Goal: Information Seeking & Learning: Compare options

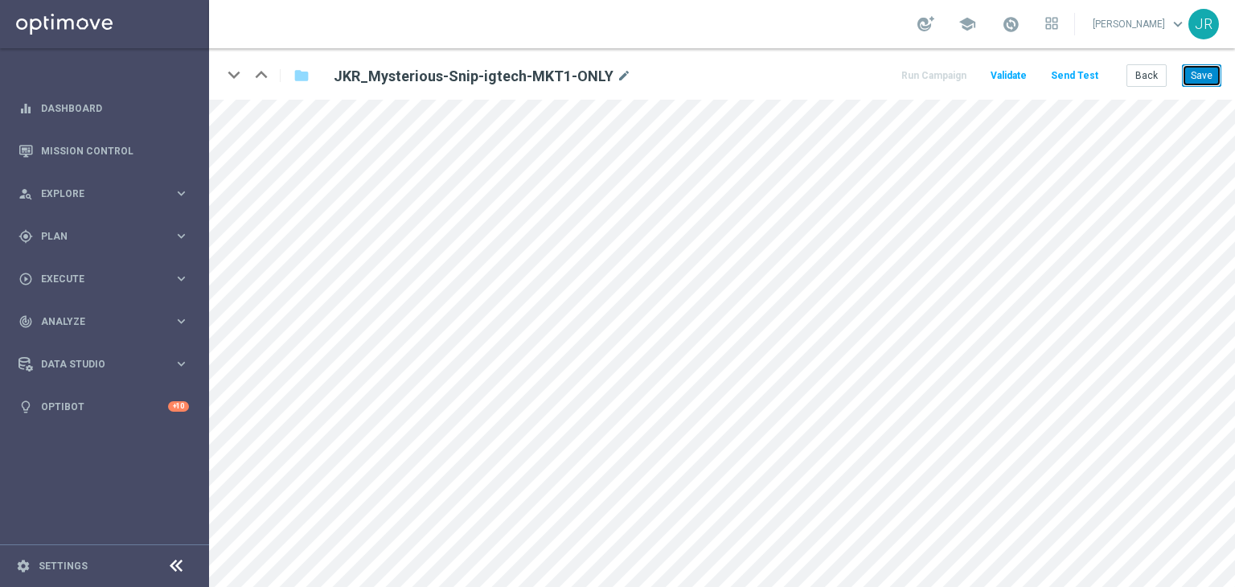
click at [1197, 80] on button "Save" at bounding box center [1201, 75] width 39 height 23
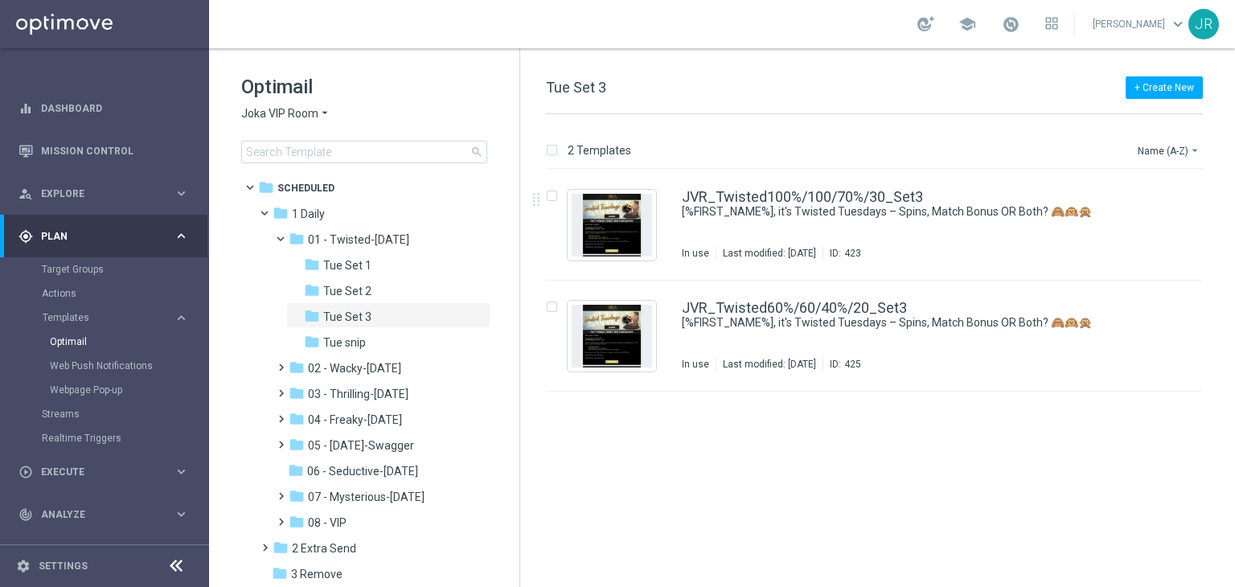
click at [288, 117] on span "Joka VIP Room" at bounding box center [279, 113] width 77 height 15
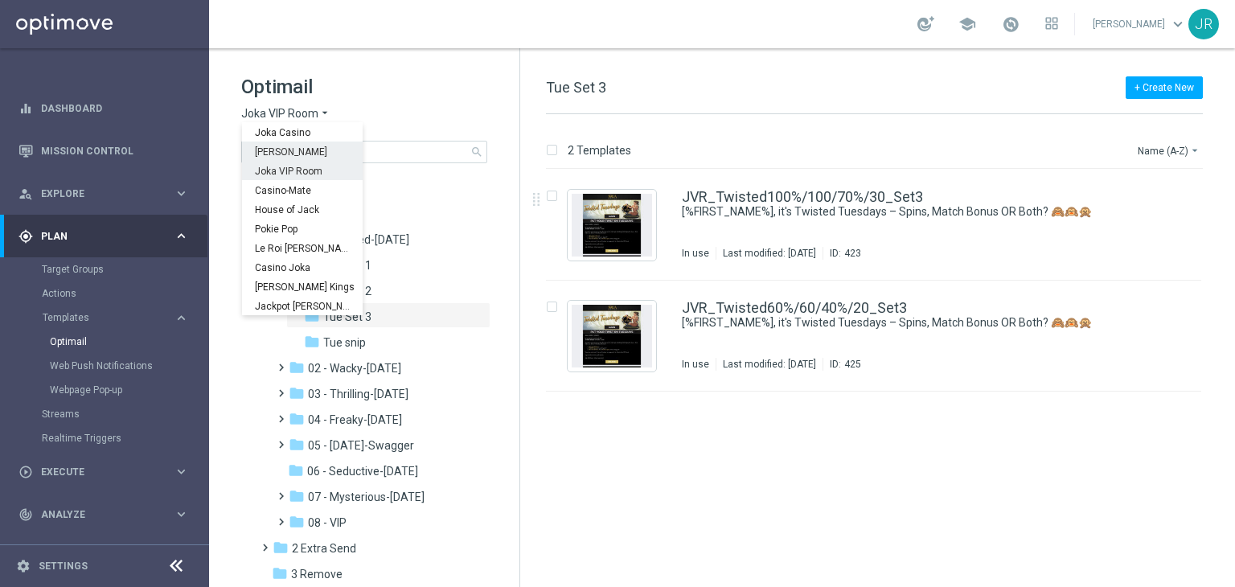
drag, startPoint x: 274, startPoint y: 145, endPoint x: 656, endPoint y: 440, distance: 482.5
click at [274, 144] on div "King Johnnie" at bounding box center [302, 150] width 121 height 19
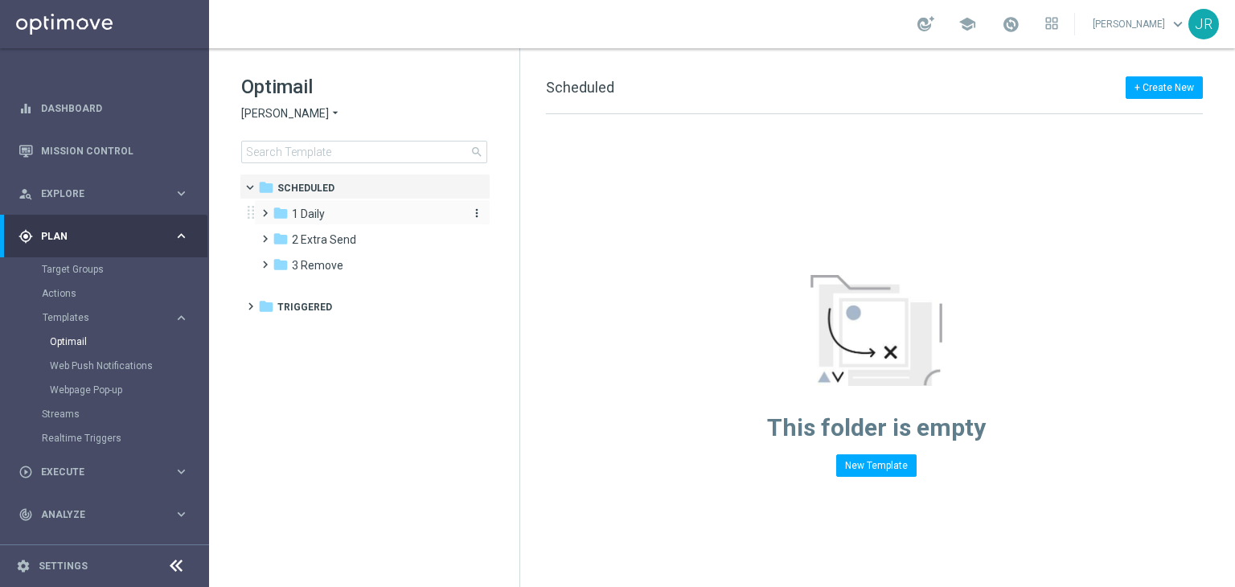
click at [305, 212] on span "1 Daily" at bounding box center [308, 214] width 33 height 14
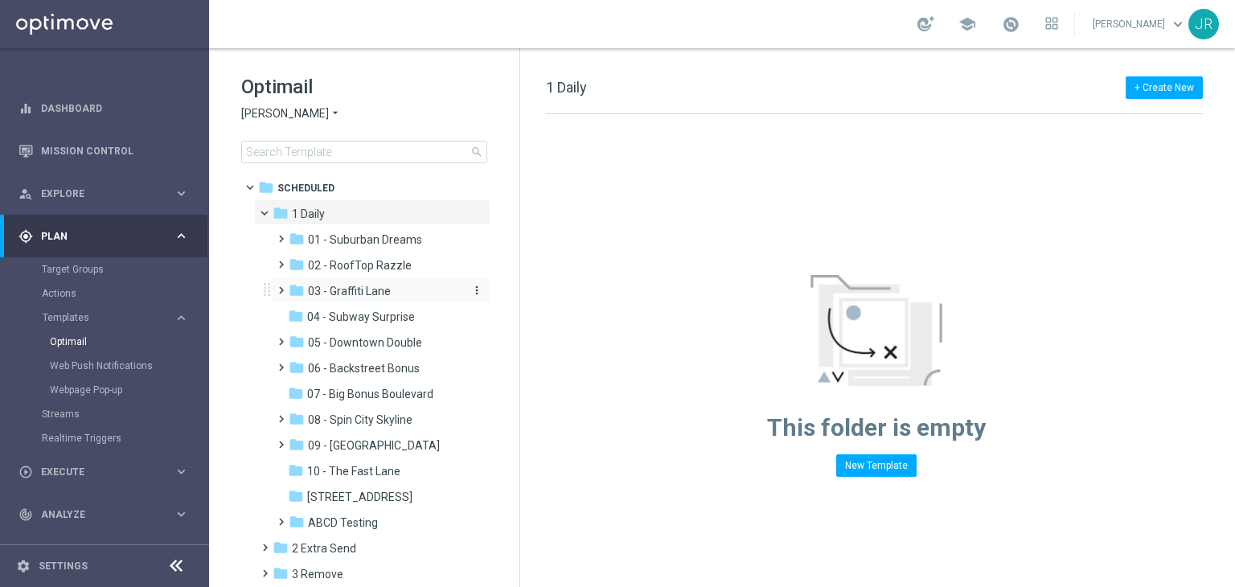
click at [358, 290] on span "03 - Graffiti Lane" at bounding box center [349, 291] width 83 height 14
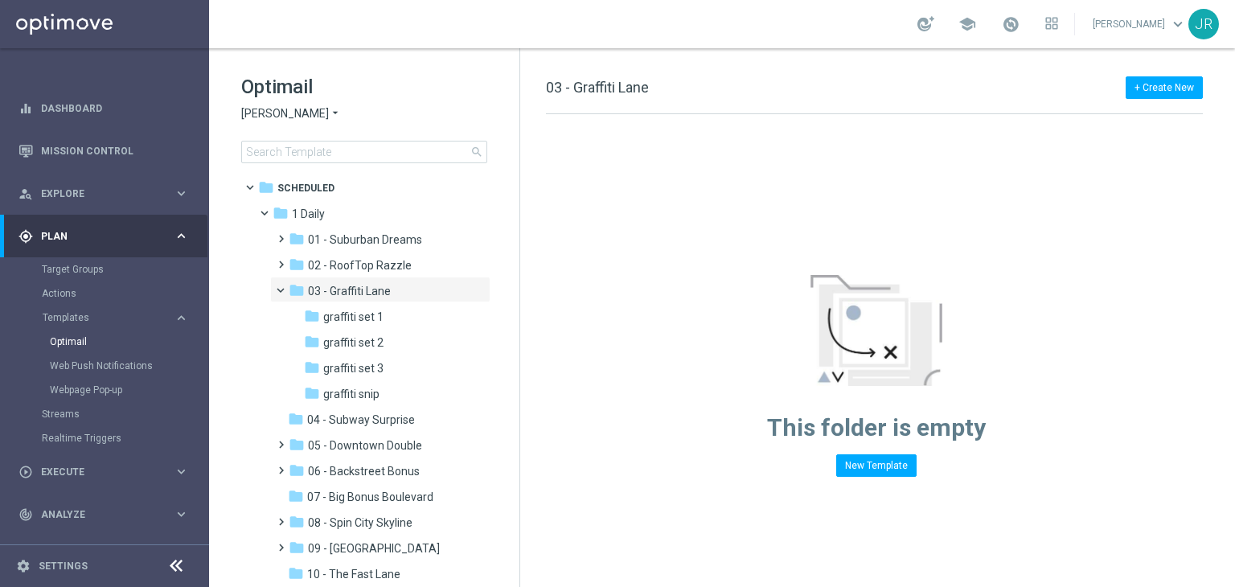
click at [369, 368] on span "graffiti set 3" at bounding box center [353, 368] width 60 height 14
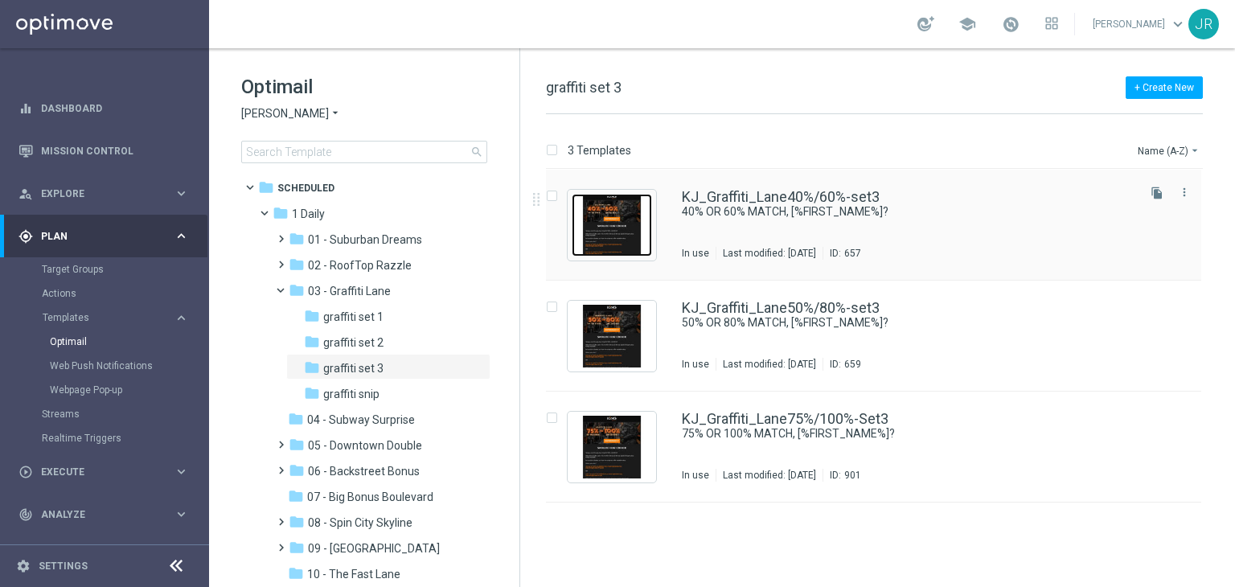
click at [611, 251] on img "Press SPACE to select this row." at bounding box center [611, 225] width 80 height 63
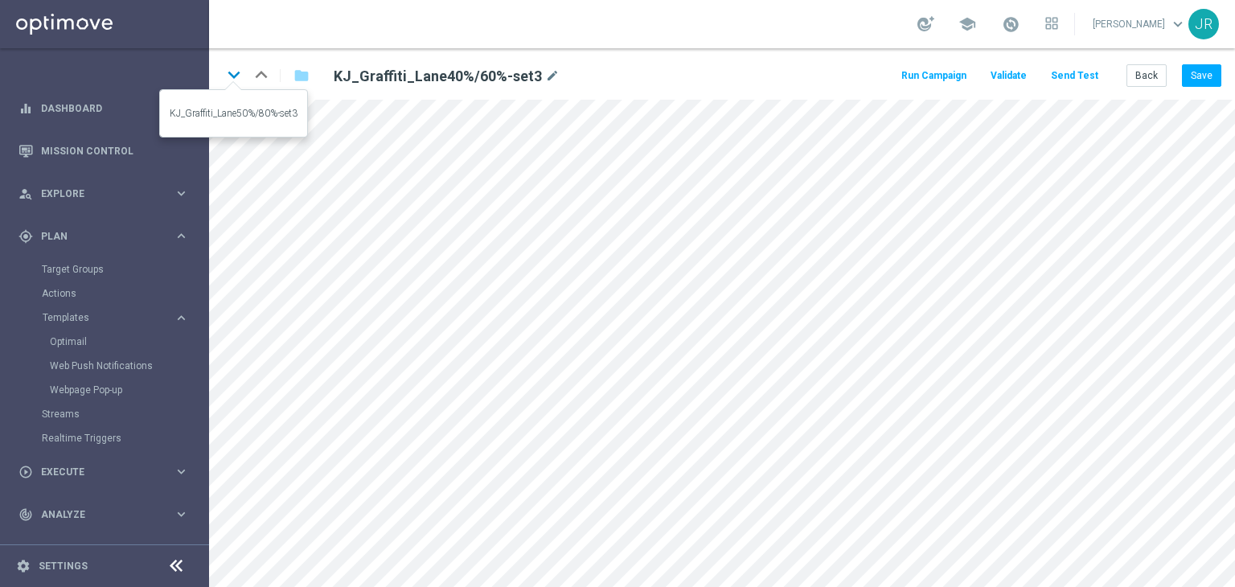
click at [222, 68] on icon "keyboard_arrow_down" at bounding box center [234, 75] width 24 height 24
click at [241, 73] on icon "keyboard_arrow_down" at bounding box center [234, 75] width 24 height 24
click at [260, 80] on icon "keyboard_arrow_up" at bounding box center [261, 75] width 24 height 24
click at [264, 76] on icon "keyboard_arrow_up" at bounding box center [261, 75] width 24 height 24
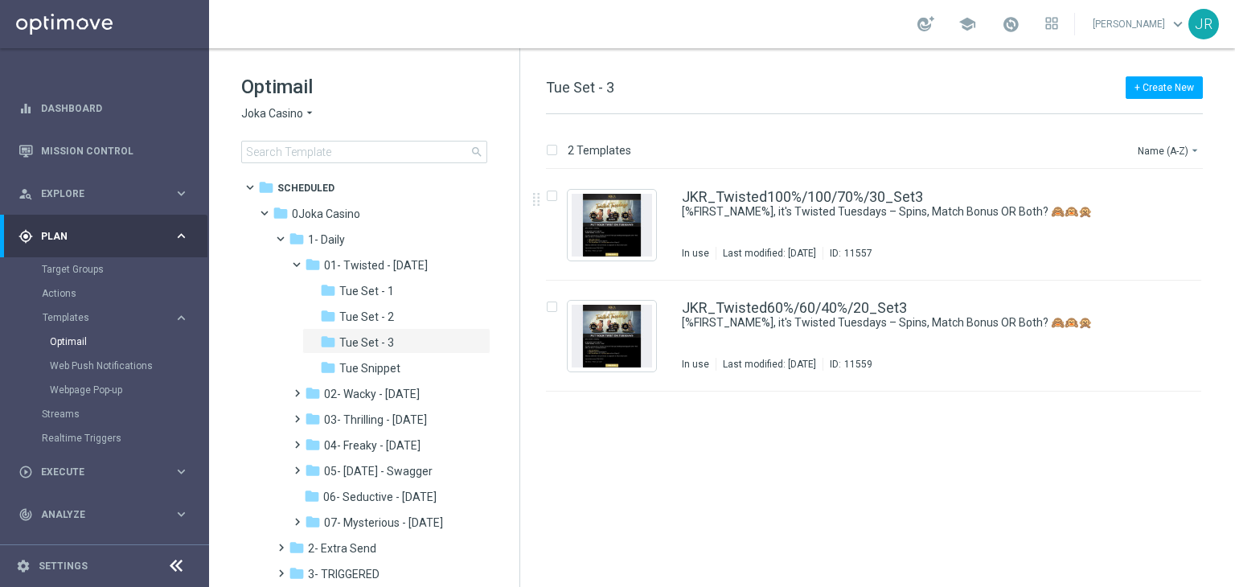
click at [309, 116] on icon "arrow_drop_down" at bounding box center [309, 113] width 13 height 15
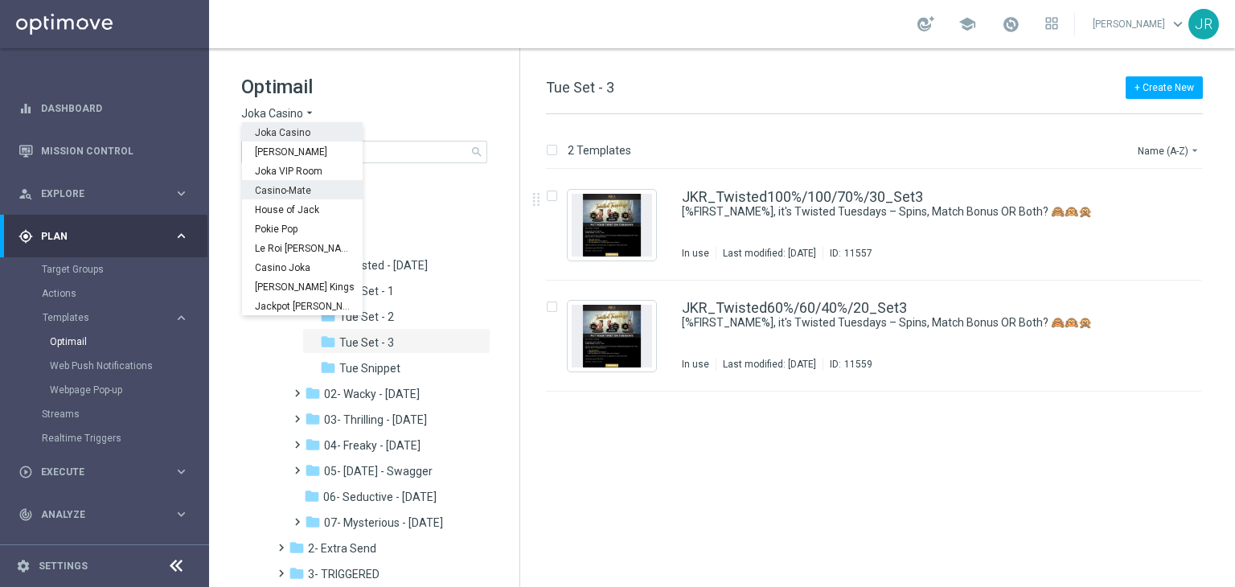
click at [0, 0] on span "Casino-Mate" at bounding box center [0, 0] width 0 height 0
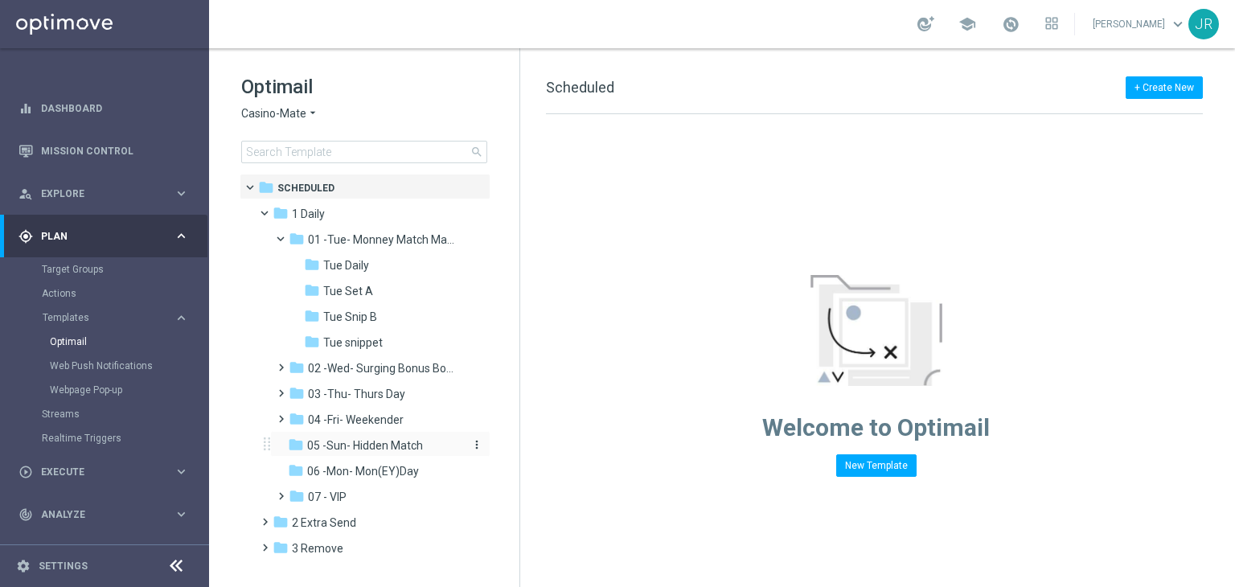
click at [370, 441] on span "05 -Sun- Hidden Match" at bounding box center [365, 445] width 116 height 14
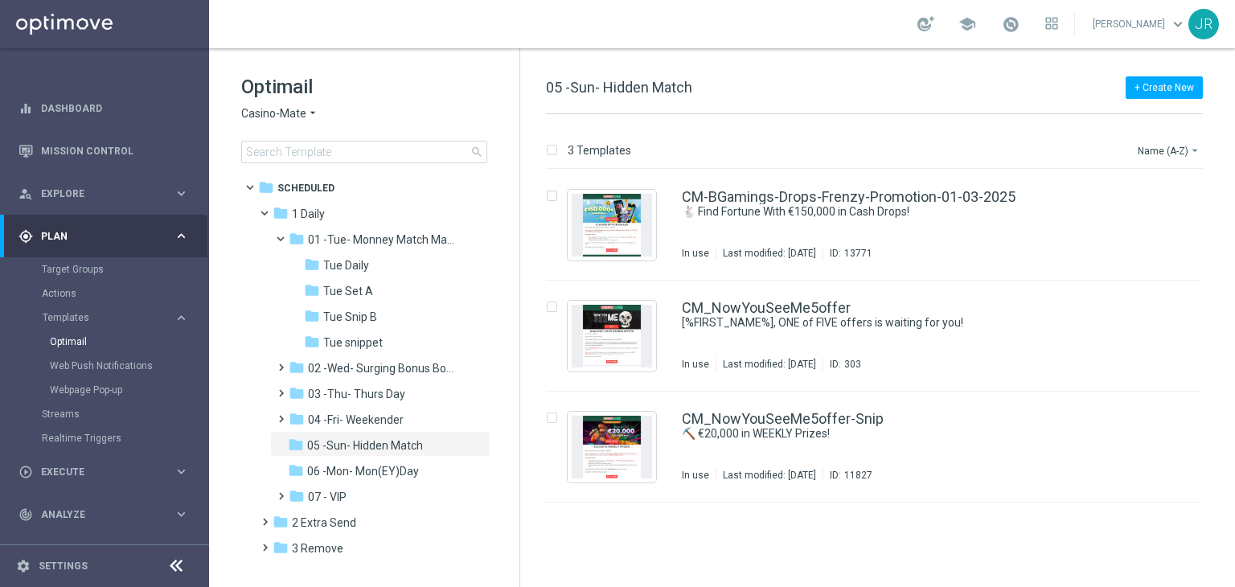
click at [269, 117] on span "Casino-Mate" at bounding box center [273, 113] width 65 height 15
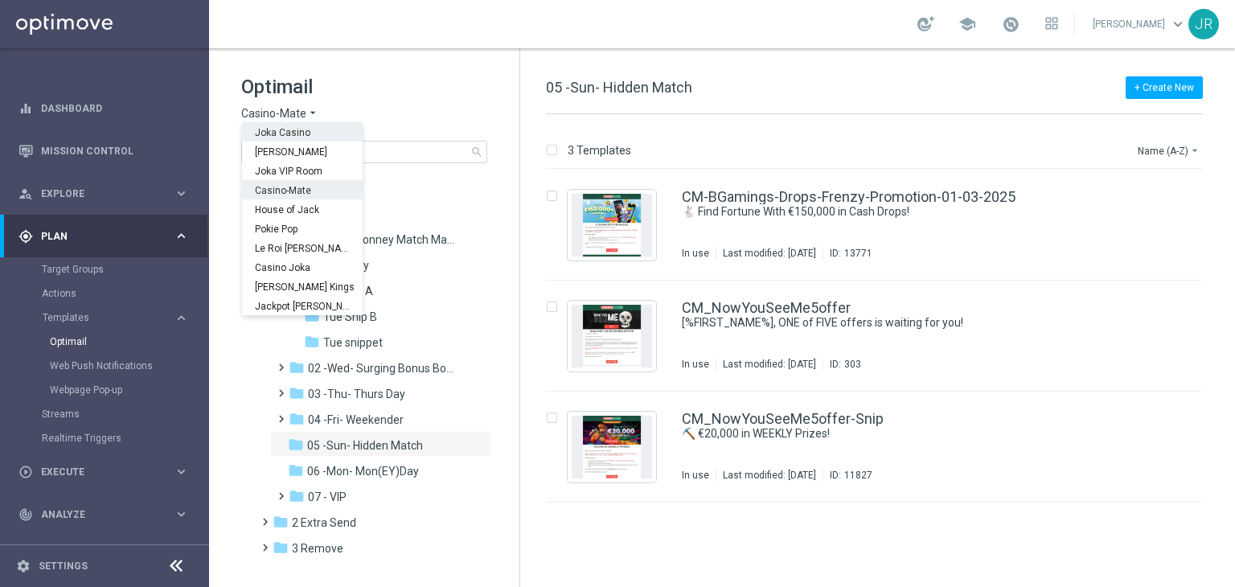
click at [0, 0] on span "Joka Casino" at bounding box center [0, 0] width 0 height 0
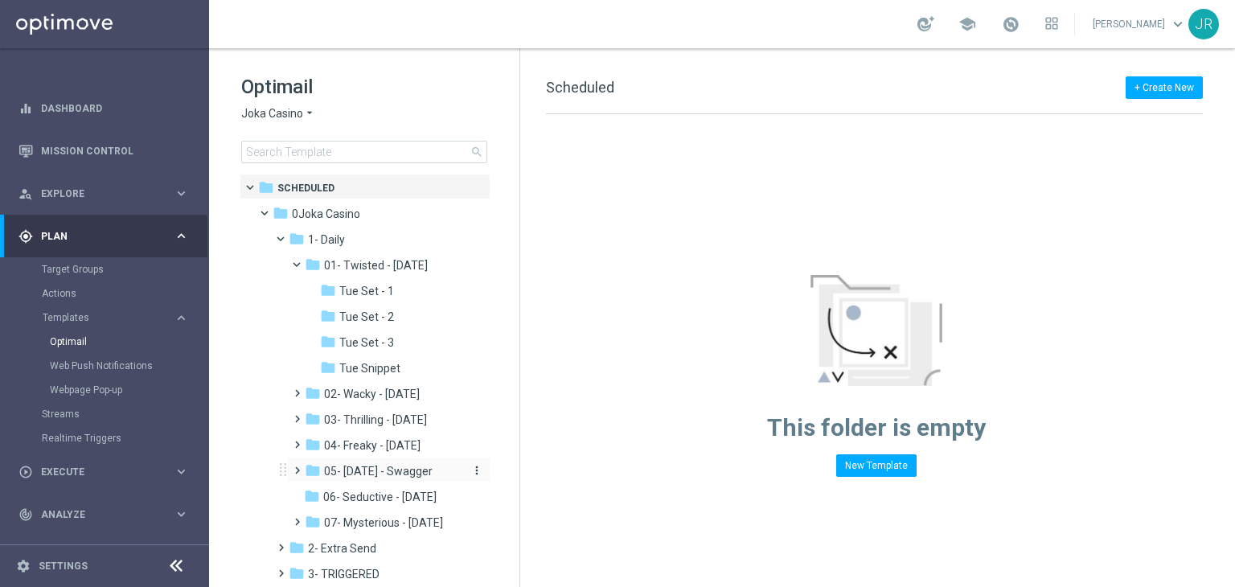
click at [375, 470] on span "05- Saturday - Swagger" at bounding box center [378, 471] width 109 height 14
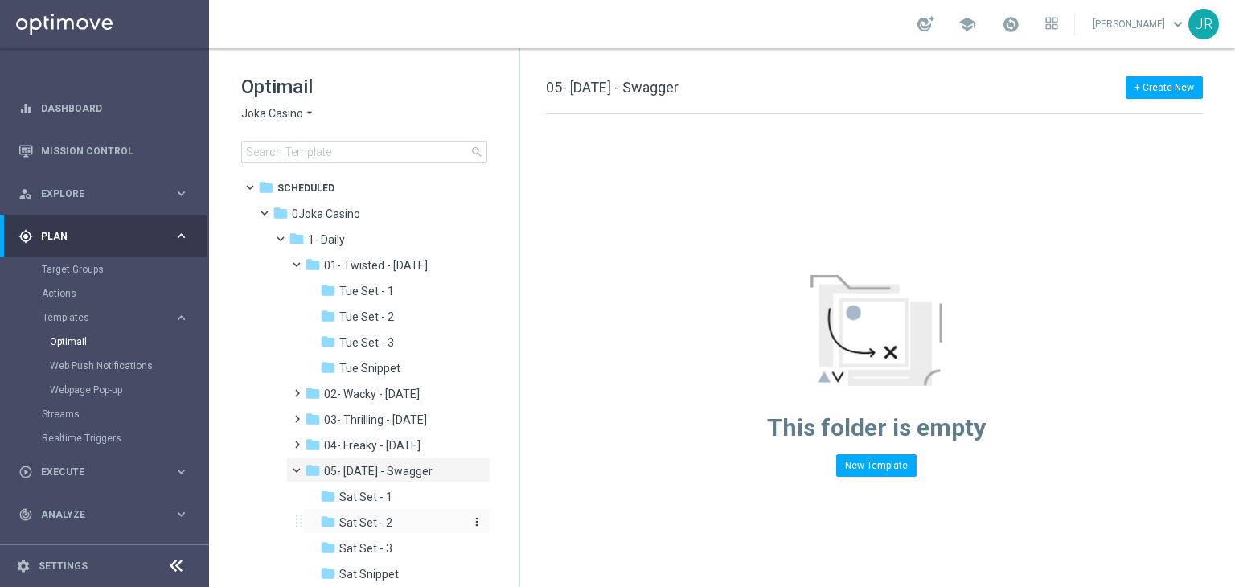
click at [369, 529] on span "Sat Set - 2" at bounding box center [365, 522] width 53 height 14
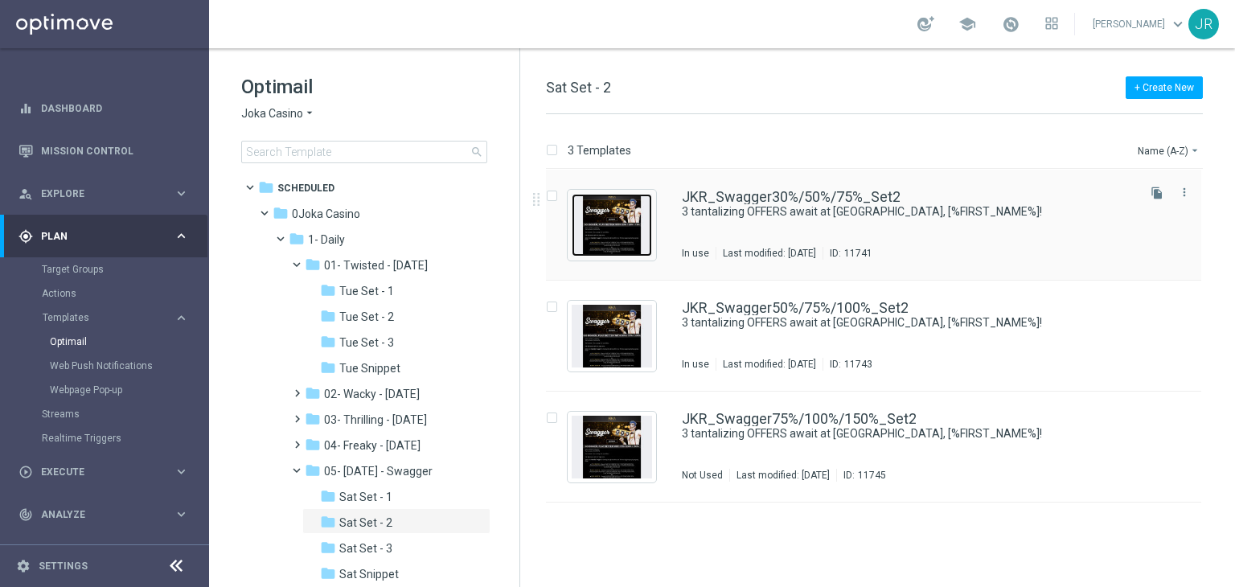
click at [619, 244] on img "Press SPACE to select this row." at bounding box center [611, 225] width 80 height 63
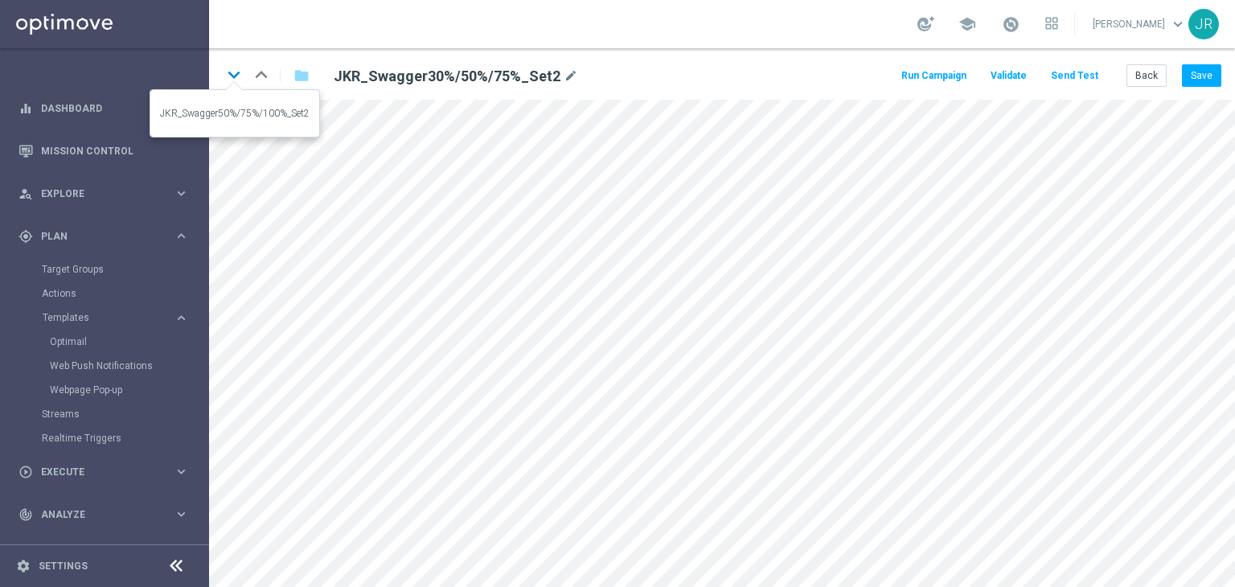
click at [240, 70] on icon "keyboard_arrow_down" at bounding box center [234, 75] width 24 height 24
click at [235, 75] on icon "keyboard_arrow_down" at bounding box center [234, 75] width 24 height 24
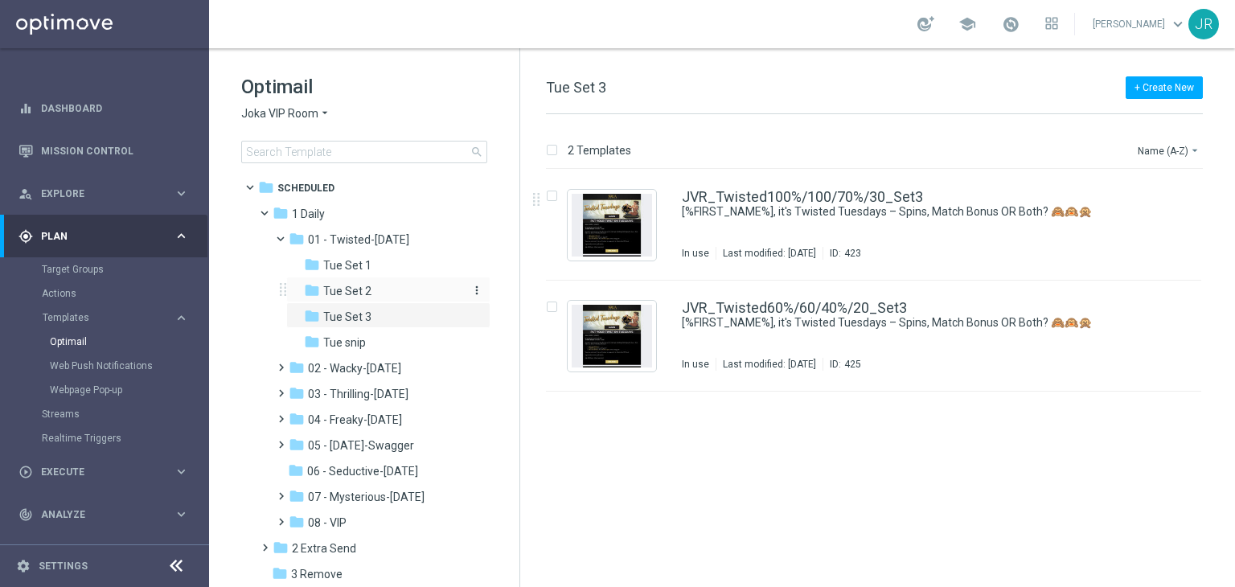
click at [377, 283] on div "folder Tue Set 2" at bounding box center [383, 291] width 158 height 18
click at [617, 226] on img "Press SPACE to select this row." at bounding box center [611, 225] width 80 height 63
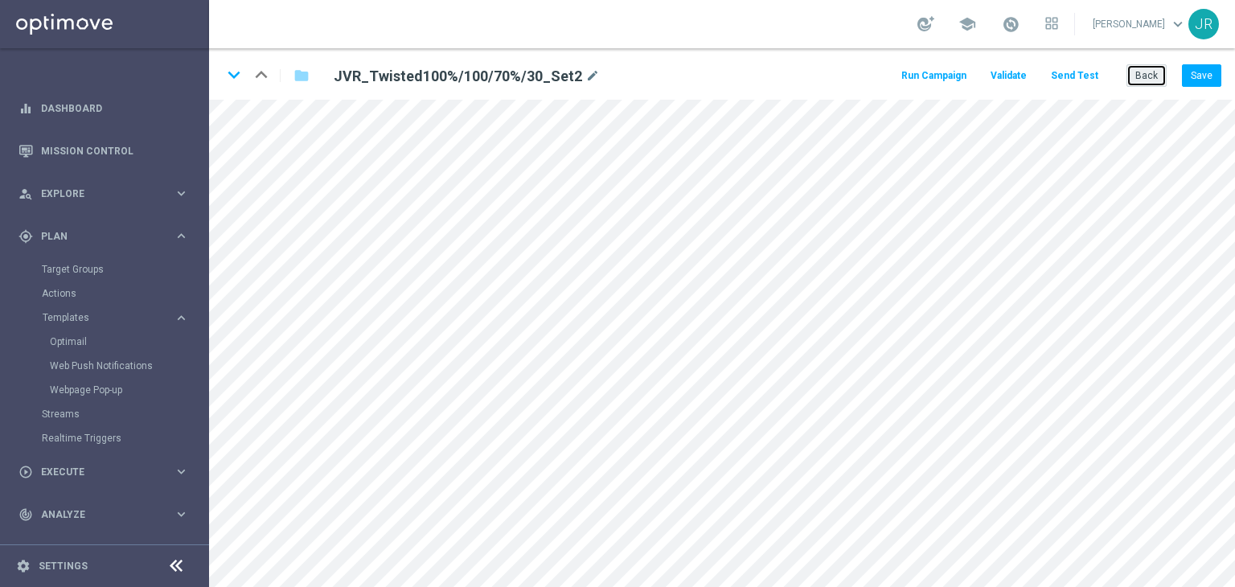
click at [1156, 71] on button "Back" at bounding box center [1146, 75] width 40 height 23
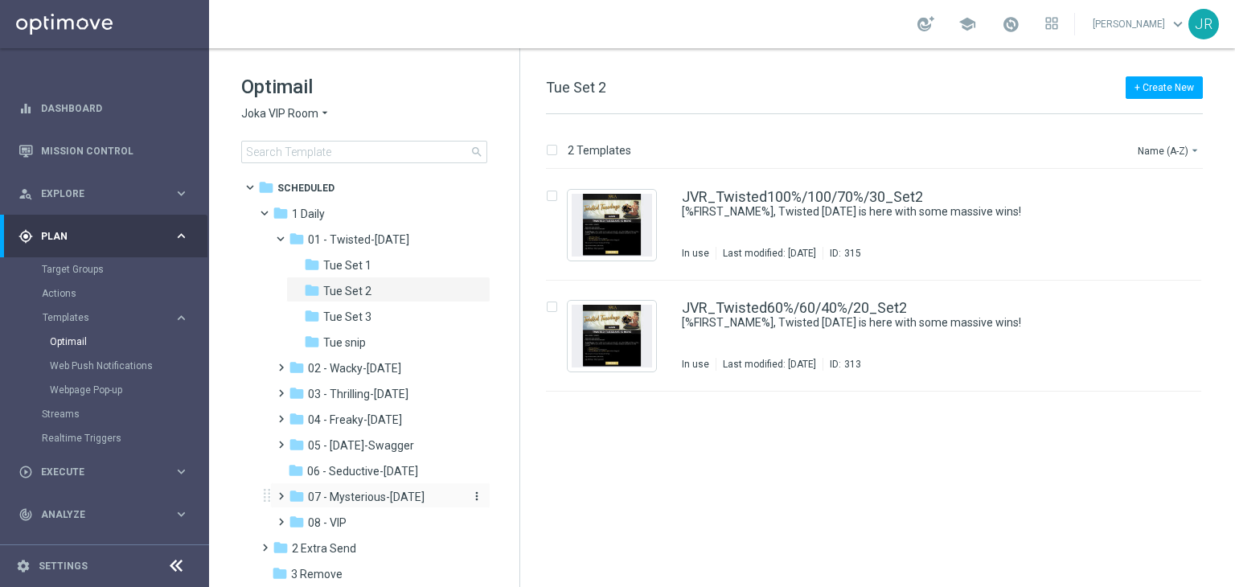
click at [396, 489] on span "07 - Mysterious-Monday" at bounding box center [366, 496] width 117 height 14
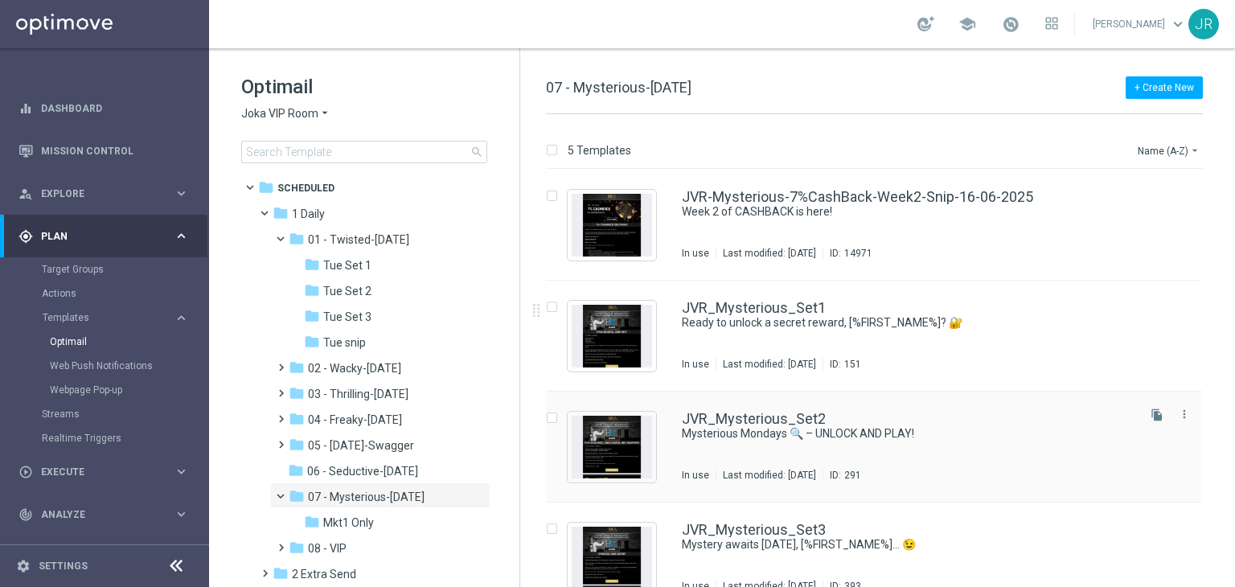
scroll to position [137, 0]
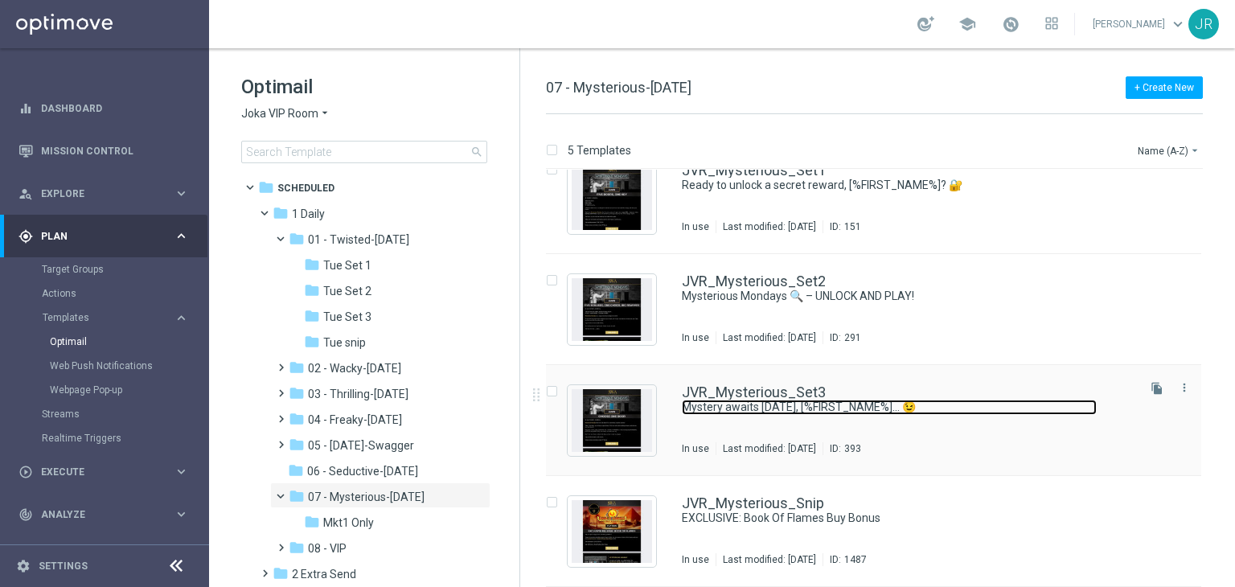
click at [792, 401] on link "Mystery awaits this Monday, [%FIRST_NAME%]... 😉" at bounding box center [889, 406] width 415 height 15
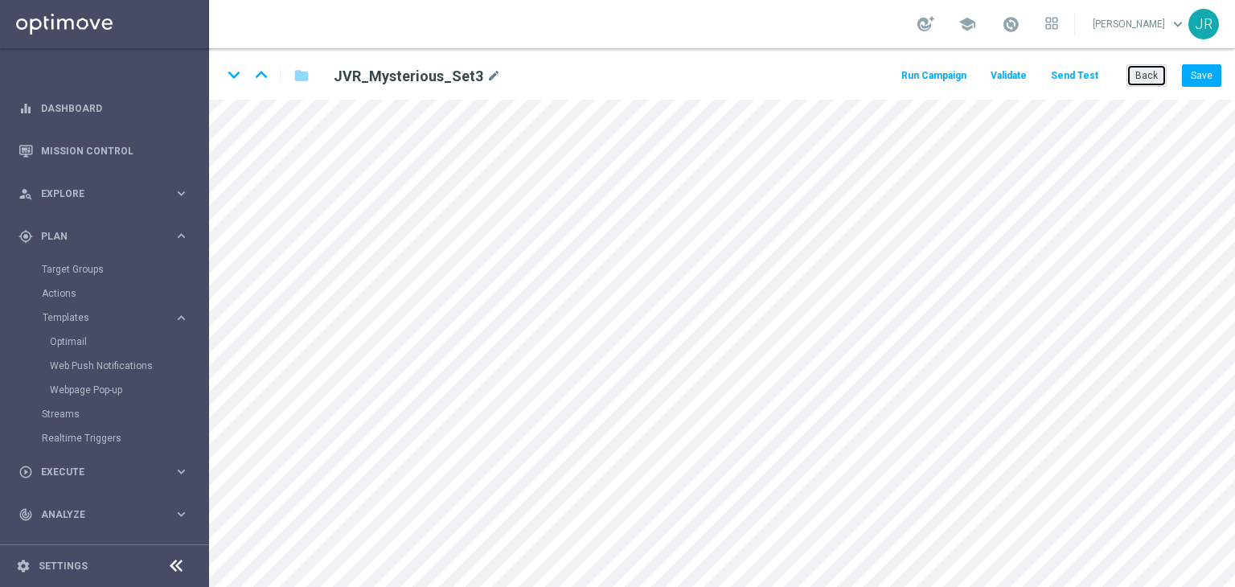
click at [1161, 80] on button "Back" at bounding box center [1146, 75] width 40 height 23
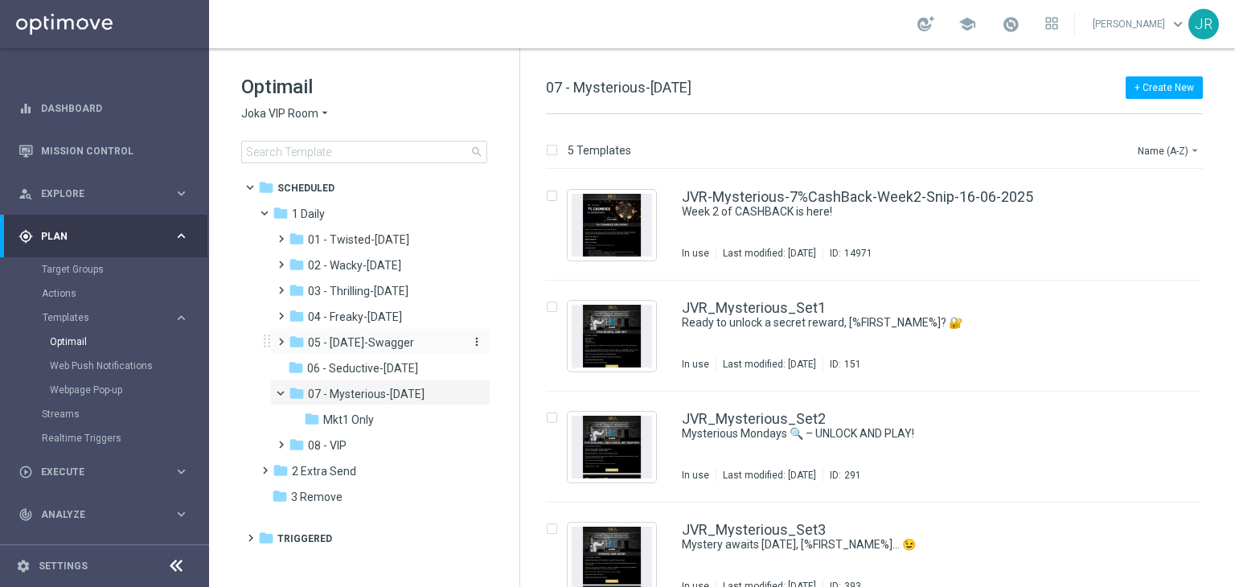
click at [354, 334] on div "folder 05 - Saturday-Swagger" at bounding box center [374, 343] width 171 height 18
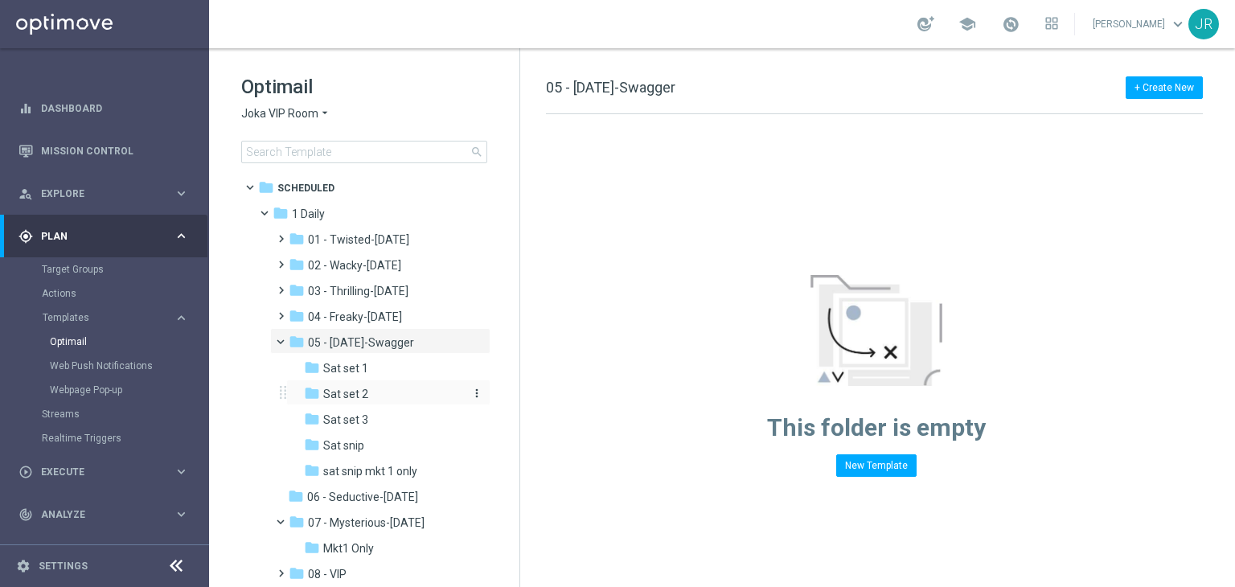
click at [334, 399] on span "Sat set 2" at bounding box center [345, 394] width 45 height 14
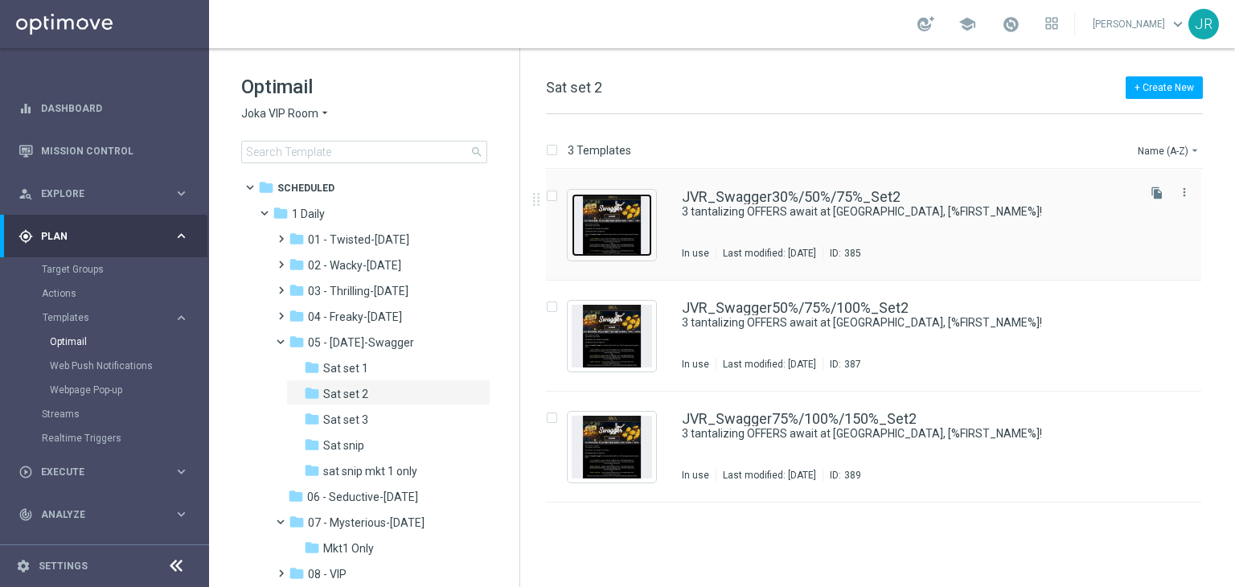
click at [614, 203] on img "Press SPACE to select this row." at bounding box center [611, 225] width 80 height 63
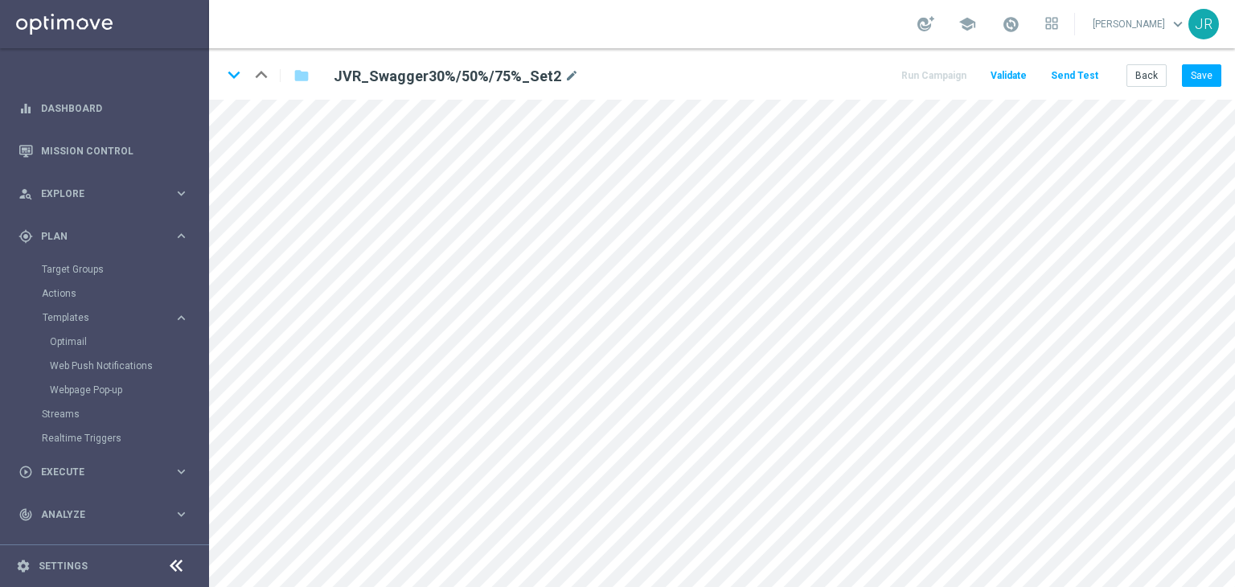
click at [205, 129] on sidenavbar "equalizer Dashboard Mission Control" at bounding box center [104, 293] width 209 height 587
click at [1210, 73] on button "Save" at bounding box center [1201, 75] width 39 height 23
click at [234, 78] on icon "keyboard_arrow_down" at bounding box center [234, 75] width 24 height 24
click at [1198, 85] on button "Save" at bounding box center [1201, 75] width 39 height 23
click at [235, 71] on icon "keyboard_arrow_down" at bounding box center [234, 75] width 24 height 24
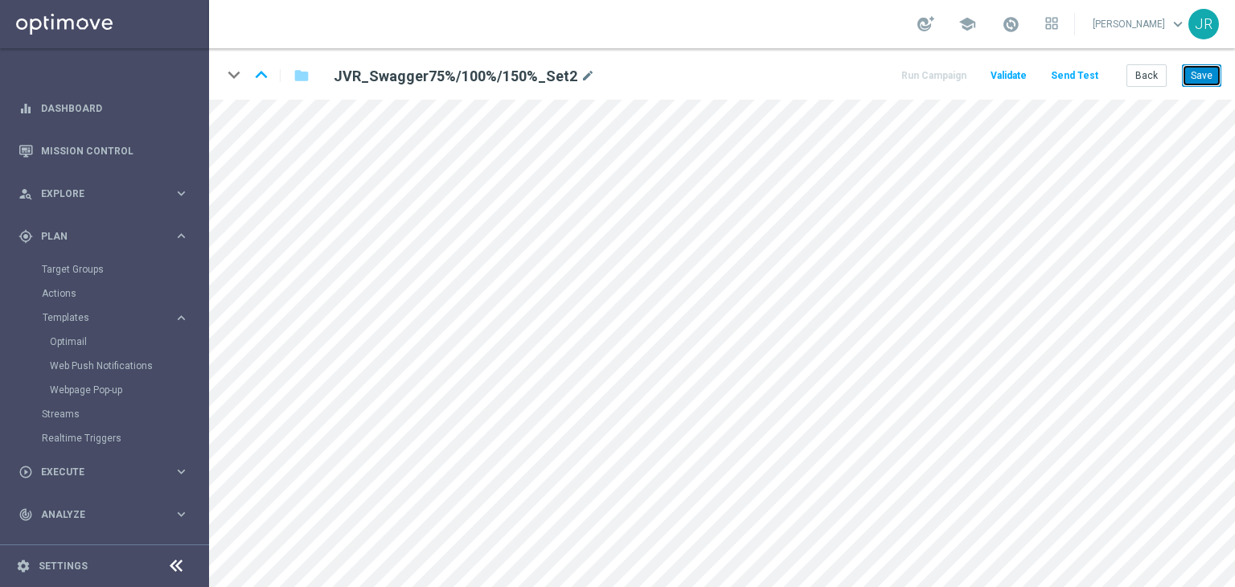
click at [1207, 78] on button "Save" at bounding box center [1201, 75] width 39 height 23
click at [1210, 75] on button "Save" at bounding box center [1201, 75] width 39 height 23
click at [1194, 75] on button "Save" at bounding box center [1201, 75] width 39 height 23
click at [1194, 80] on button "Save" at bounding box center [1201, 75] width 39 height 23
click at [1210, 64] on button "Save" at bounding box center [1201, 75] width 39 height 23
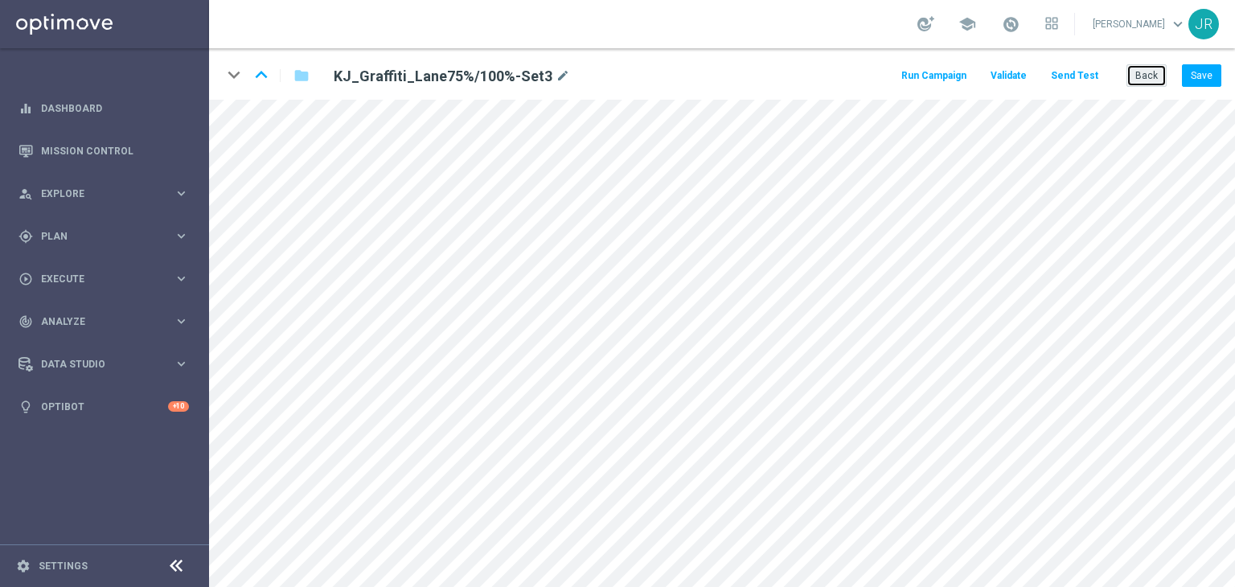
drag, startPoint x: 1157, startPoint y: 75, endPoint x: 730, endPoint y: 31, distance: 429.1
click at [1157, 75] on button "Back" at bounding box center [1146, 75] width 40 height 23
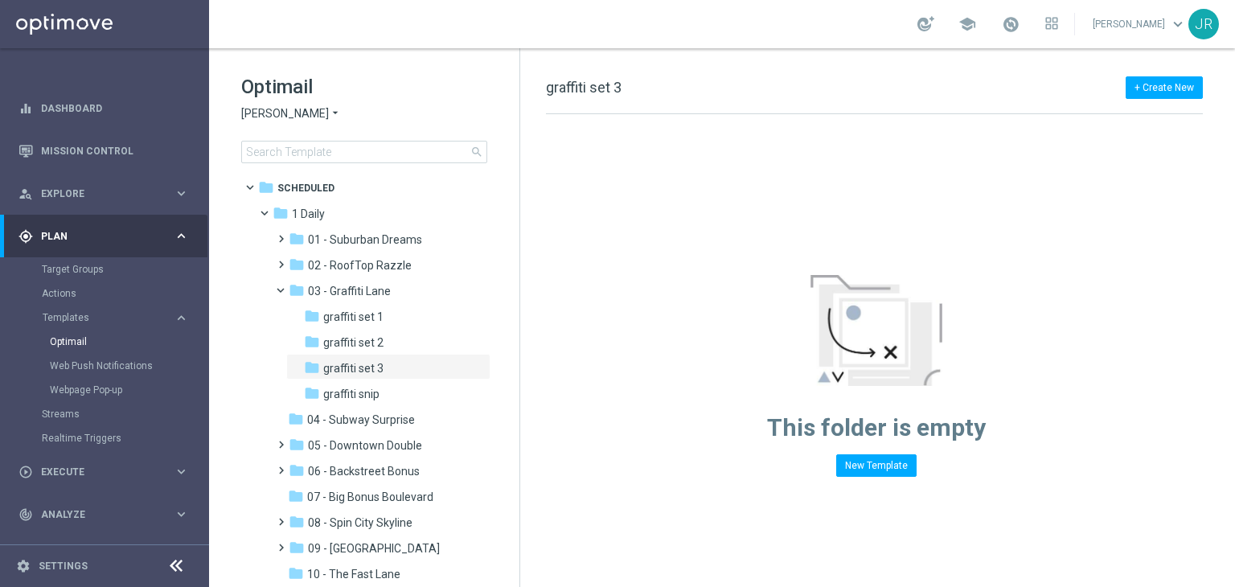
click at [292, 117] on span "King Johnnie" at bounding box center [285, 113] width 88 height 15
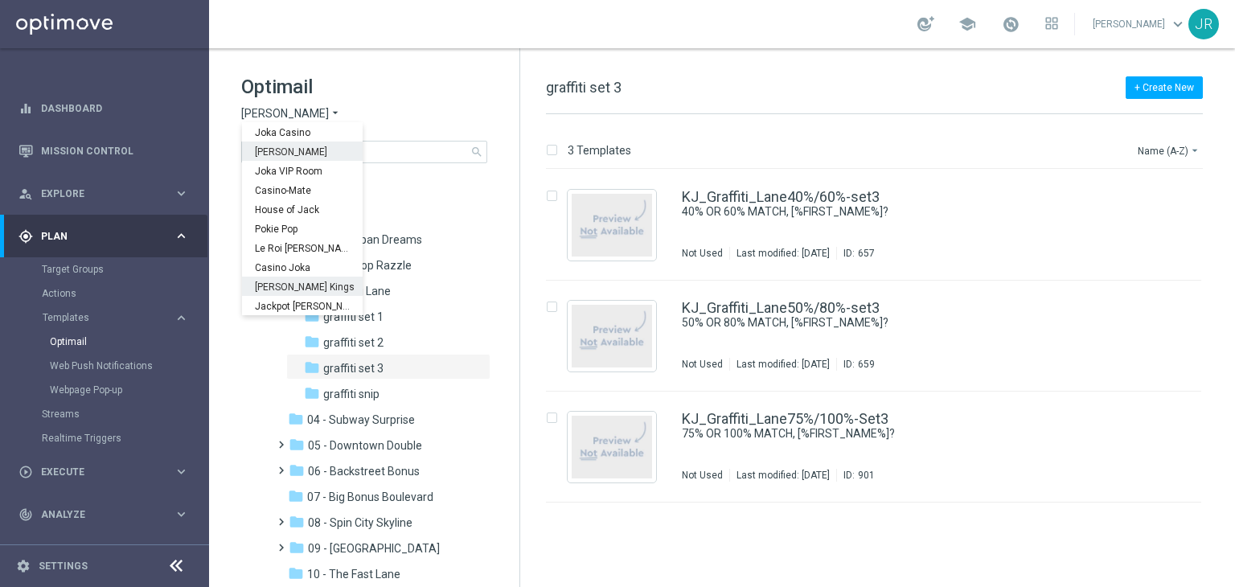
click at [0, 0] on span "Johnnie Kash Kings" at bounding box center [0, 0] width 0 height 0
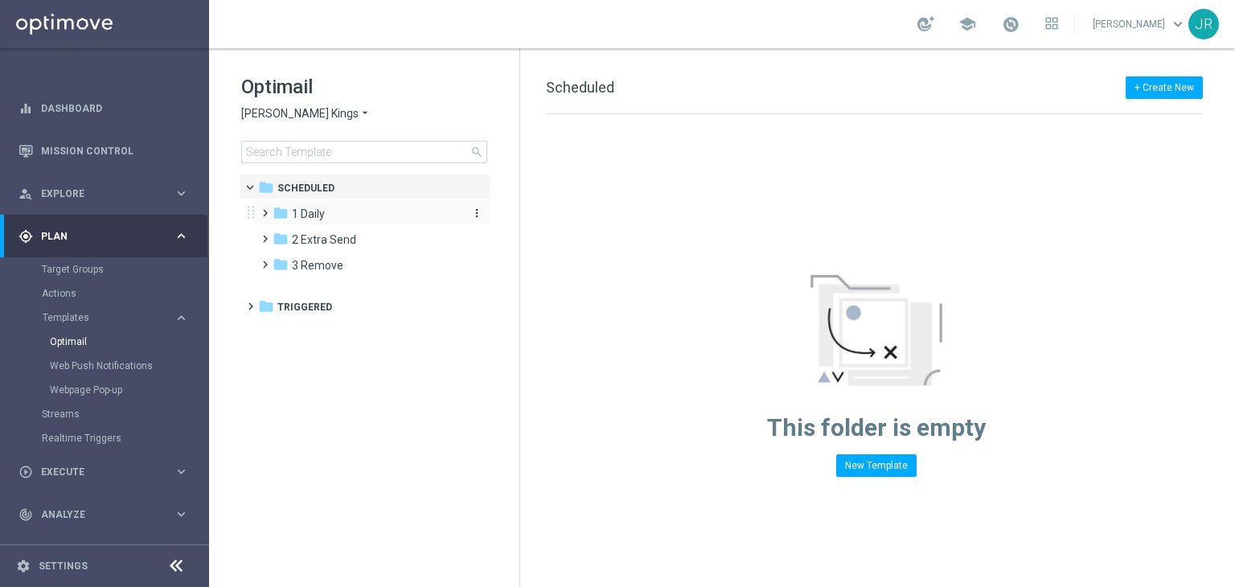
click at [315, 218] on span "1 Daily" at bounding box center [308, 214] width 33 height 14
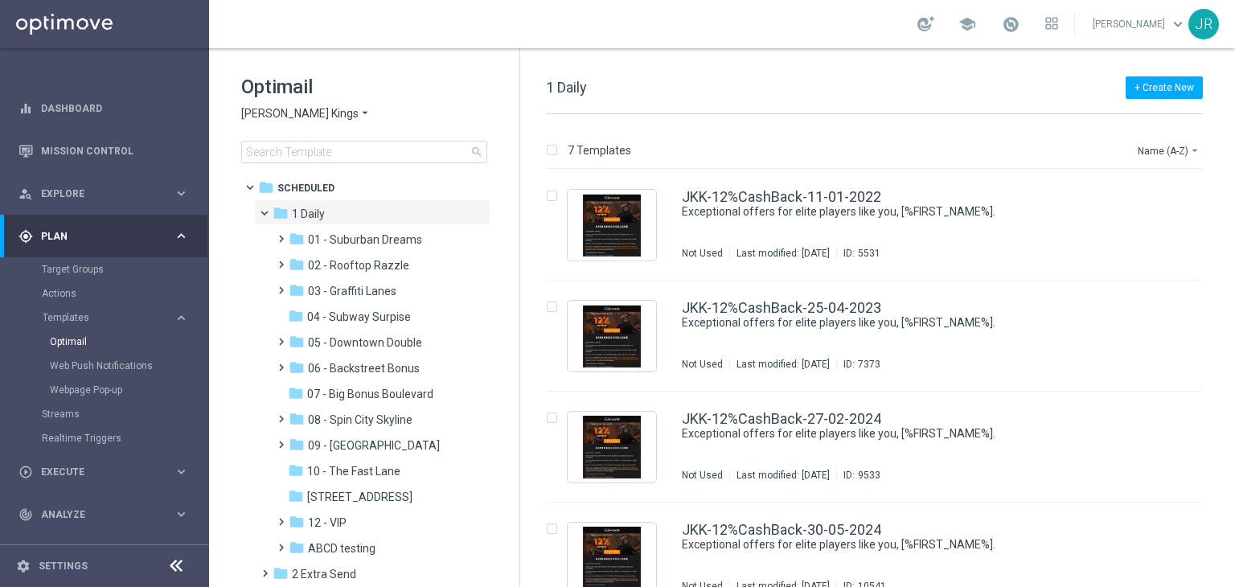
drag, startPoint x: 378, startPoint y: 290, endPoint x: 496, endPoint y: 377, distance: 146.6
click at [379, 290] on span "03 - Graffiti Lanes" at bounding box center [352, 291] width 88 height 14
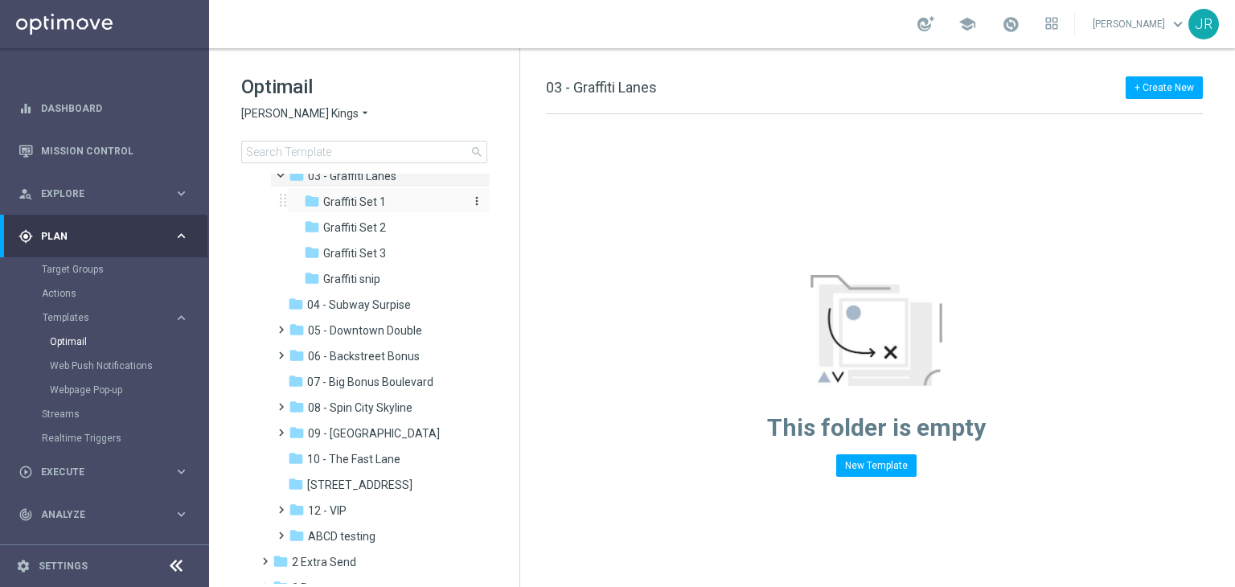
scroll to position [92, 0]
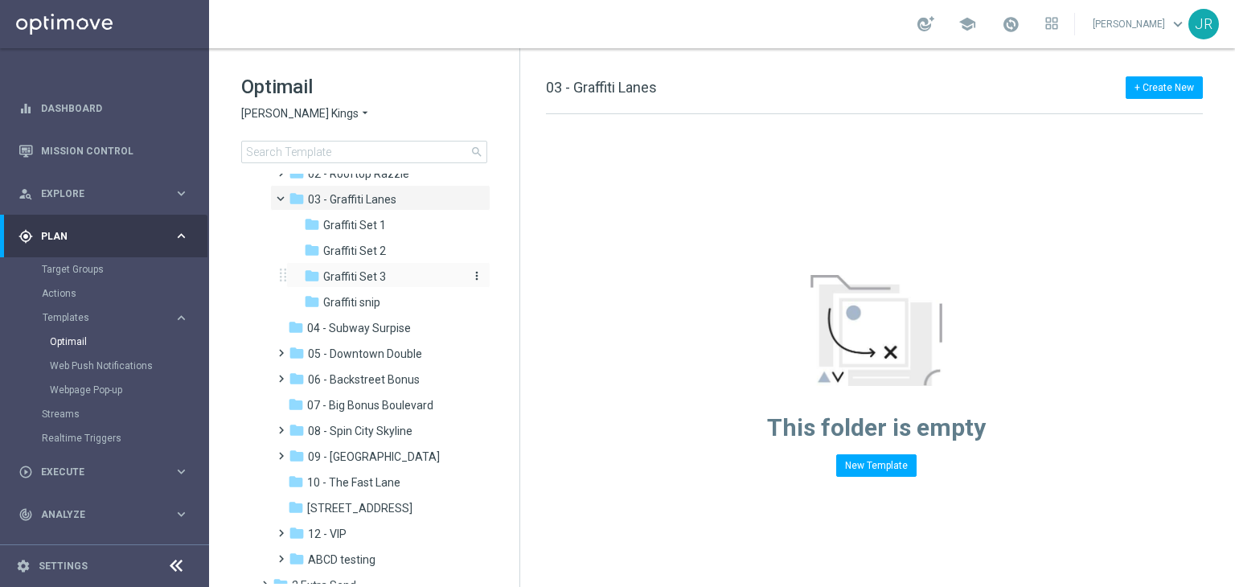
click at [375, 271] on span "Graffiti Set 3" at bounding box center [354, 276] width 63 height 14
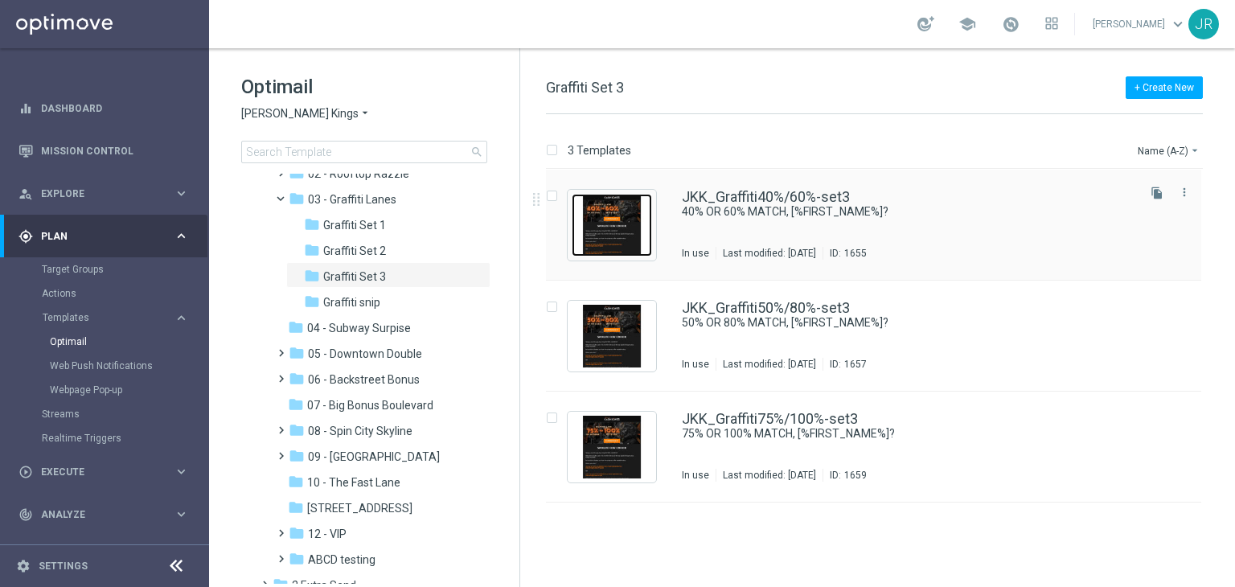
click at [627, 233] on img "Press SPACE to select this row." at bounding box center [611, 225] width 80 height 63
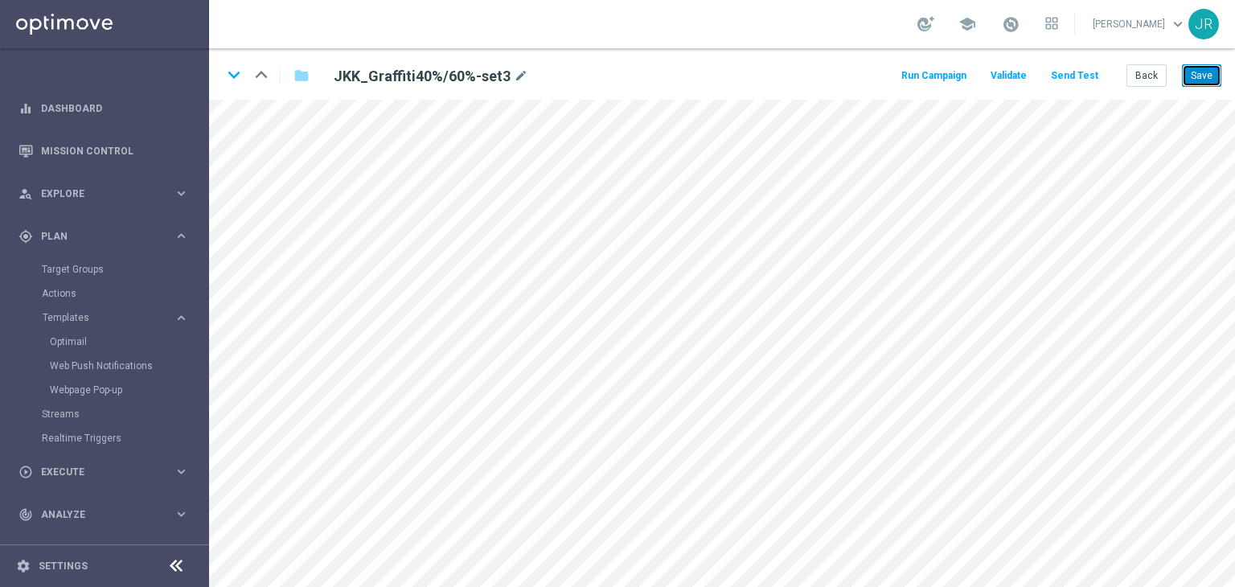
click at [1195, 70] on button "Save" at bounding box center [1201, 75] width 39 height 23
click at [237, 73] on icon "keyboard_arrow_down" at bounding box center [234, 75] width 24 height 24
click at [235, 75] on icon "keyboard_arrow_down" at bounding box center [234, 75] width 24 height 24
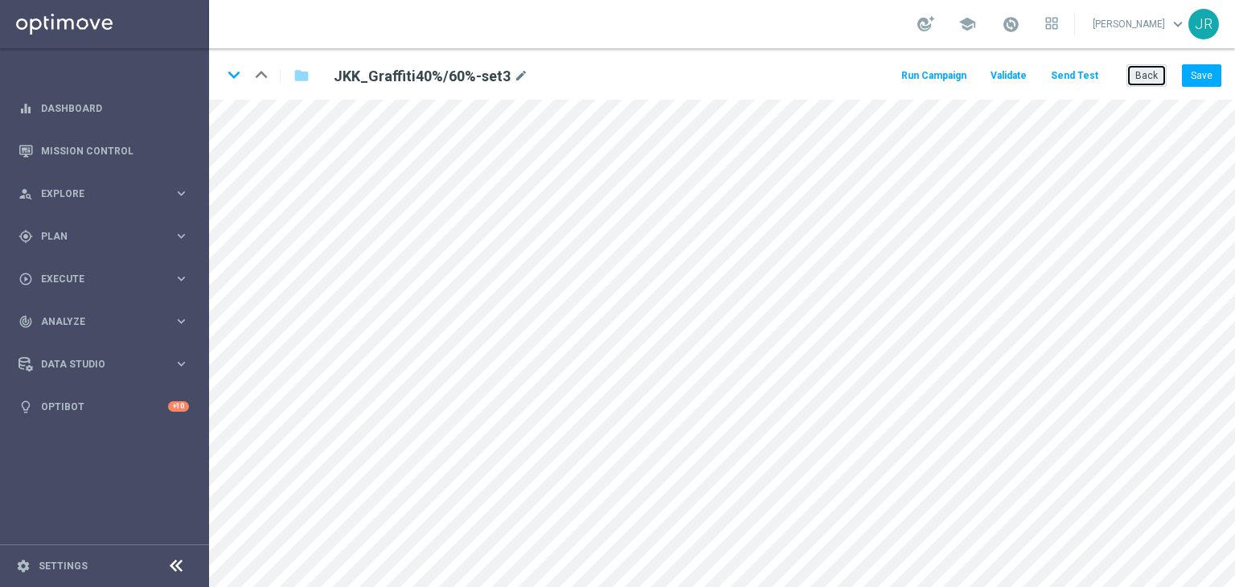
click at [1148, 75] on button "Back" at bounding box center [1146, 75] width 40 height 23
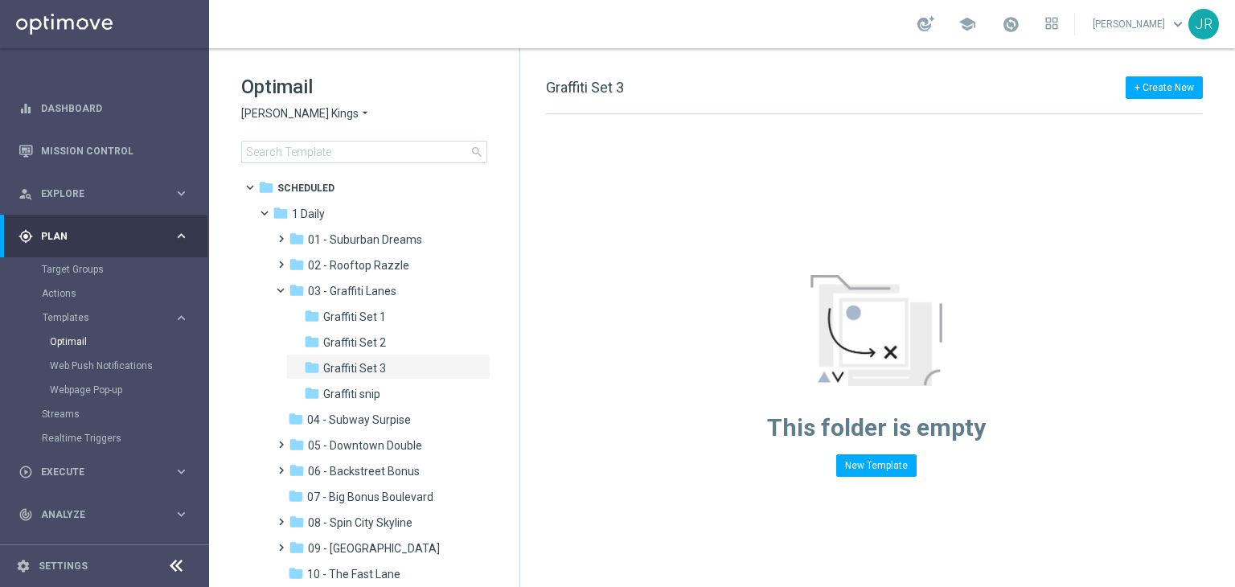
click at [289, 114] on span "Johnnie Kash Kings" at bounding box center [299, 113] width 117 height 15
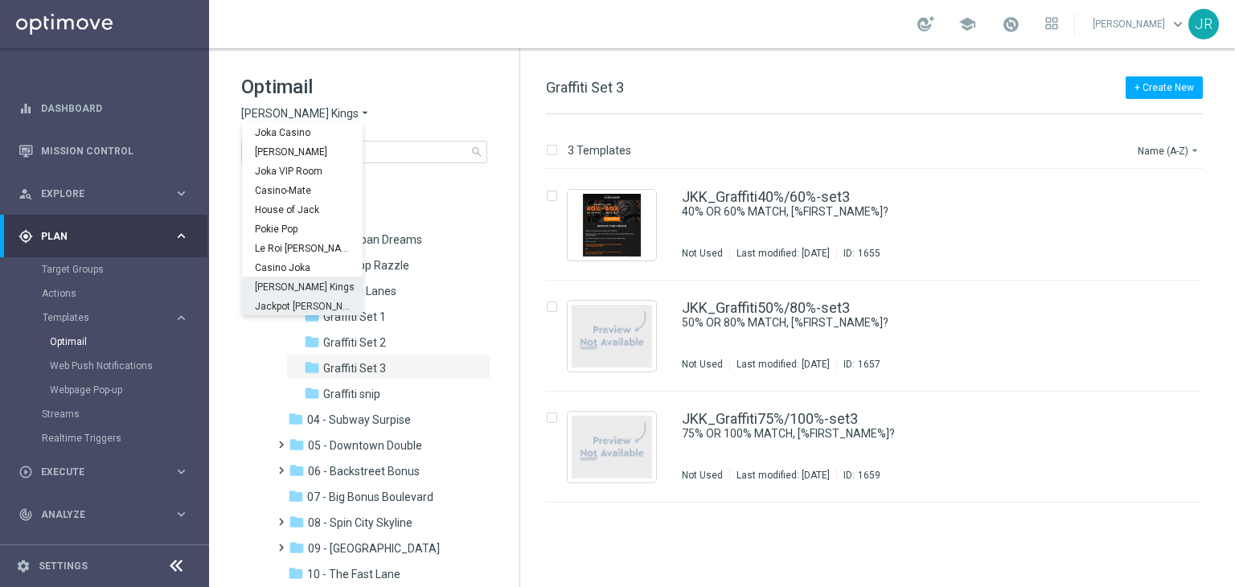
click at [0, 0] on span "Jackpot [PERSON_NAME]" at bounding box center [0, 0] width 0 height 0
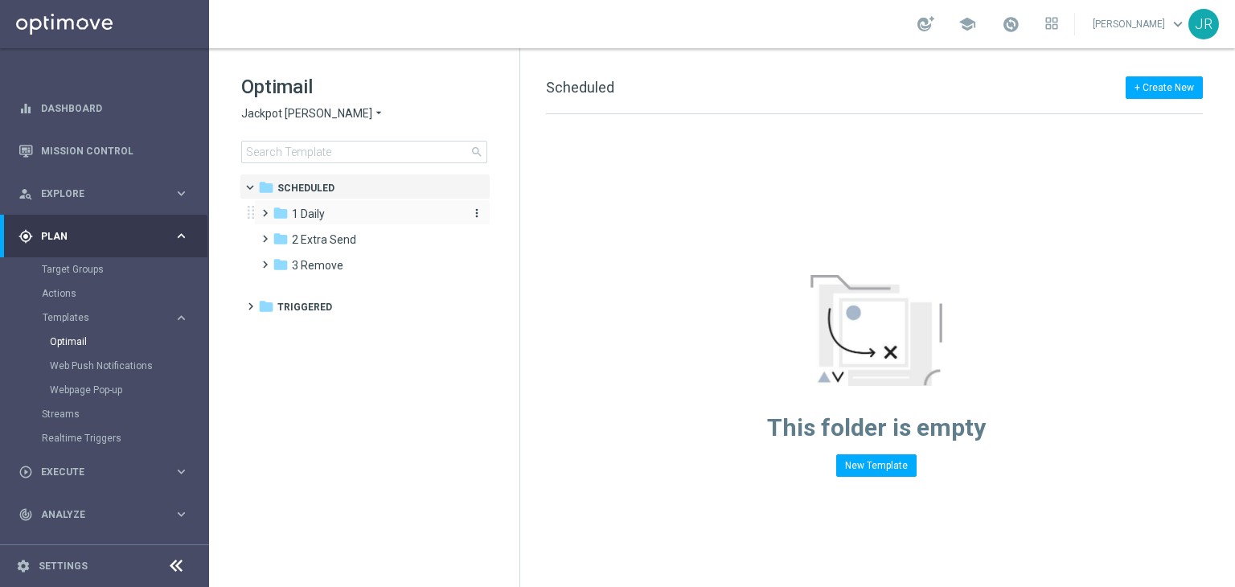
click at [319, 217] on span "1 Daily" at bounding box center [308, 214] width 33 height 14
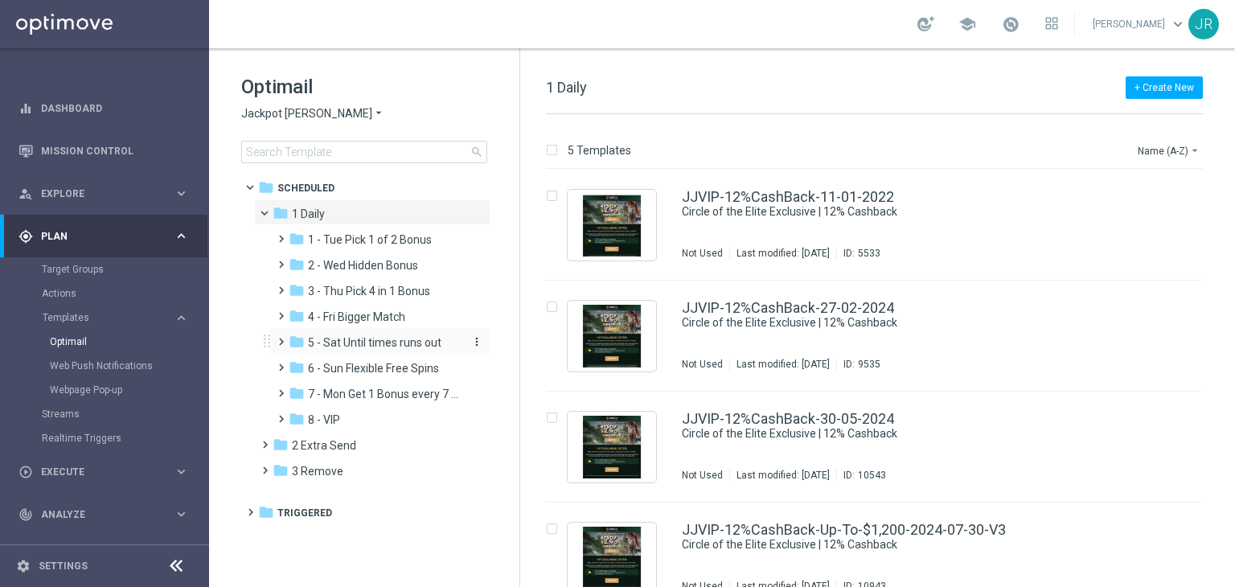
click at [341, 345] on span "5 - Sat Until times runs out" at bounding box center [374, 342] width 133 height 14
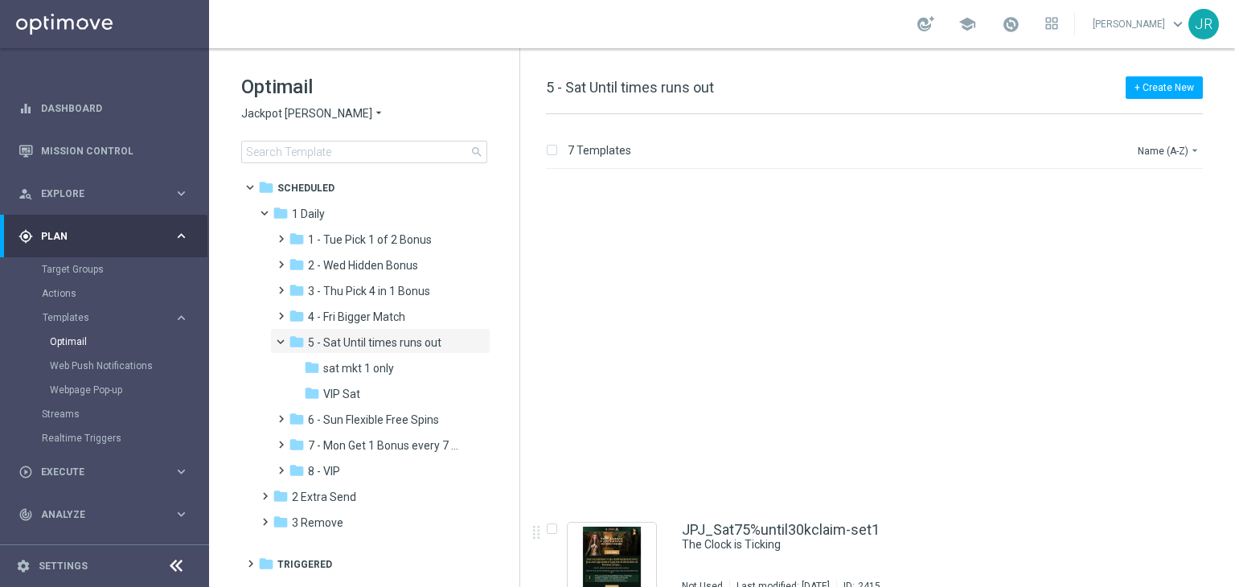
scroll to position [359, 0]
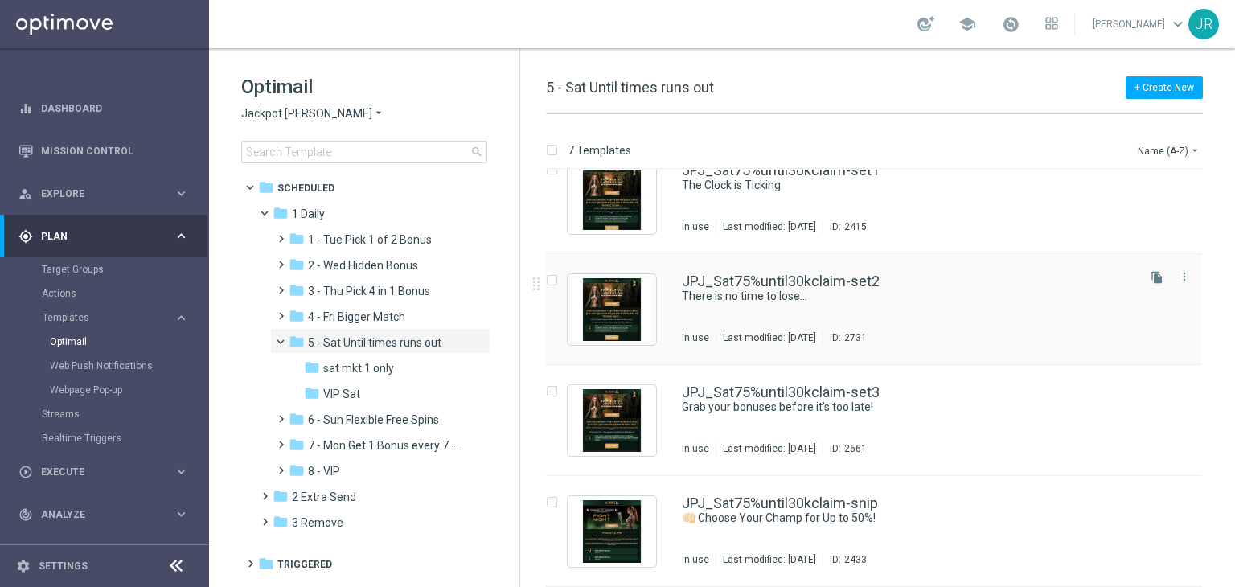
click at [807, 313] on div "JPJ_Sat75%until30kclaim-set2 There is no time to lose… In use Last modified: Fr…" at bounding box center [908, 309] width 452 height 70
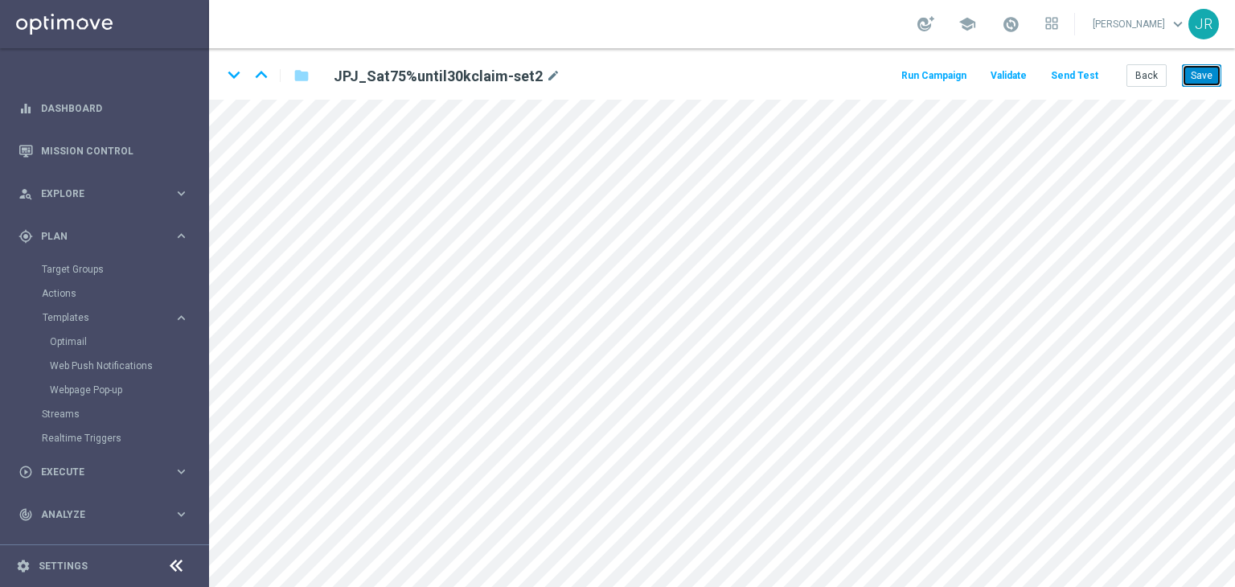
click at [1202, 78] on button "Save" at bounding box center [1201, 75] width 39 height 23
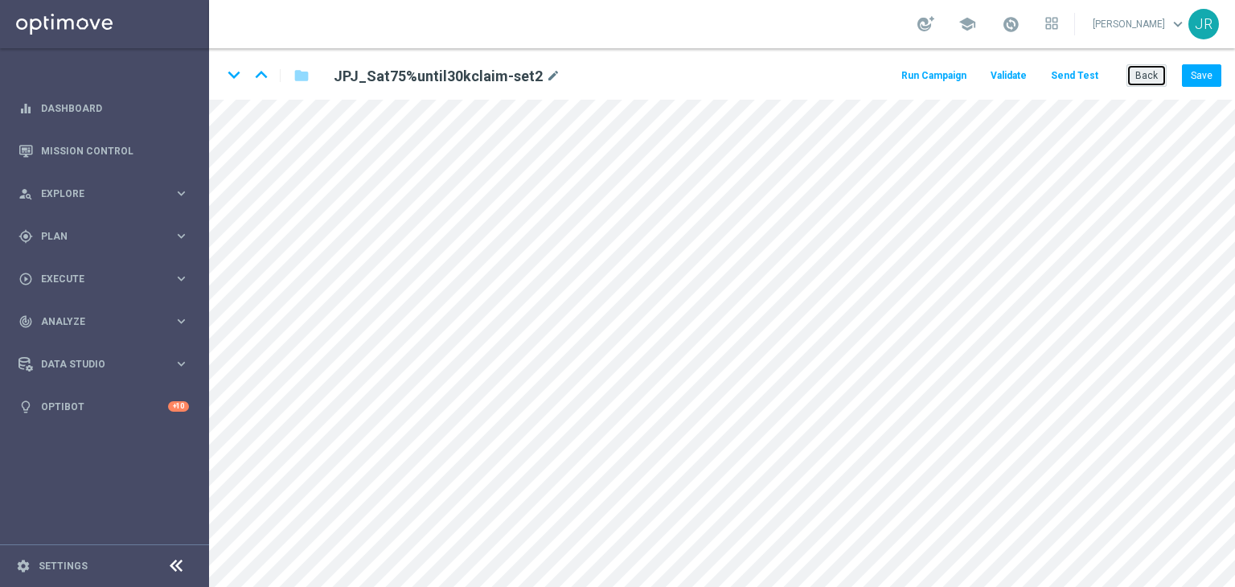
click at [1147, 68] on button "Back" at bounding box center [1146, 75] width 40 height 23
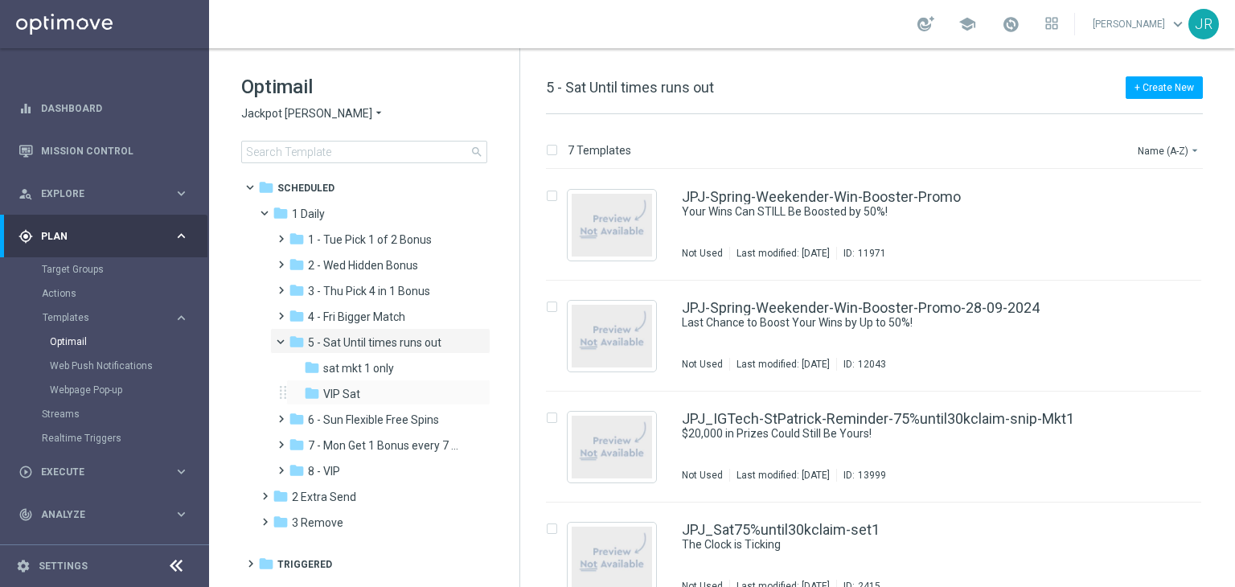
click at [370, 403] on div "folder VIP Sat more_vert" at bounding box center [388, 392] width 204 height 26
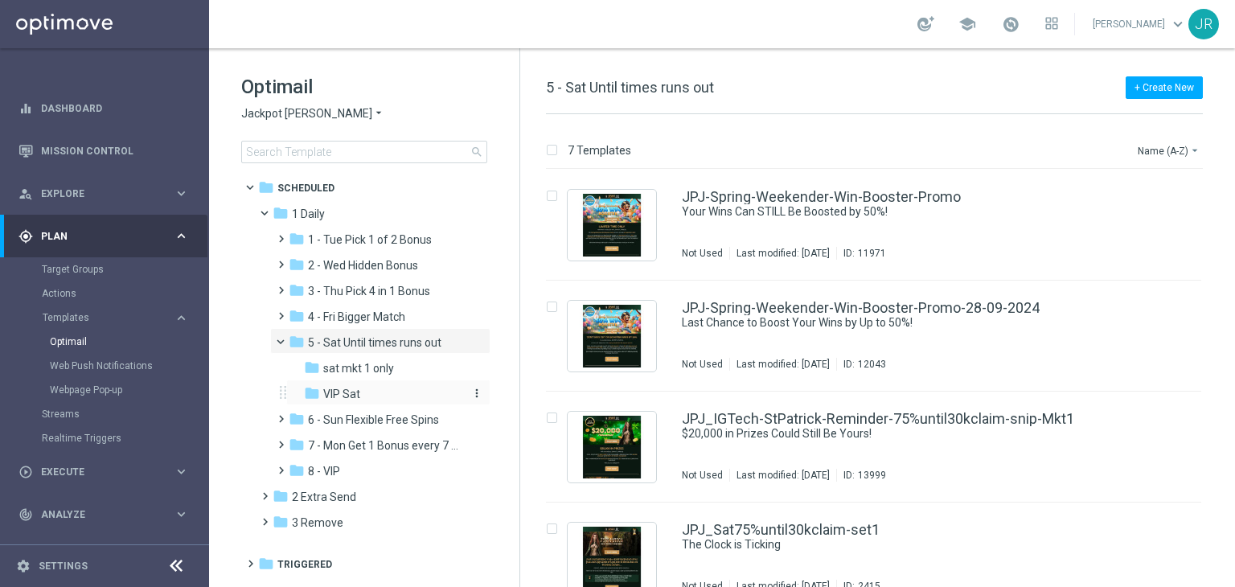
click at [373, 395] on div "folder VIP Sat" at bounding box center [383, 394] width 158 height 18
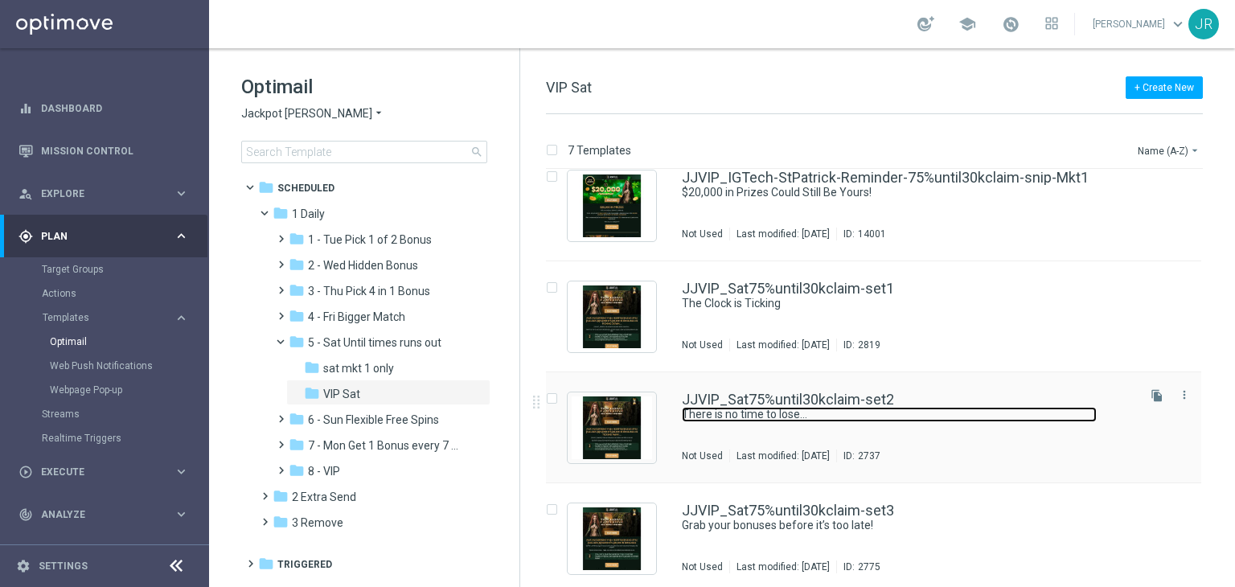
click at [842, 421] on link "There is no time to lose…" at bounding box center [889, 414] width 415 height 15
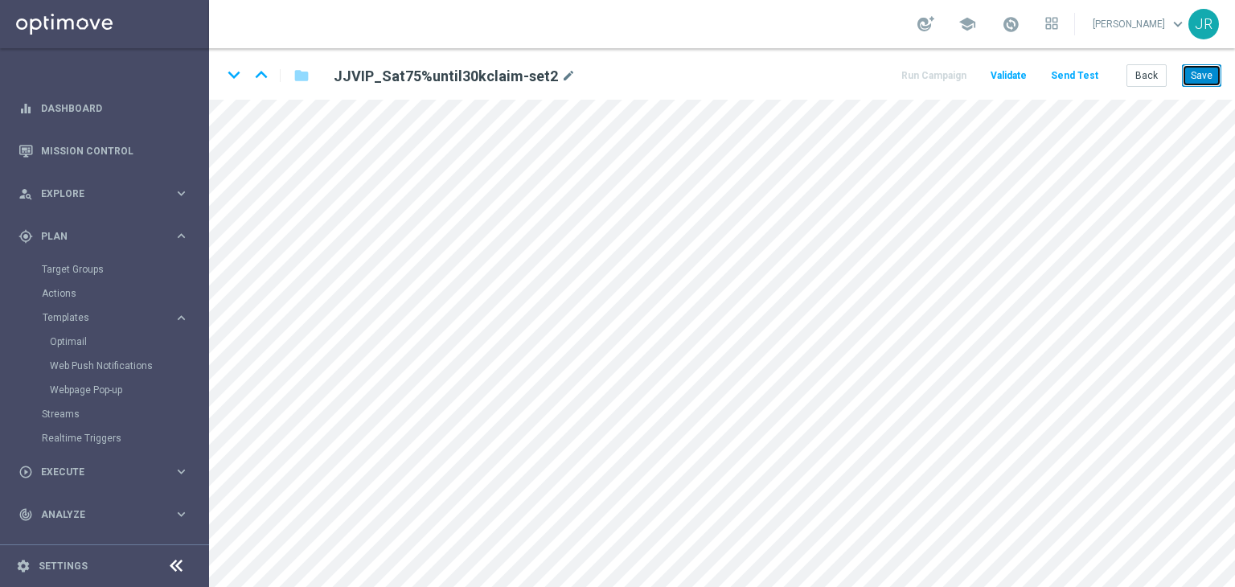
click at [1200, 75] on button "Save" at bounding box center [1201, 75] width 39 height 23
click at [1199, 72] on button "Save" at bounding box center [1201, 75] width 39 height 23
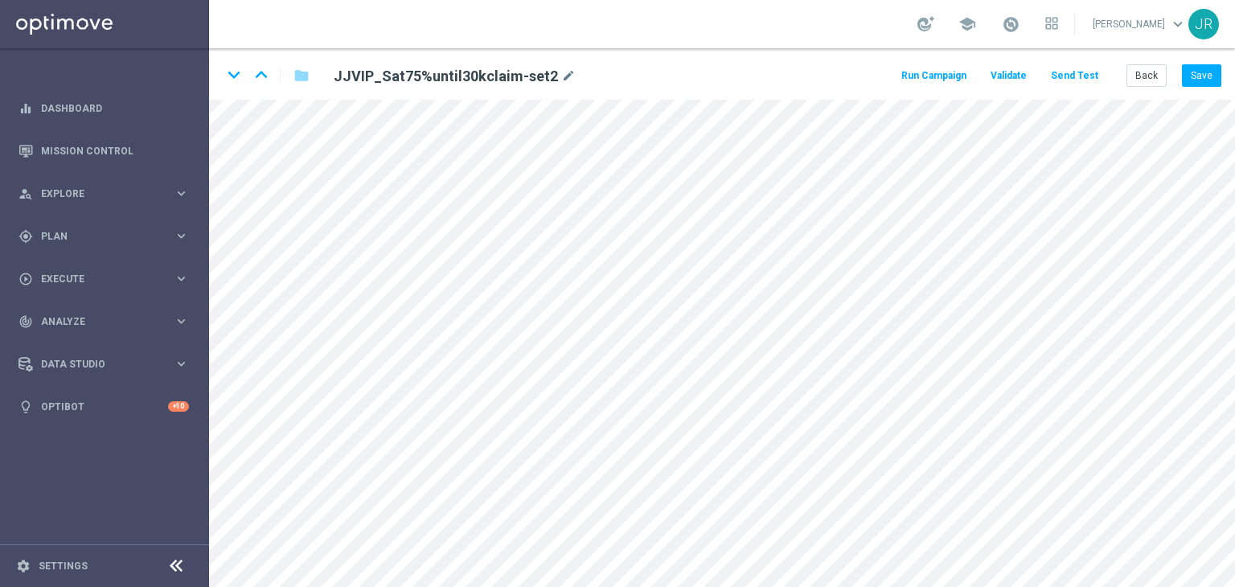
click at [1149, 59] on div "keyboard_arrow_down keyboard_arrow_up folder JJVIP_Sat75%until30kclaim-set2 mod…" at bounding box center [722, 73] width 1026 height 51
click at [1154, 70] on button "Back" at bounding box center [1146, 75] width 40 height 23
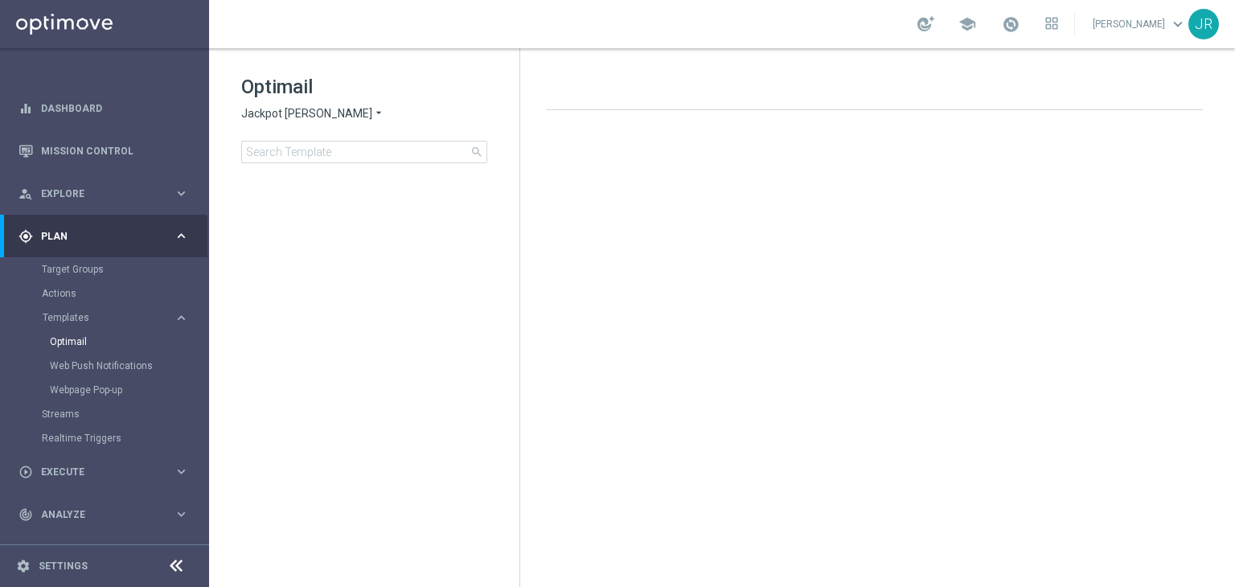
click at [260, 123] on div "Optimail Jackpot Jill arrow_drop_down × Jackpot Jill search" at bounding box center [380, 118] width 278 height 89
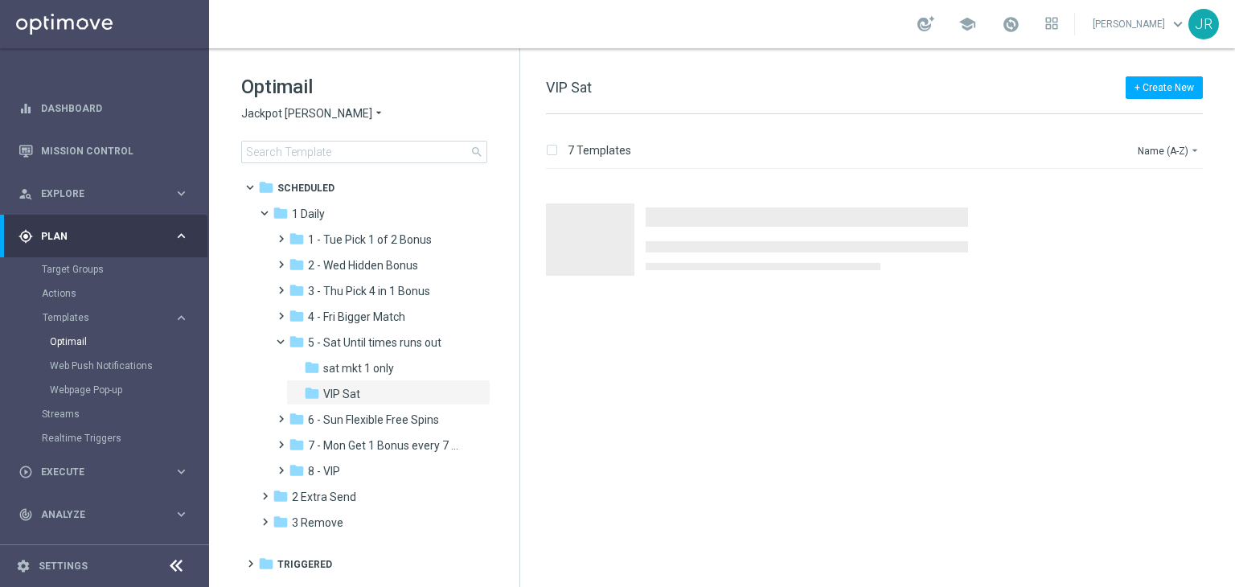
click at [262, 117] on span "Jackpot Jill" at bounding box center [306, 113] width 131 height 15
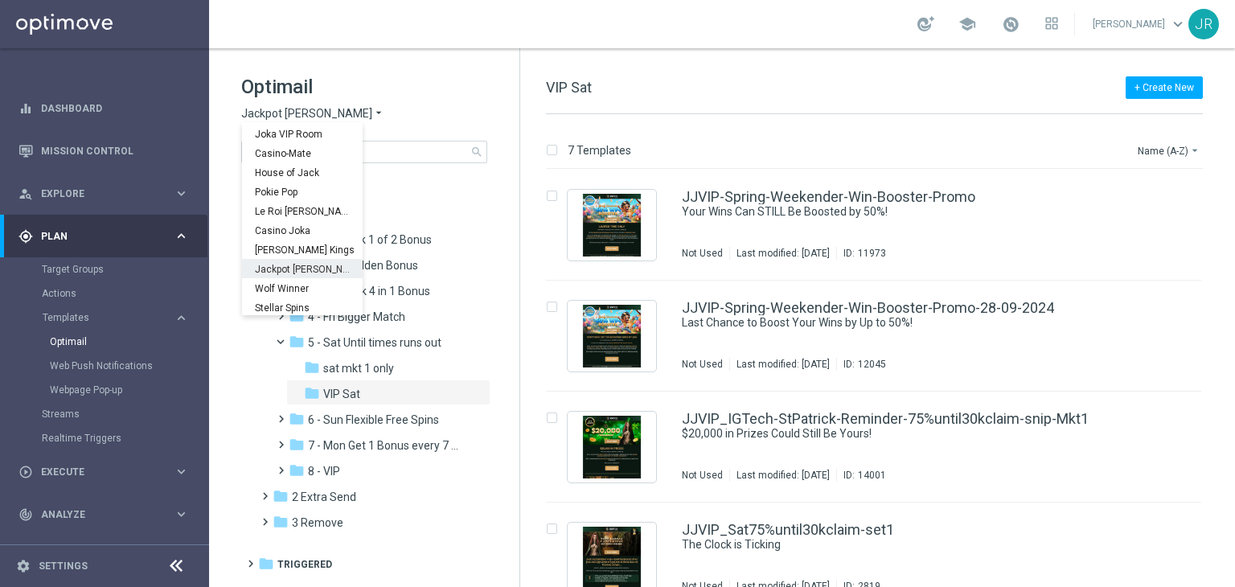
scroll to position [58, 0]
click at [0, 0] on span "Wolf Winner" at bounding box center [0, 0] width 0 height 0
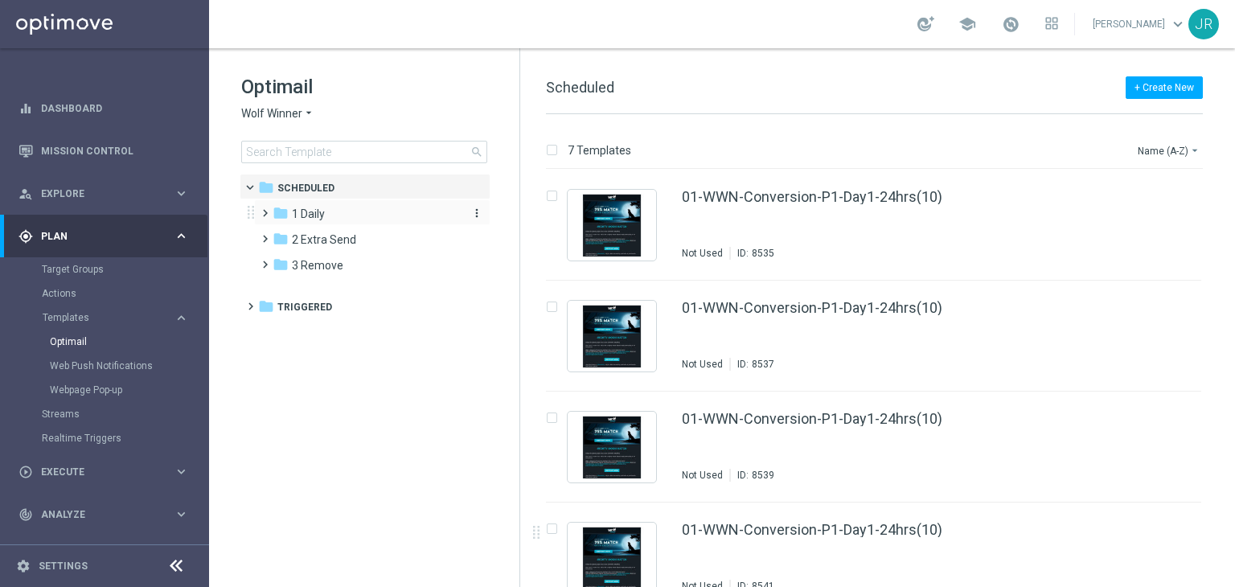
click at [322, 222] on div "folder 1 Daily" at bounding box center [364, 214] width 185 height 18
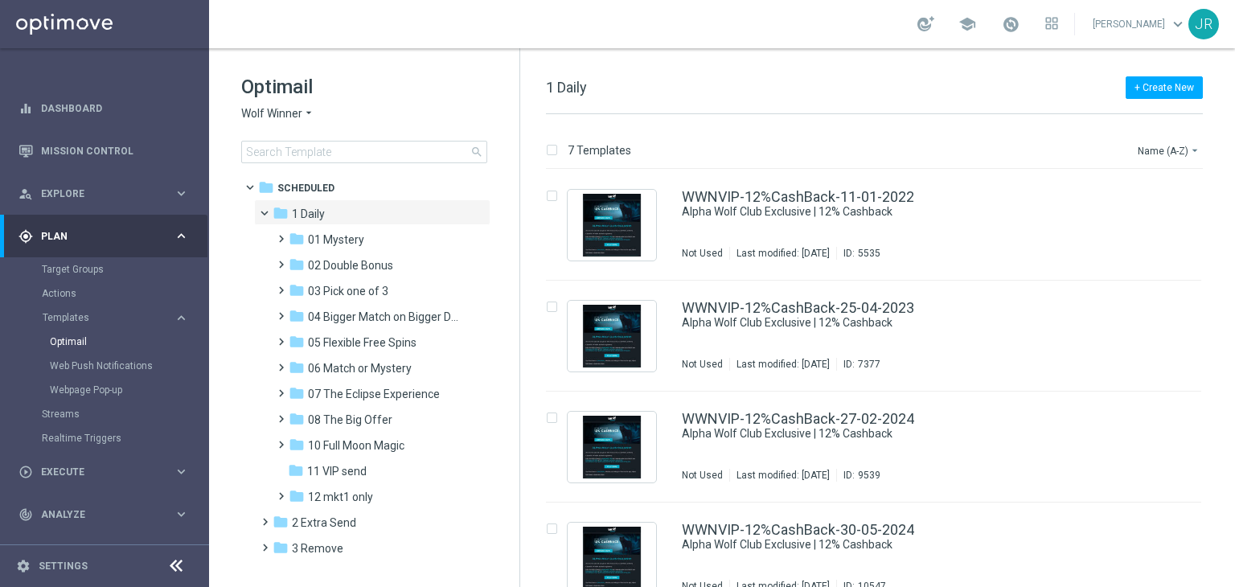
drag, startPoint x: 365, startPoint y: 396, endPoint x: 525, endPoint y: 396, distance: 159.9
click at [365, 395] on span "07 The Eclipse Experience" at bounding box center [374, 394] width 132 height 14
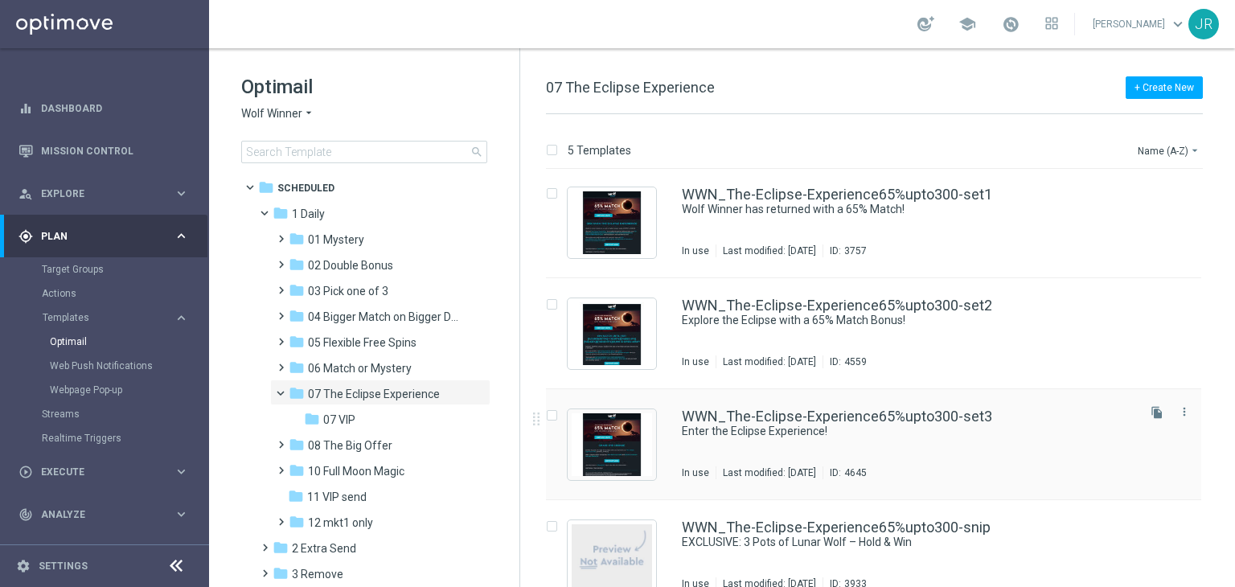
scroll to position [137, 0]
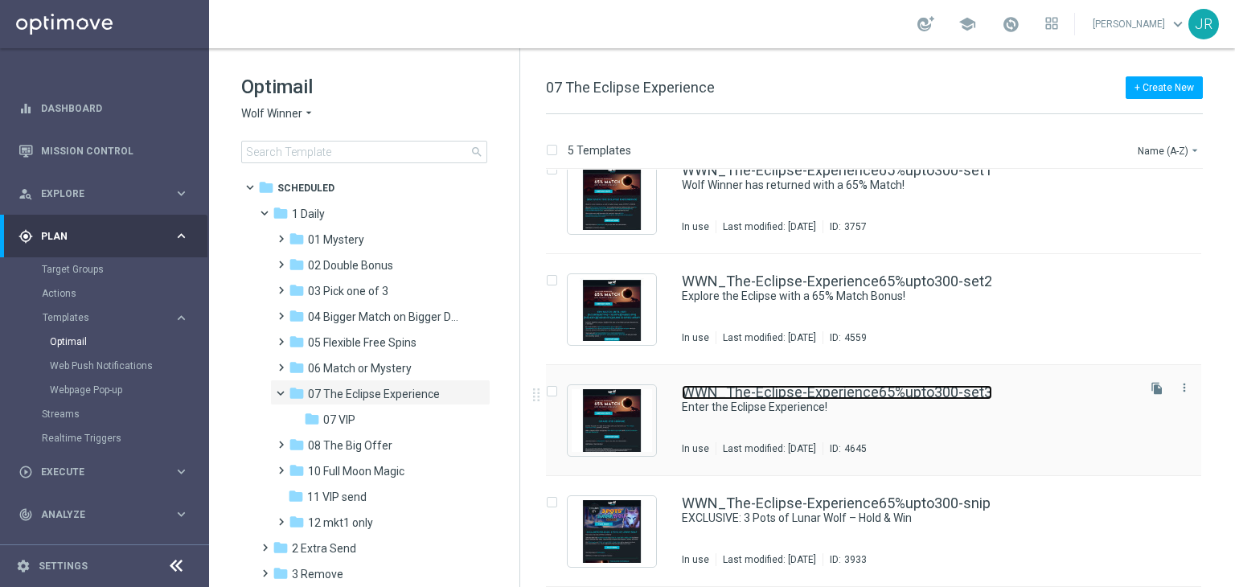
click at [753, 393] on link "WWN_The-Eclipse-Experience65%upto300-set3" at bounding box center [837, 392] width 310 height 14
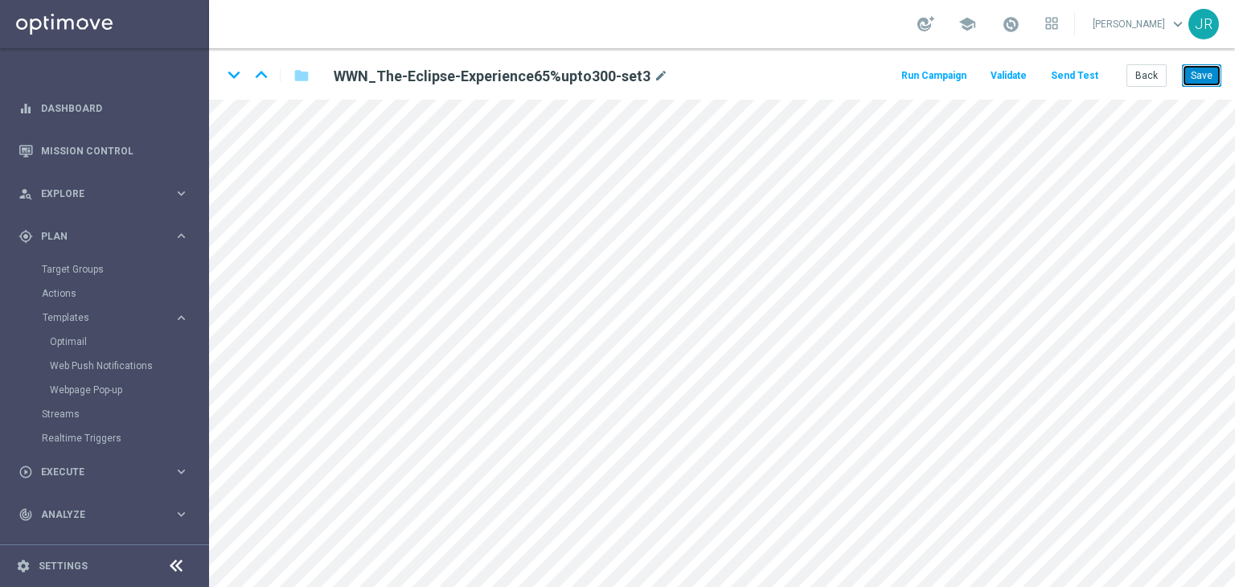
click at [1207, 68] on button "Save" at bounding box center [1201, 75] width 39 height 23
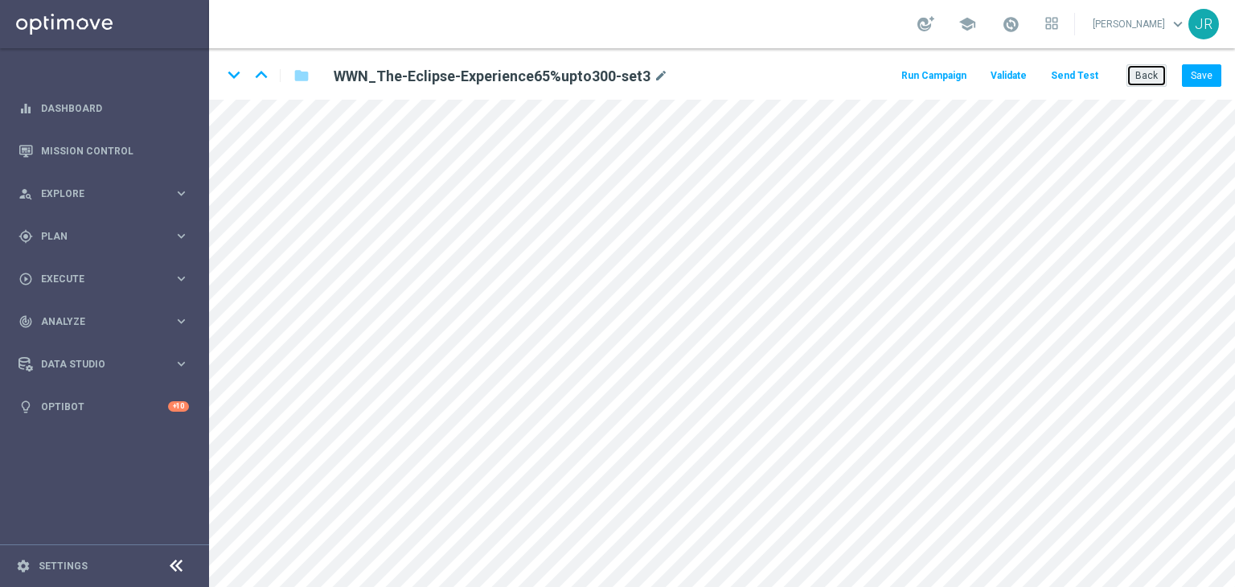
drag, startPoint x: 1145, startPoint y: 76, endPoint x: 868, endPoint y: 182, distance: 295.9
click at [1144, 76] on button "Back" at bounding box center [1146, 75] width 40 height 23
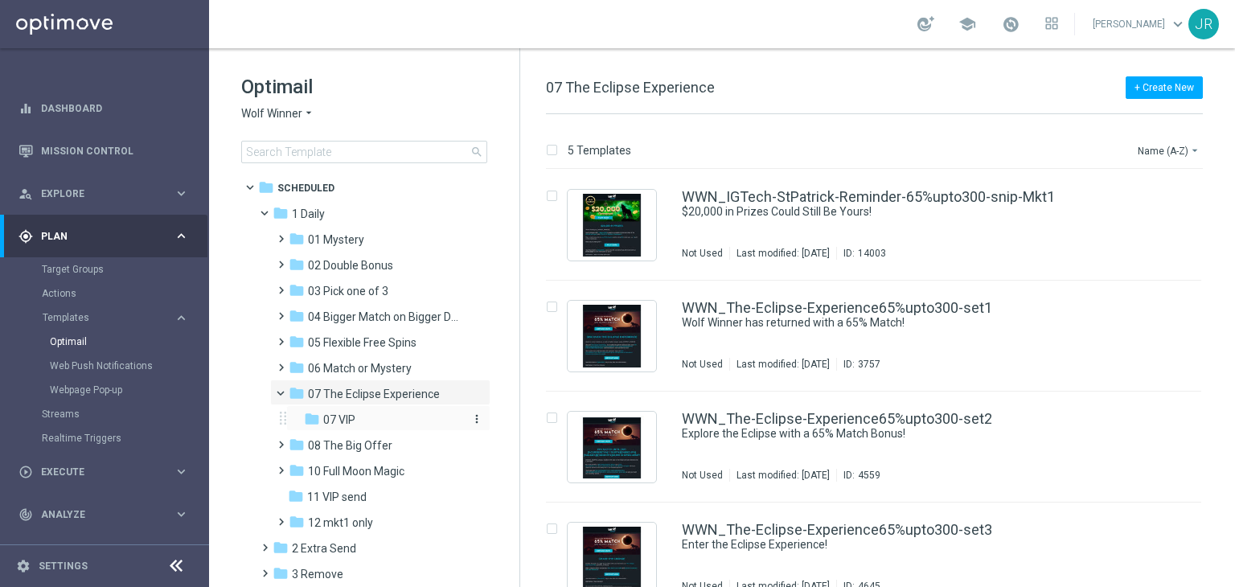
click at [350, 422] on span "07 VIP" at bounding box center [339, 419] width 32 height 14
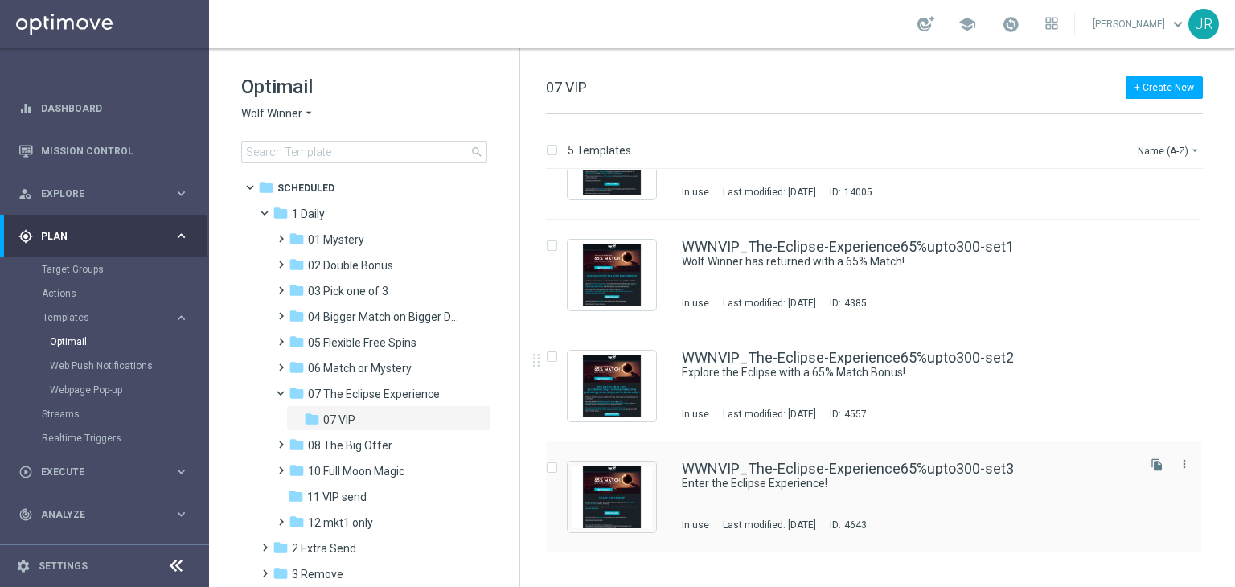
scroll to position [80, 0]
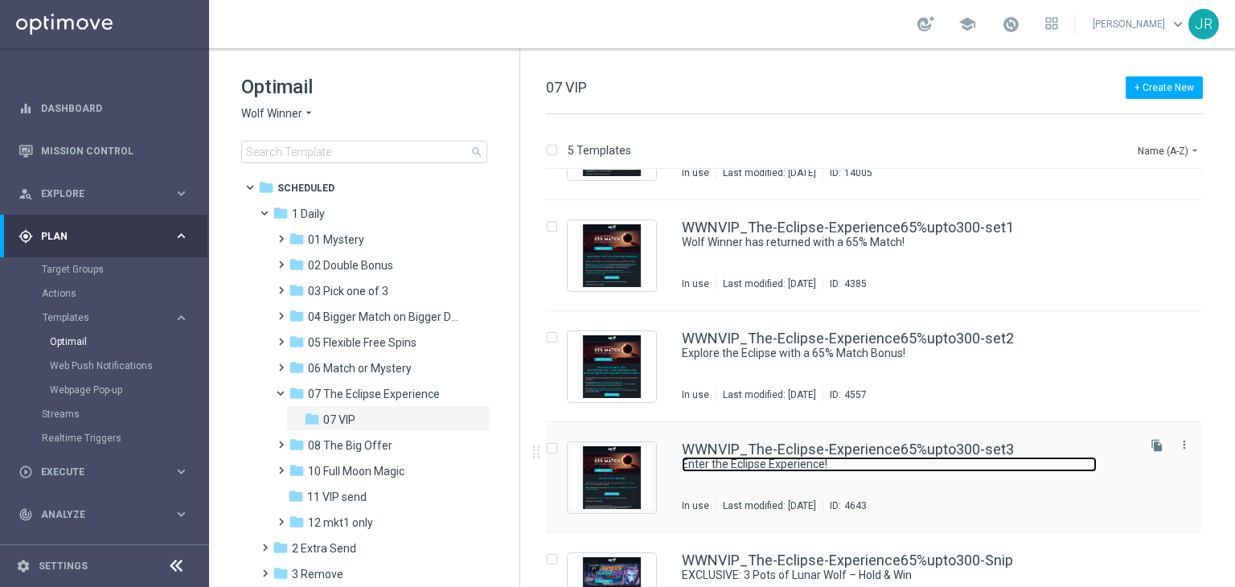
click at [971, 459] on link "Enter the Eclipse Experience!" at bounding box center [889, 464] width 415 height 15
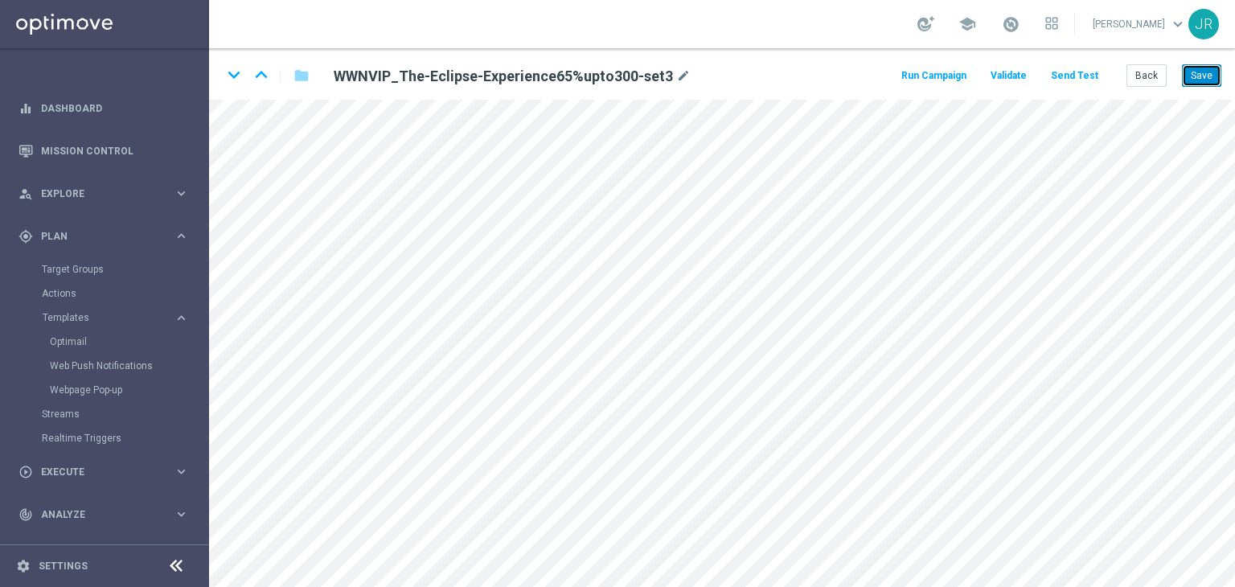
click at [1200, 68] on button "Save" at bounding box center [1201, 75] width 39 height 23
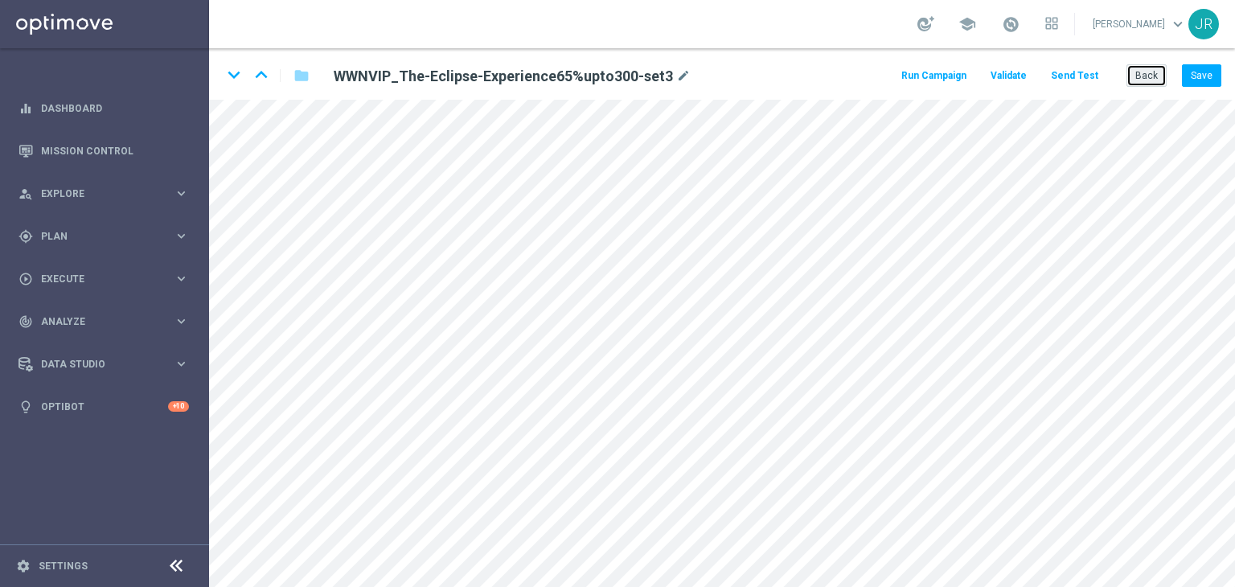
click at [1152, 75] on button "Back" at bounding box center [1146, 75] width 40 height 23
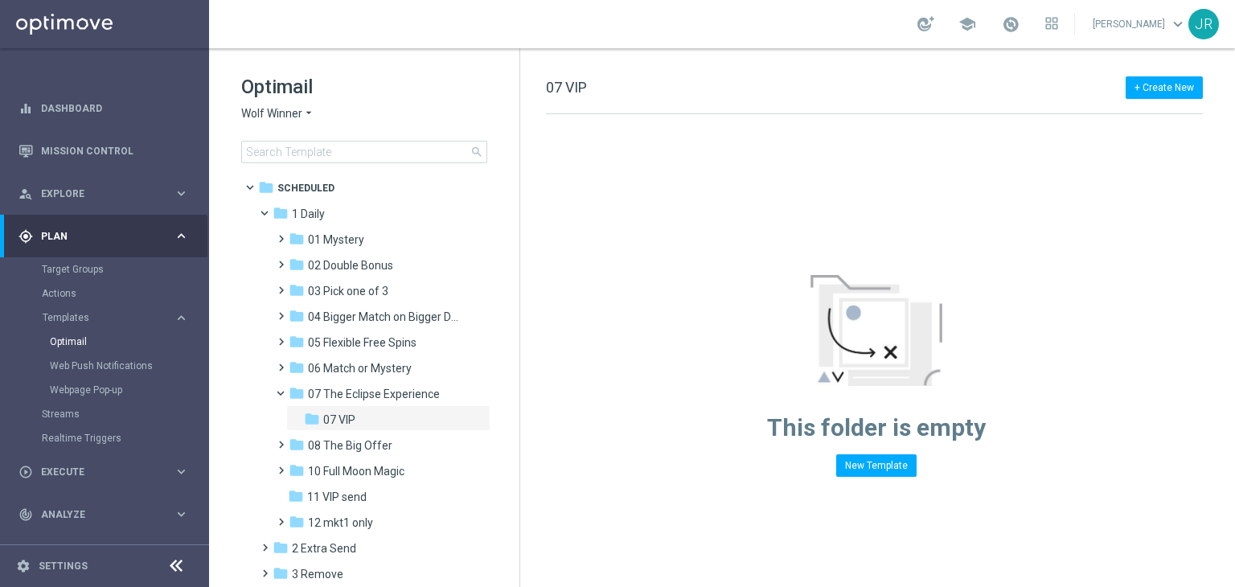
click at [274, 112] on span "Wolf Winner" at bounding box center [271, 113] width 61 height 15
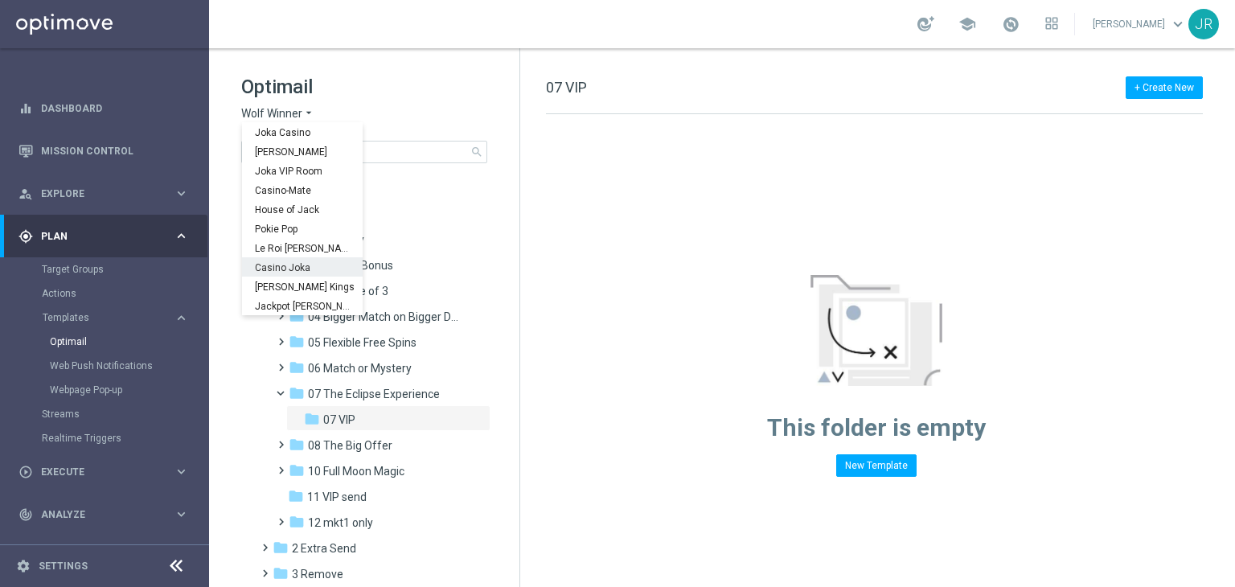
scroll to position [58, 0]
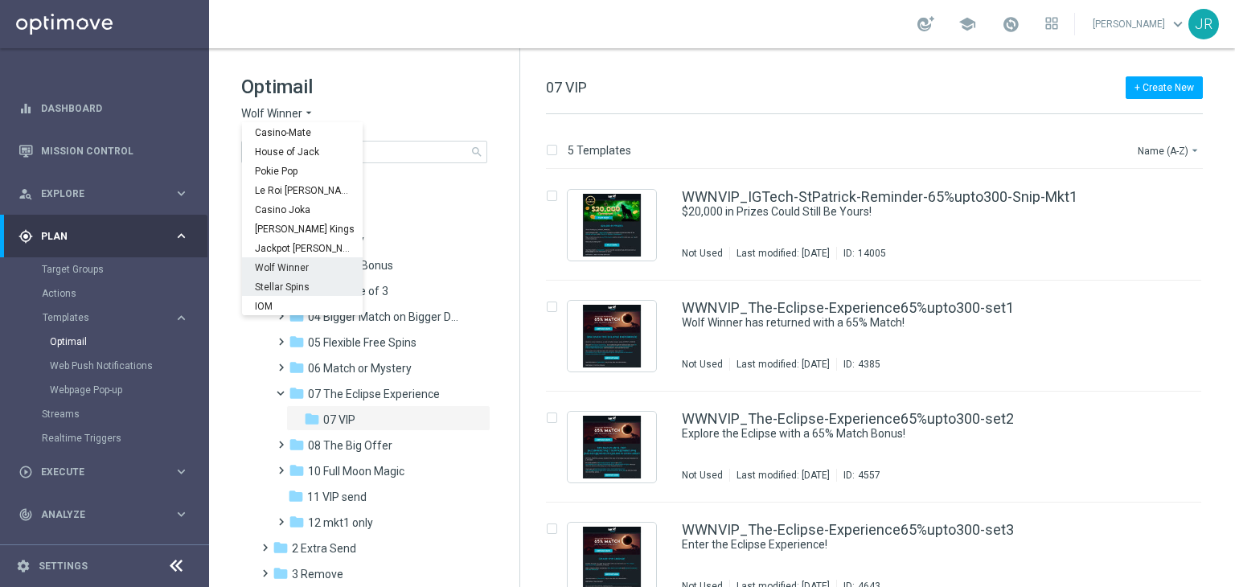
click at [0, 0] on span "Stellar Spins" at bounding box center [0, 0] width 0 height 0
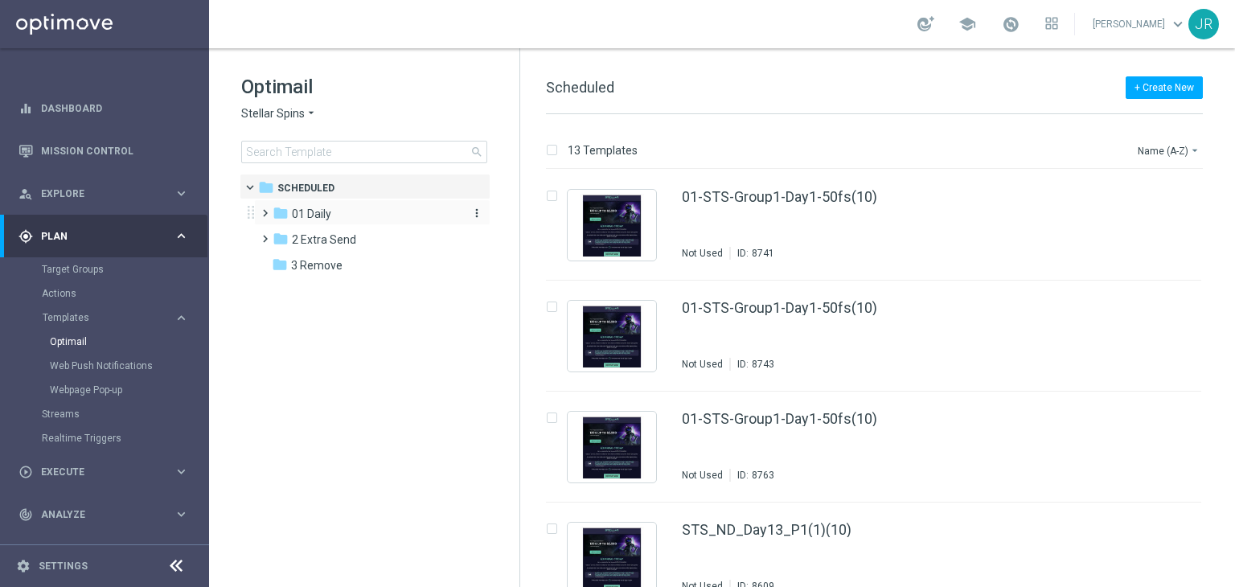
click at [306, 216] on span "01 Daily" at bounding box center [311, 214] width 39 height 14
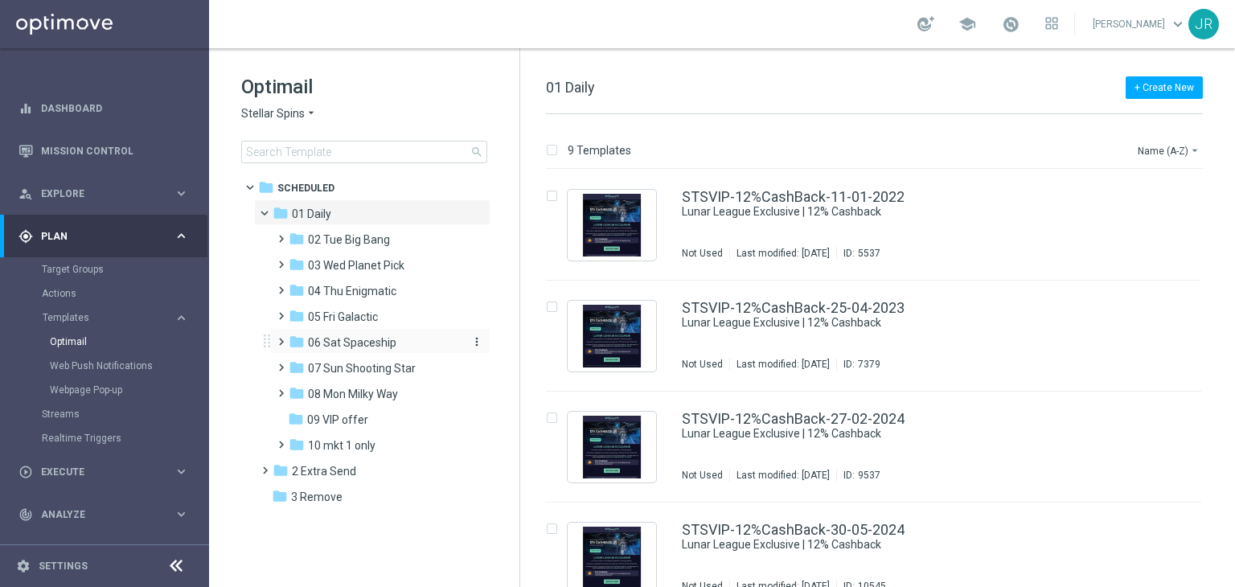
click at [338, 344] on span "06 Sat Spaceship" at bounding box center [352, 342] width 88 height 14
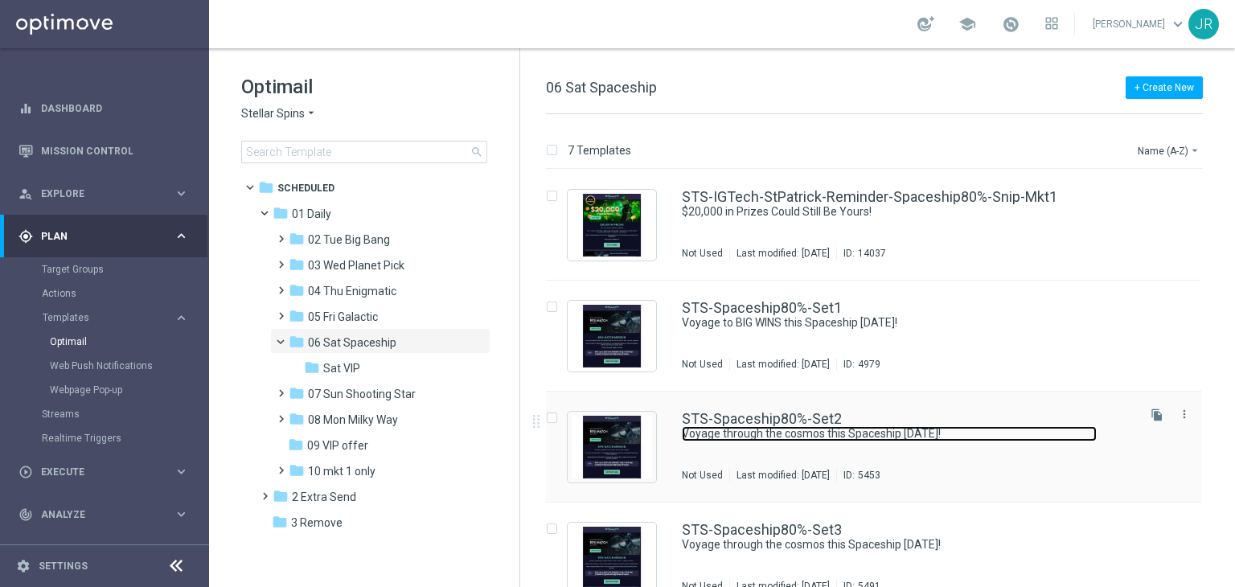
click at [823, 430] on link "Voyage through the cosmos this Spaceship Saturday!" at bounding box center [889, 433] width 415 height 15
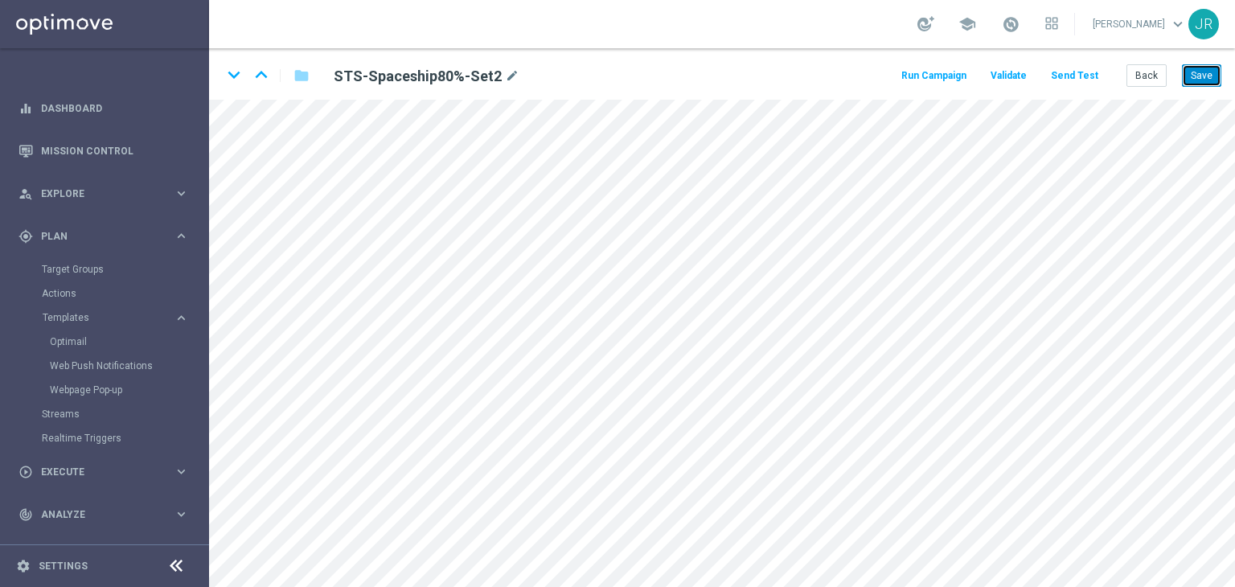
drag, startPoint x: 1211, startPoint y: 75, endPoint x: 1161, endPoint y: 57, distance: 53.6
click at [1210, 75] on button "Save" at bounding box center [1201, 75] width 39 height 23
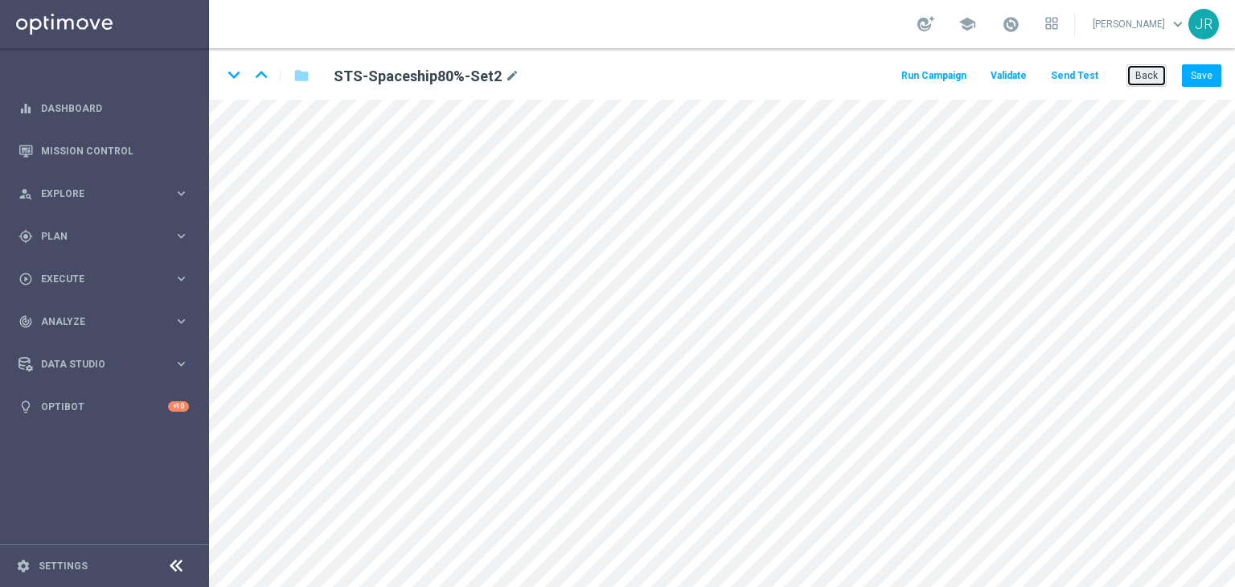
click at [1146, 68] on button "Back" at bounding box center [1146, 75] width 40 height 23
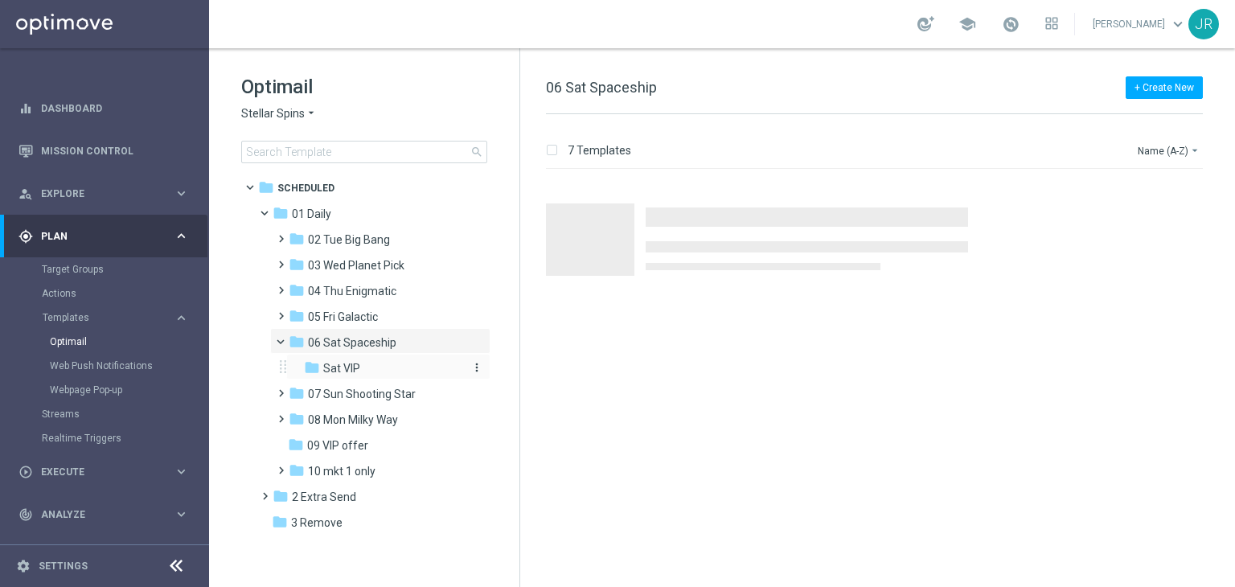
click at [349, 367] on span "Sat VIP" at bounding box center [341, 368] width 37 height 14
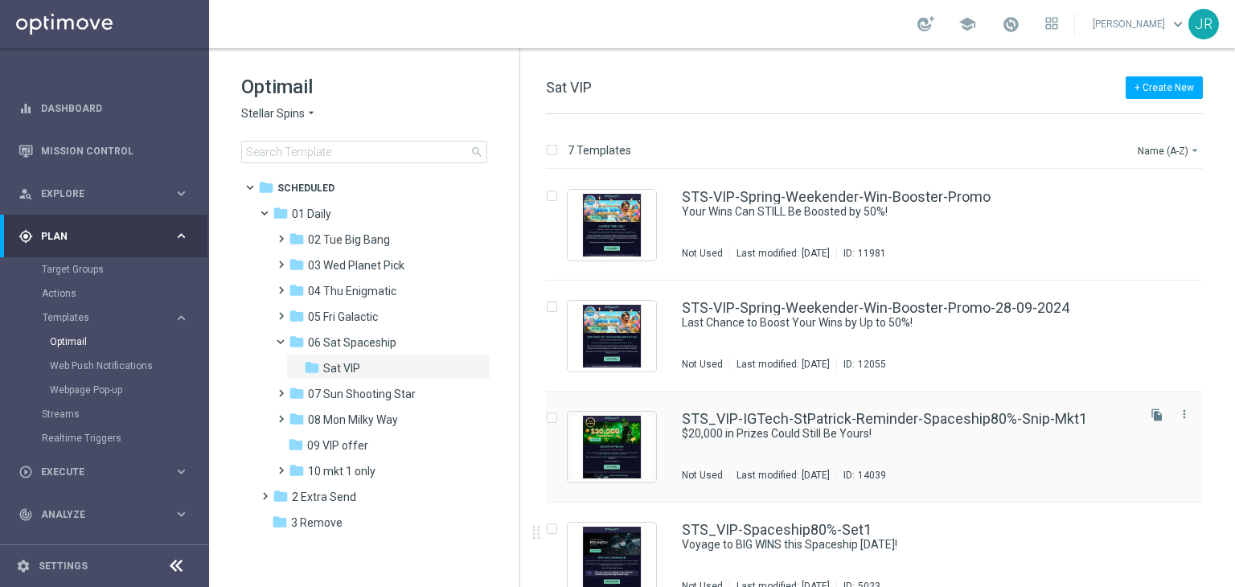
scroll to position [241, 0]
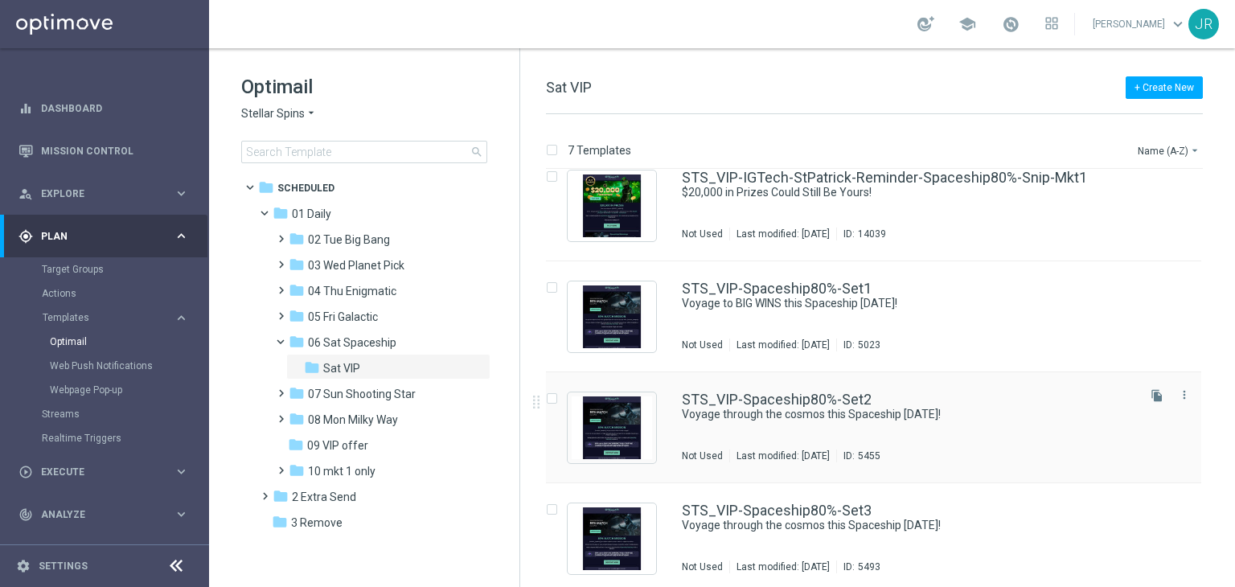
click at [836, 436] on div "STS_VIP-Spaceship80%-Set2 Voyage through the cosmos this Spaceship [DATE]! Not …" at bounding box center [908, 427] width 452 height 70
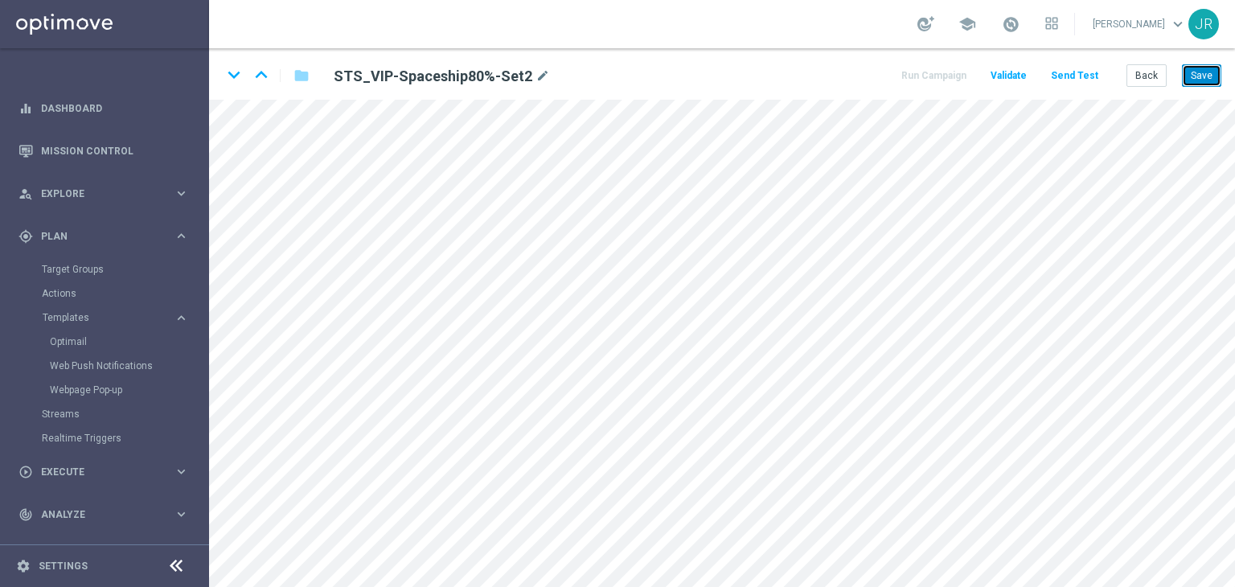
click at [1210, 77] on button "Save" at bounding box center [1201, 75] width 39 height 23
click at [1207, 68] on button "Save" at bounding box center [1201, 75] width 39 height 23
drag, startPoint x: 1203, startPoint y: 76, endPoint x: 1152, endPoint y: 35, distance: 66.3
click at [1203, 76] on button "Save" at bounding box center [1201, 75] width 39 height 23
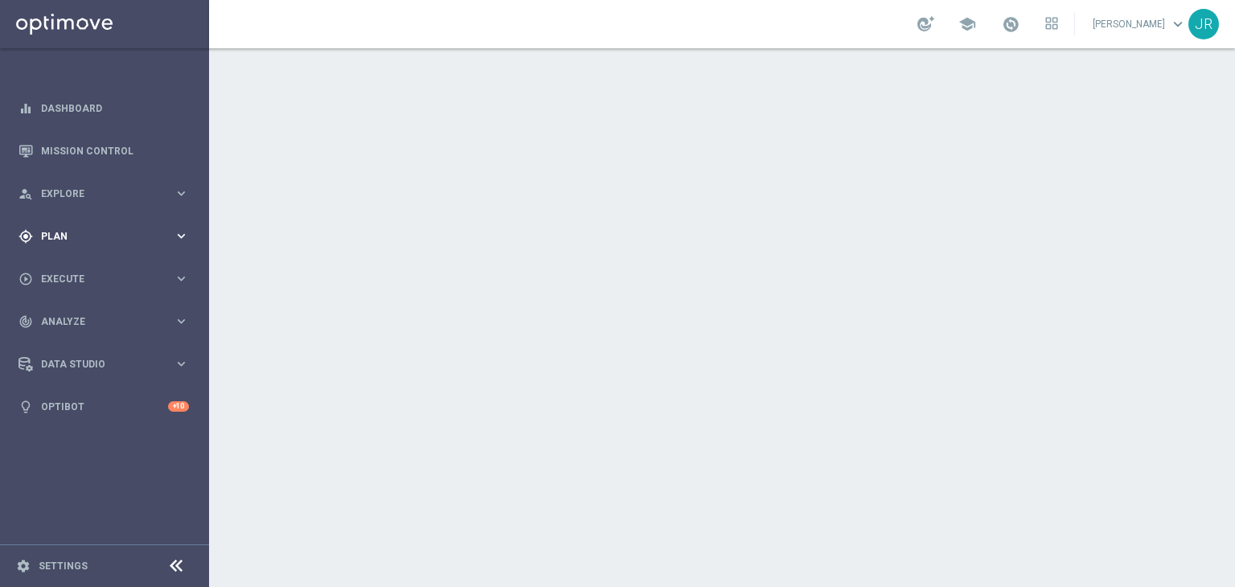
click at [112, 231] on span "Plan" at bounding box center [107, 236] width 133 height 10
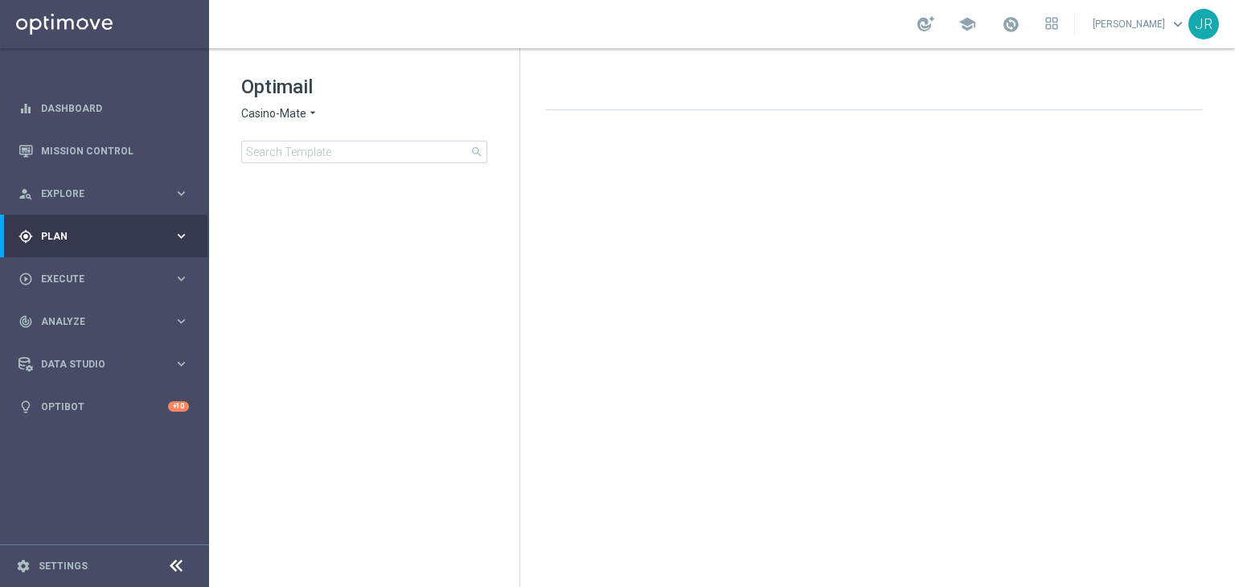
click at [258, 108] on span "Casino-Mate" at bounding box center [273, 113] width 65 height 15
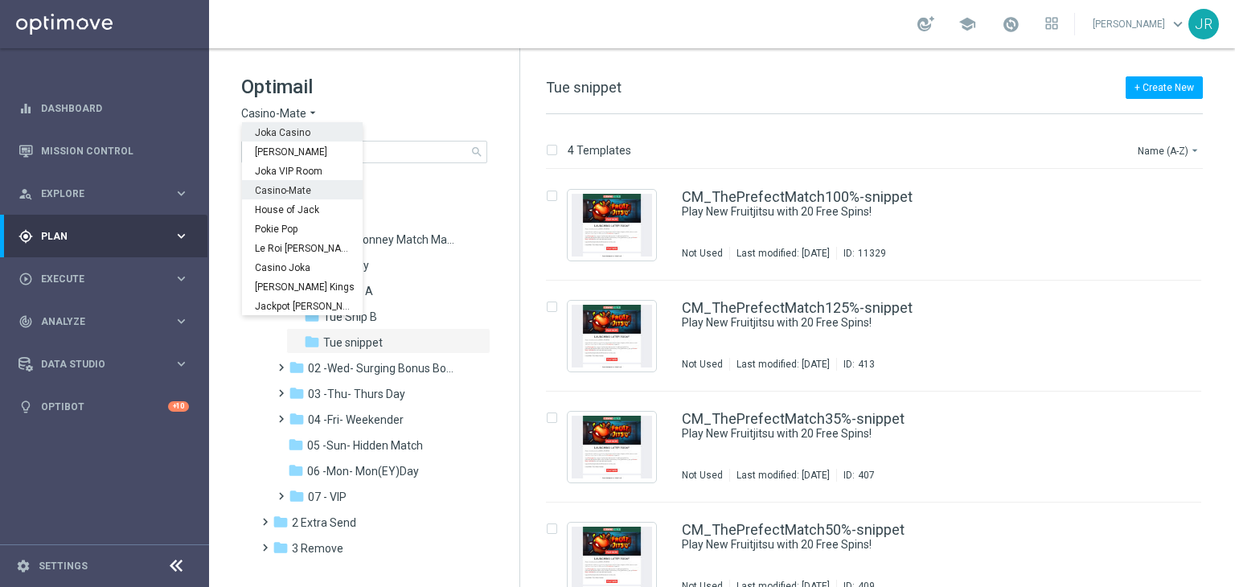
drag, startPoint x: 264, startPoint y: 133, endPoint x: 309, endPoint y: 162, distance: 53.5
click at [0, 0] on span "Joka Casino" at bounding box center [0, 0] width 0 height 0
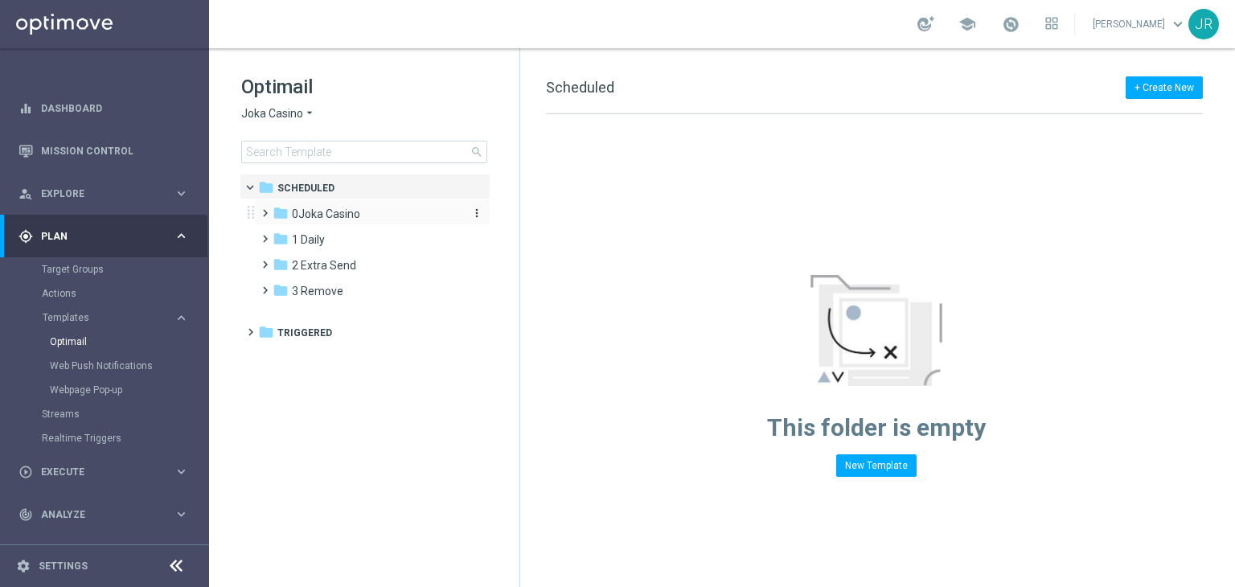
click at [321, 213] on span "0Joka Casino" at bounding box center [326, 214] width 68 height 14
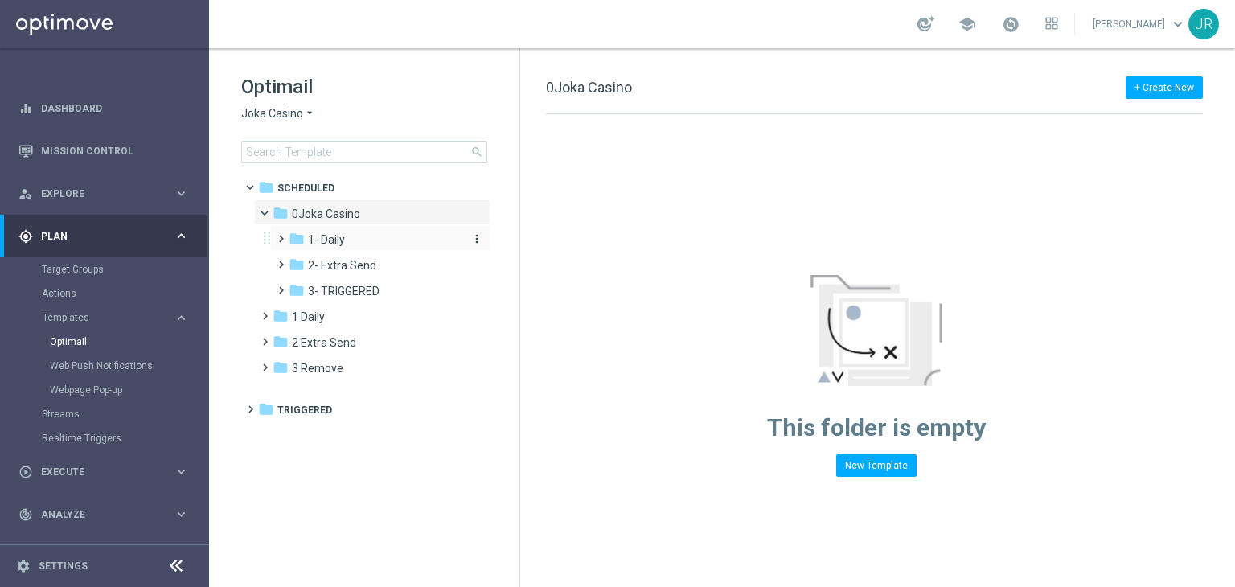
click at [321, 239] on span "1- Daily" at bounding box center [326, 239] width 37 height 14
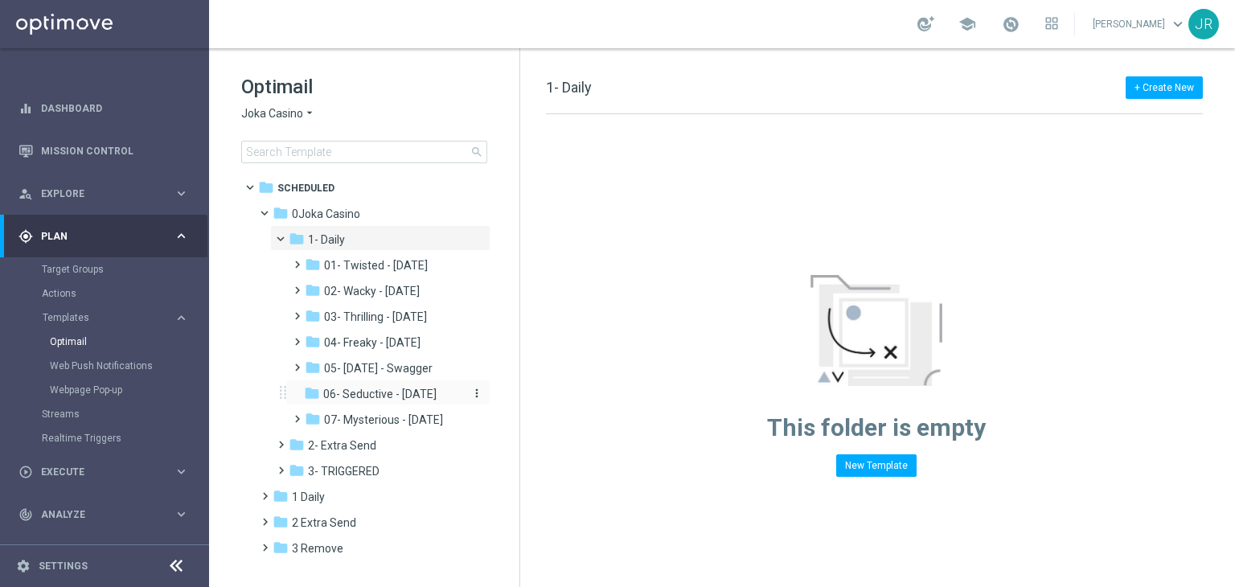
click at [367, 396] on span "06- Seductive - [DATE]" at bounding box center [379, 394] width 113 height 14
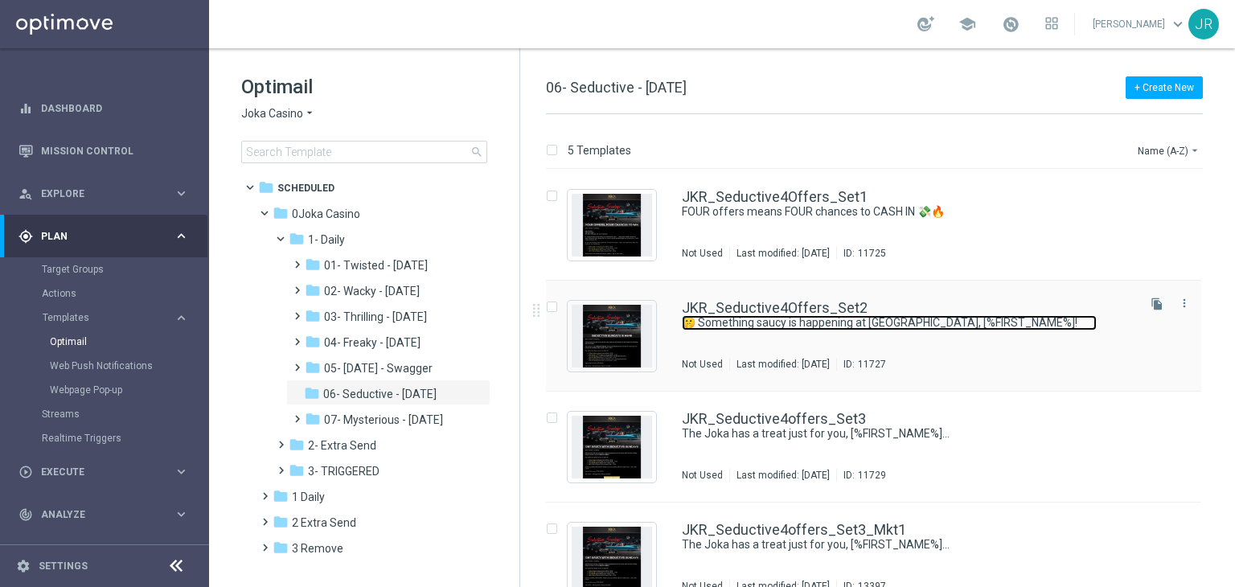
click at [727, 317] on link "🤫 Something saucy is happening at [GEOGRAPHIC_DATA], [%FIRST_NAME%]!" at bounding box center [889, 322] width 415 height 15
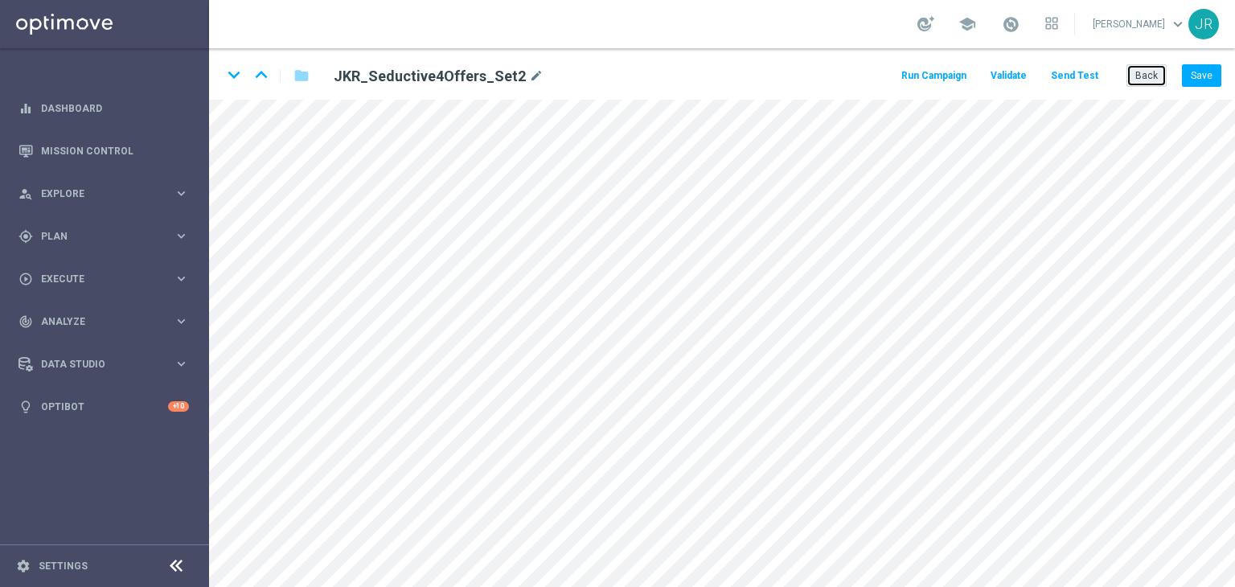
click at [1141, 74] on button "Back" at bounding box center [1146, 75] width 40 height 23
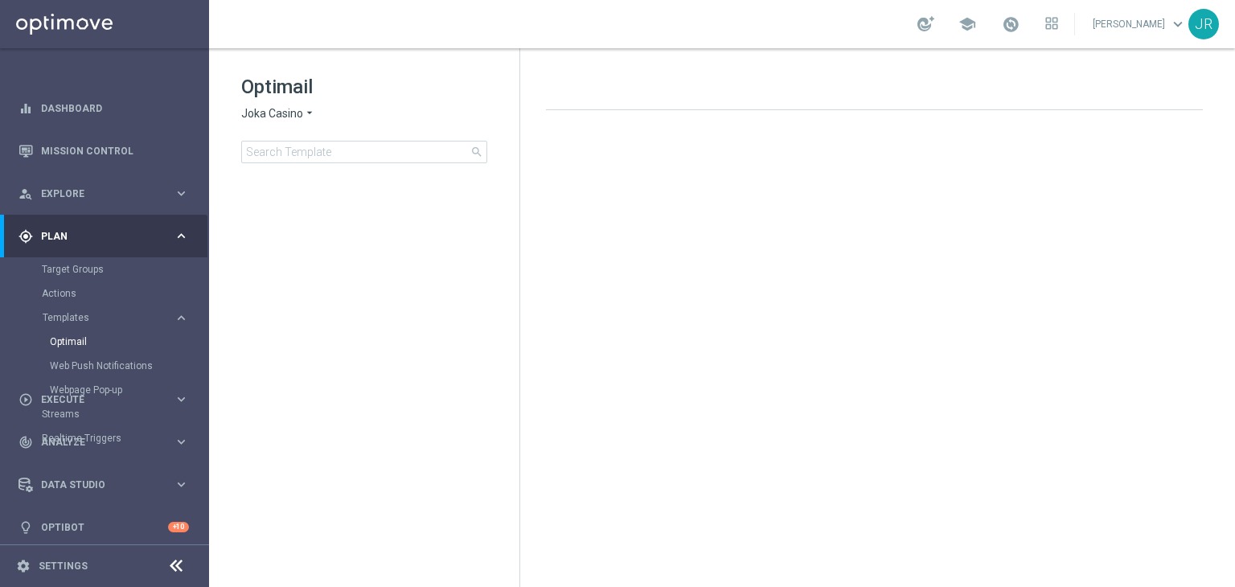
click at [254, 116] on span "Joka Casino" at bounding box center [272, 113] width 62 height 15
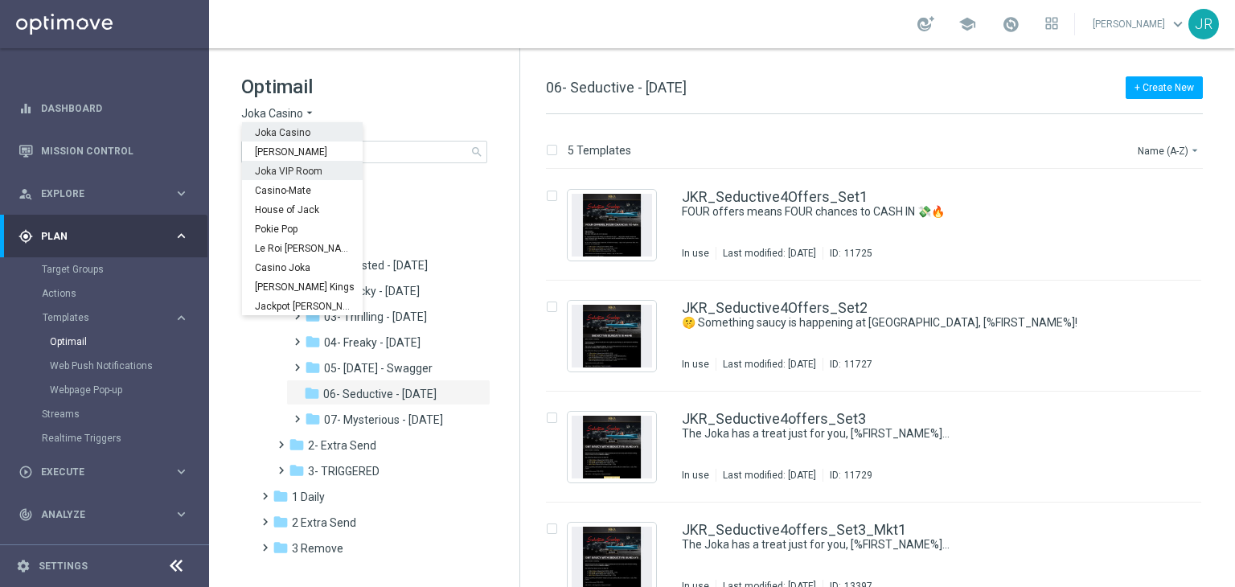
click at [0, 0] on span "Joka VIP Room" at bounding box center [0, 0] width 0 height 0
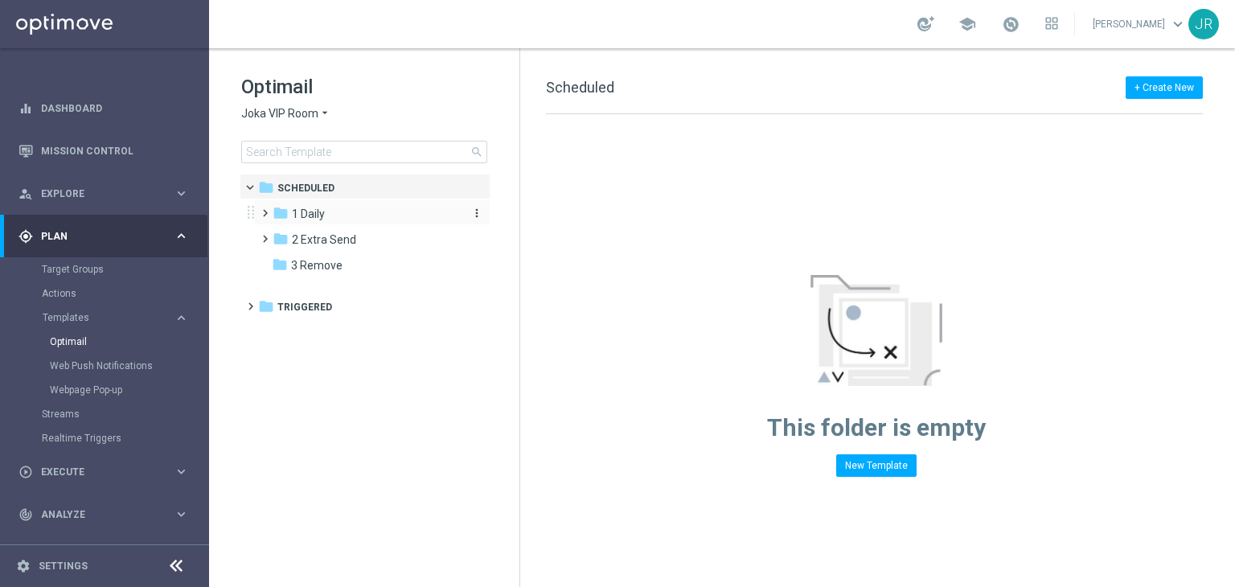
click at [294, 210] on span "1 Daily" at bounding box center [308, 214] width 33 height 14
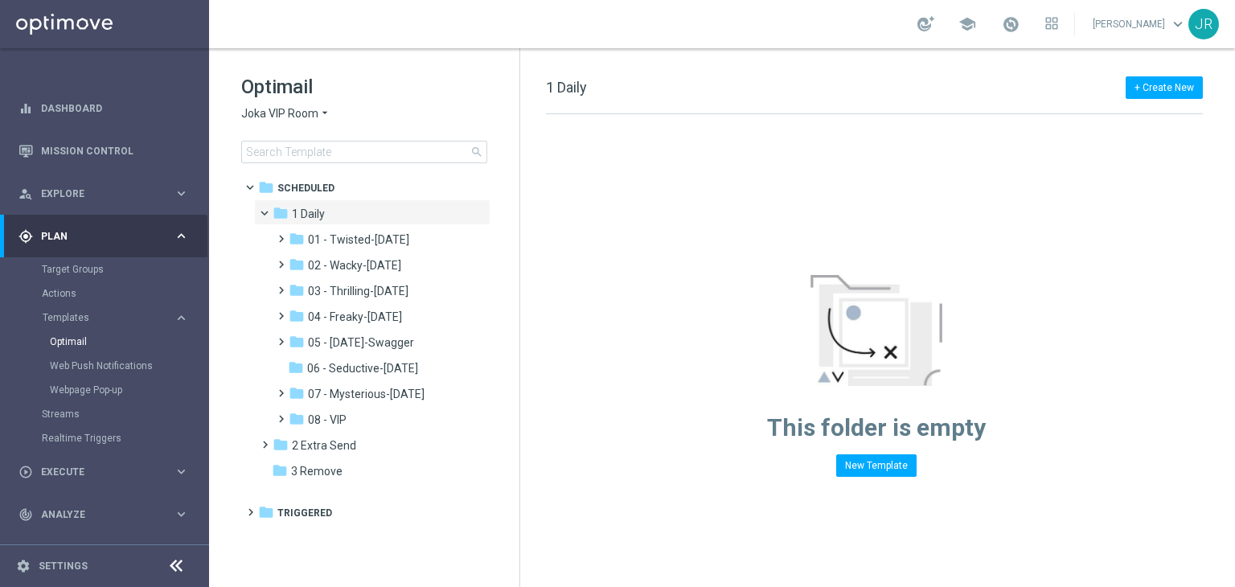
drag, startPoint x: 371, startPoint y: 369, endPoint x: 996, endPoint y: 346, distance: 625.7
click at [371, 368] on span "06 - Seductive-[DATE]" at bounding box center [362, 368] width 111 height 14
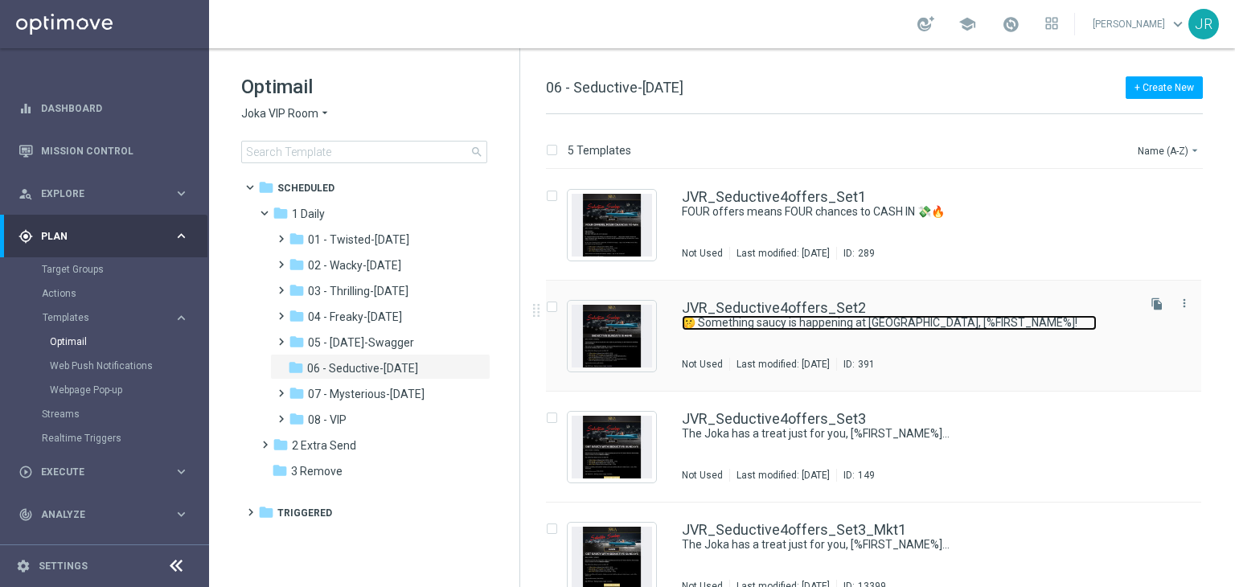
click at [792, 319] on link "🤫 Something saucy is happening at [GEOGRAPHIC_DATA], [%FIRST_NAME%]!" at bounding box center [889, 322] width 415 height 15
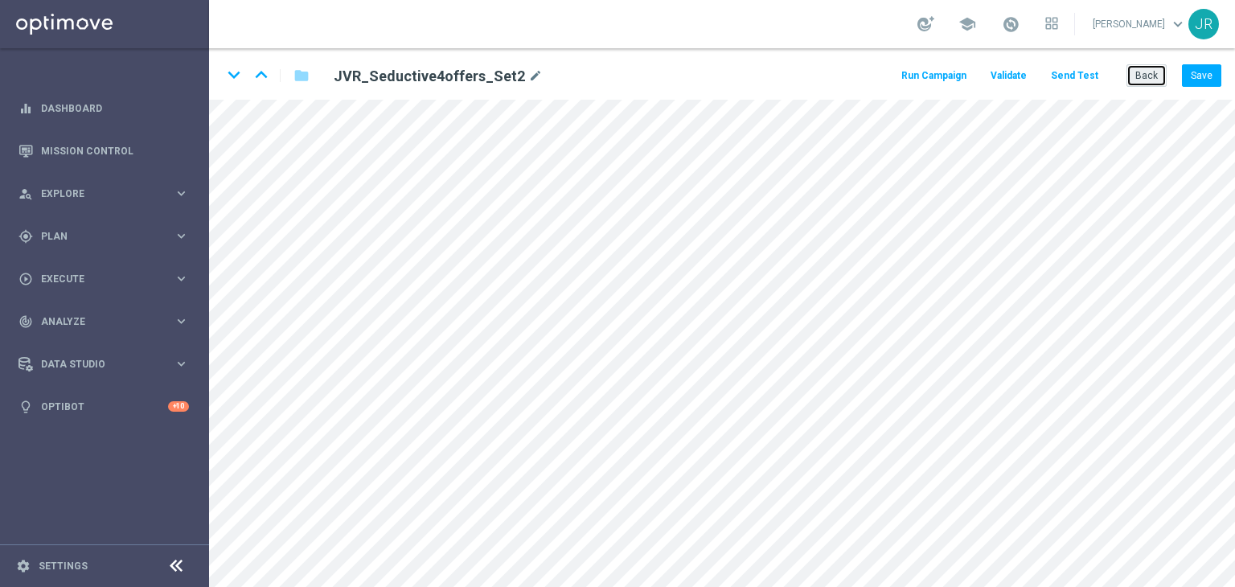
click at [1148, 70] on button "Back" at bounding box center [1146, 75] width 40 height 23
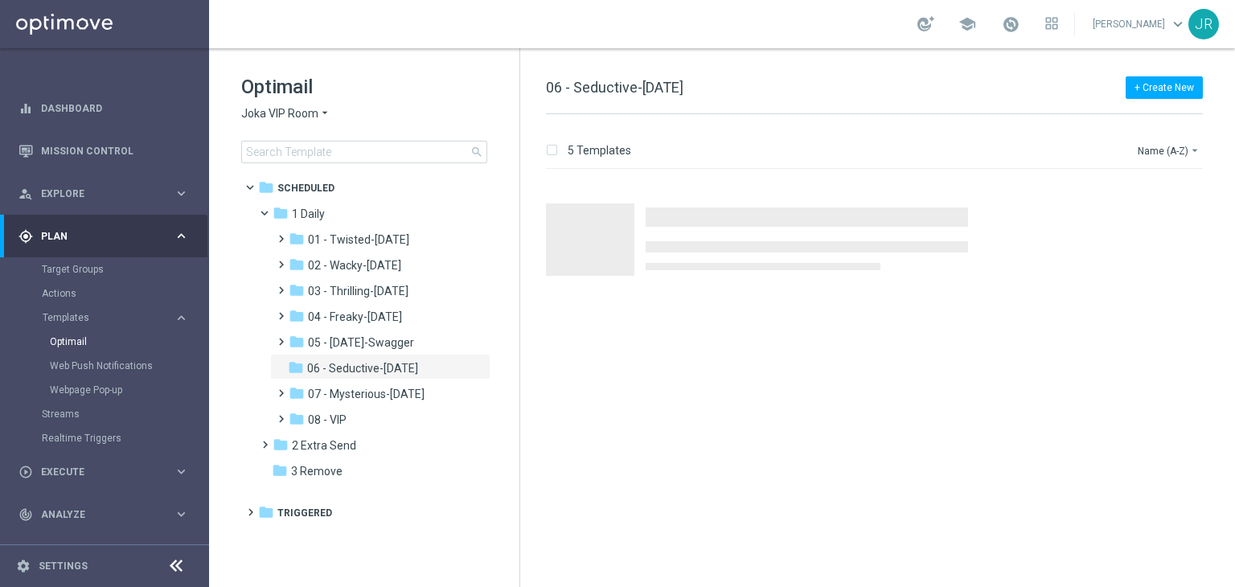
click at [280, 117] on span "Joka VIP Room" at bounding box center [279, 113] width 77 height 15
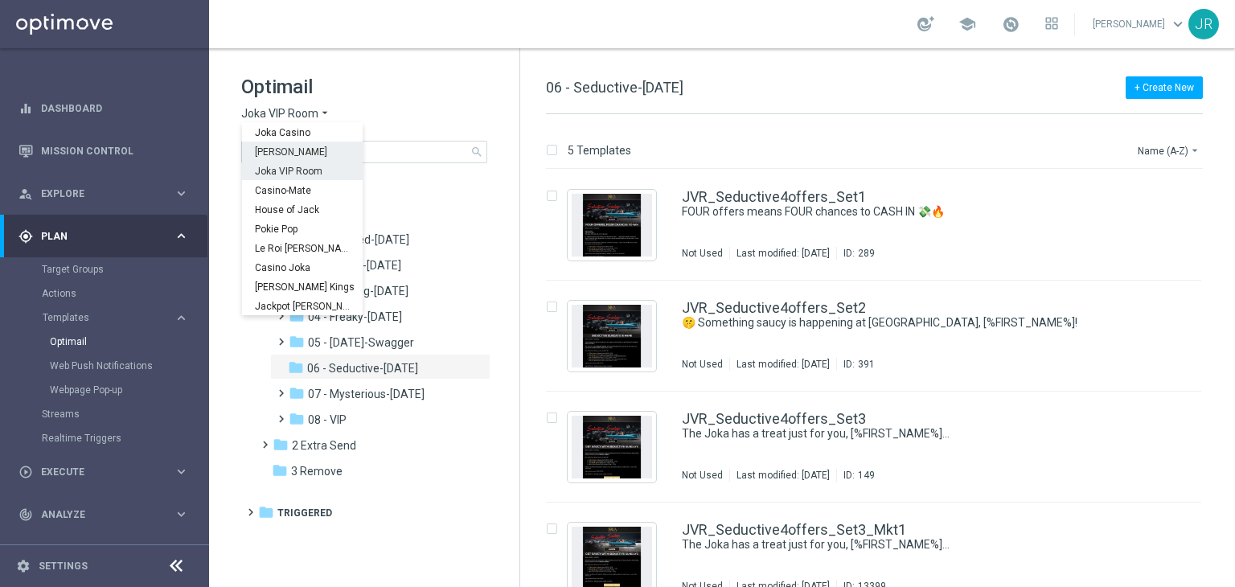
click at [0, 0] on span "[PERSON_NAME]" at bounding box center [0, 0] width 0 height 0
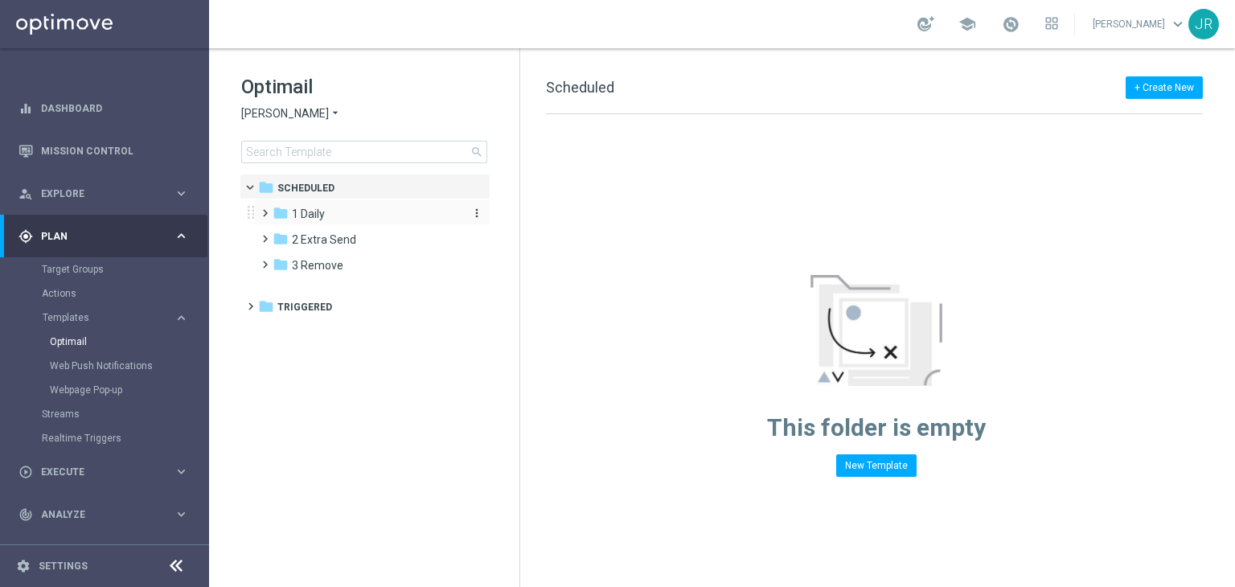
click at [309, 213] on span "1 Daily" at bounding box center [308, 214] width 33 height 14
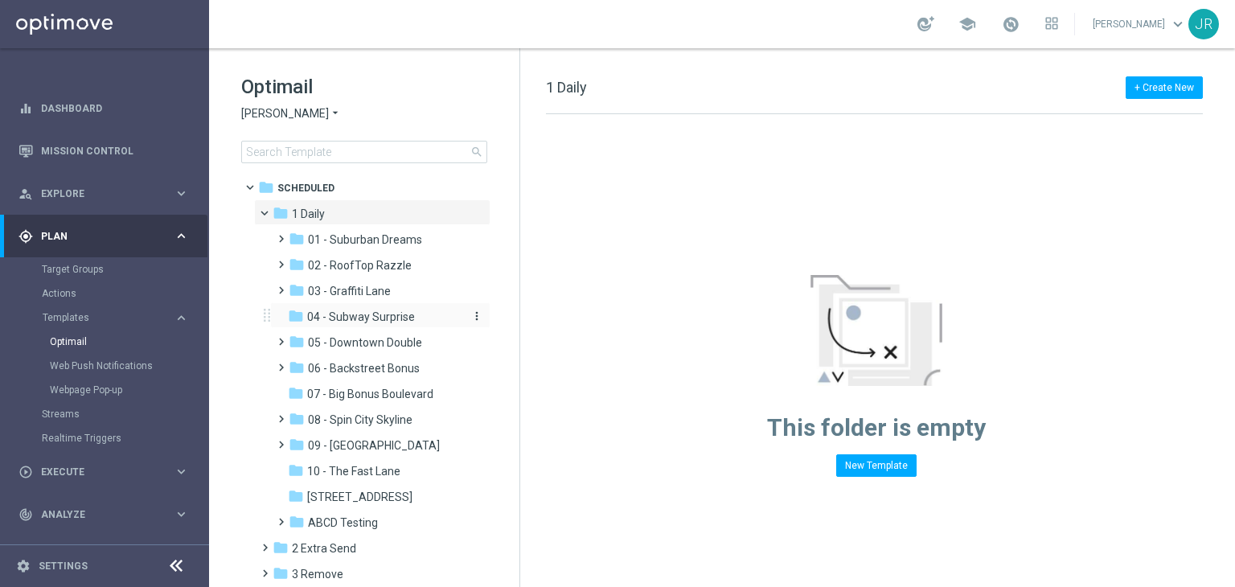
click at [372, 321] on span "04 - Subway Surprise" at bounding box center [361, 316] width 108 height 14
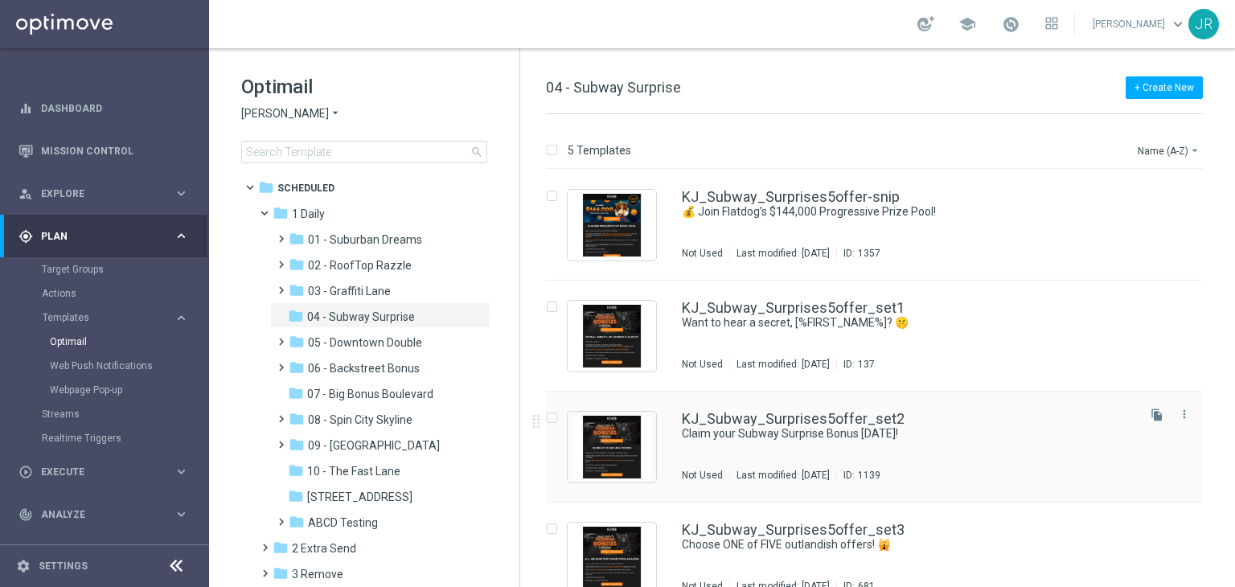
scroll to position [80, 0]
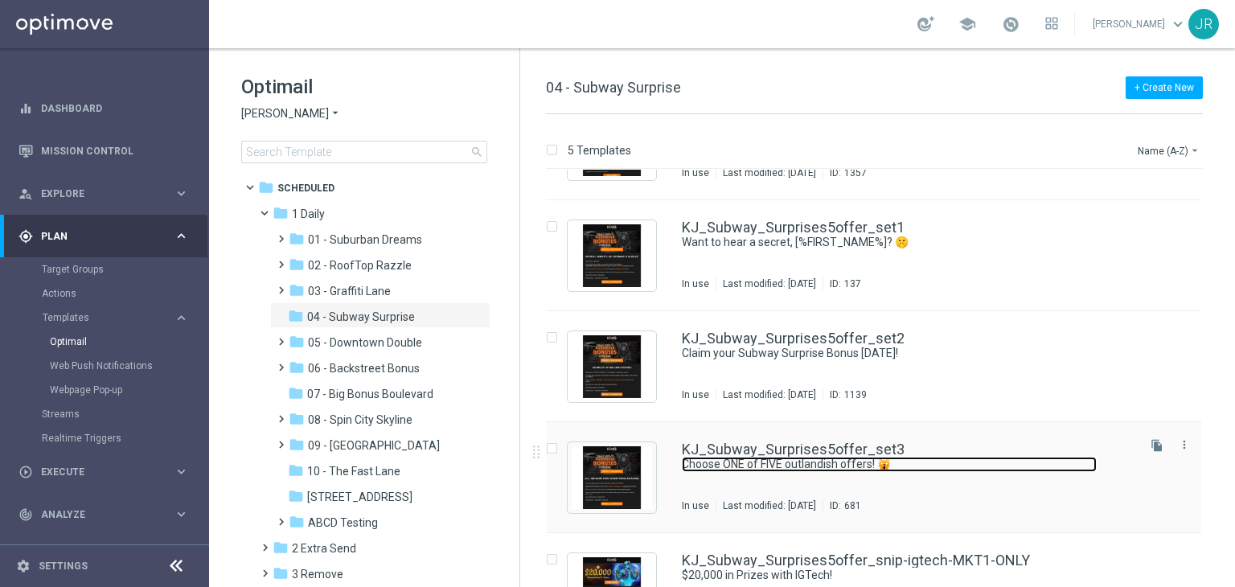
click at [815, 461] on link "Choose ONE of FIVE outlandish offers! 🙀" at bounding box center [889, 464] width 415 height 15
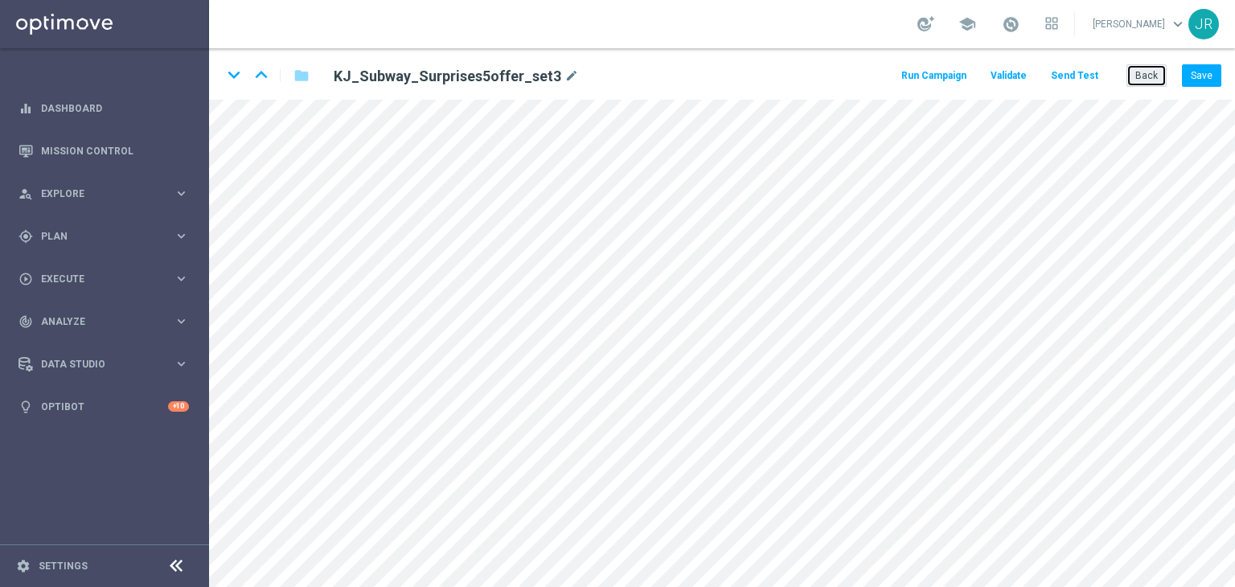
click at [1157, 71] on button "Back" at bounding box center [1146, 75] width 40 height 23
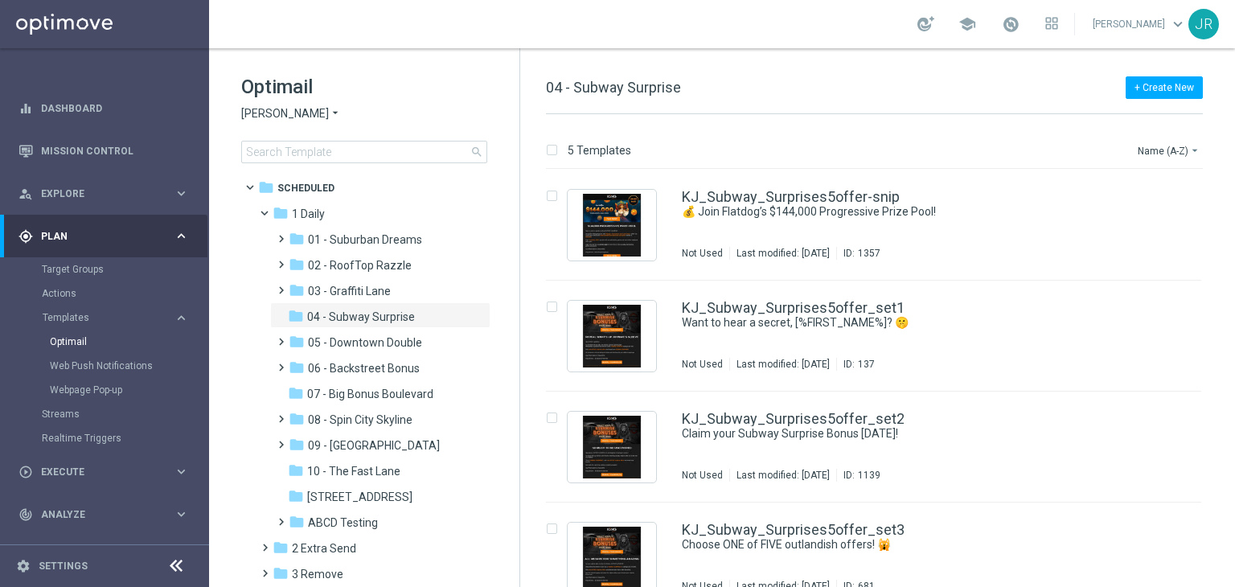
click at [272, 110] on span "[PERSON_NAME]" at bounding box center [285, 113] width 88 height 15
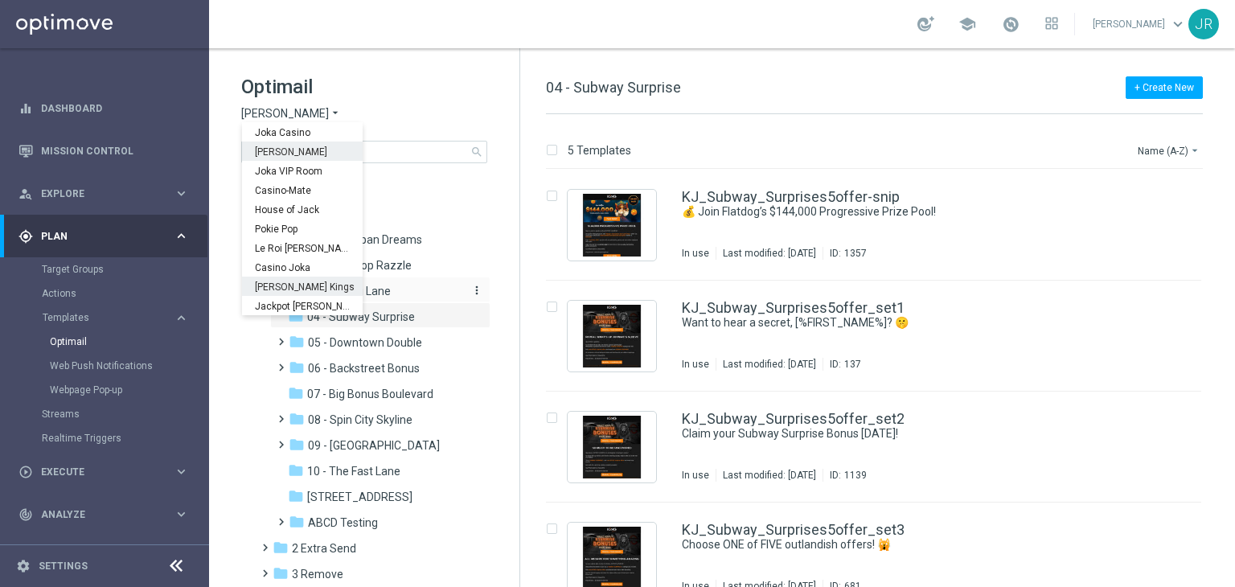
click at [0, 0] on span "Johnnie Kash Kings" at bounding box center [0, 0] width 0 height 0
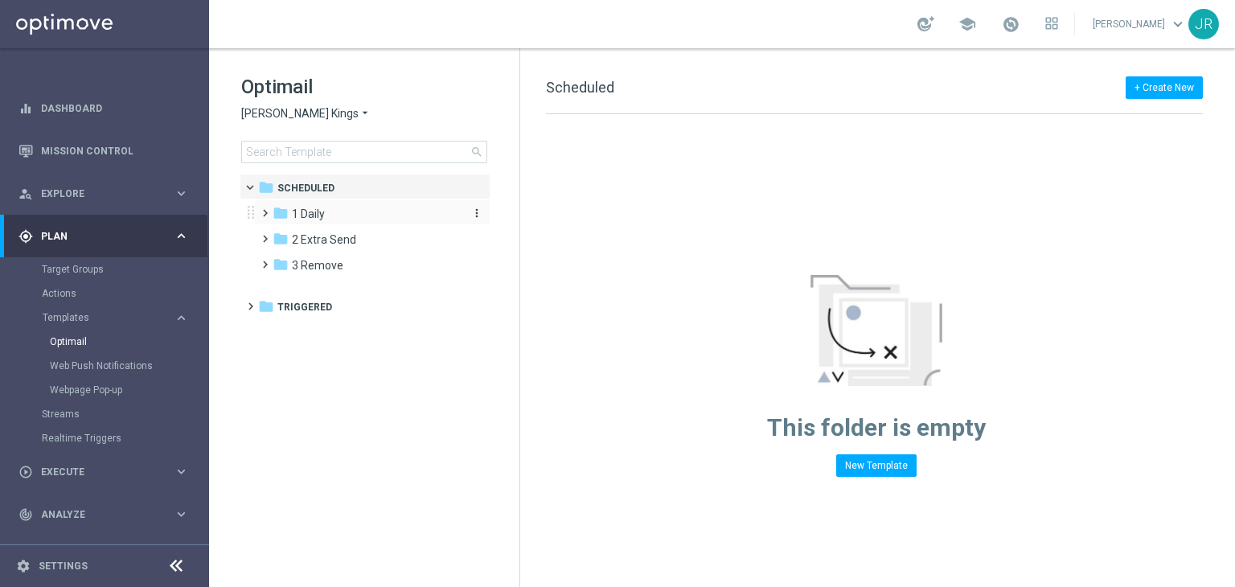
click at [321, 217] on span "1 Daily" at bounding box center [308, 214] width 33 height 14
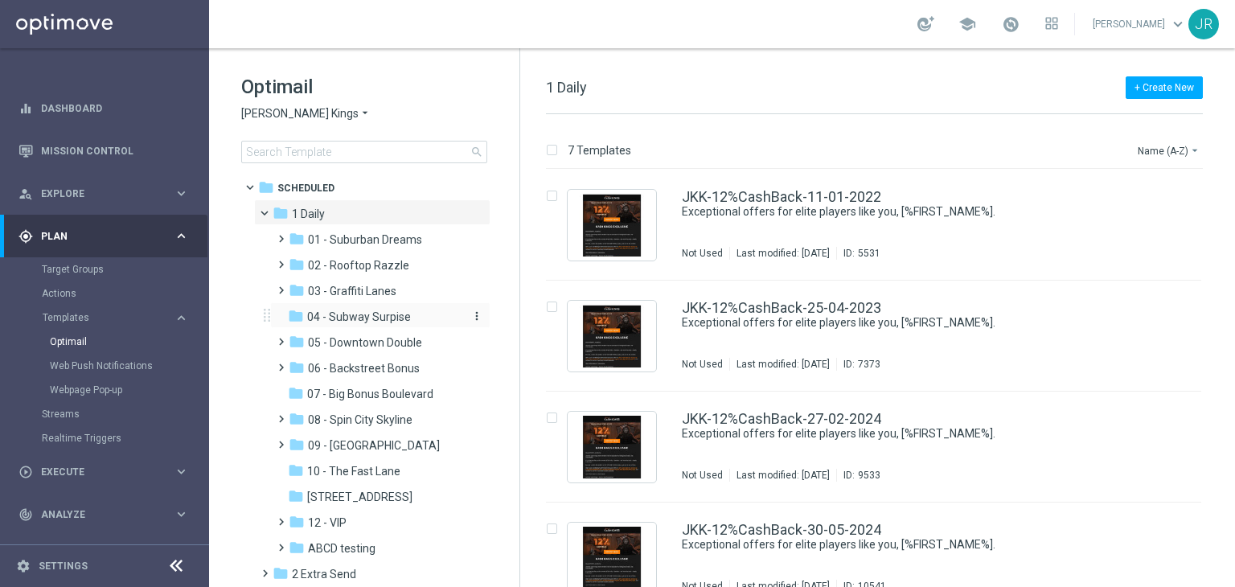
click at [370, 321] on span "04 - Subway Surpise" at bounding box center [359, 316] width 104 height 14
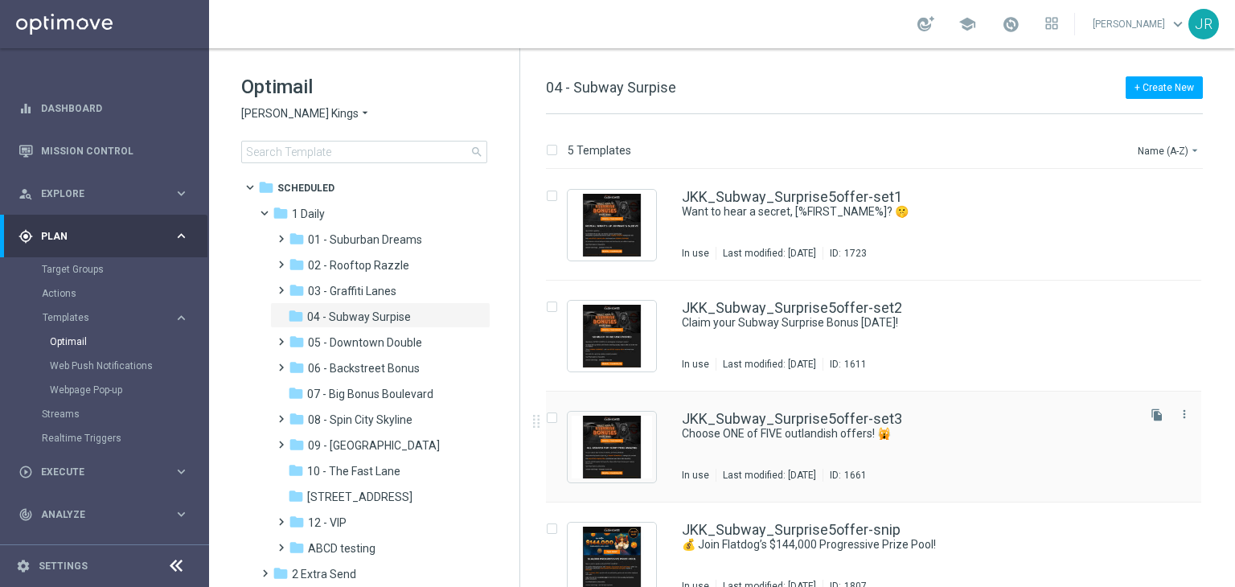
click at [775, 448] on div "JKK_Subway_Surprise5offer-set3 Choose ONE of FIVE outlandish offers! 🙀 In use L…" at bounding box center [908, 447] width 452 height 70
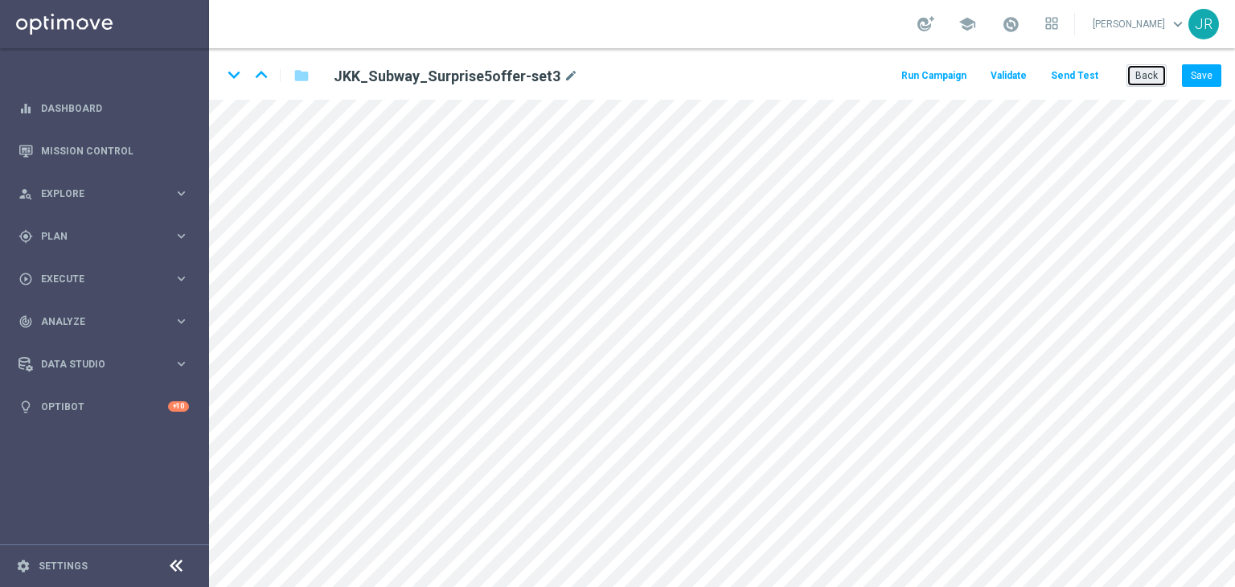
click at [1138, 80] on button "Back" at bounding box center [1146, 75] width 40 height 23
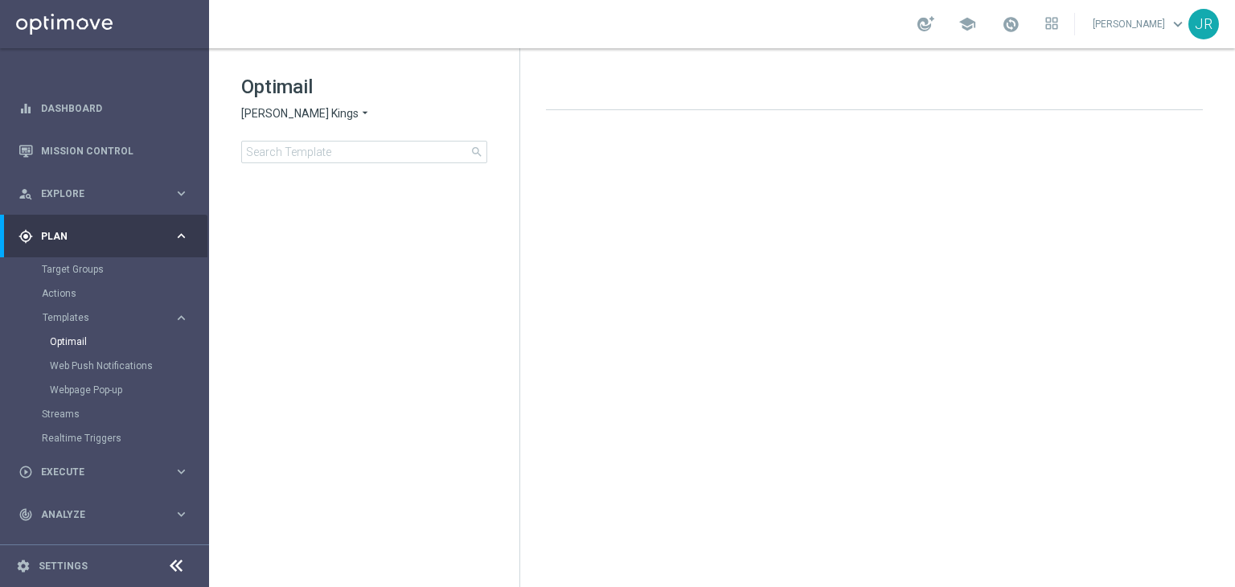
click at [326, 116] on span "[PERSON_NAME] Kings" at bounding box center [299, 113] width 117 height 15
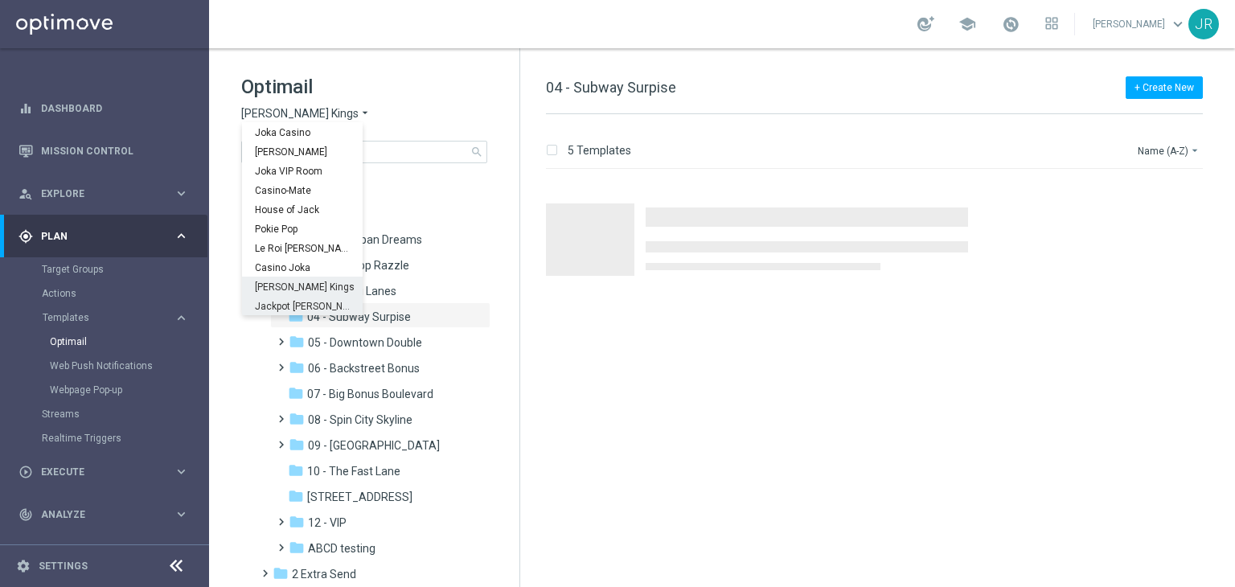
click at [0, 0] on span "Jackpot [PERSON_NAME]" at bounding box center [0, 0] width 0 height 0
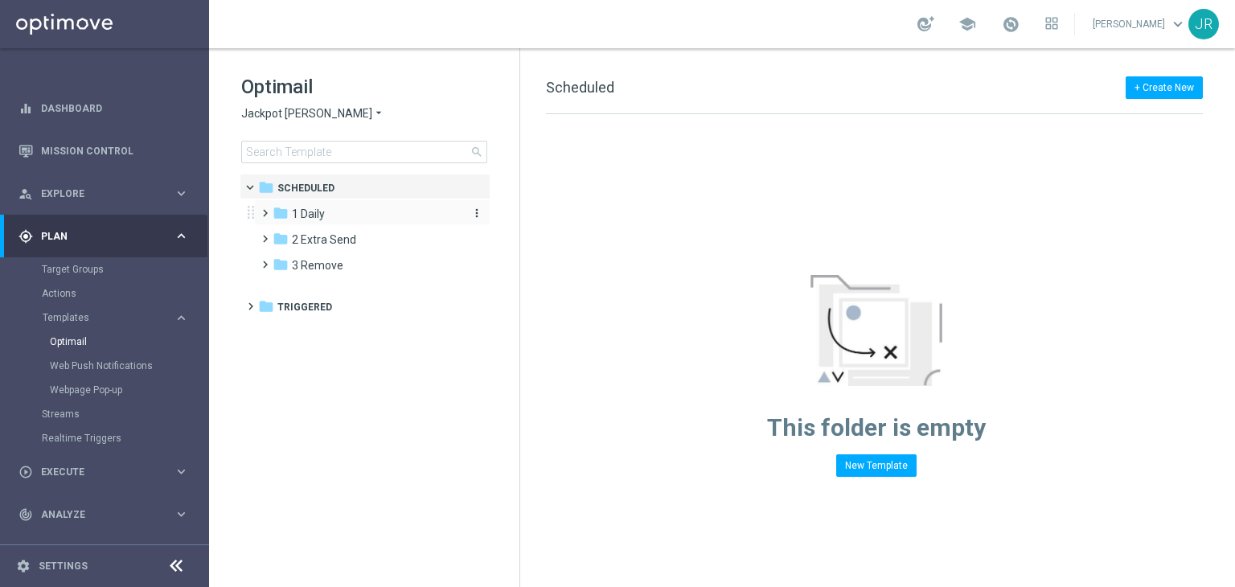
click at [318, 216] on span "1 Daily" at bounding box center [308, 214] width 33 height 14
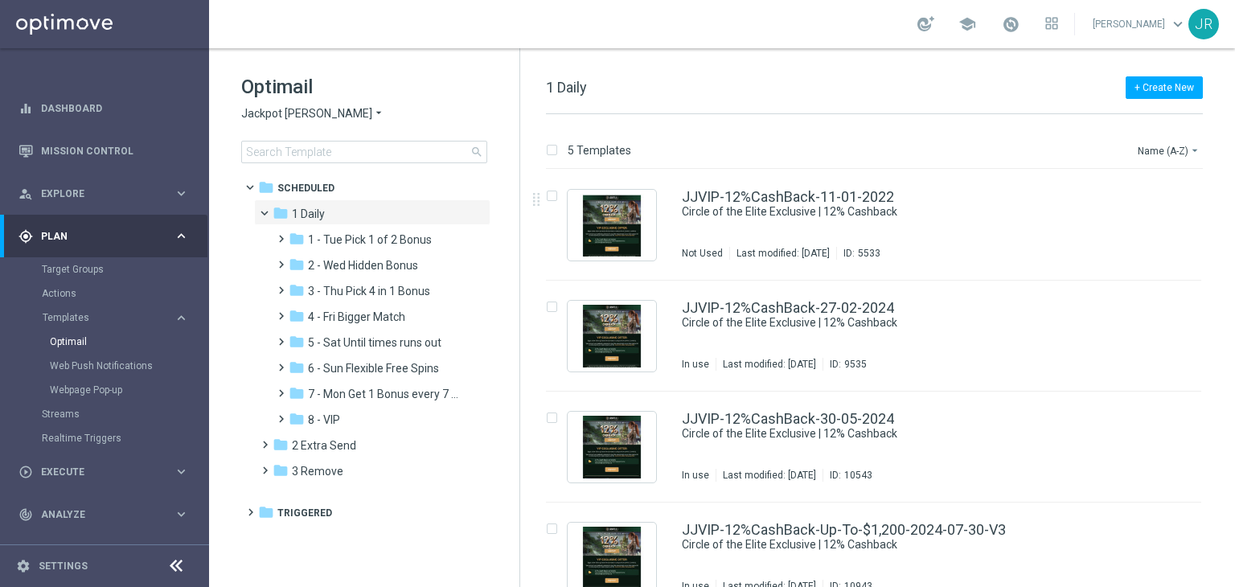
drag, startPoint x: 357, startPoint y: 370, endPoint x: 553, endPoint y: 349, distance: 197.2
click at [361, 370] on span "6 - Sun Flexible Free Spins" at bounding box center [373, 368] width 131 height 14
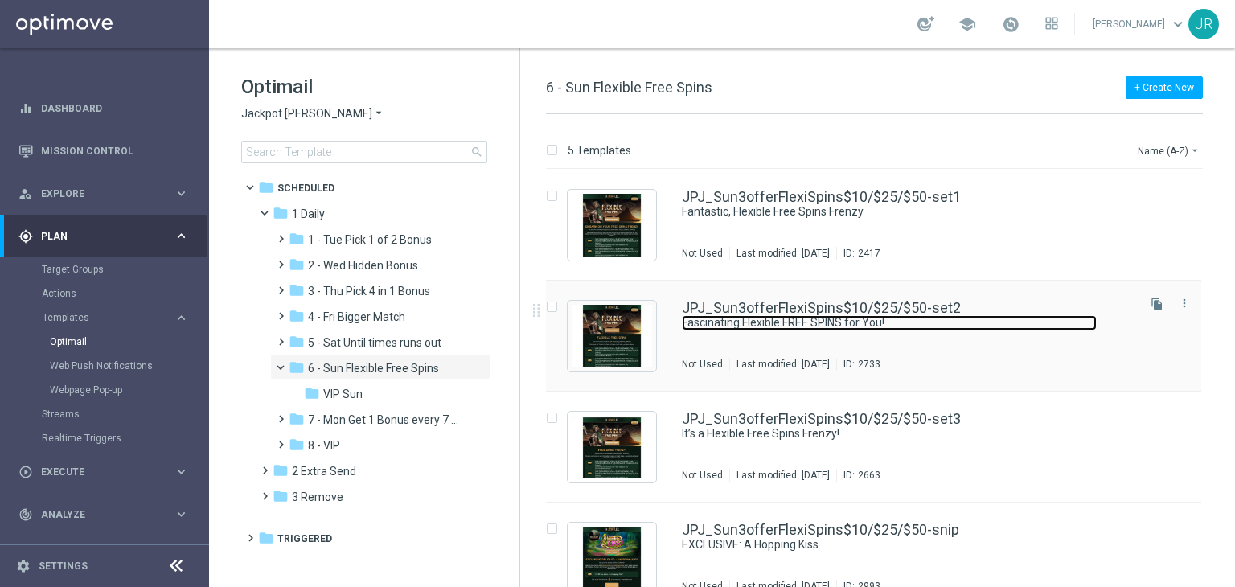
click at [863, 330] on link "Fascinating Flexible FREE SPINS for You!" at bounding box center [889, 322] width 415 height 15
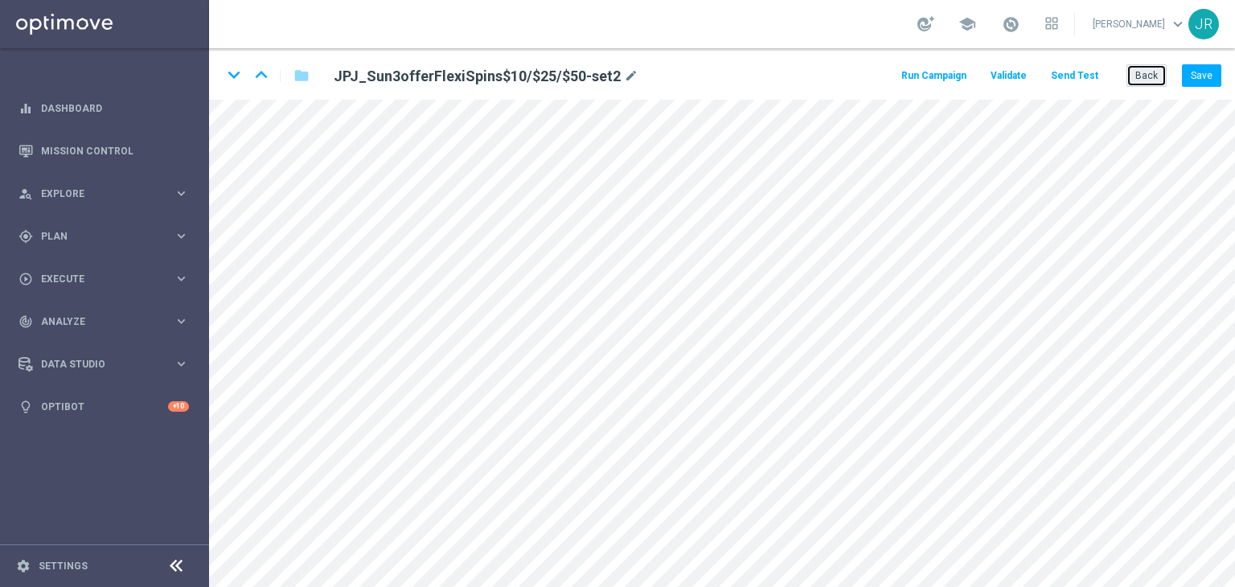
click at [1153, 74] on button "Back" at bounding box center [1146, 75] width 40 height 23
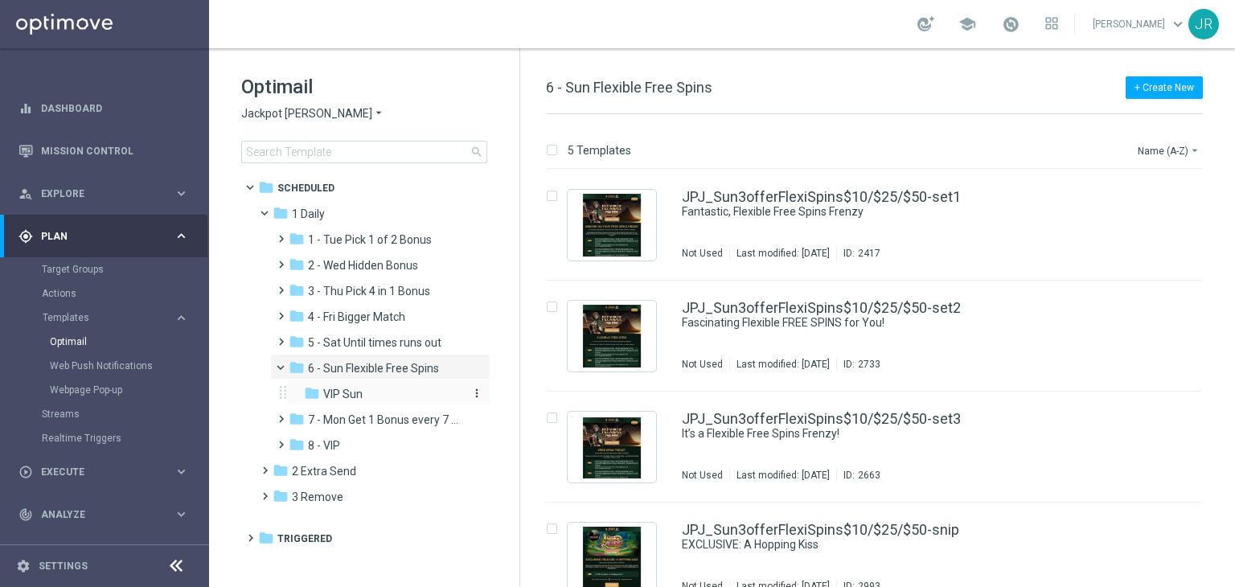
click at [358, 399] on span "VIP Sun" at bounding box center [342, 394] width 39 height 14
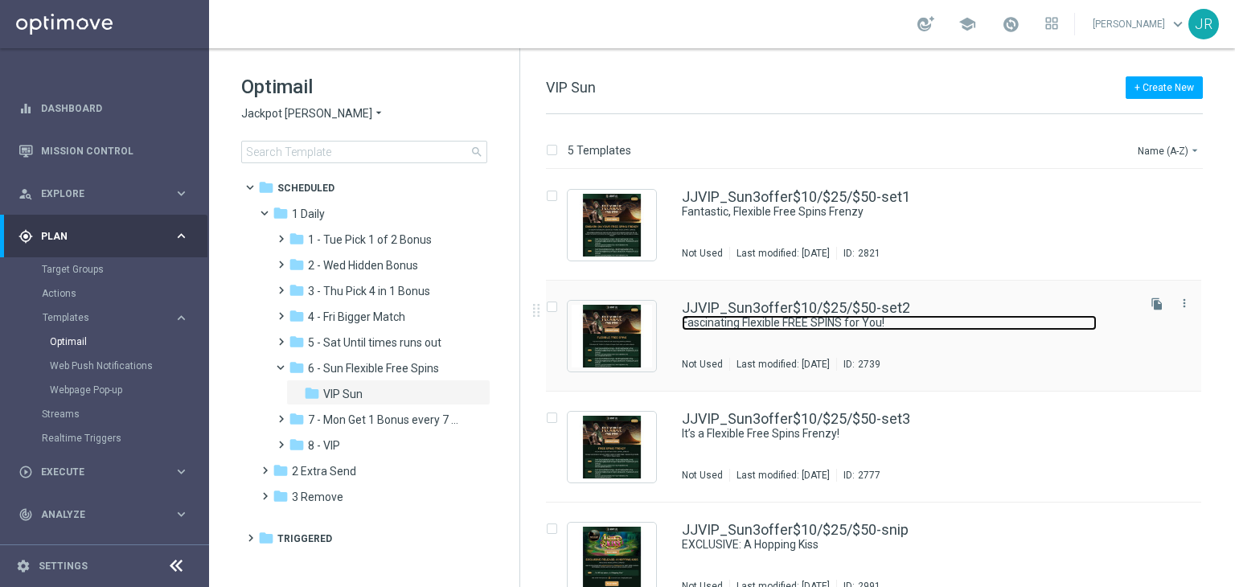
click at [752, 330] on link "Fascinating Flexible FREE SPINS for You!" at bounding box center [889, 322] width 415 height 15
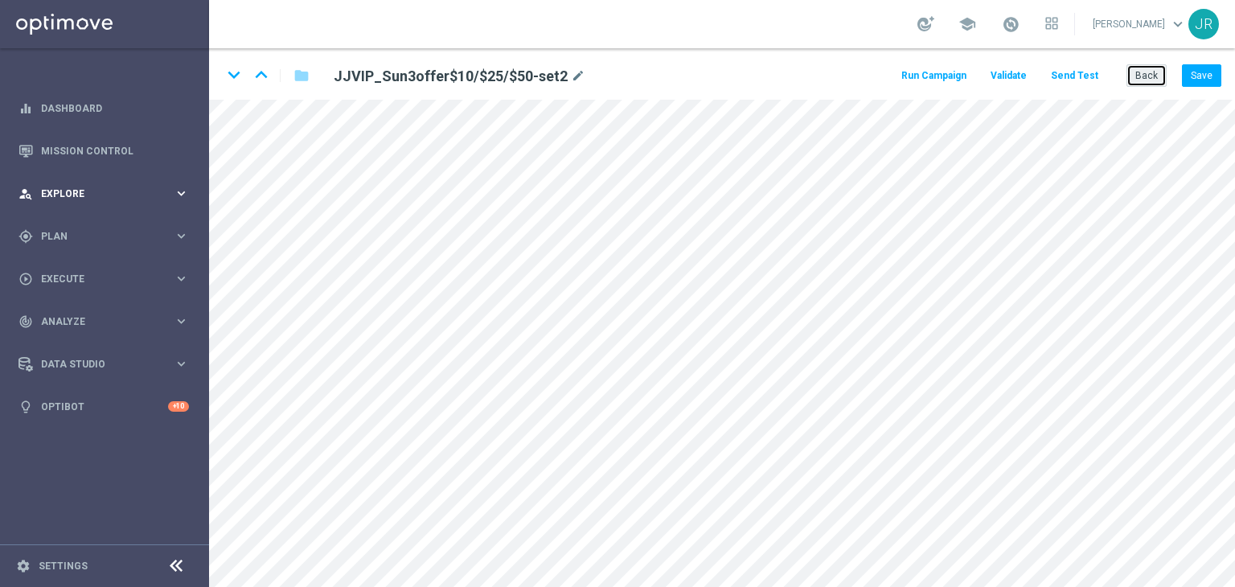
drag, startPoint x: 1137, startPoint y: 65, endPoint x: 80, endPoint y: 174, distance: 1061.8
click at [1136, 65] on button "Back" at bounding box center [1146, 75] width 40 height 23
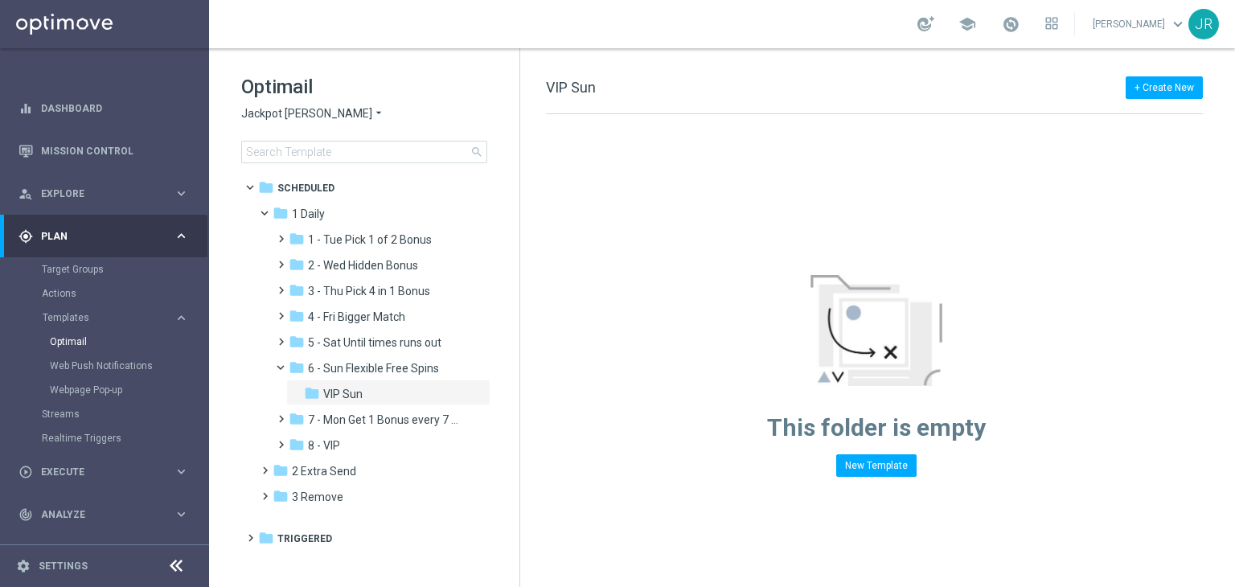
click at [260, 120] on span "Jackpot [PERSON_NAME]" at bounding box center [306, 113] width 131 height 15
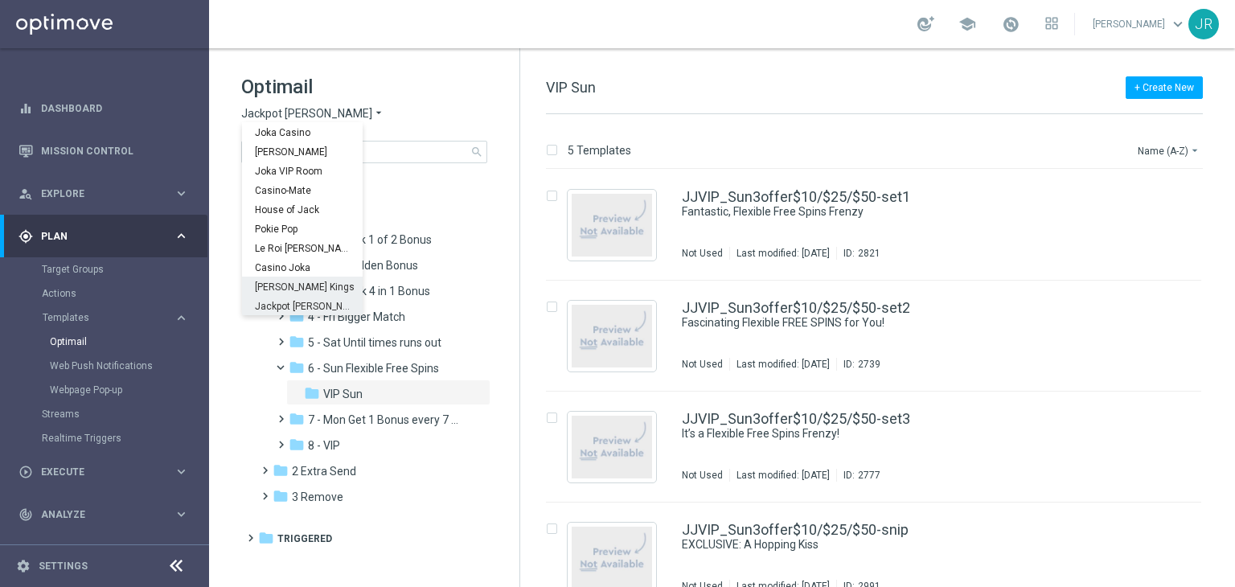
scroll to position [58, 0]
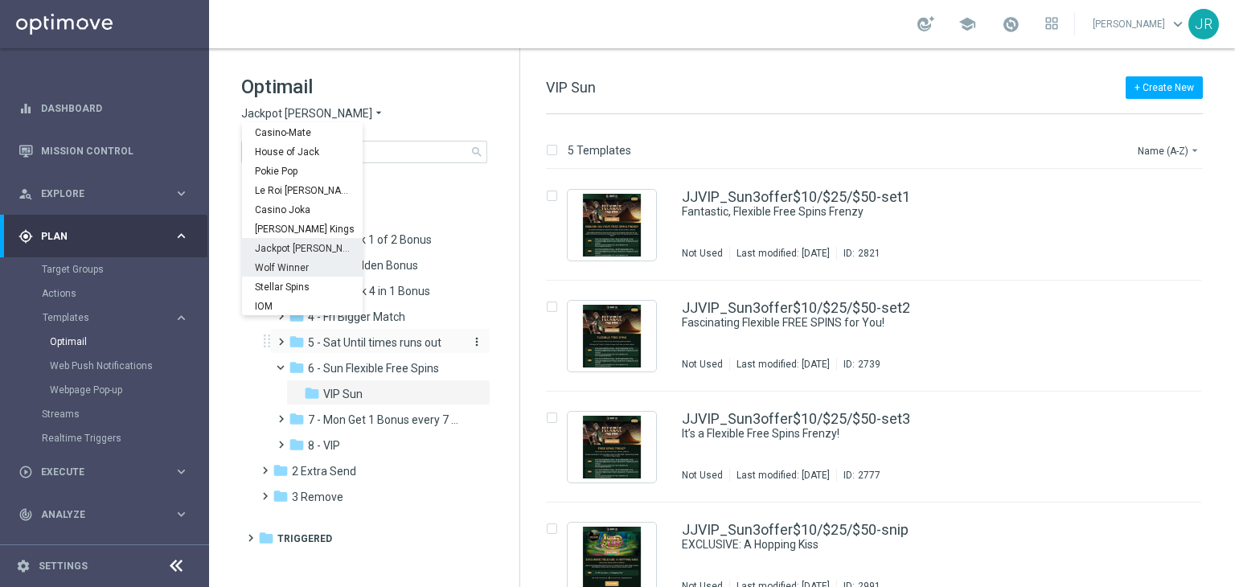
drag, startPoint x: 281, startPoint y: 264, endPoint x: 379, endPoint y: 343, distance: 125.8
click at [0, 0] on span "Wolf Winner" at bounding box center [0, 0] width 0 height 0
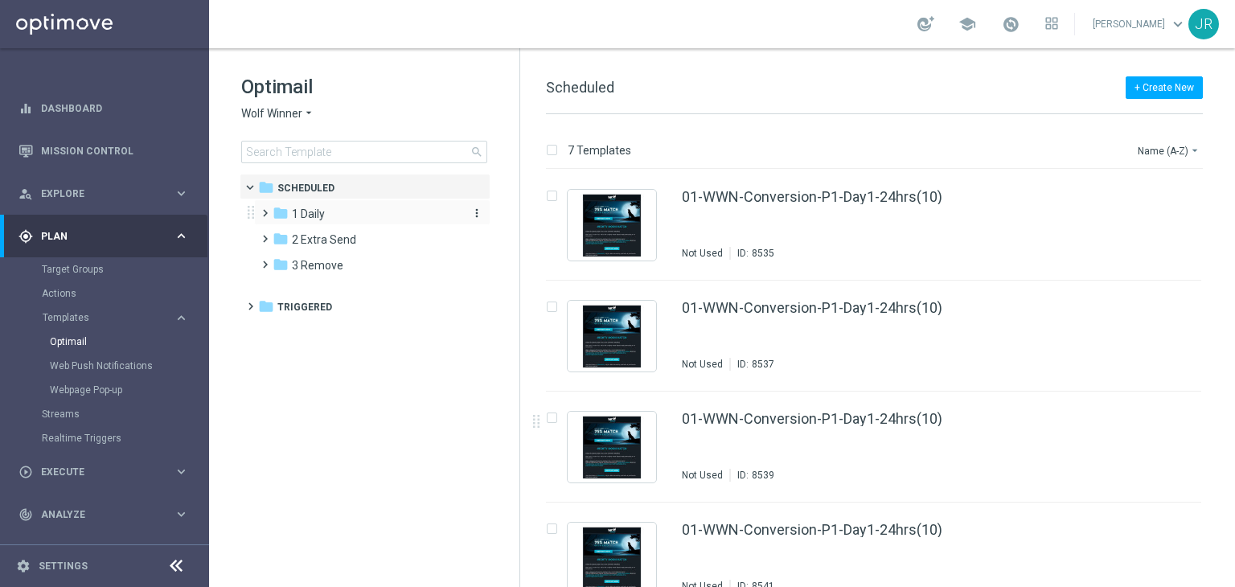
click at [287, 211] on icon "folder" at bounding box center [280, 213] width 16 height 16
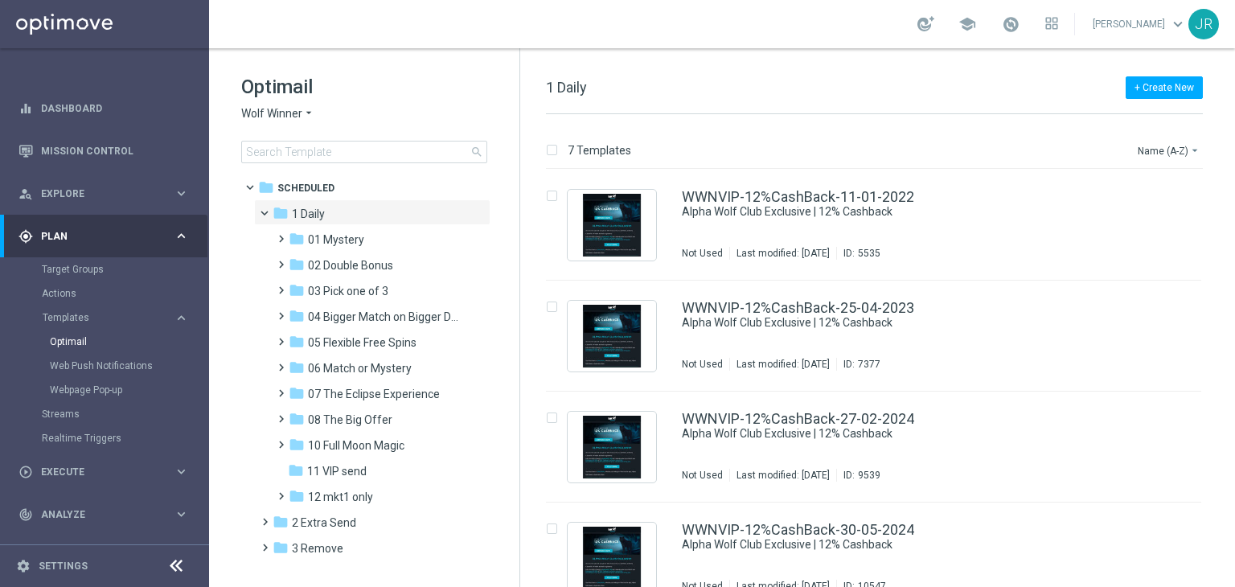
drag, startPoint x: 391, startPoint y: 426, endPoint x: 791, endPoint y: 375, distance: 403.5
click at [409, 427] on div "folder 08 The Big Offer" at bounding box center [374, 420] width 171 height 18
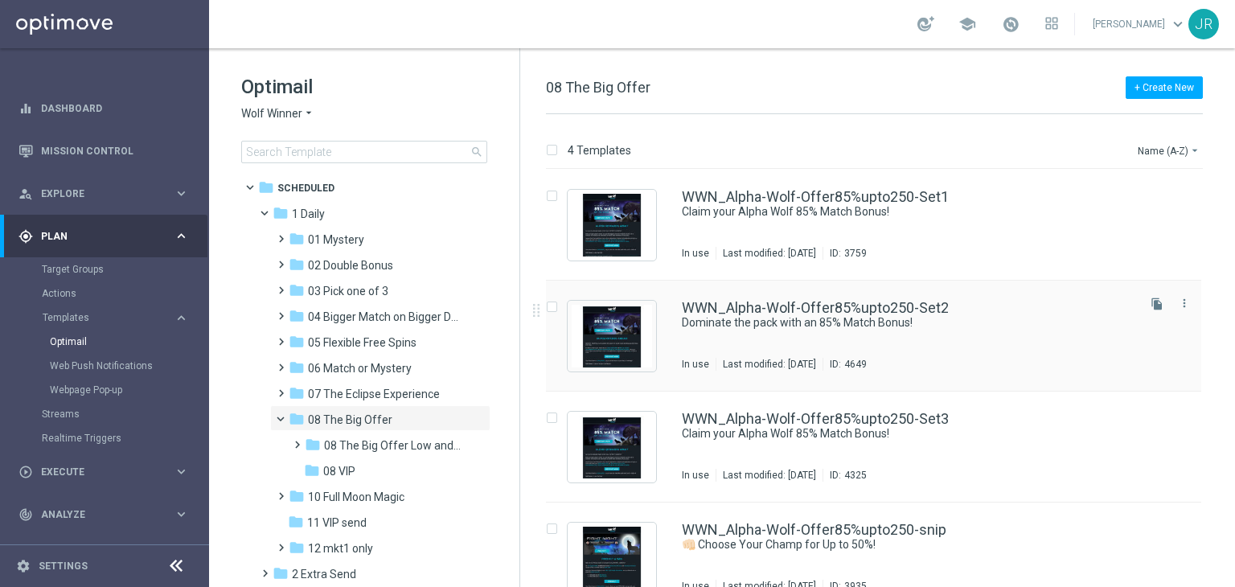
click at [822, 358] on div "Last modified: [DATE]" at bounding box center [769, 364] width 106 height 13
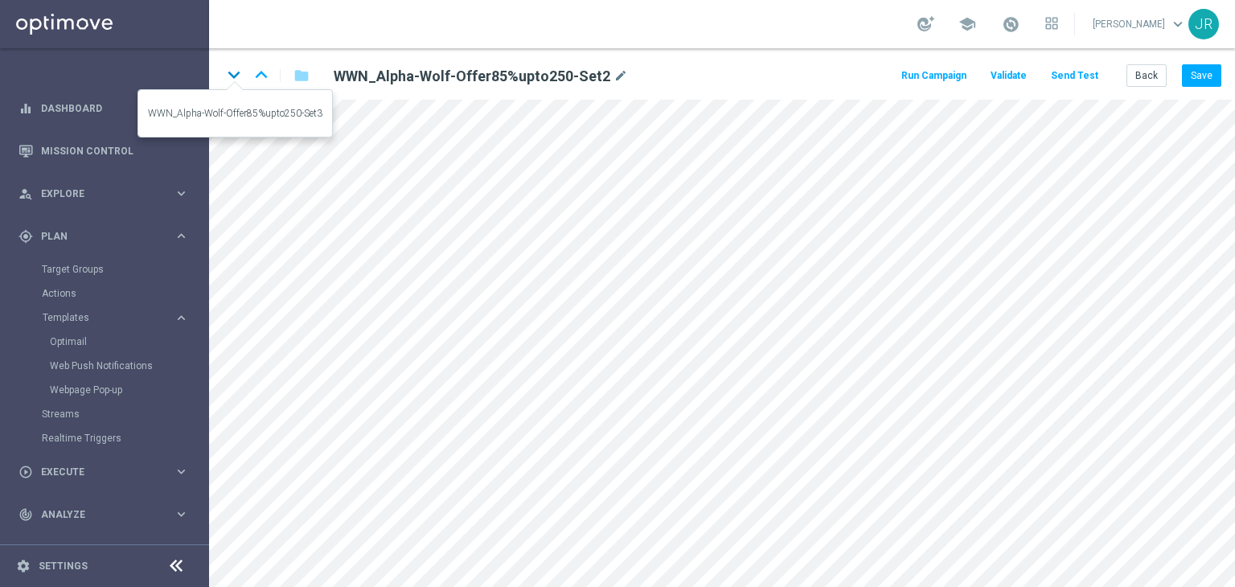
click at [233, 67] on icon "keyboard_arrow_down" at bounding box center [234, 75] width 24 height 24
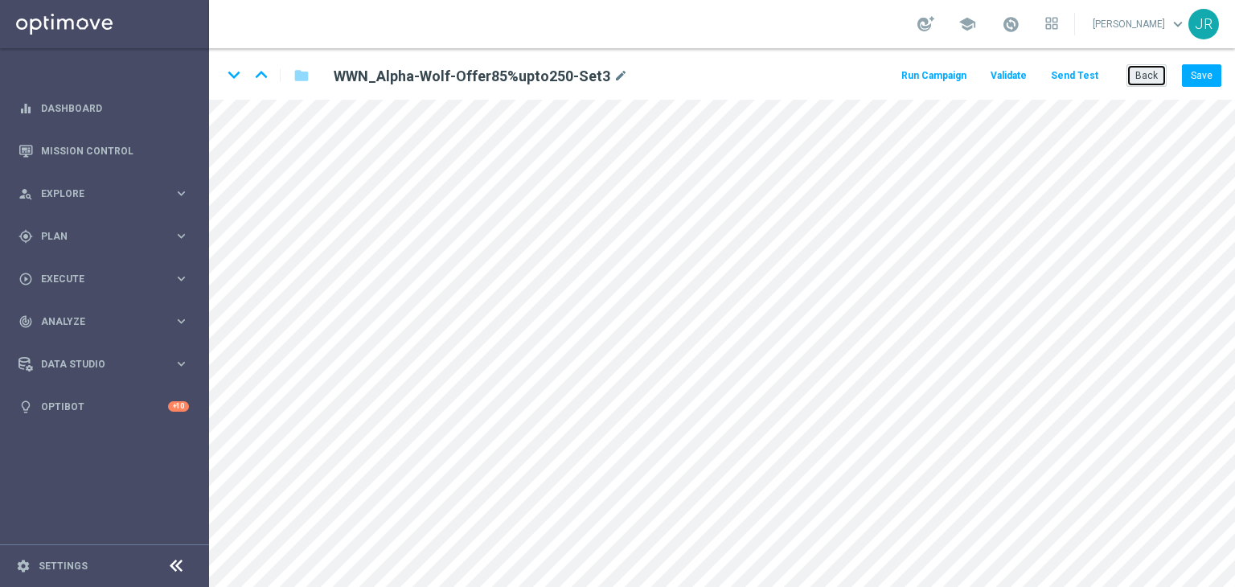
click at [1153, 82] on button "Back" at bounding box center [1146, 75] width 40 height 23
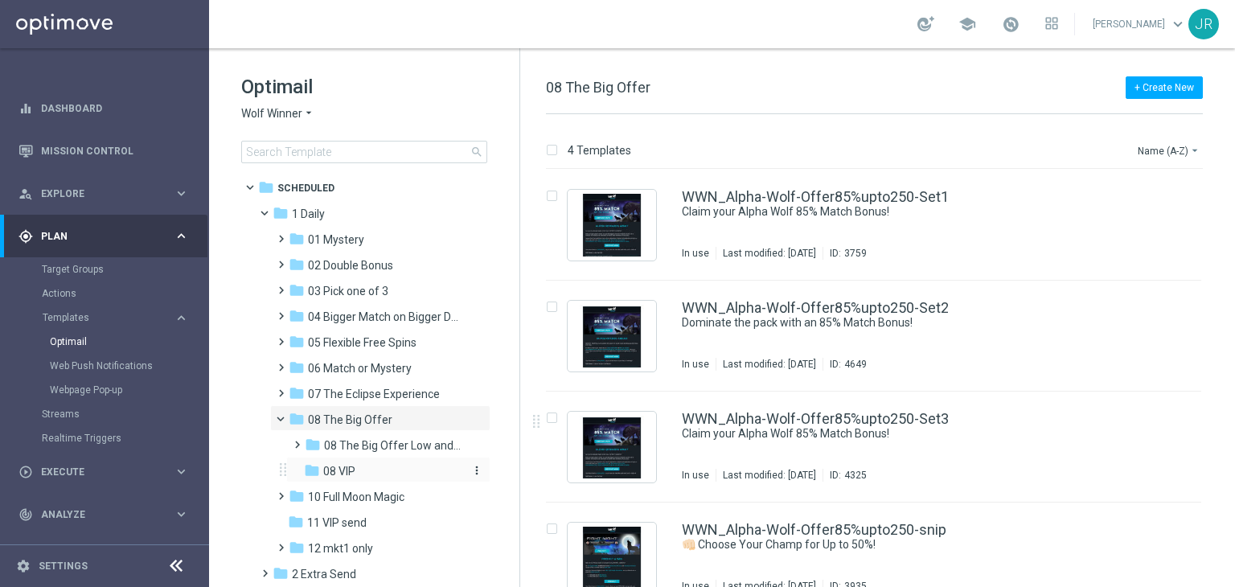
click at [371, 467] on div "folder 08 VIP" at bounding box center [383, 471] width 158 height 18
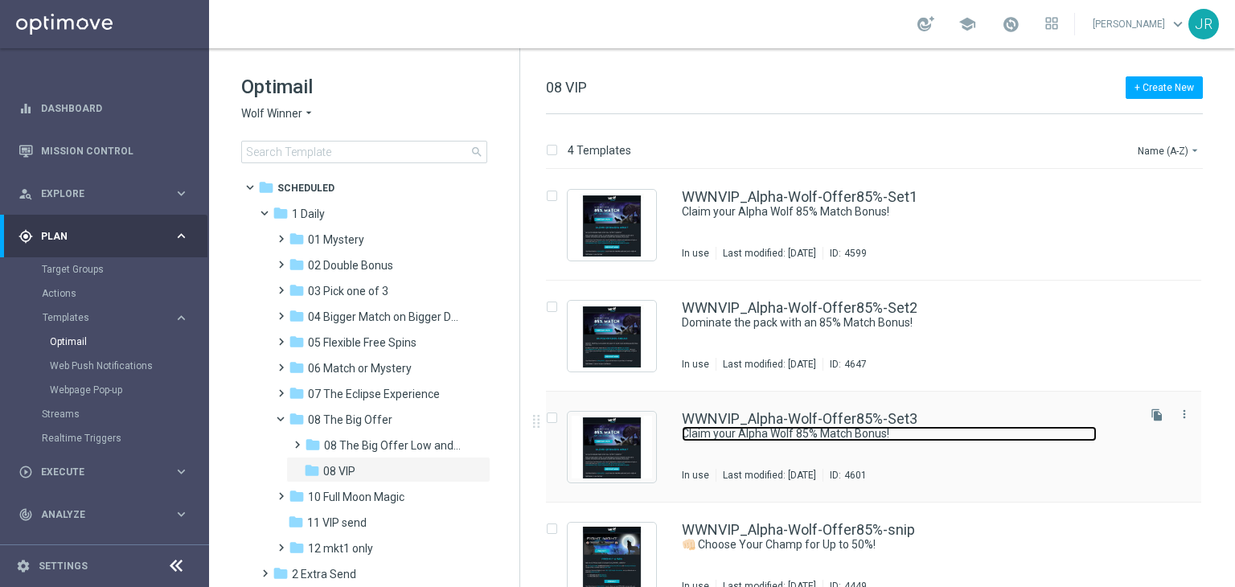
click at [836, 438] on link "Claim your Alpha Wolf 85% Match Bonus!" at bounding box center [889, 433] width 415 height 15
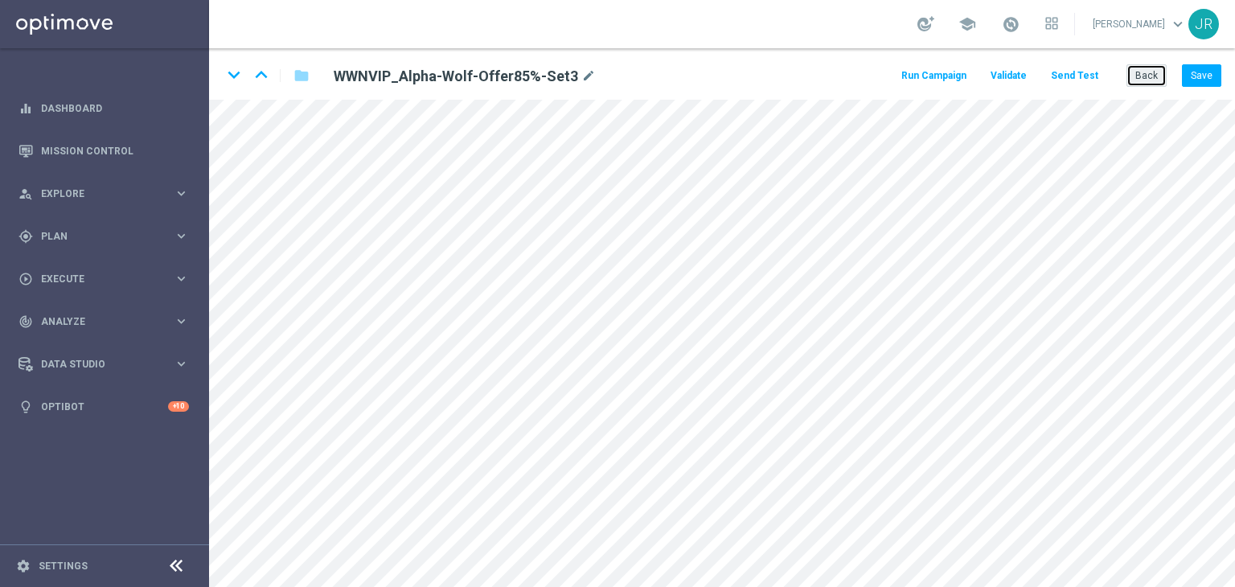
drag, startPoint x: 1151, startPoint y: 78, endPoint x: 621, endPoint y: 118, distance: 531.2
click at [1144, 78] on button "Back" at bounding box center [1146, 75] width 40 height 23
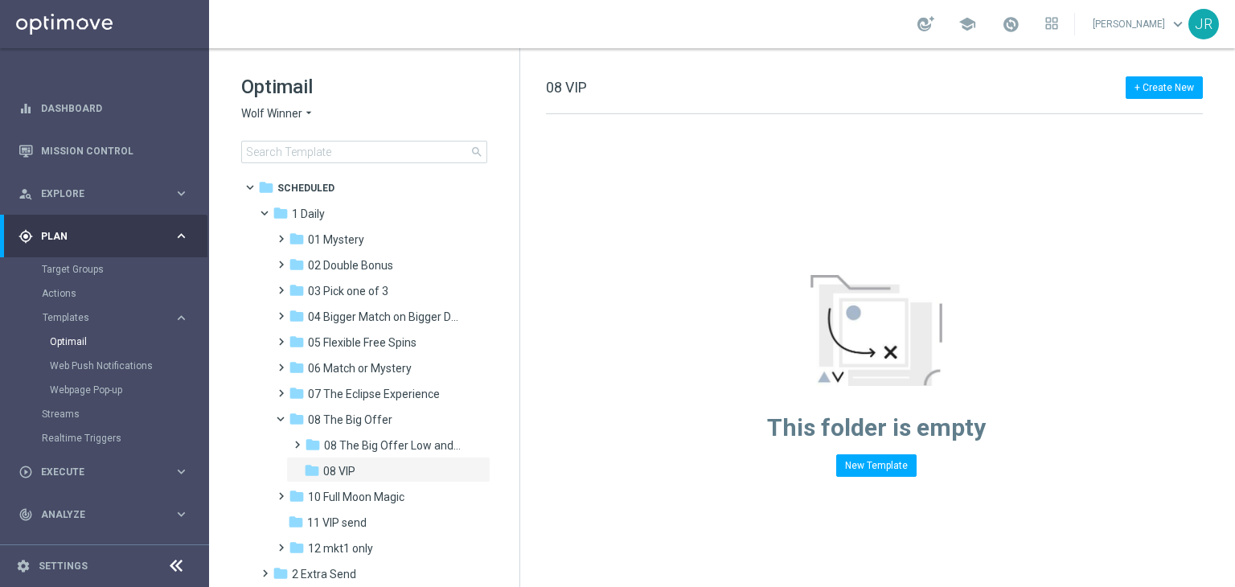
click at [281, 112] on span "Wolf Winner" at bounding box center [271, 113] width 61 height 15
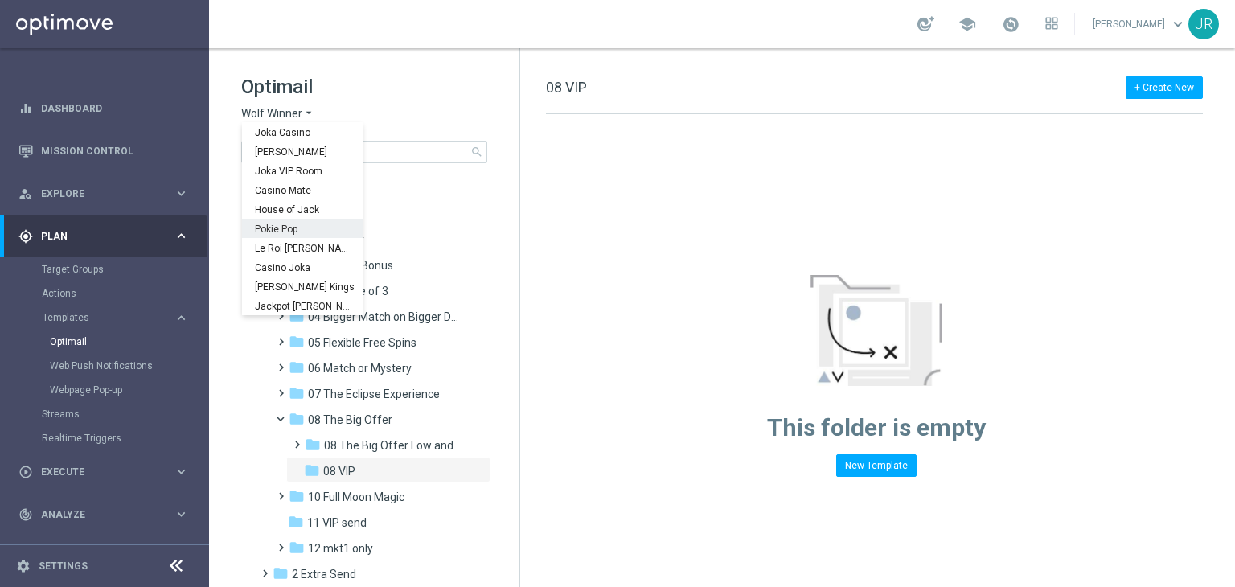
scroll to position [58, 0]
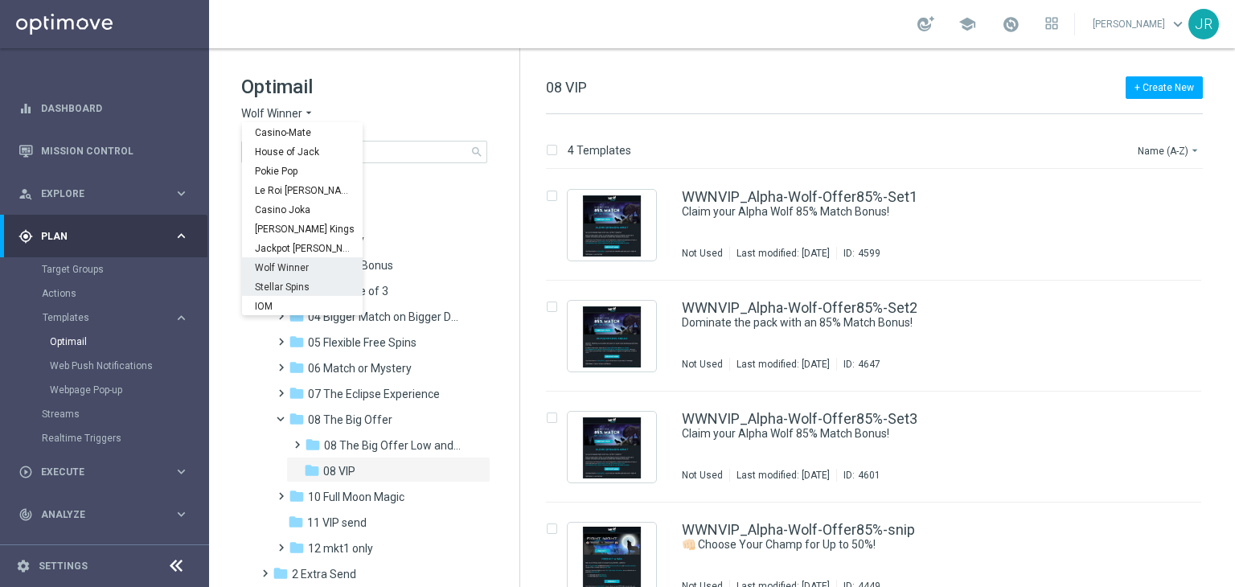
click at [0, 0] on span "Stellar Spins" at bounding box center [0, 0] width 0 height 0
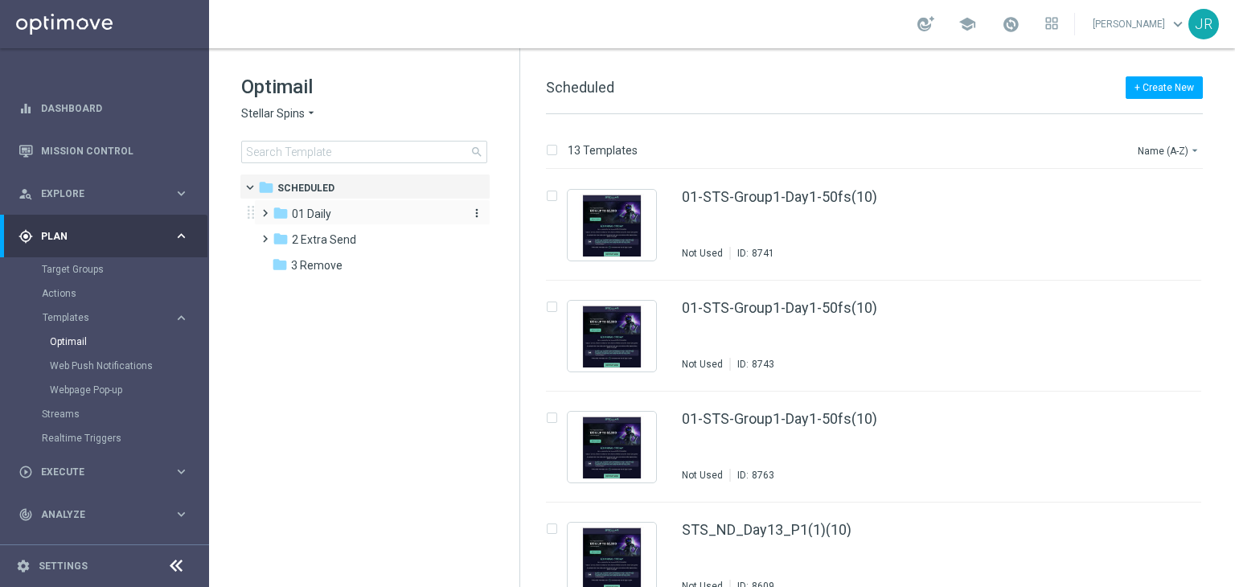
click at [312, 210] on span "01 Daily" at bounding box center [311, 214] width 39 height 14
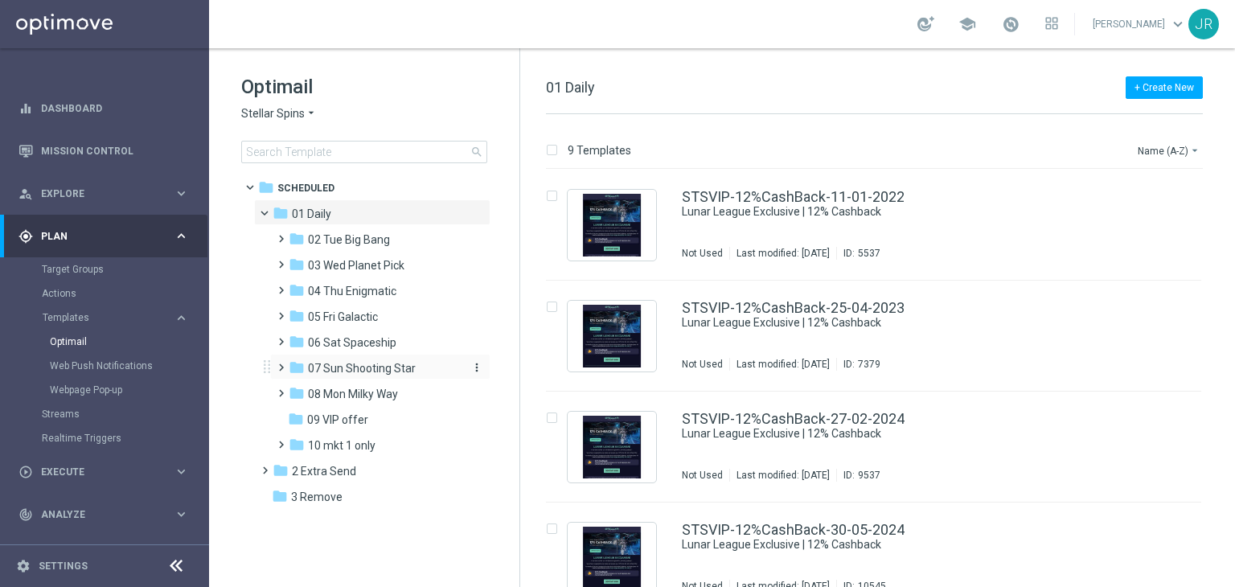
click at [347, 371] on span "07 Sun Shooting Star" at bounding box center [362, 368] width 108 height 14
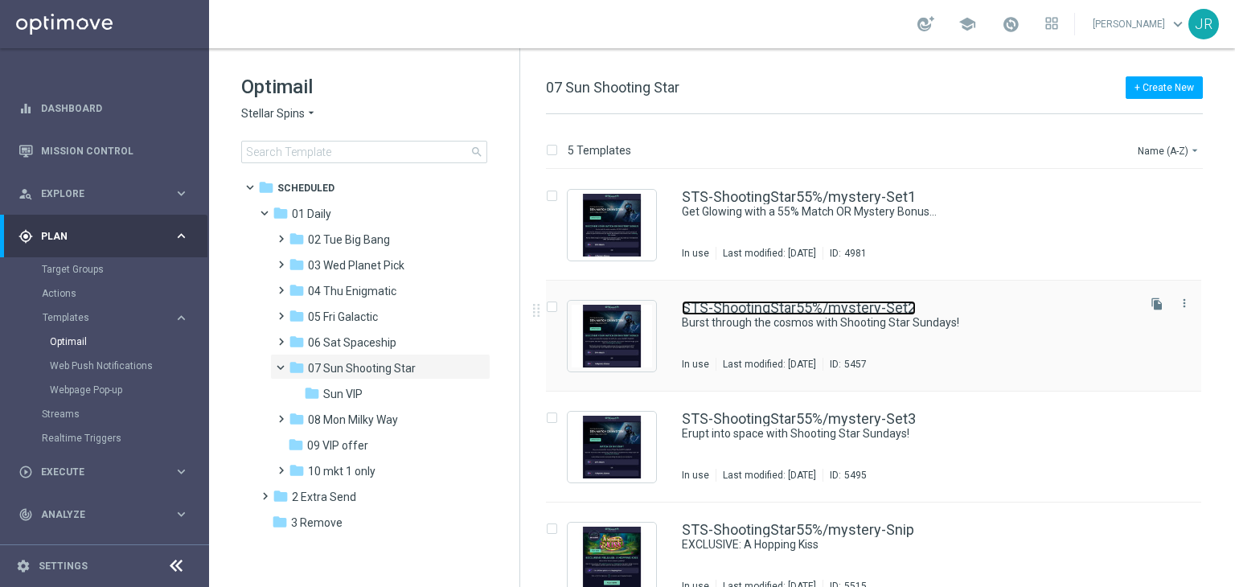
click at [723, 313] on link "STS-ShootingStar55%/mystery-Set2" at bounding box center [799, 308] width 234 height 14
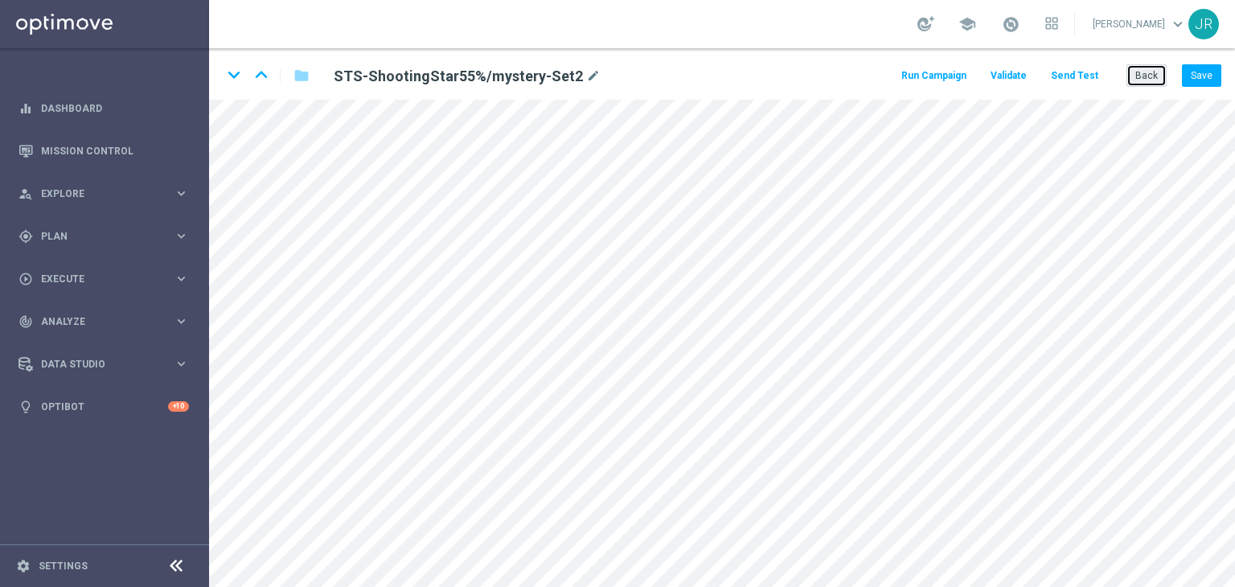
click at [1150, 75] on button "Back" at bounding box center [1146, 75] width 40 height 23
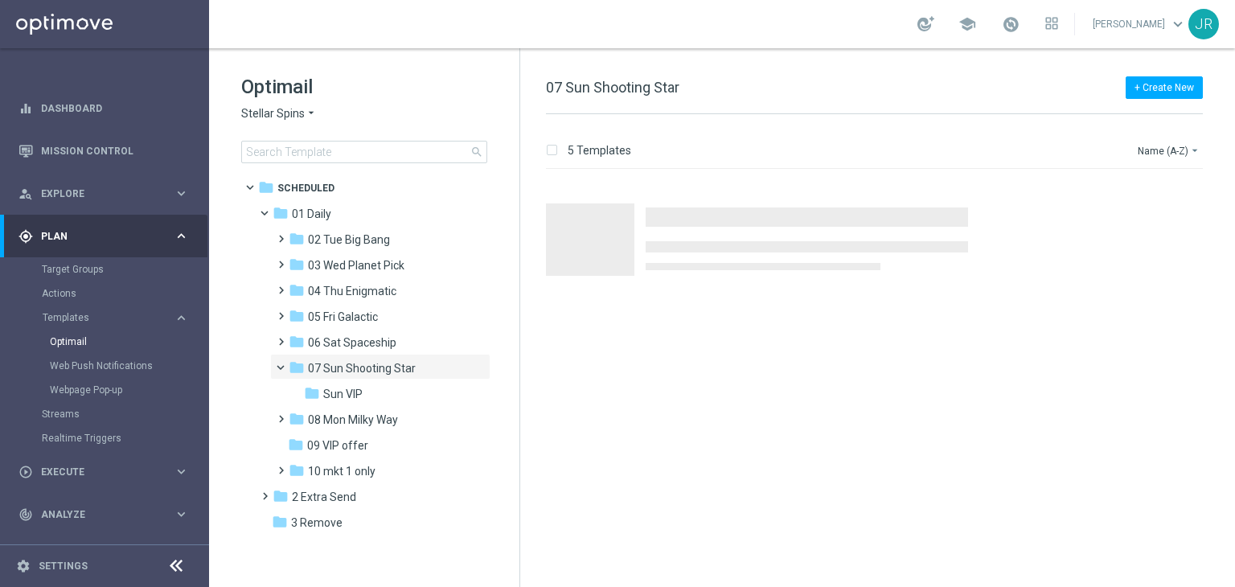
drag, startPoint x: 337, startPoint y: 397, endPoint x: 518, endPoint y: 384, distance: 181.3
click at [338, 397] on span "Sun VIP" at bounding box center [342, 394] width 39 height 14
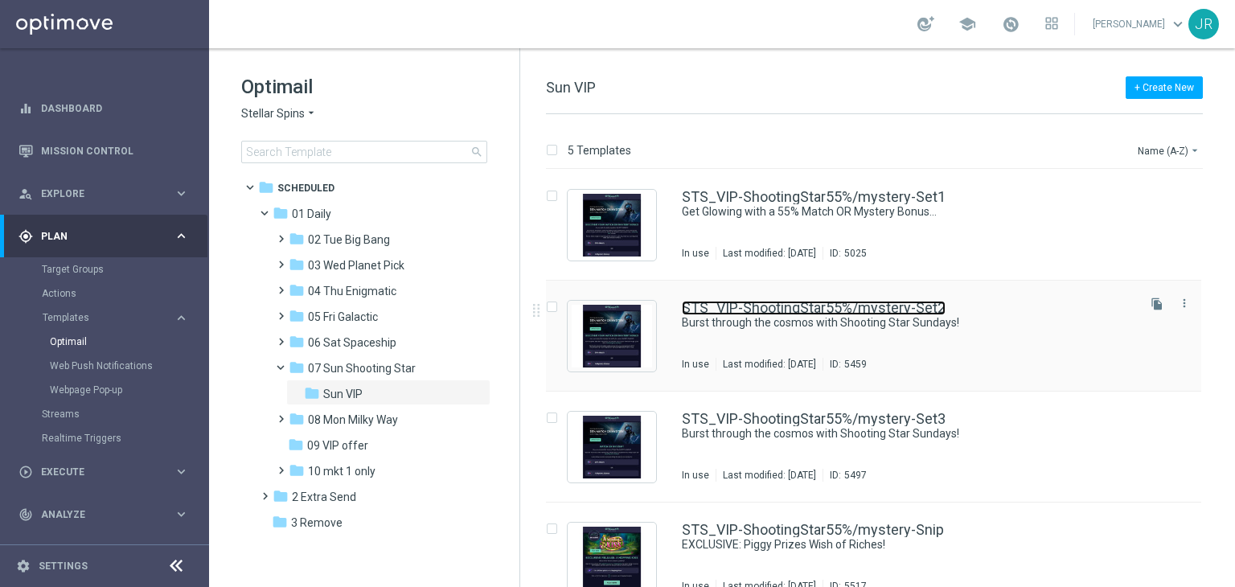
click at [829, 312] on link "STS_VIP-ShootingStar55%/mystery-Set2" at bounding box center [814, 308] width 264 height 14
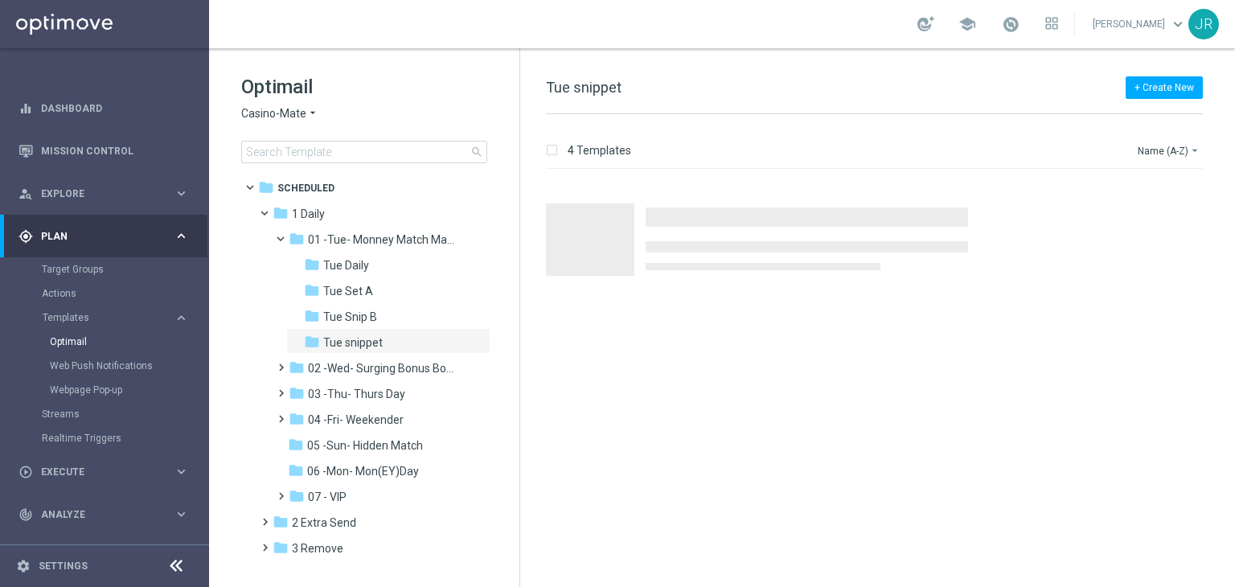
click at [273, 117] on span "Casino-Mate" at bounding box center [273, 113] width 65 height 15
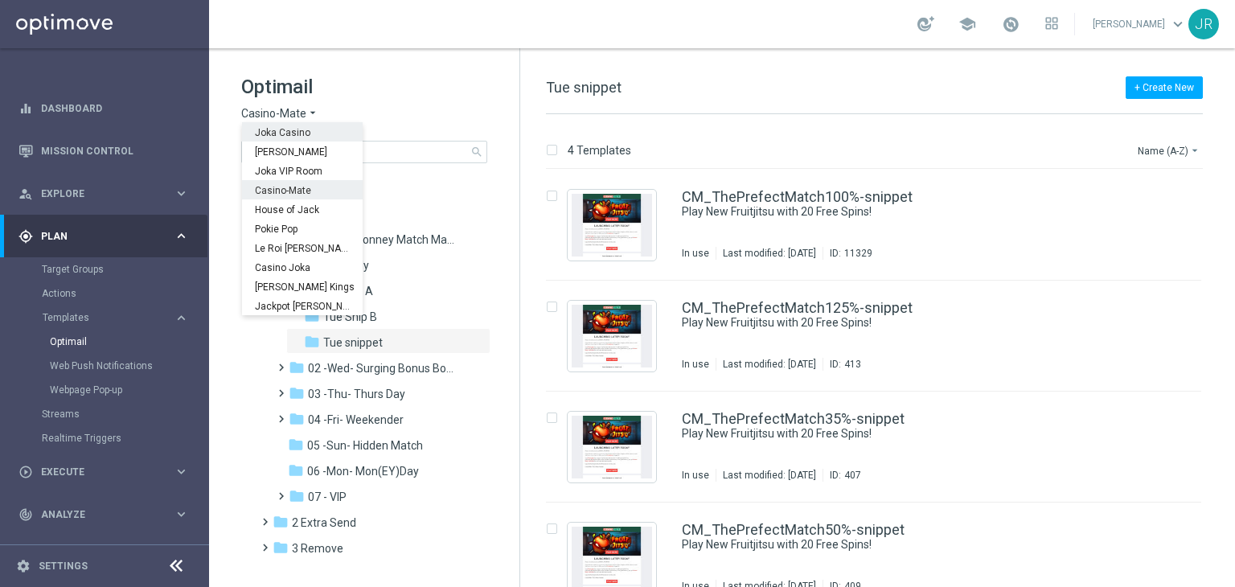
click at [0, 0] on span "Joka Casino" at bounding box center [0, 0] width 0 height 0
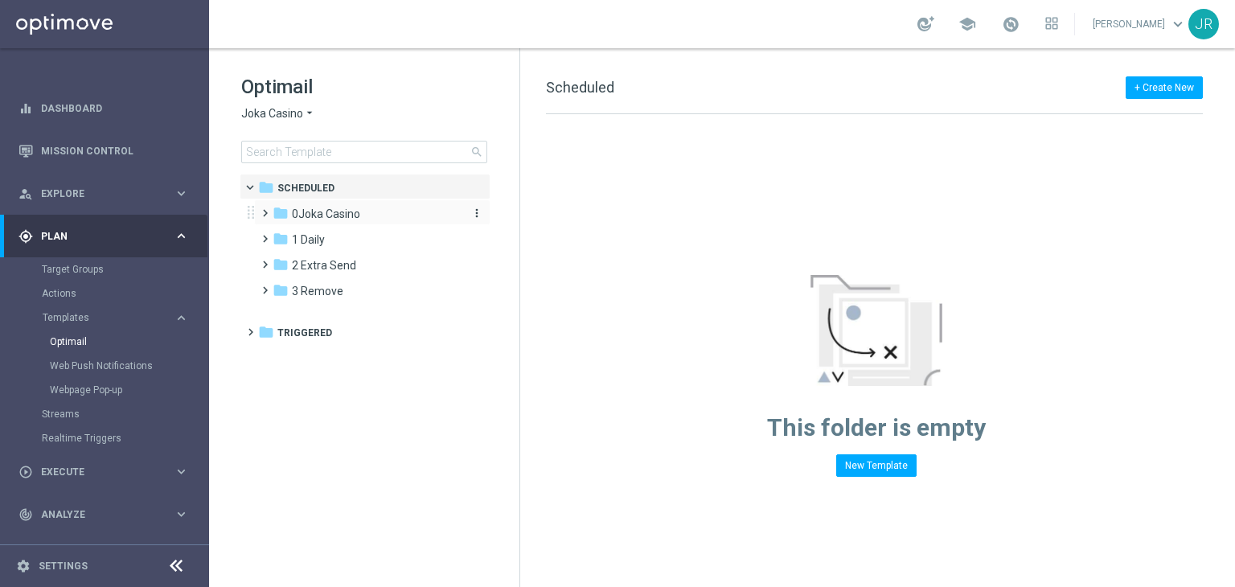
click at [314, 219] on span "0Joka Casino" at bounding box center [326, 214] width 68 height 14
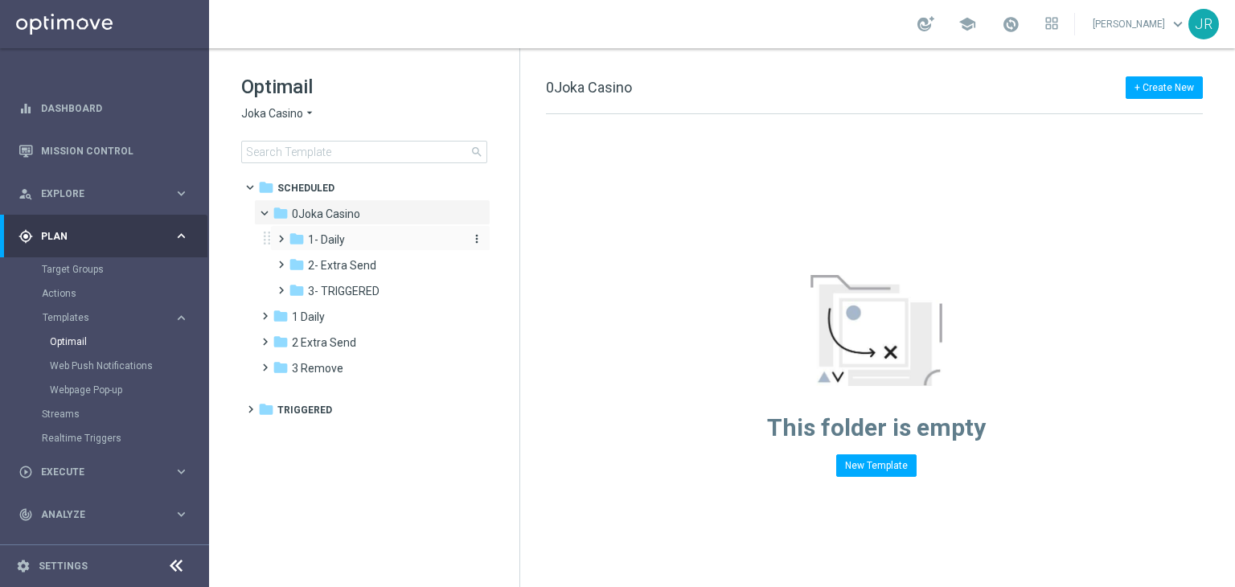
click at [331, 241] on span "1- Daily" at bounding box center [326, 239] width 37 height 14
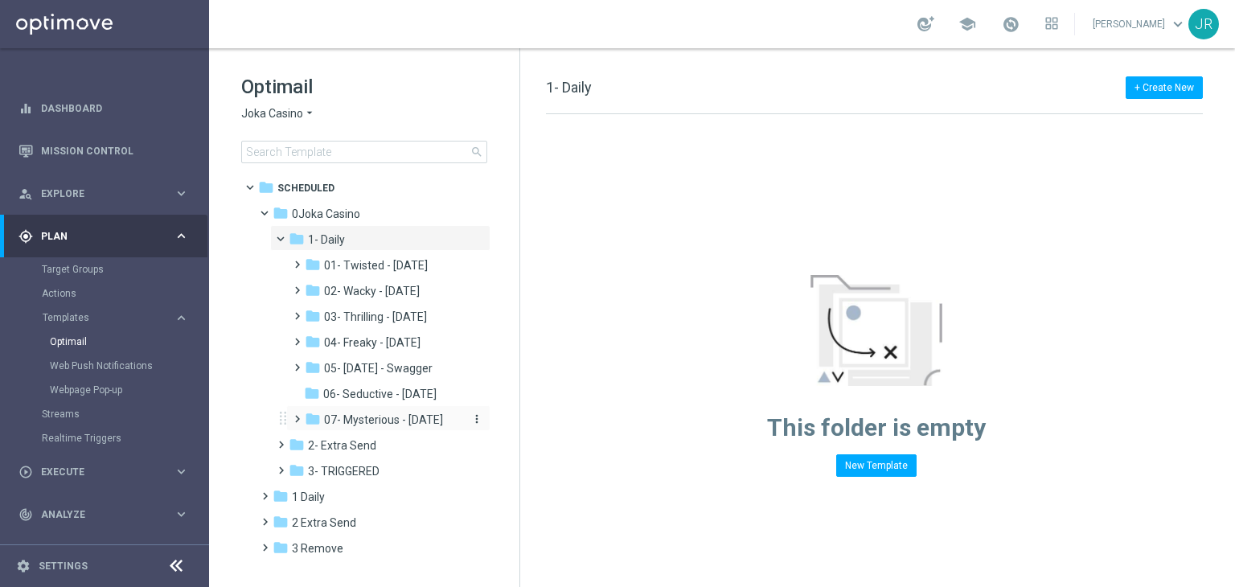
click at [362, 418] on span "07- Mysterious - [DATE]" at bounding box center [383, 419] width 119 height 14
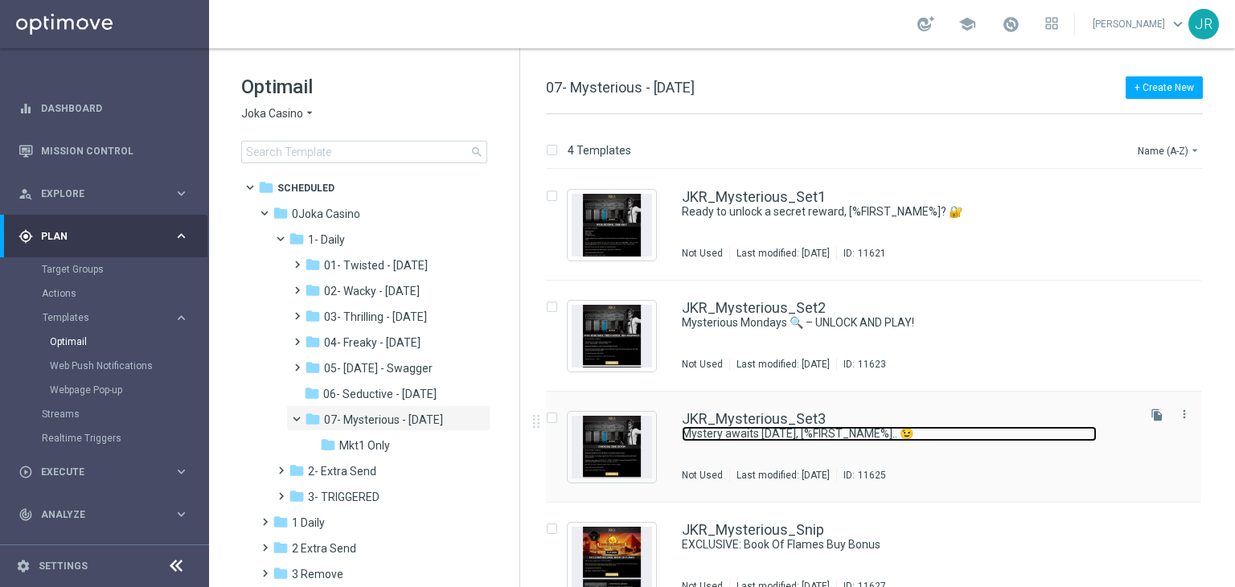
click at [758, 427] on link "Mystery awaits [DATE], [%FIRST_NAME%].. 😉" at bounding box center [889, 433] width 415 height 15
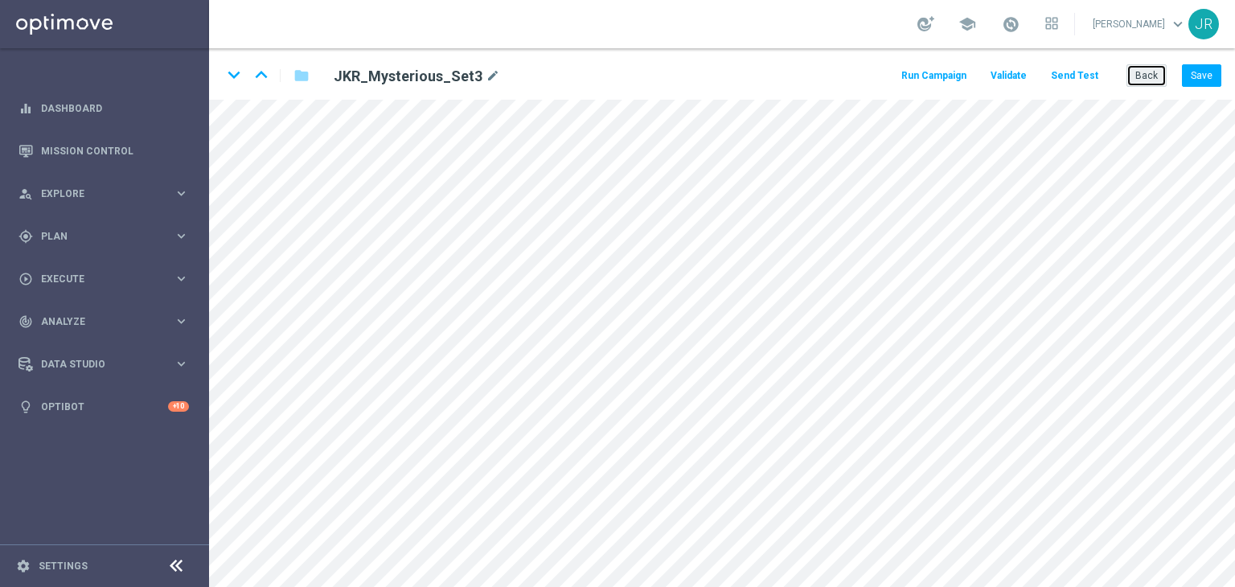
click at [1158, 81] on button "Back" at bounding box center [1146, 75] width 40 height 23
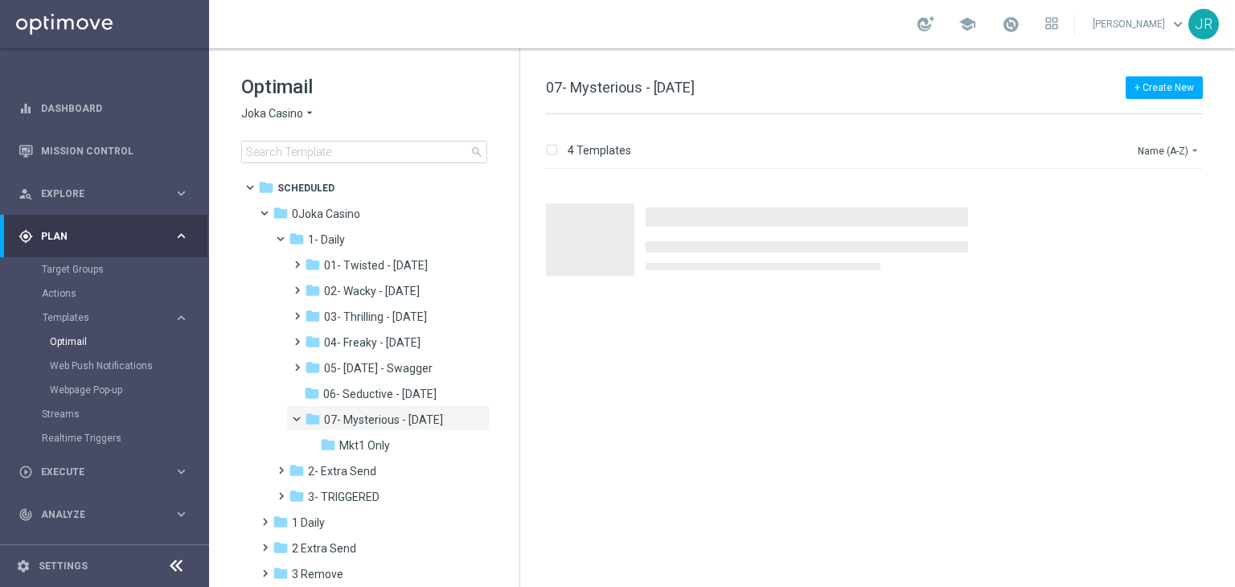
click at [275, 117] on span "Joka Casino" at bounding box center [272, 113] width 62 height 15
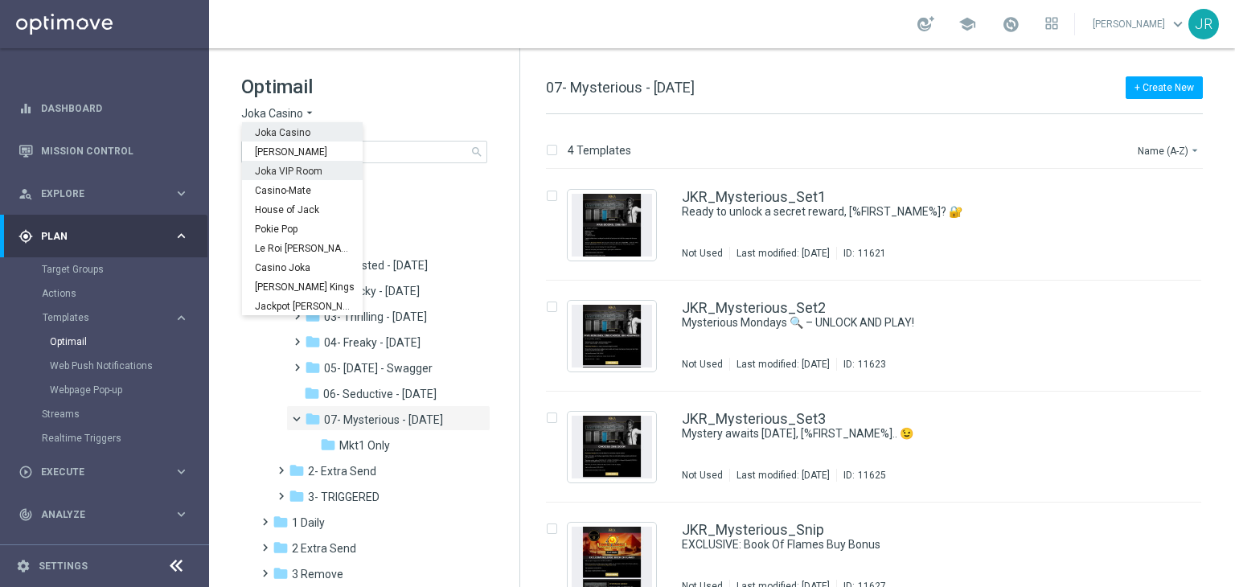
click at [0, 0] on span "Joka VIP Room" at bounding box center [0, 0] width 0 height 0
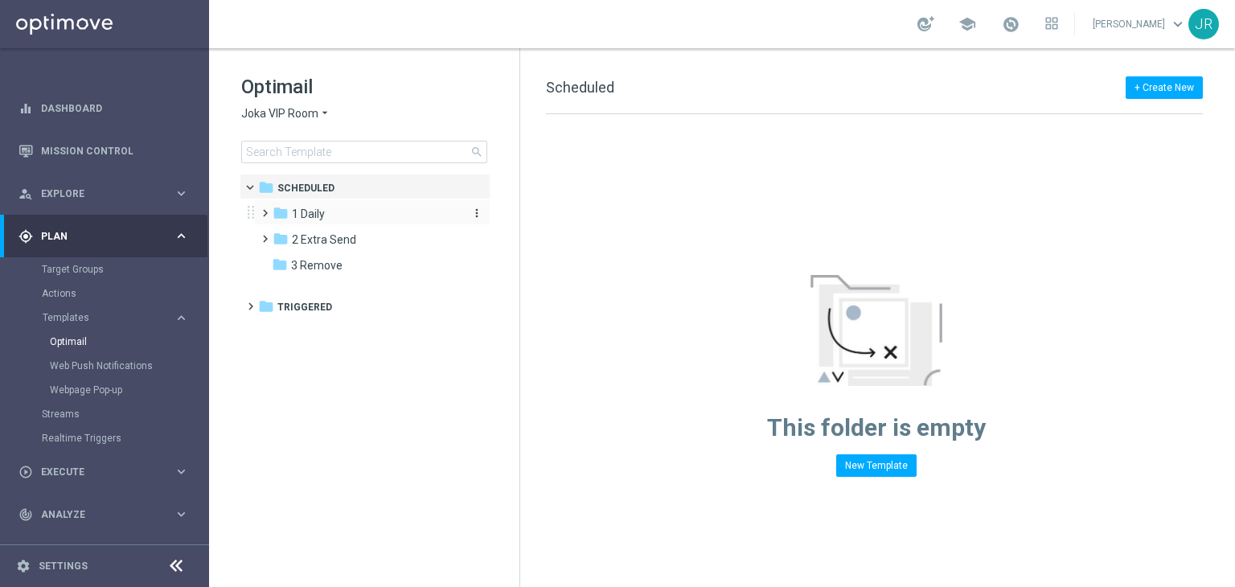
click at [320, 215] on span "1 Daily" at bounding box center [308, 214] width 33 height 14
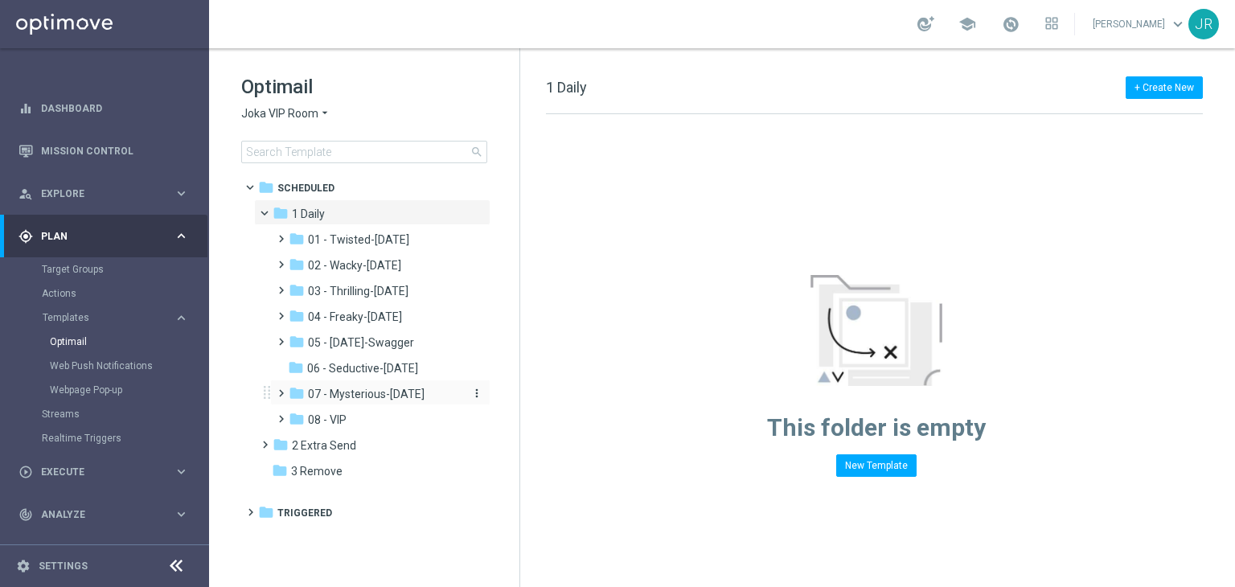
click at [353, 398] on span "07 - Mysterious-[DATE]" at bounding box center [366, 394] width 117 height 14
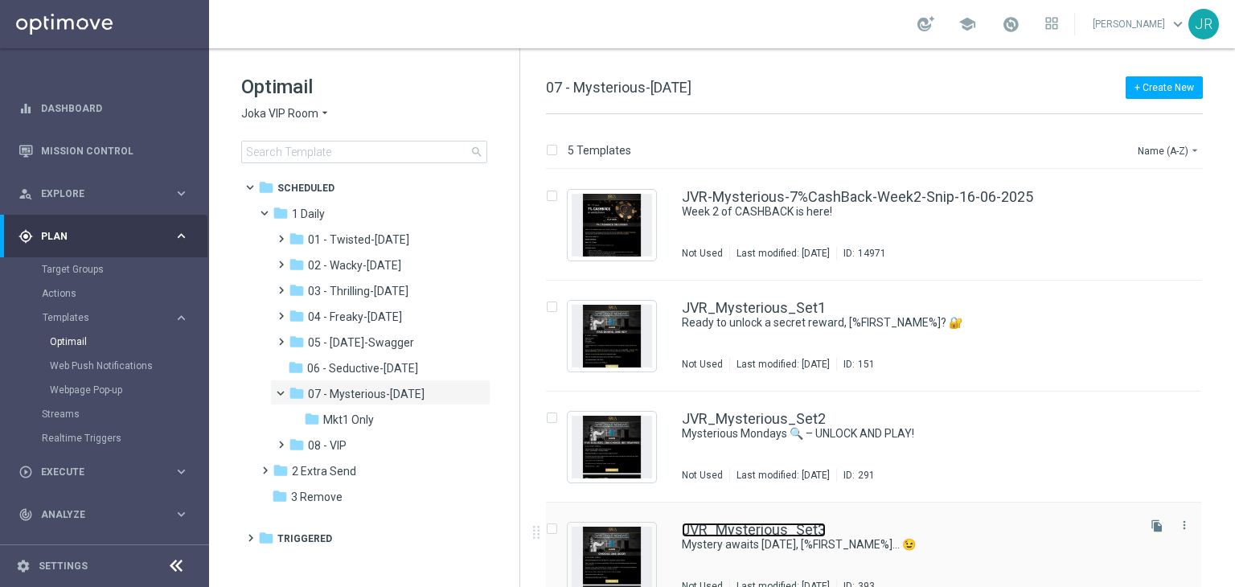
click at [764, 532] on link "JVR_Mysterious_Set3" at bounding box center [754, 529] width 144 height 14
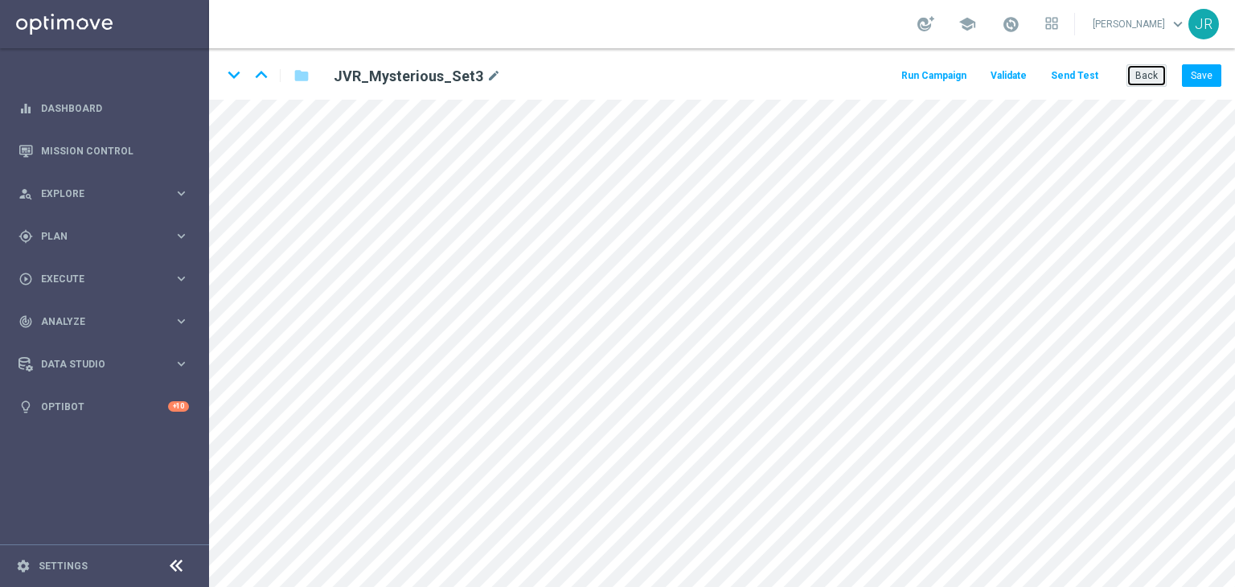
click at [1149, 71] on button "Back" at bounding box center [1146, 75] width 40 height 23
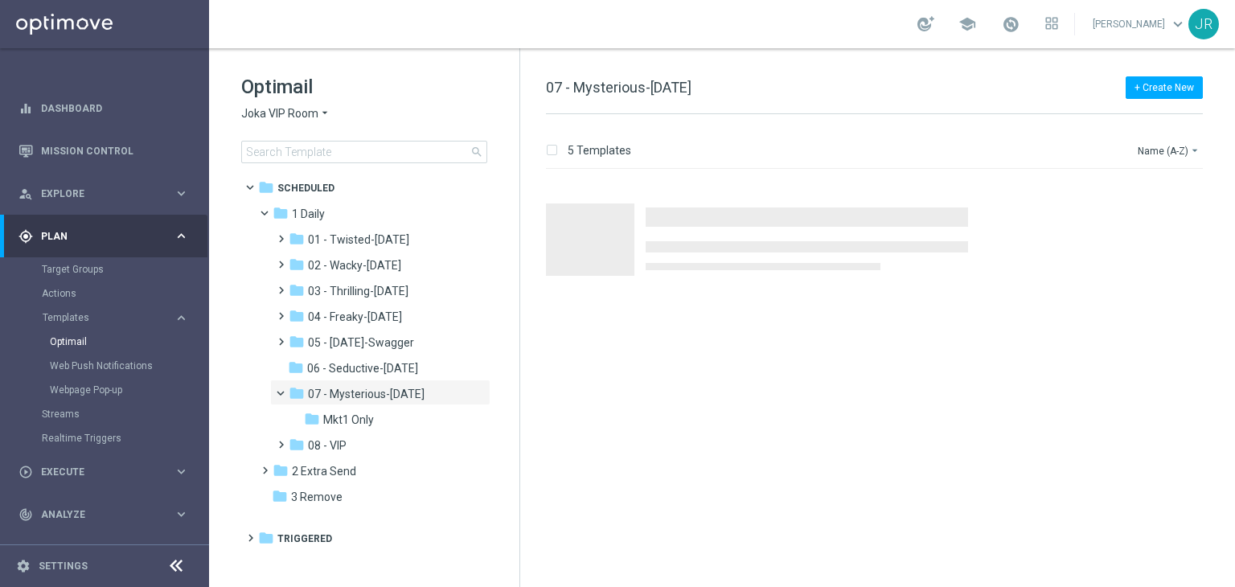
click at [270, 117] on span "Joka VIP Room" at bounding box center [279, 113] width 77 height 15
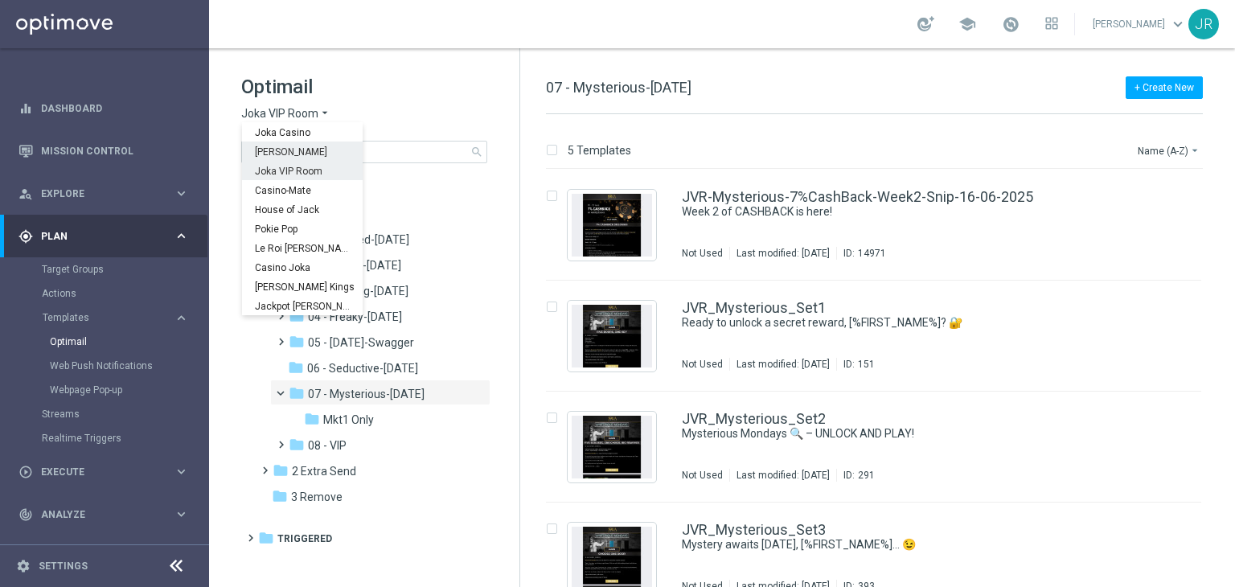
click at [0, 0] on span "[PERSON_NAME]" at bounding box center [0, 0] width 0 height 0
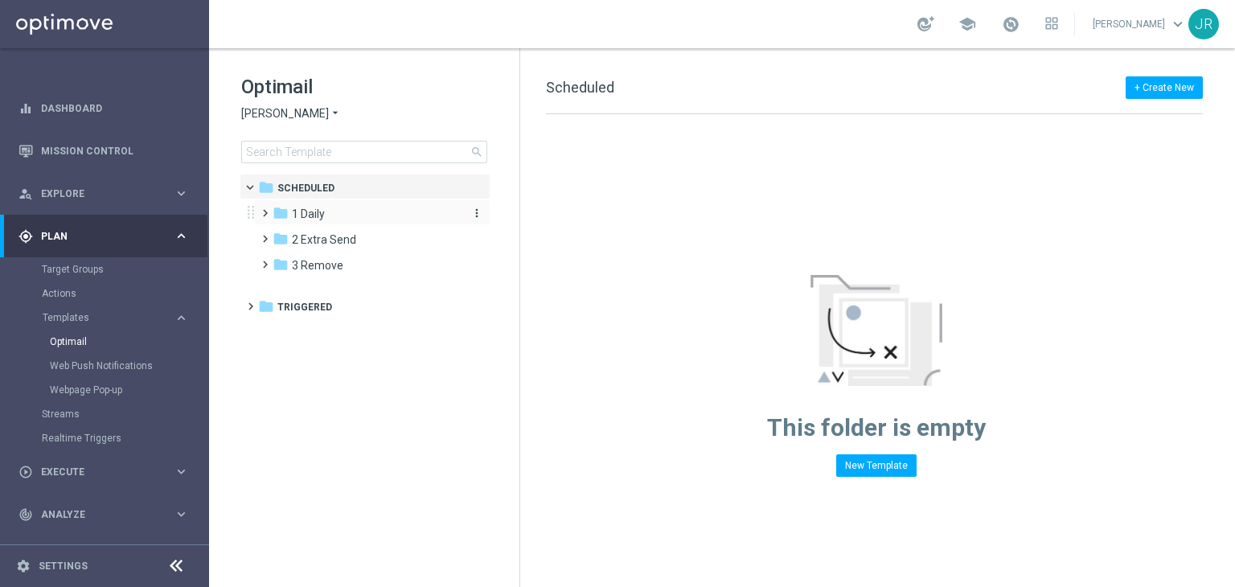
click at [334, 210] on div "folder 1 Daily" at bounding box center [364, 214] width 185 height 18
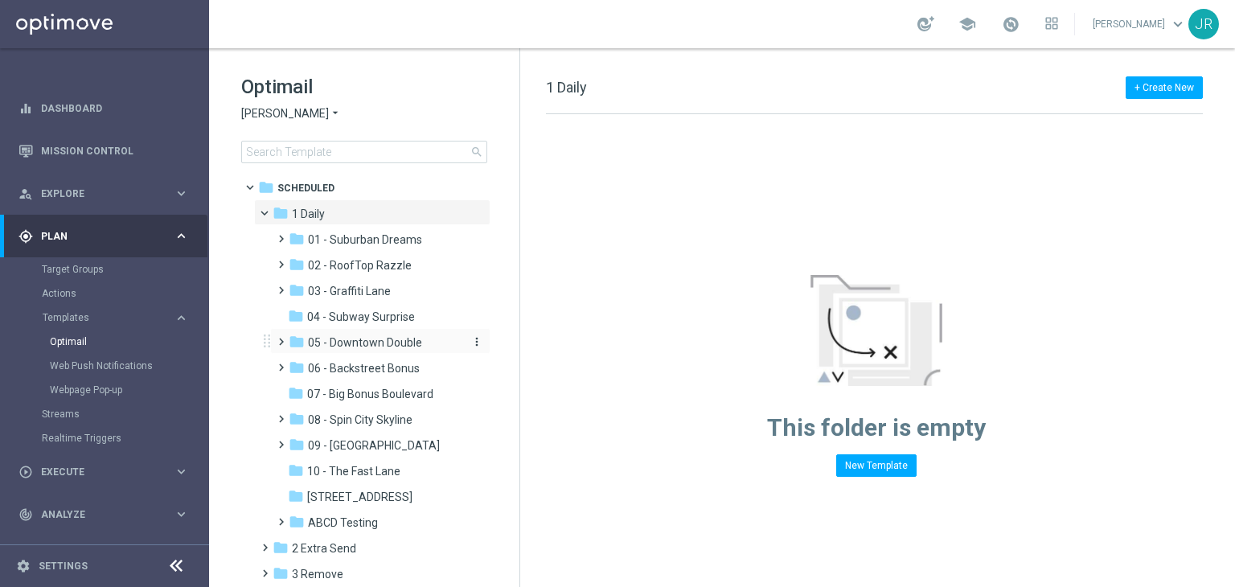
click at [375, 345] on span "05 - Downtown Double" at bounding box center [365, 342] width 114 height 14
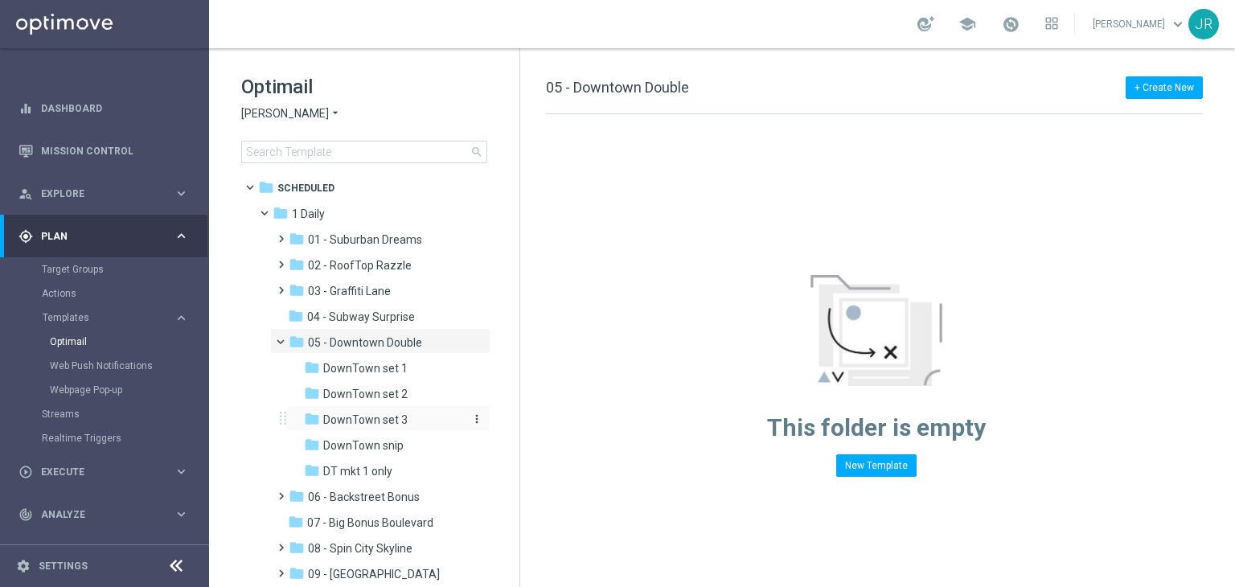
click at [393, 412] on span "DownTown set 3" at bounding box center [365, 419] width 84 height 14
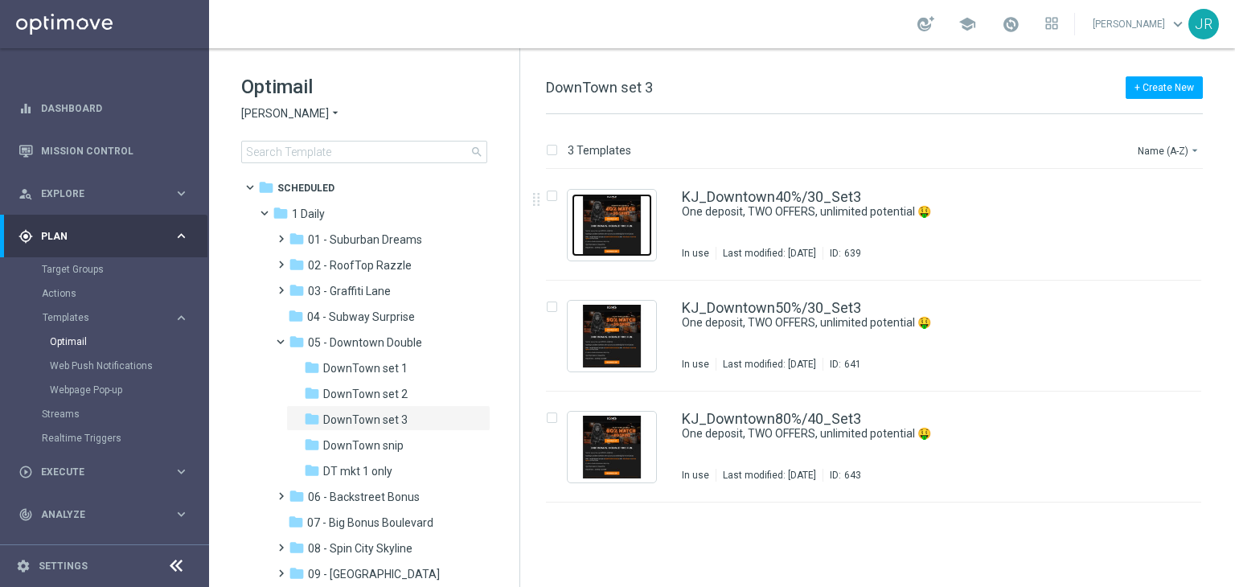
drag, startPoint x: 603, startPoint y: 229, endPoint x: 614, endPoint y: 251, distance: 24.4
click at [603, 229] on img "Press SPACE to select this row." at bounding box center [611, 225] width 80 height 63
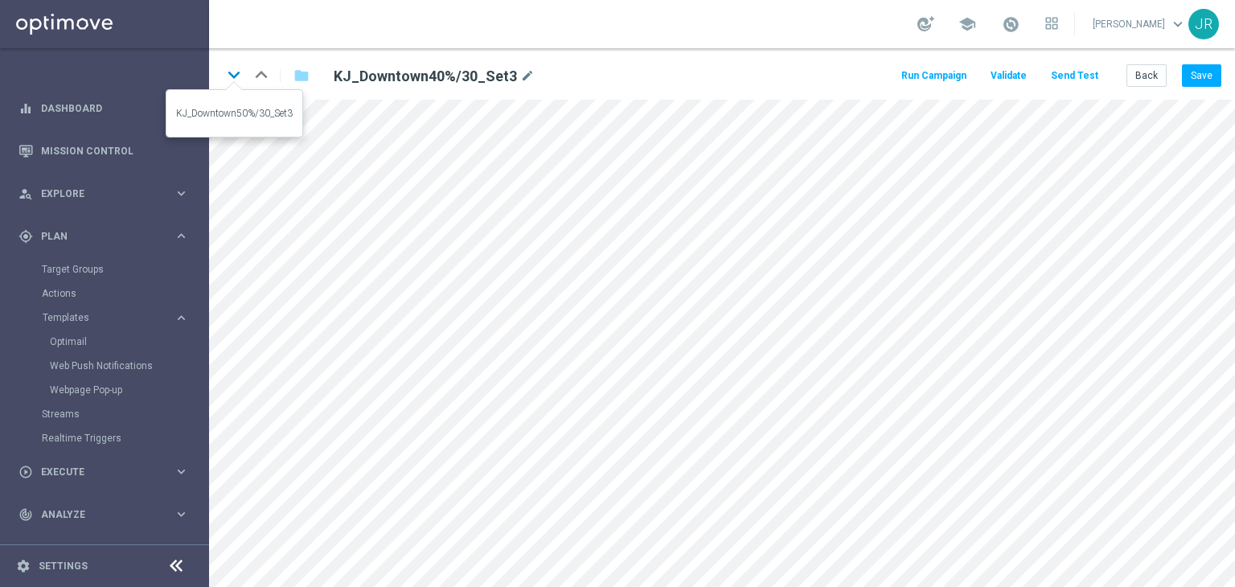
click at [234, 70] on icon "keyboard_arrow_down" at bounding box center [234, 75] width 24 height 24
click at [230, 73] on icon "keyboard_arrow_down" at bounding box center [234, 75] width 24 height 24
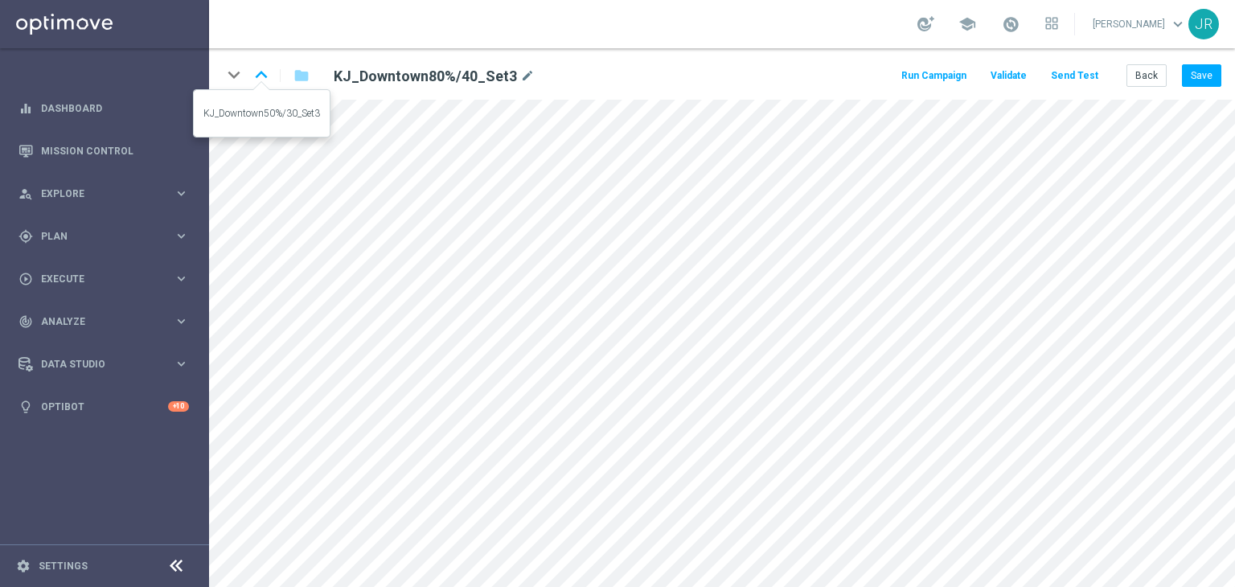
click at [256, 72] on icon "keyboard_arrow_up" at bounding box center [261, 75] width 24 height 24
drag, startPoint x: 220, startPoint y: 75, endPoint x: 246, endPoint y: 89, distance: 29.5
click at [220, 76] on div "keyboard_arrow_down keyboard_arrow_up folder KJ_Downtown50%/30_Set3 mode_edit R…" at bounding box center [722, 73] width 1026 height 51
click at [237, 69] on icon "keyboard_arrow_down" at bounding box center [234, 75] width 24 height 24
click at [1209, 67] on button "Save" at bounding box center [1201, 75] width 39 height 23
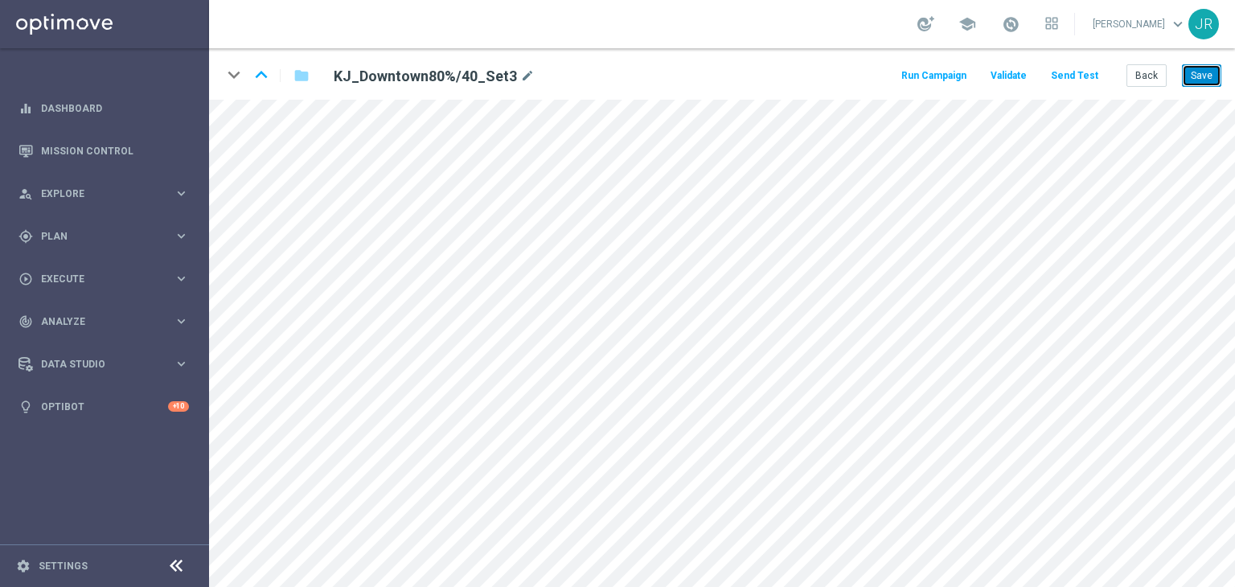
click at [1209, 72] on button "Save" at bounding box center [1201, 75] width 39 height 23
drag, startPoint x: 1163, startPoint y: 80, endPoint x: 617, endPoint y: 54, distance: 546.4
click at [1162, 80] on button "Back" at bounding box center [1146, 75] width 40 height 23
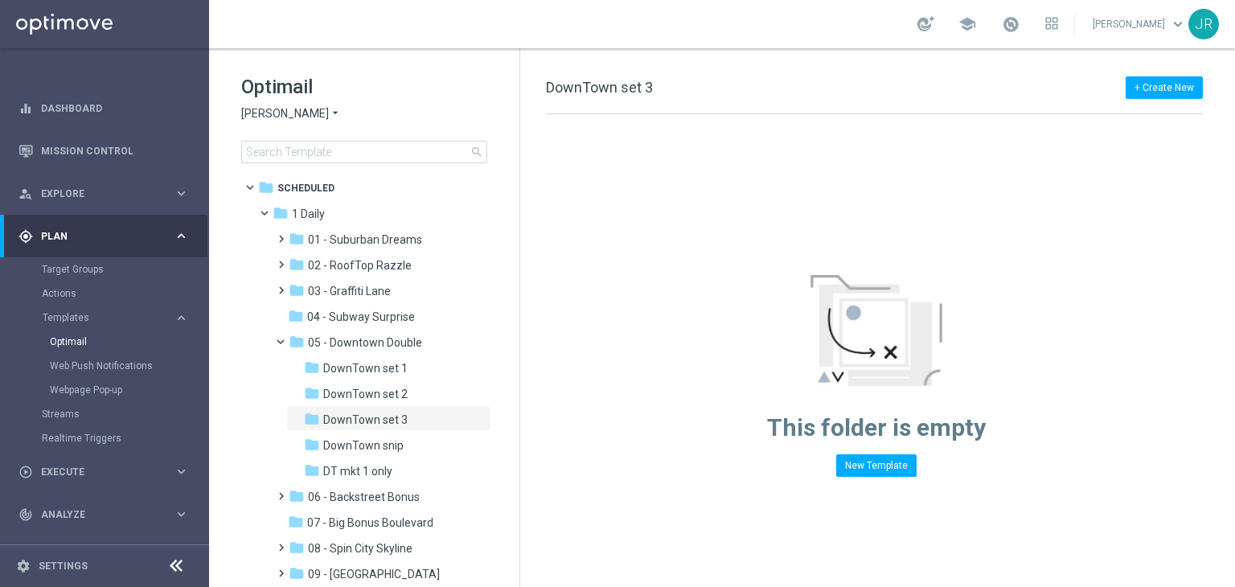
click at [259, 129] on div "Optimail King Johnnie arrow_drop_down × King Johnnie search" at bounding box center [380, 118] width 278 height 89
click at [258, 117] on span "King Johnnie" at bounding box center [285, 113] width 88 height 15
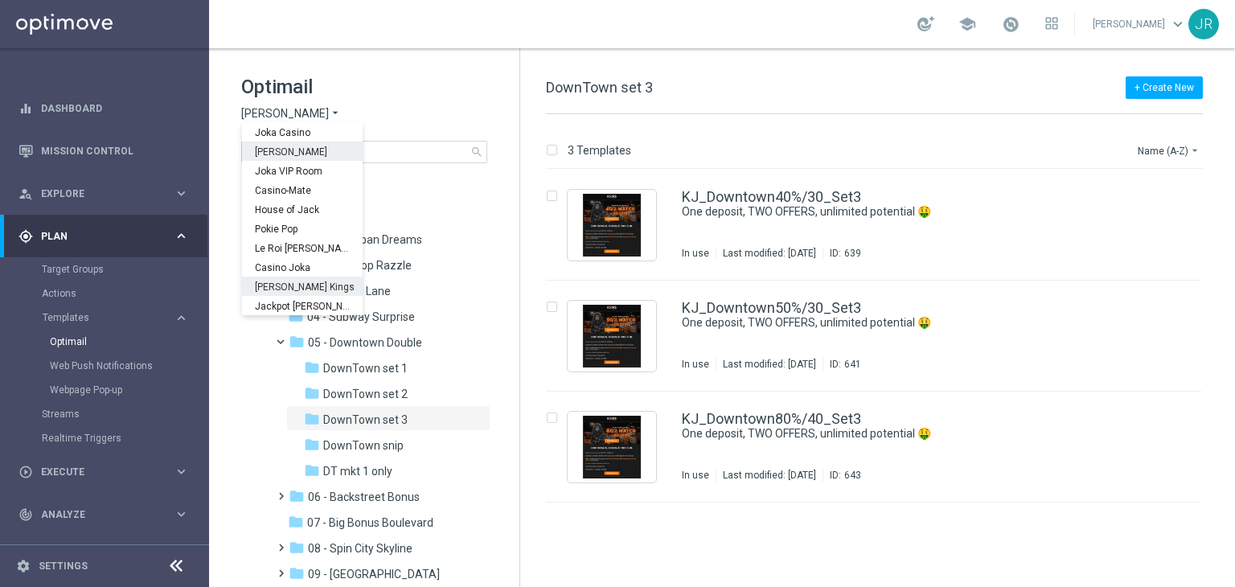
click at [0, 0] on span "Johnnie Kash Kings" at bounding box center [0, 0] width 0 height 0
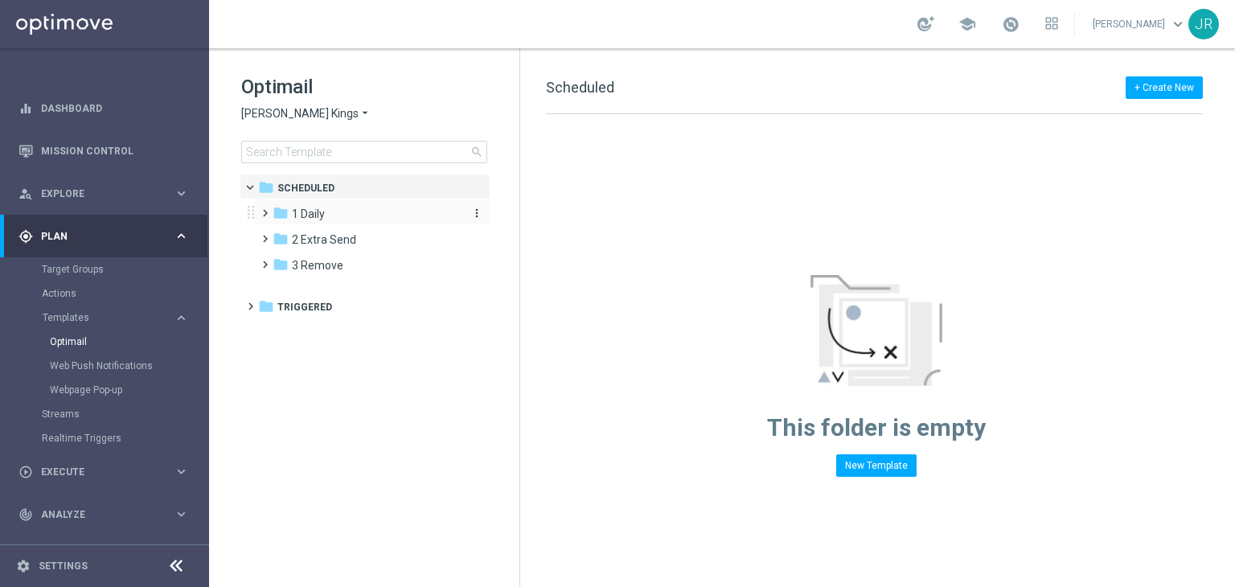
click at [325, 215] on div "folder 1 Daily" at bounding box center [364, 214] width 185 height 18
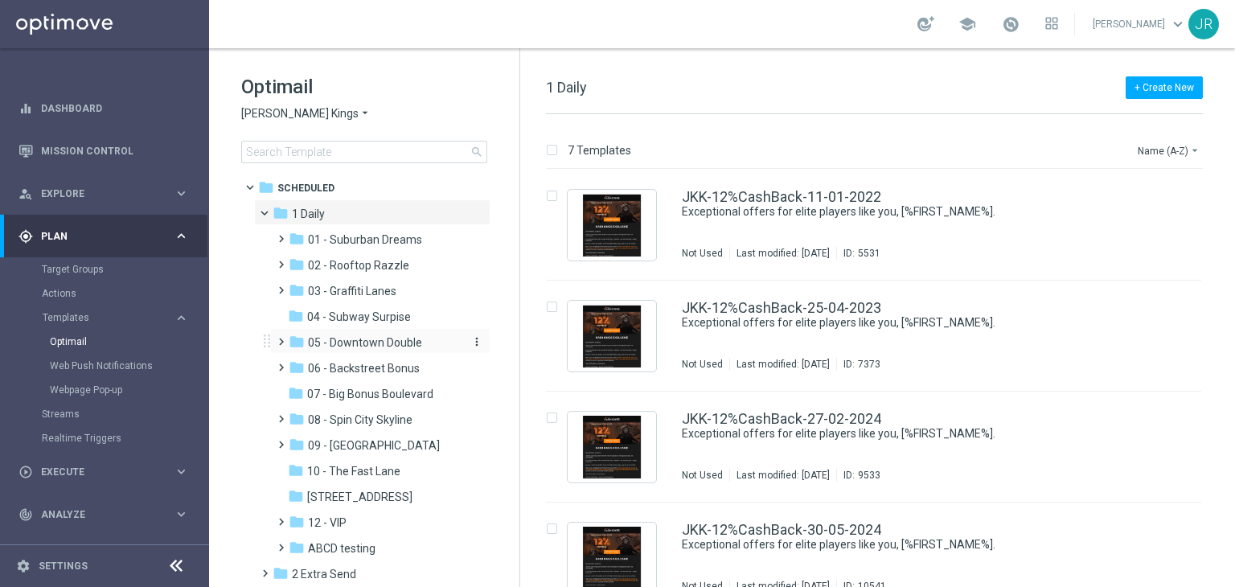
click at [389, 348] on span "05 - Downtown Double" at bounding box center [365, 342] width 114 height 14
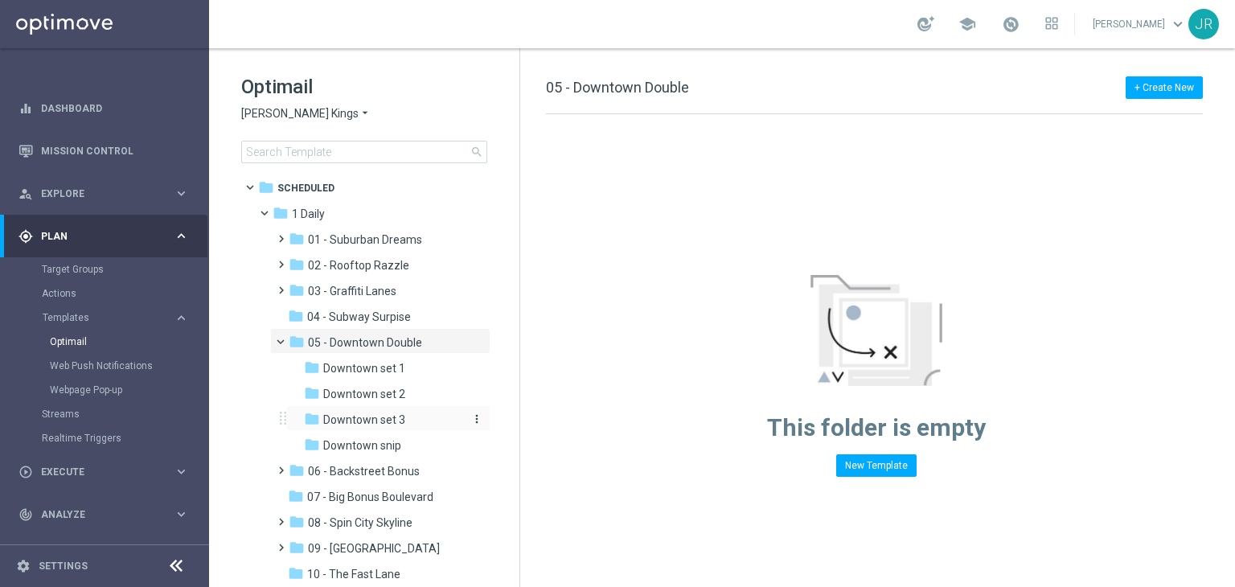
click at [383, 416] on span "Downtown set 3" at bounding box center [364, 419] width 82 height 14
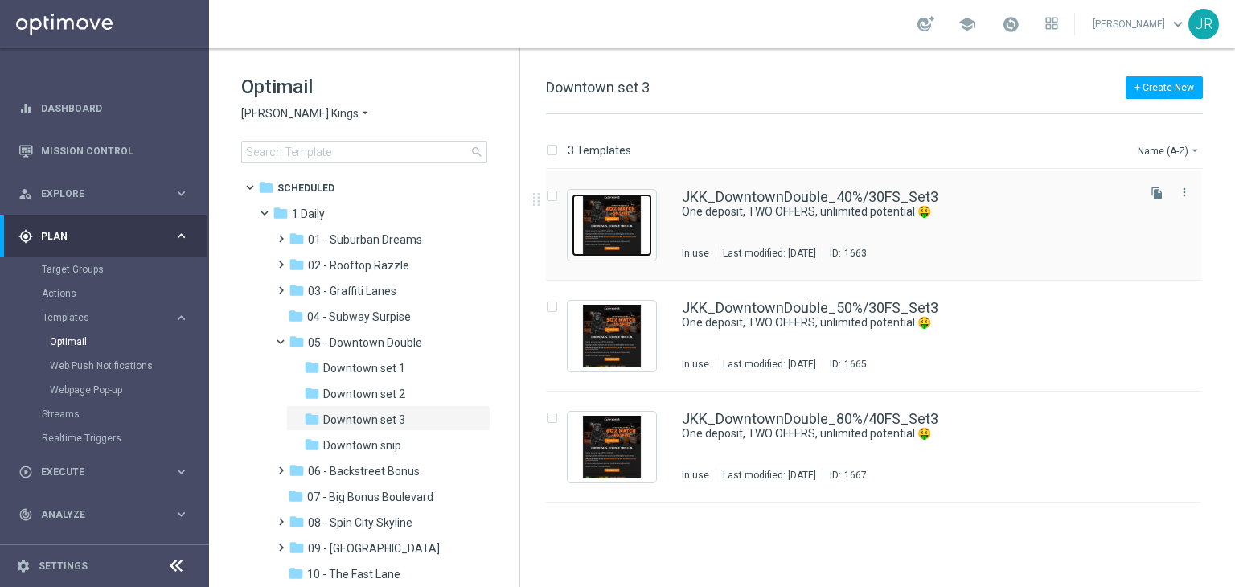
click at [641, 231] on img "Press SPACE to select this row." at bounding box center [611, 225] width 80 height 63
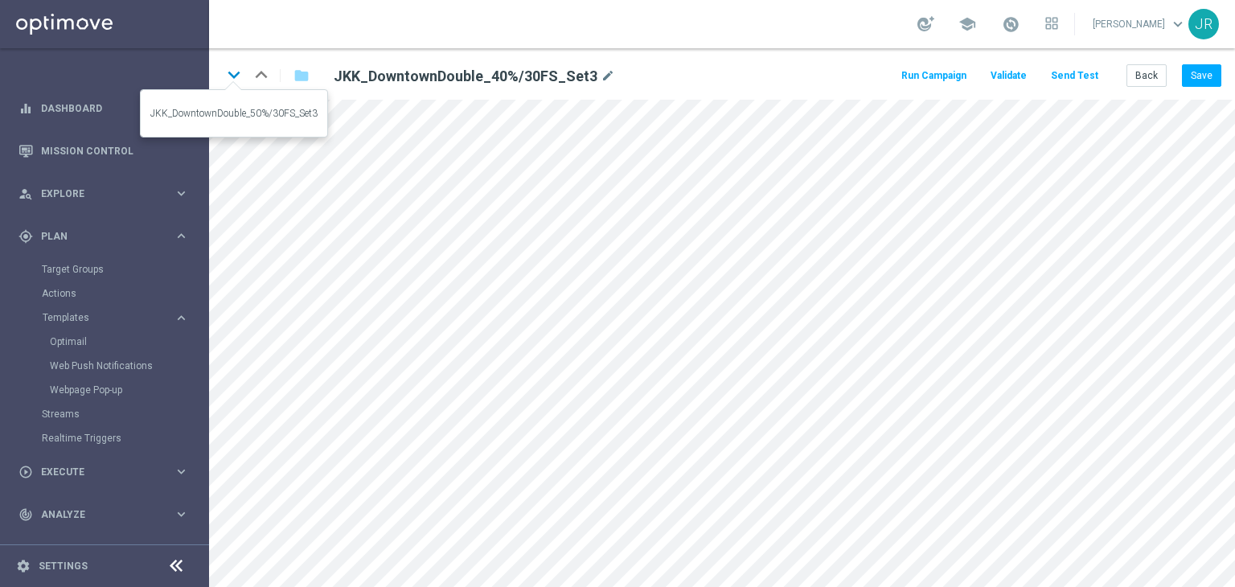
click at [238, 71] on icon "keyboard_arrow_down" at bounding box center [234, 75] width 24 height 24
drag, startPoint x: 267, startPoint y: 75, endPoint x: 296, endPoint y: 123, distance: 56.2
click at [267, 76] on icon "keyboard_arrow_up" at bounding box center [261, 75] width 24 height 24
click at [239, 76] on icon "keyboard_arrow_down" at bounding box center [234, 75] width 24 height 24
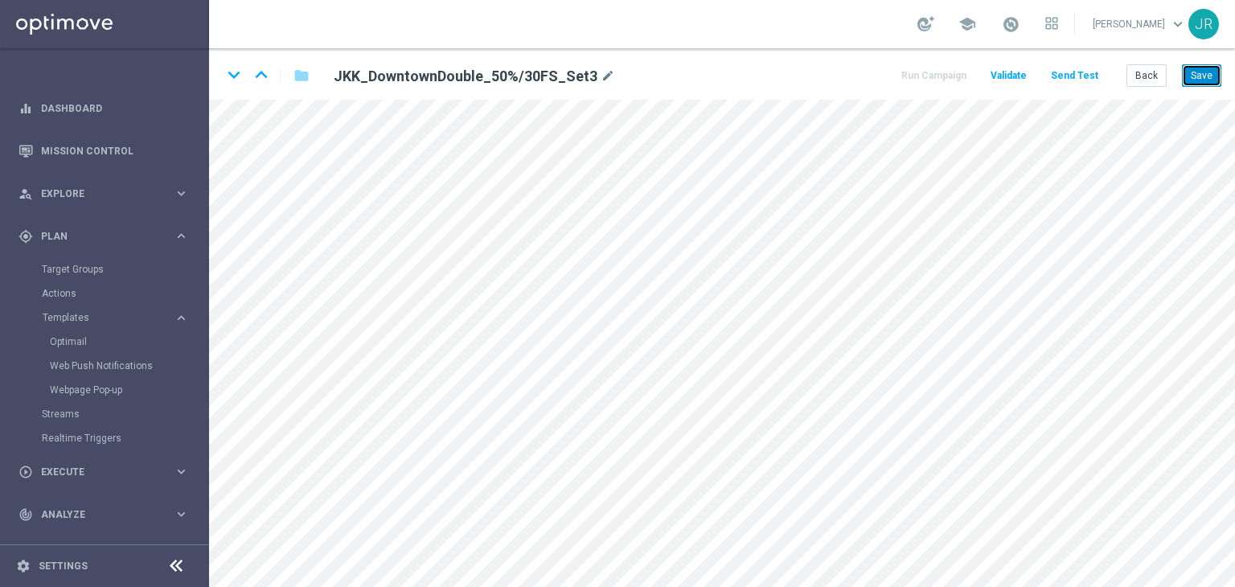
click at [1201, 75] on button "Save" at bounding box center [1201, 75] width 39 height 23
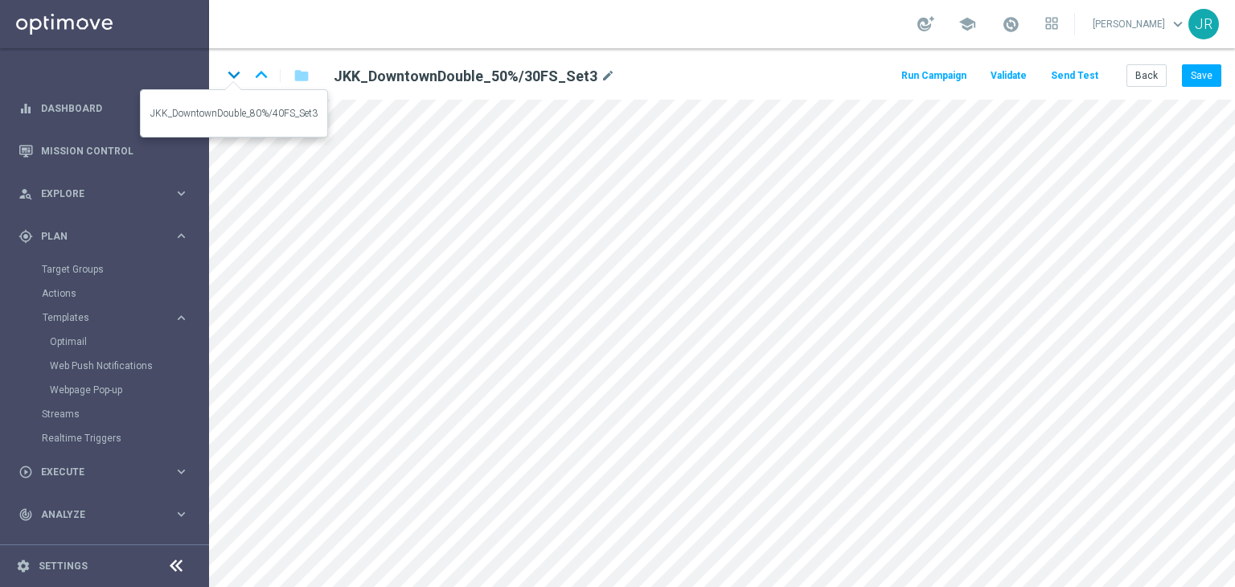
click at [233, 72] on icon "keyboard_arrow_down" at bounding box center [234, 75] width 24 height 24
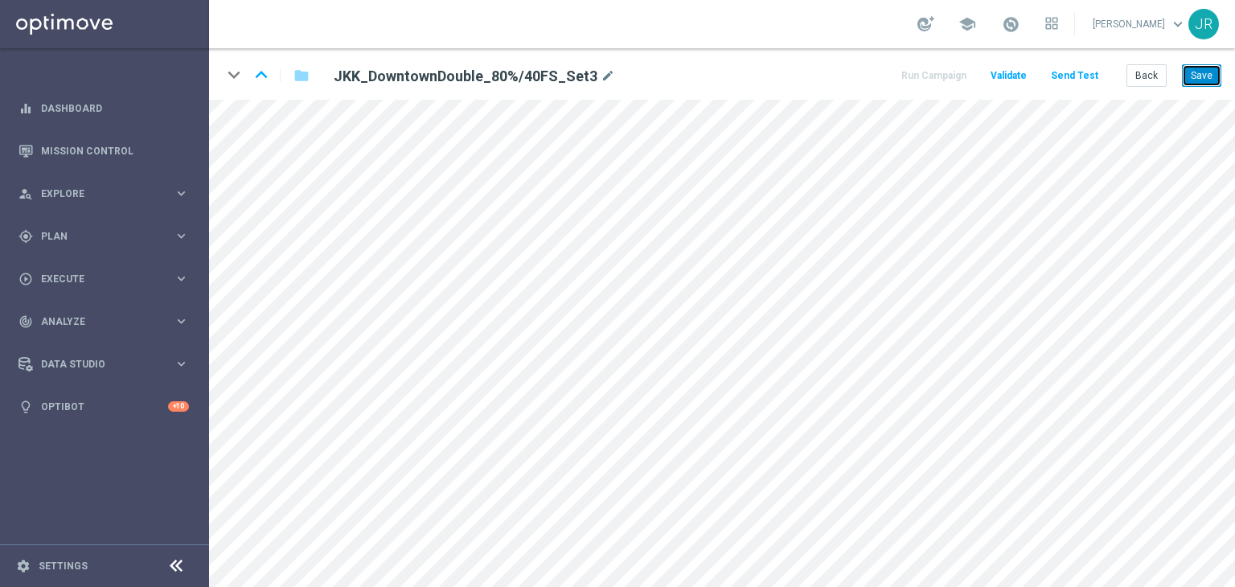
click at [1200, 75] on button "Save" at bounding box center [1201, 75] width 39 height 23
click at [1130, 84] on button "Back" at bounding box center [1146, 75] width 40 height 23
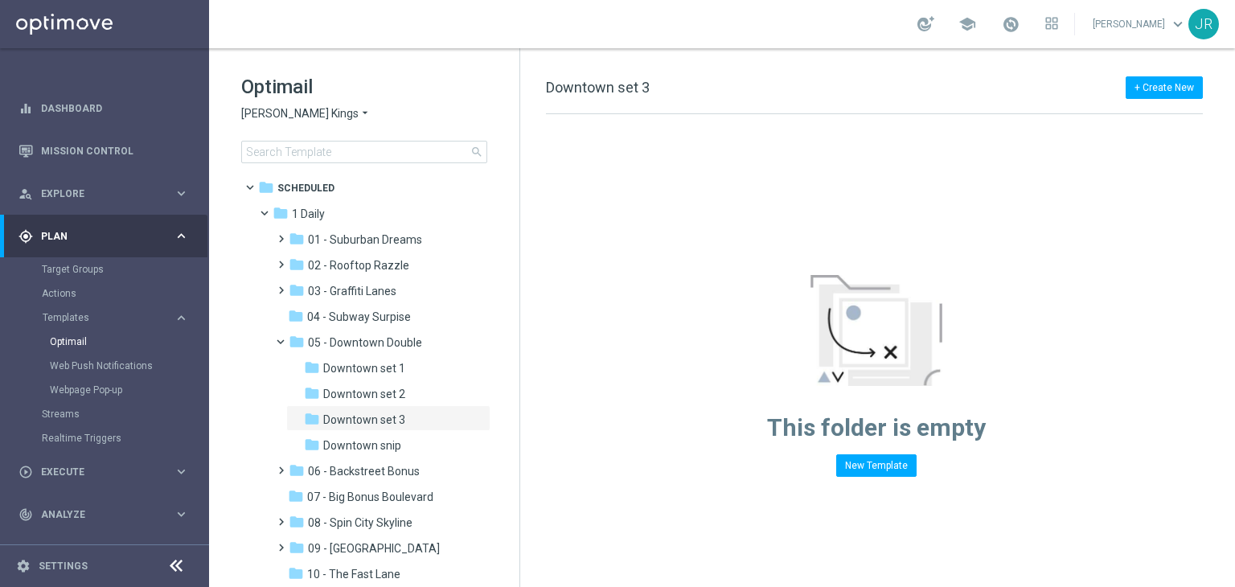
click at [336, 121] on div "Optimail Johnnie Kash Kings arrow_drop_down × Johnnie Kash Kings search" at bounding box center [380, 118] width 278 height 89
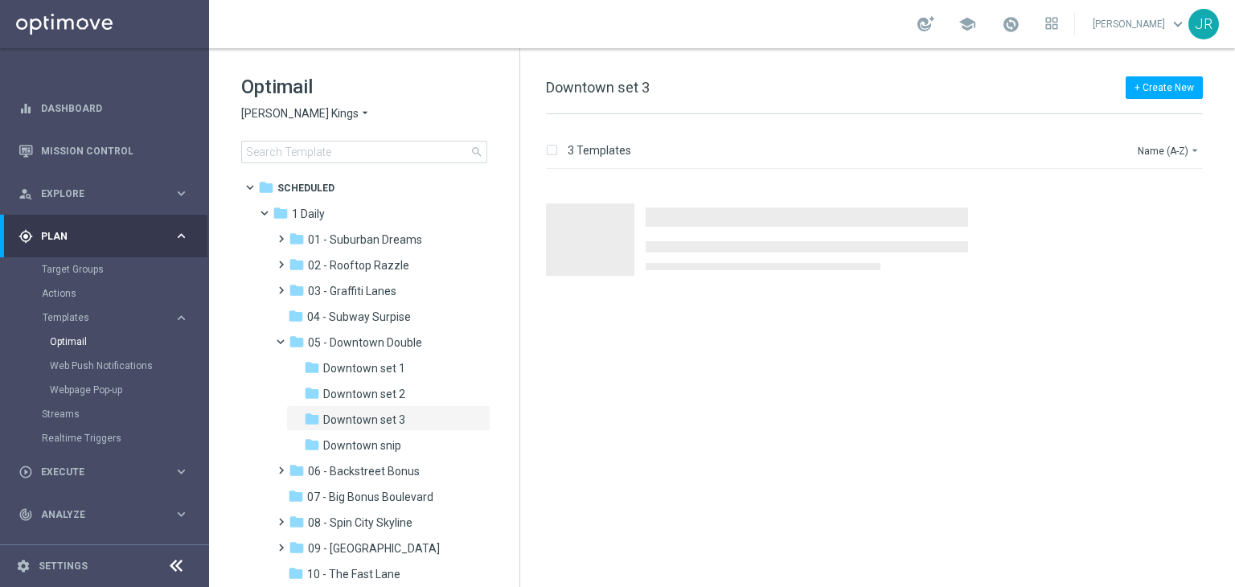
click at [330, 110] on span "Johnnie Kash Kings" at bounding box center [299, 113] width 117 height 15
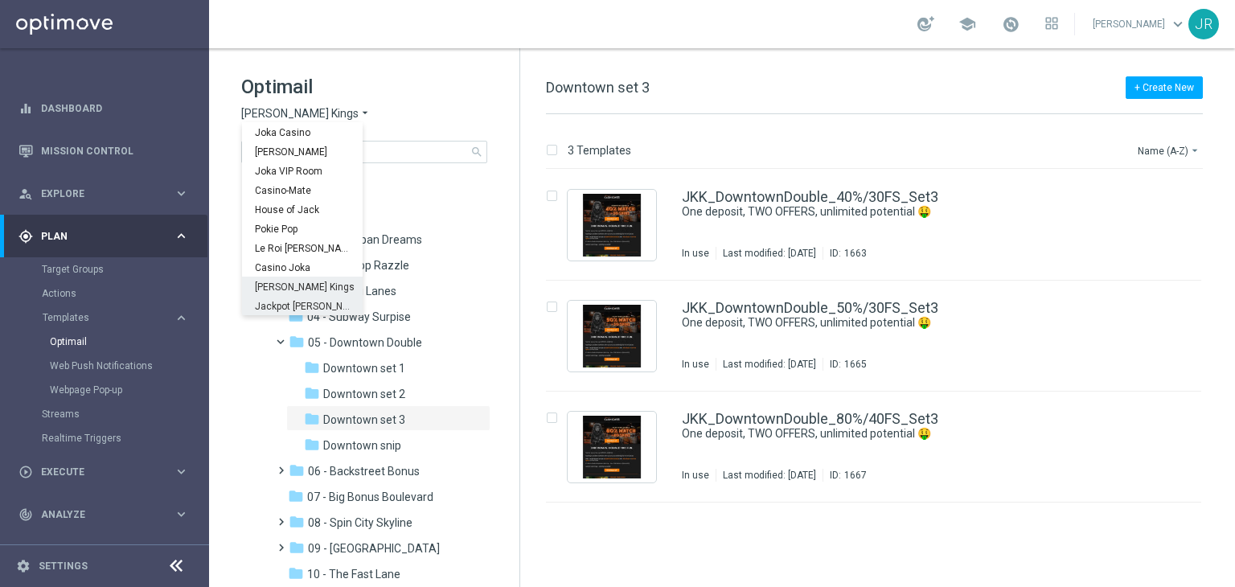
click at [283, 313] on div "Jackpot [PERSON_NAME]" at bounding box center [302, 305] width 121 height 19
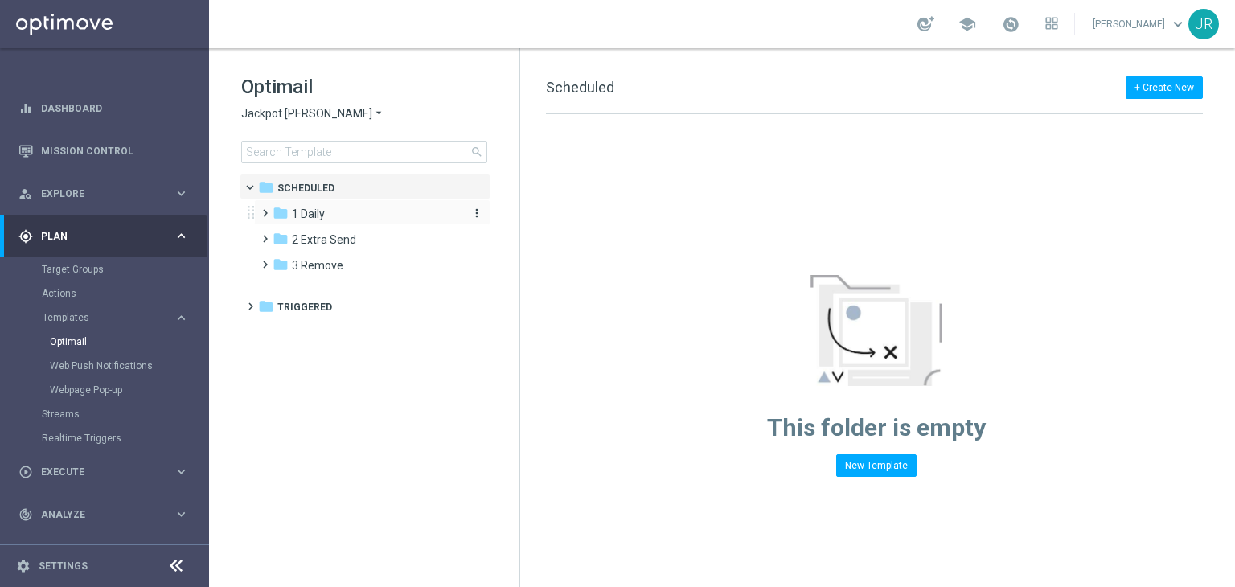
click at [305, 214] on span "1 Daily" at bounding box center [308, 214] width 33 height 14
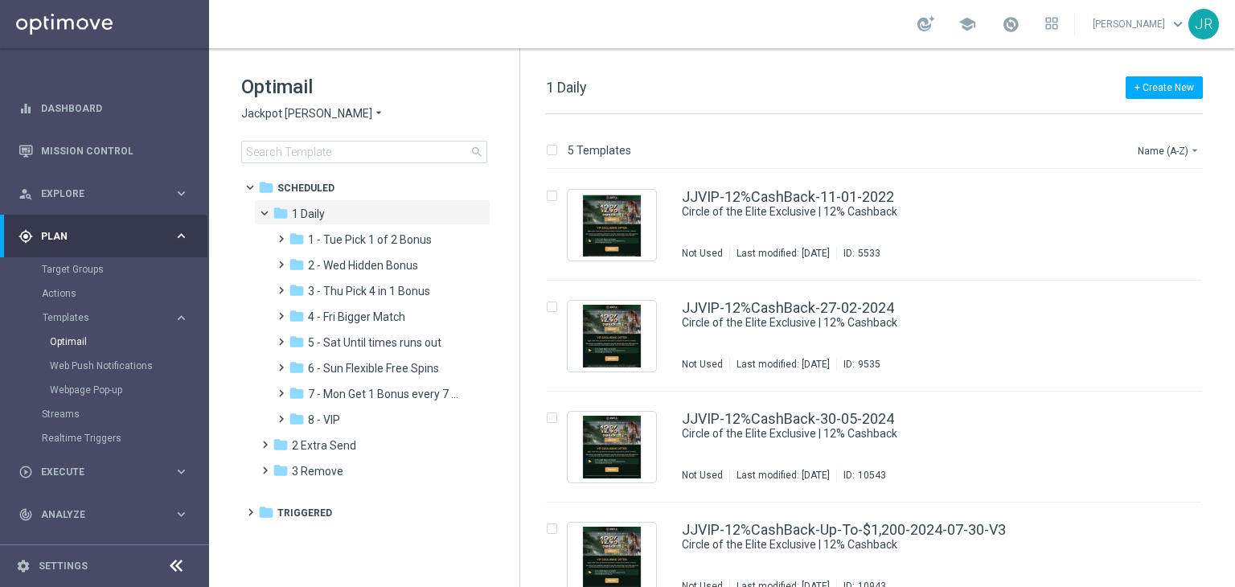
drag, startPoint x: 344, startPoint y: 391, endPoint x: 687, endPoint y: 383, distance: 343.3
click at [346, 391] on span "7 - Mon Get 1 Bonus every 7 Hours" at bounding box center [384, 394] width 152 height 14
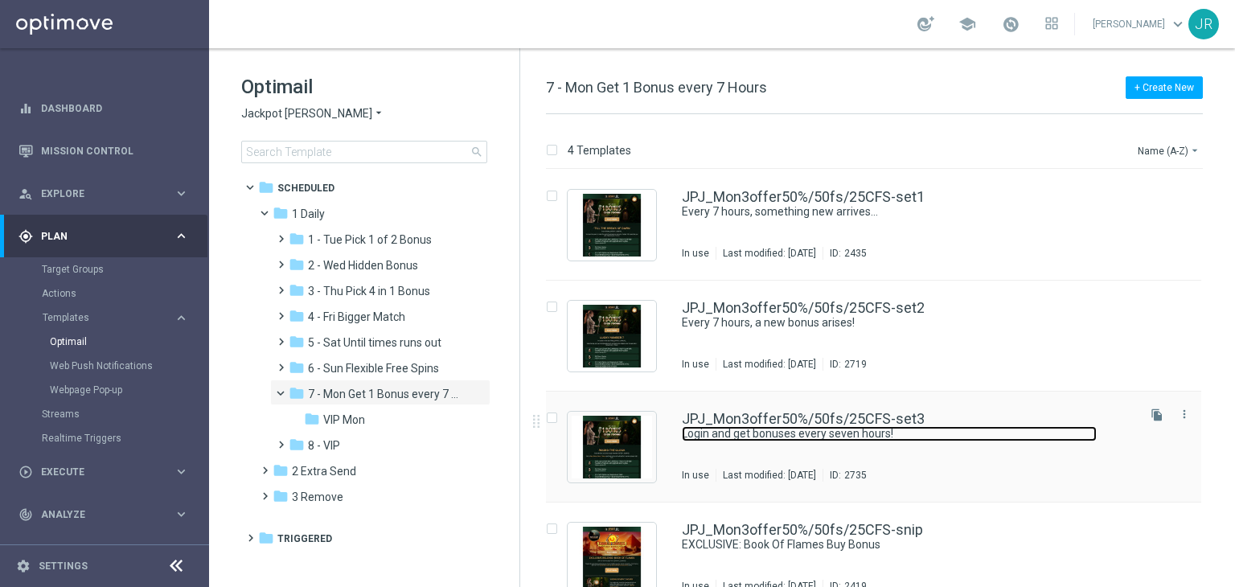
click at [874, 437] on link "Login and get bonuses every seven hours!" at bounding box center [889, 433] width 415 height 15
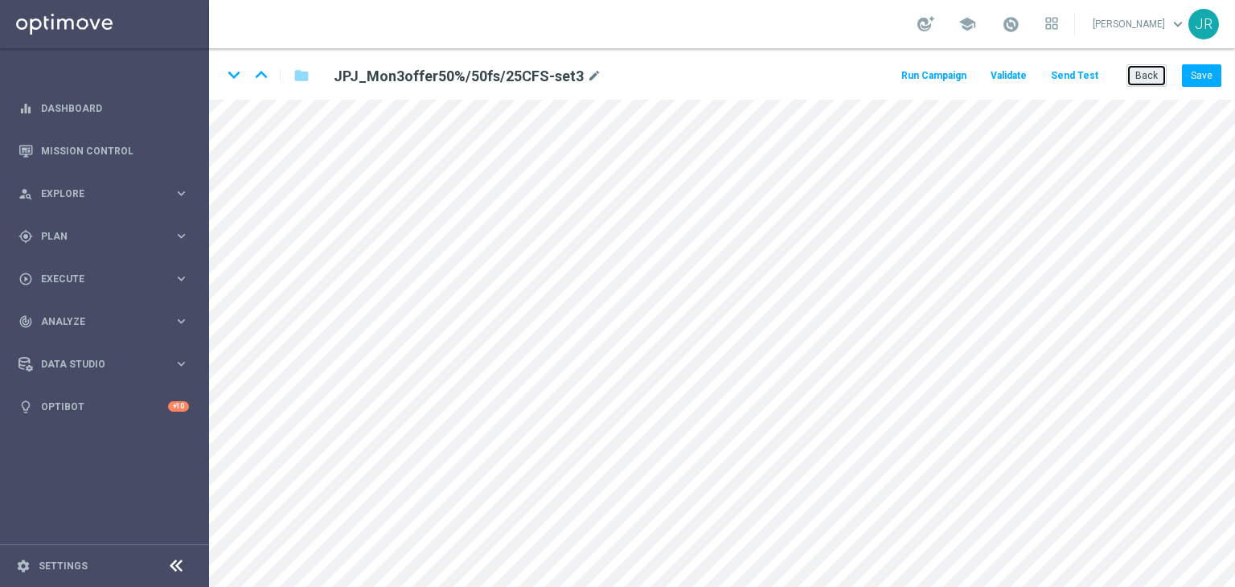
click at [1139, 79] on button "Back" at bounding box center [1146, 75] width 40 height 23
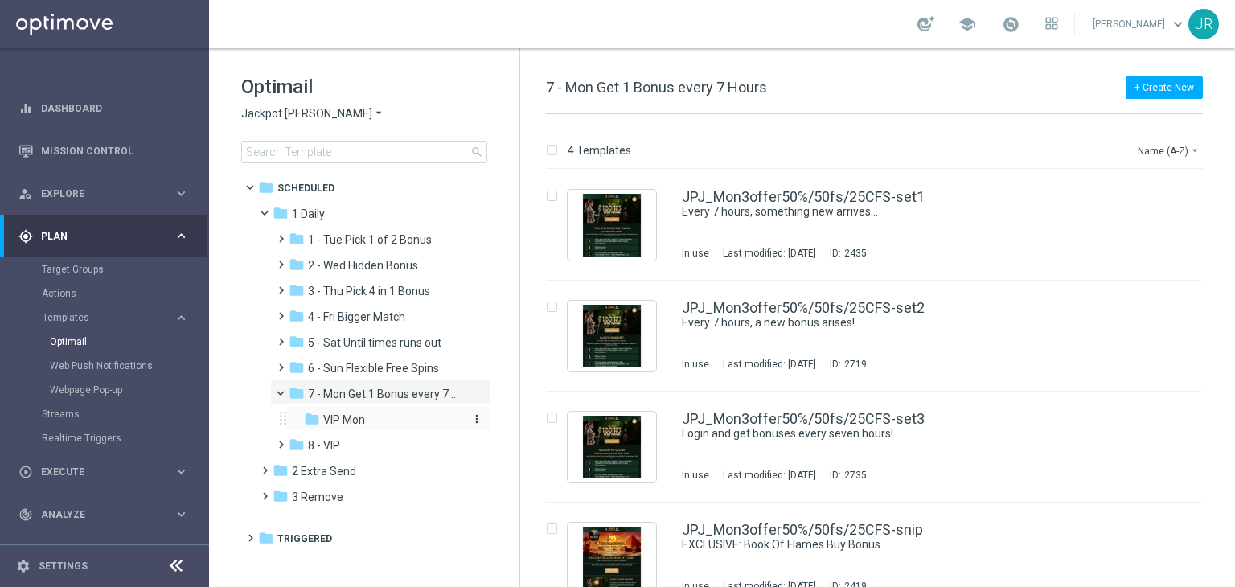
click at [389, 424] on div "folder VIP Mon" at bounding box center [383, 420] width 158 height 18
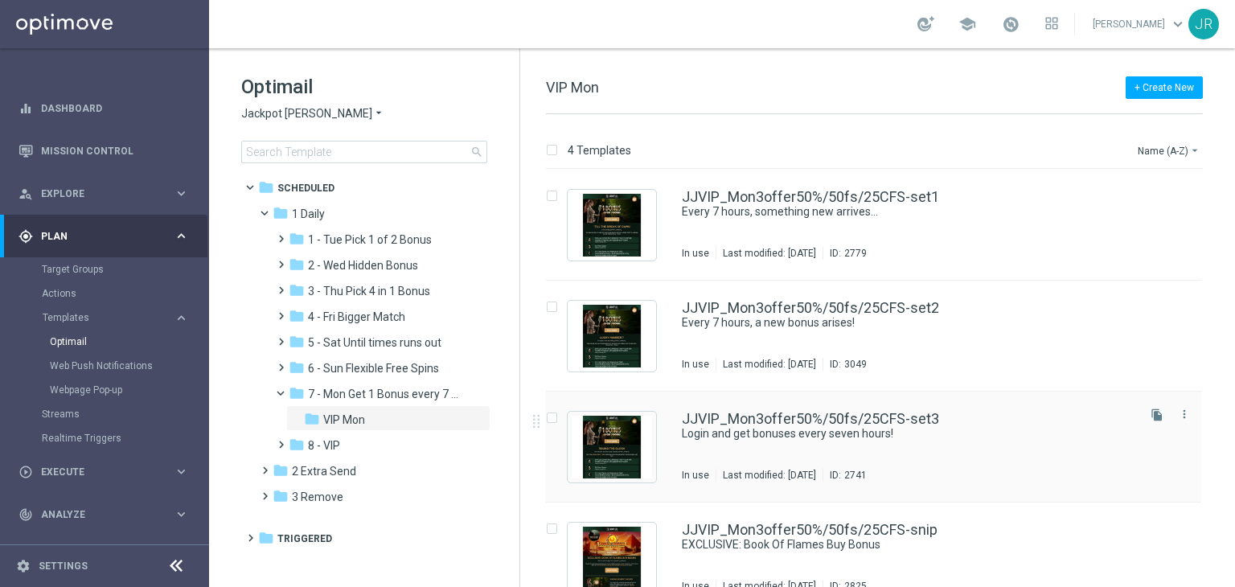
click at [899, 446] on div "JJVIP_Mon3offer50%/50fs/25CFS-set3 Login and get bonuses every seven hours! In …" at bounding box center [908, 447] width 452 height 70
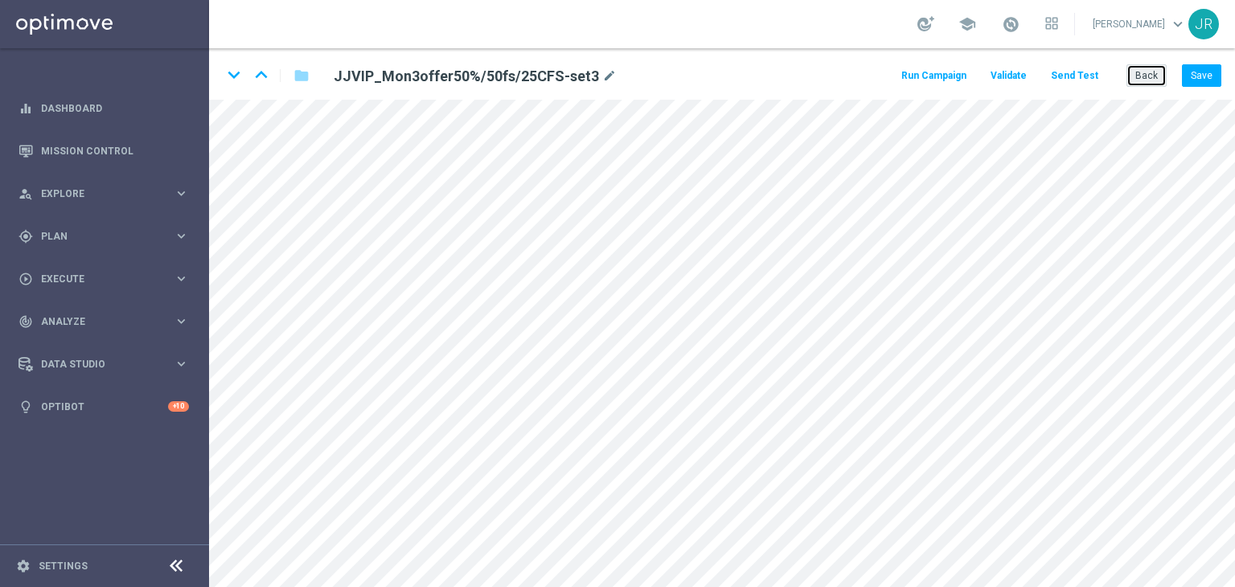
click at [1132, 85] on button "Back" at bounding box center [1146, 75] width 40 height 23
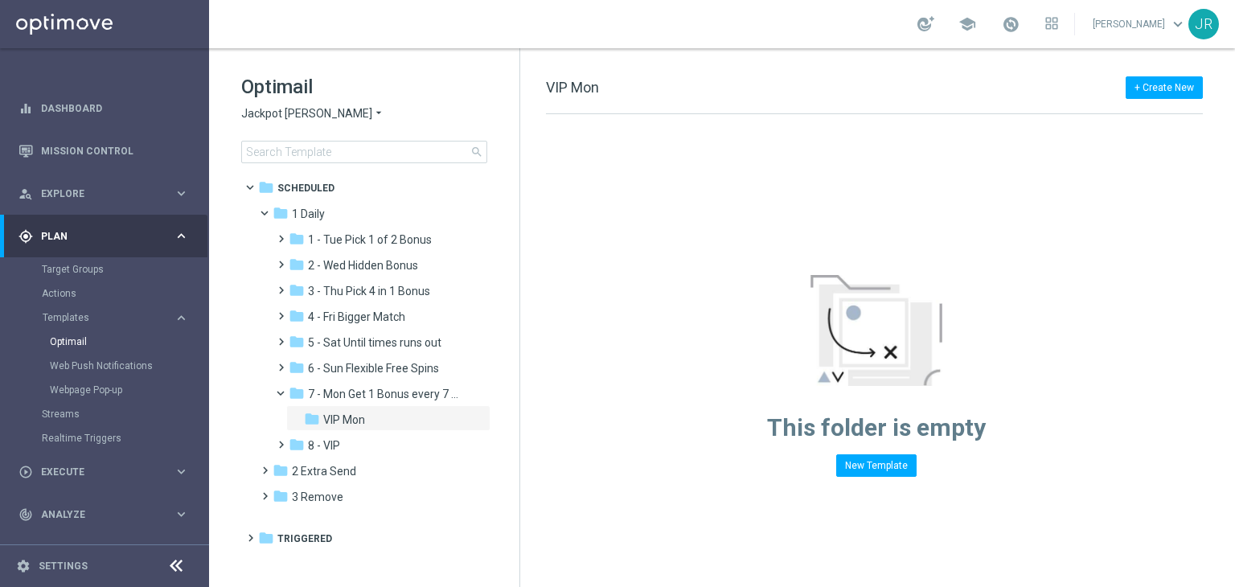
click at [262, 113] on span "Jackpot Jill" at bounding box center [306, 113] width 131 height 15
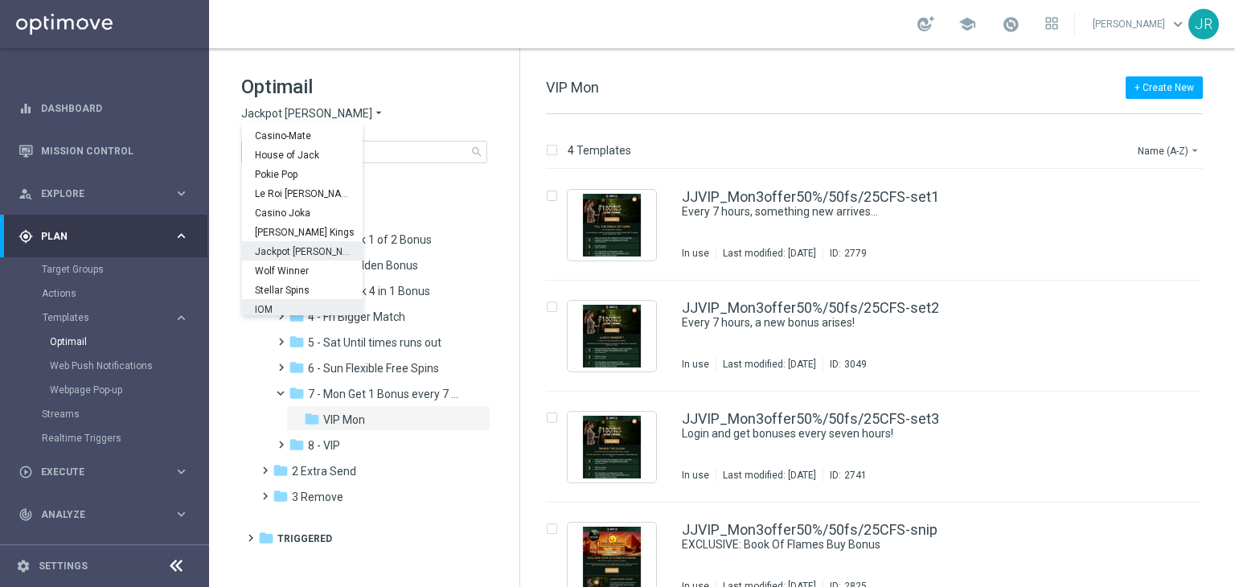
scroll to position [58, 0]
click at [0, 0] on span "Wolf Winner" at bounding box center [0, 0] width 0 height 0
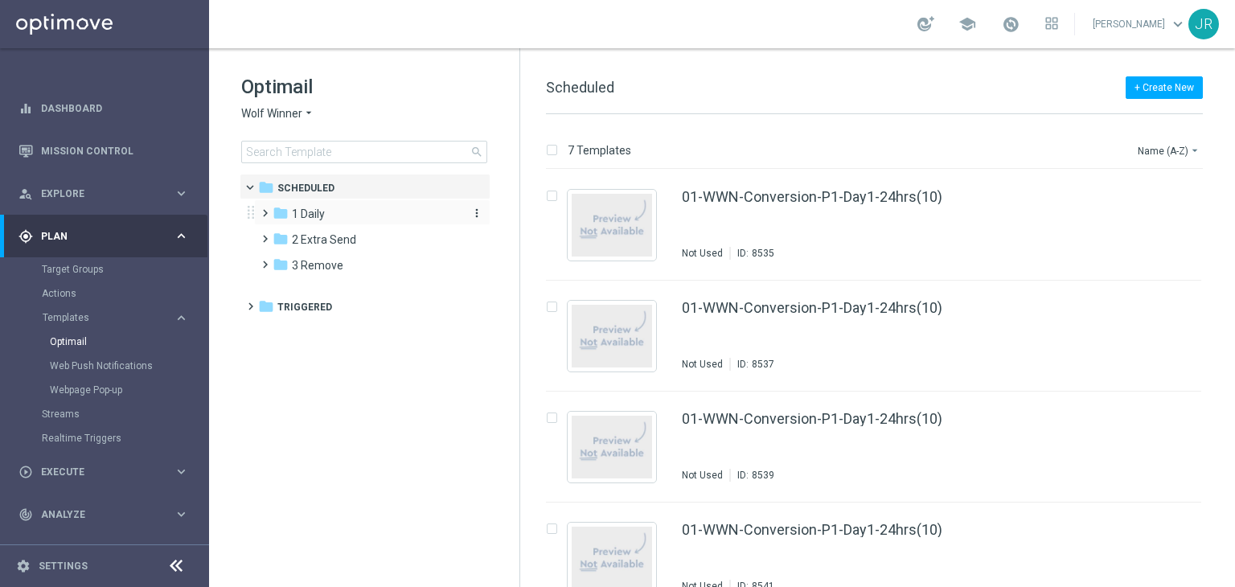
click at [307, 215] on span "1 Daily" at bounding box center [308, 214] width 33 height 14
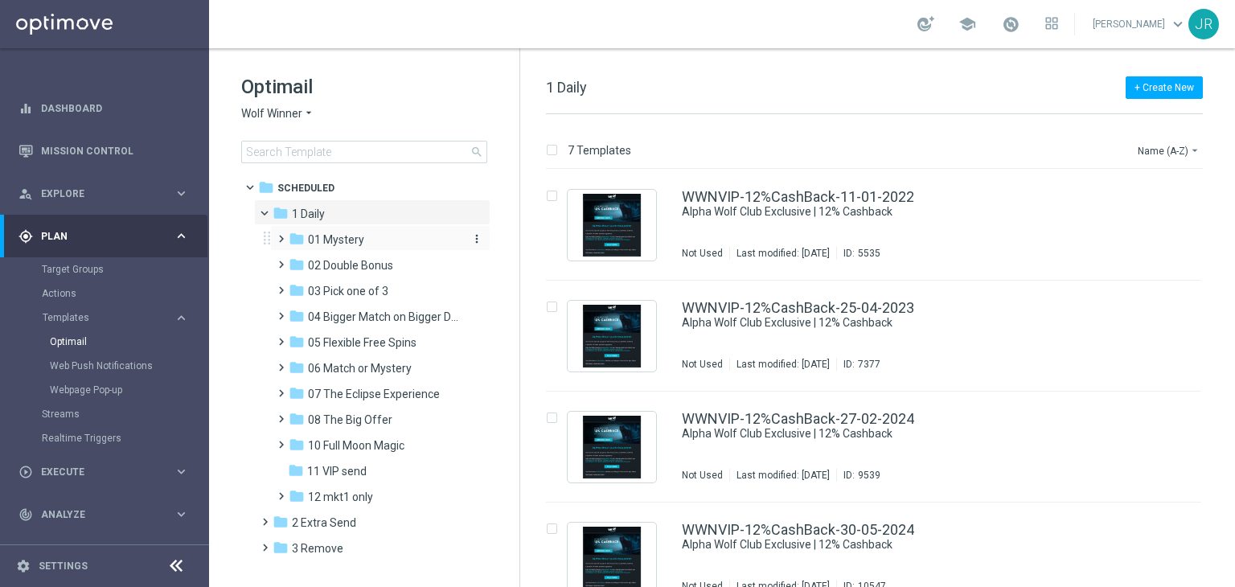
click at [353, 244] on span "01 Mystery" at bounding box center [336, 239] width 56 height 14
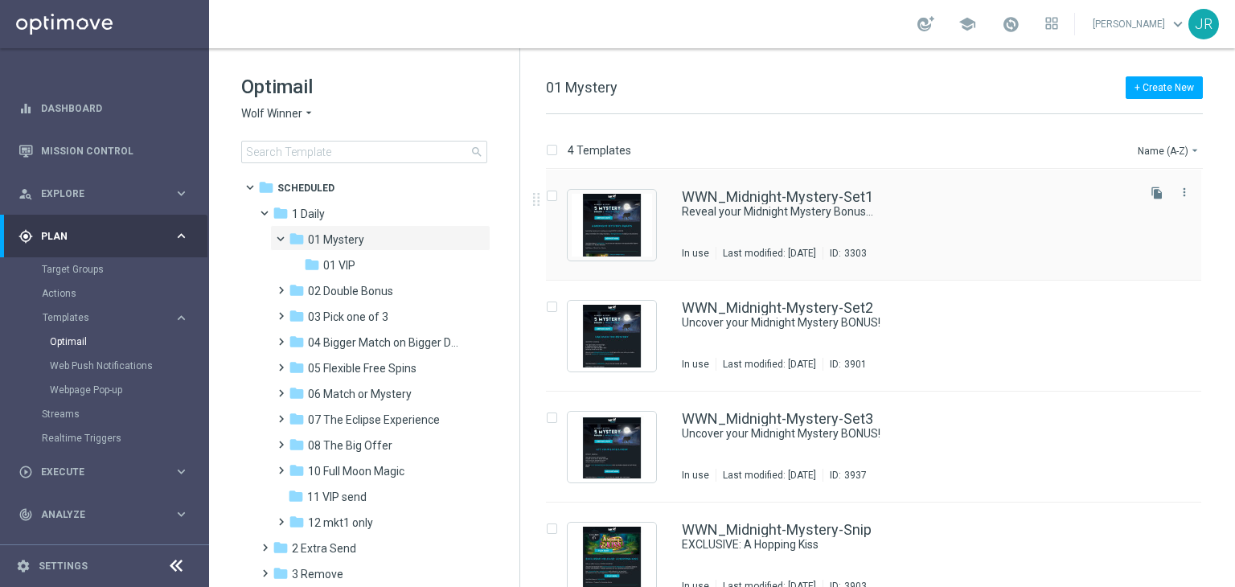
click at [860, 219] on div "WWN_Midnight-Mystery-Set1 Reveal your Midnight Mystery Bonus... In use Last mod…" at bounding box center [908, 225] width 452 height 70
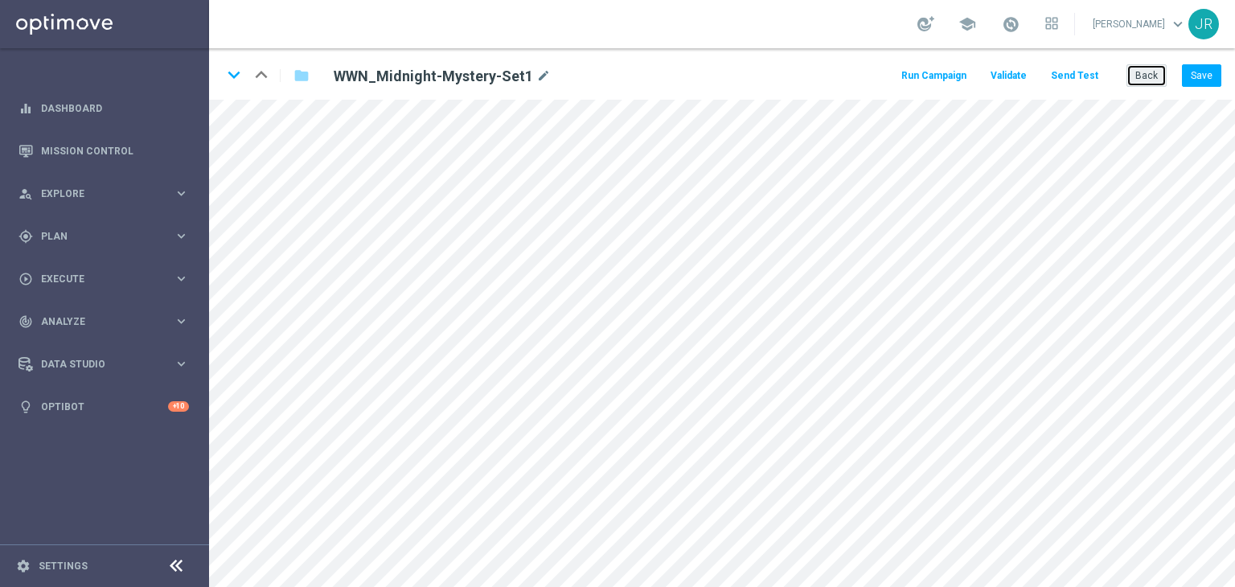
click at [1157, 80] on button "Back" at bounding box center [1146, 75] width 40 height 23
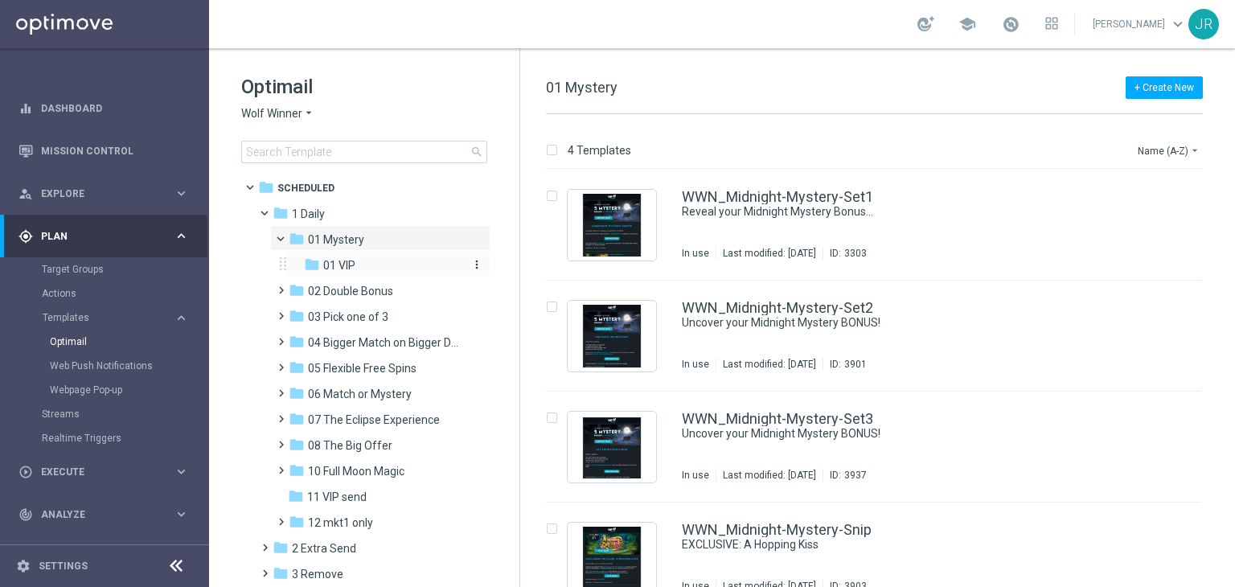
click at [341, 269] on span "01 VIP" at bounding box center [339, 265] width 32 height 14
click at [756, 251] on div "Last modified: [DATE]" at bounding box center [769, 253] width 106 height 13
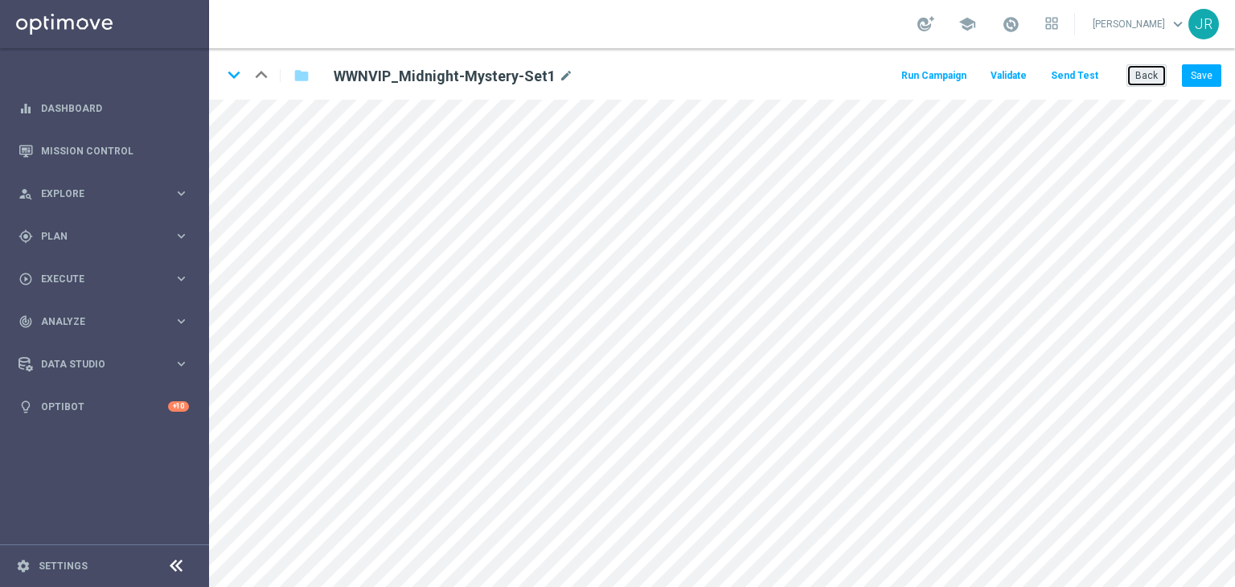
drag, startPoint x: 1142, startPoint y: 78, endPoint x: 936, endPoint y: 65, distance: 207.0
click at [1141, 78] on button "Back" at bounding box center [1146, 75] width 40 height 23
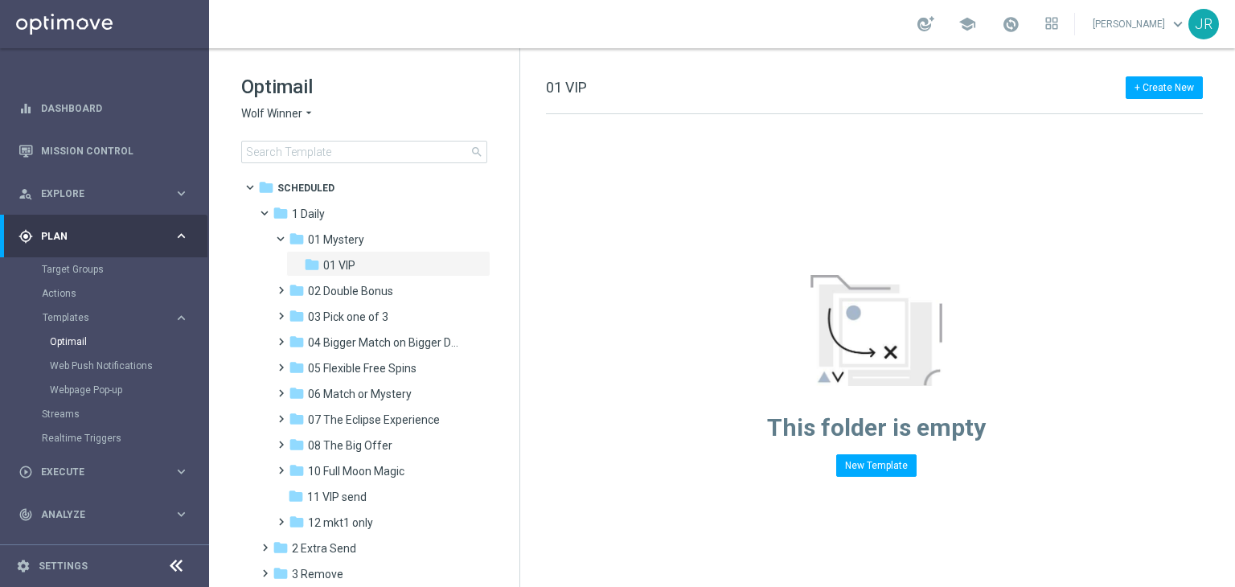
click at [264, 116] on span "Wolf Winner" at bounding box center [271, 113] width 61 height 15
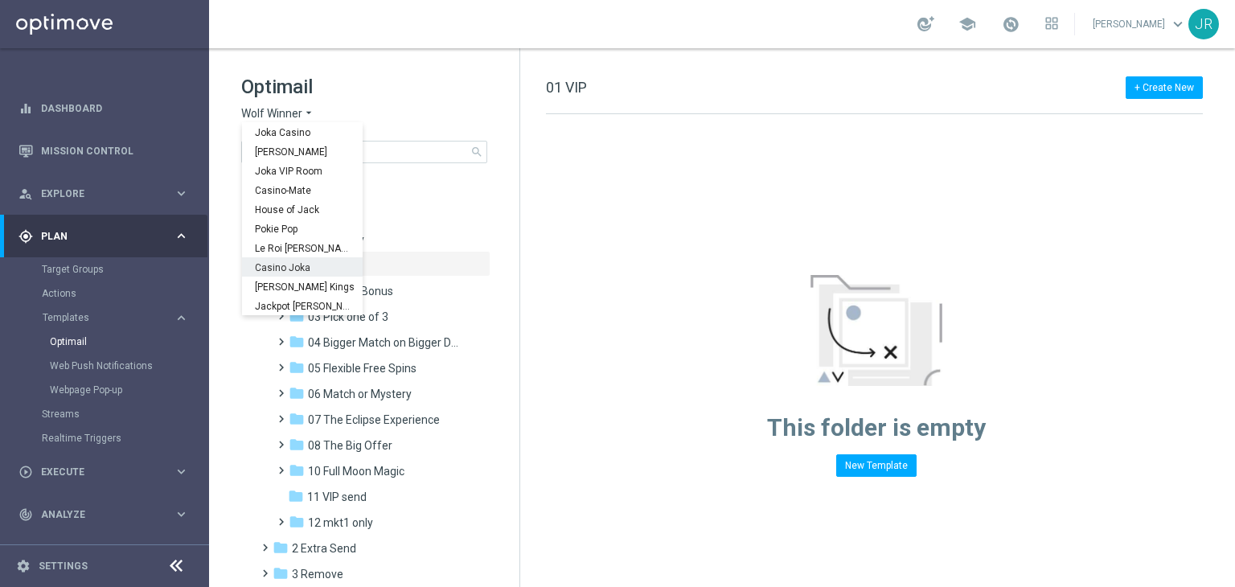
scroll to position [58, 0]
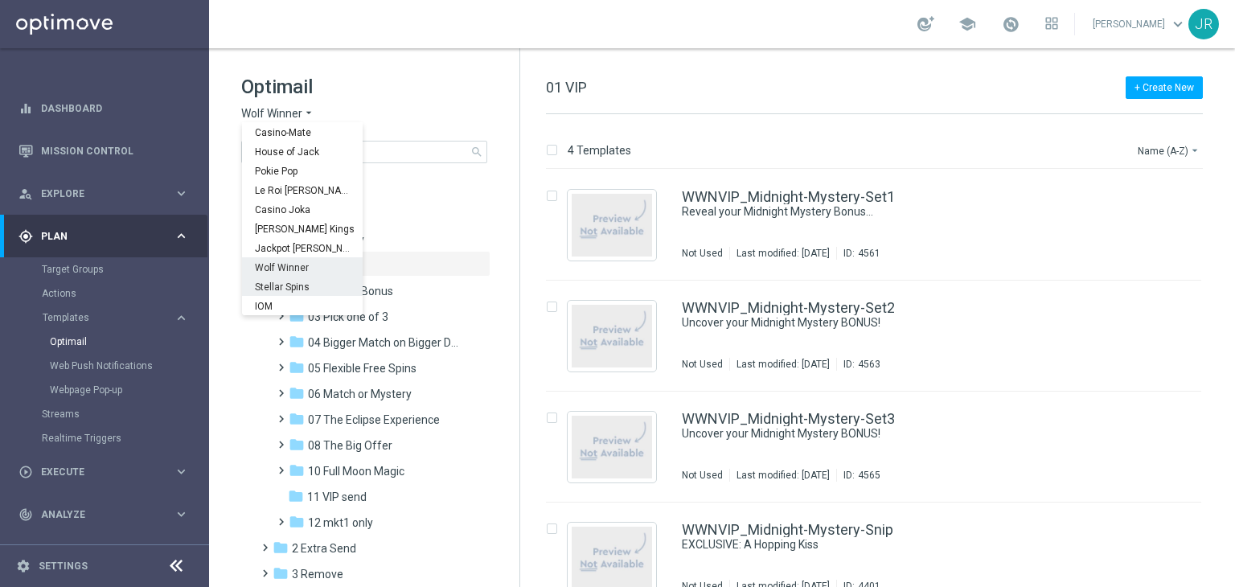
click at [0, 0] on span "Stellar Spins" at bounding box center [0, 0] width 0 height 0
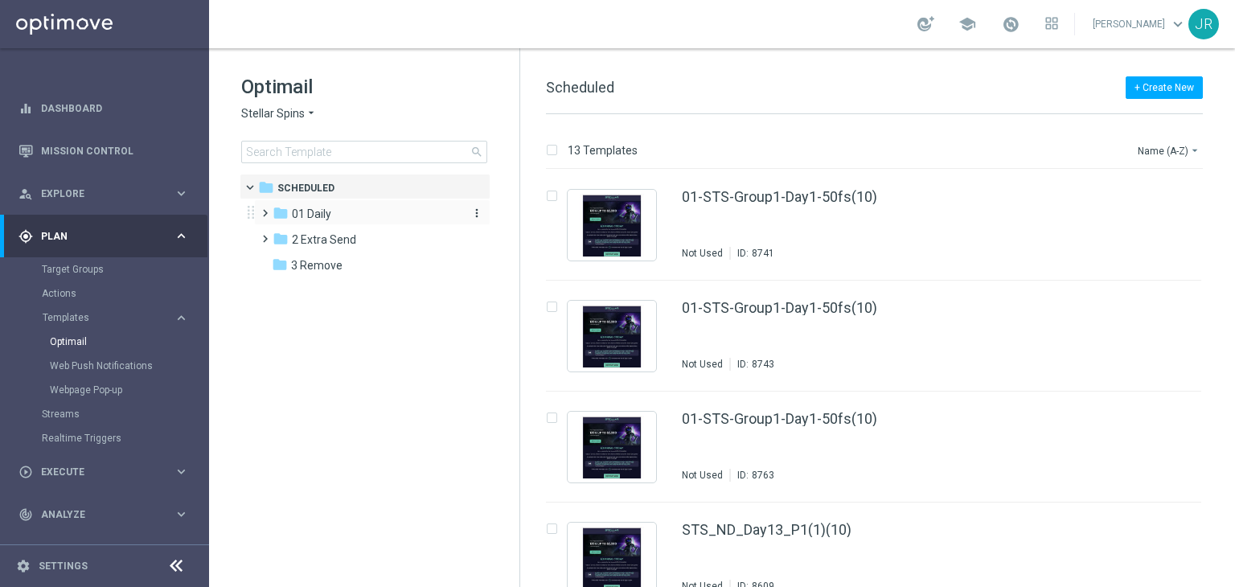
click at [334, 215] on div "folder 01 Daily" at bounding box center [364, 214] width 185 height 18
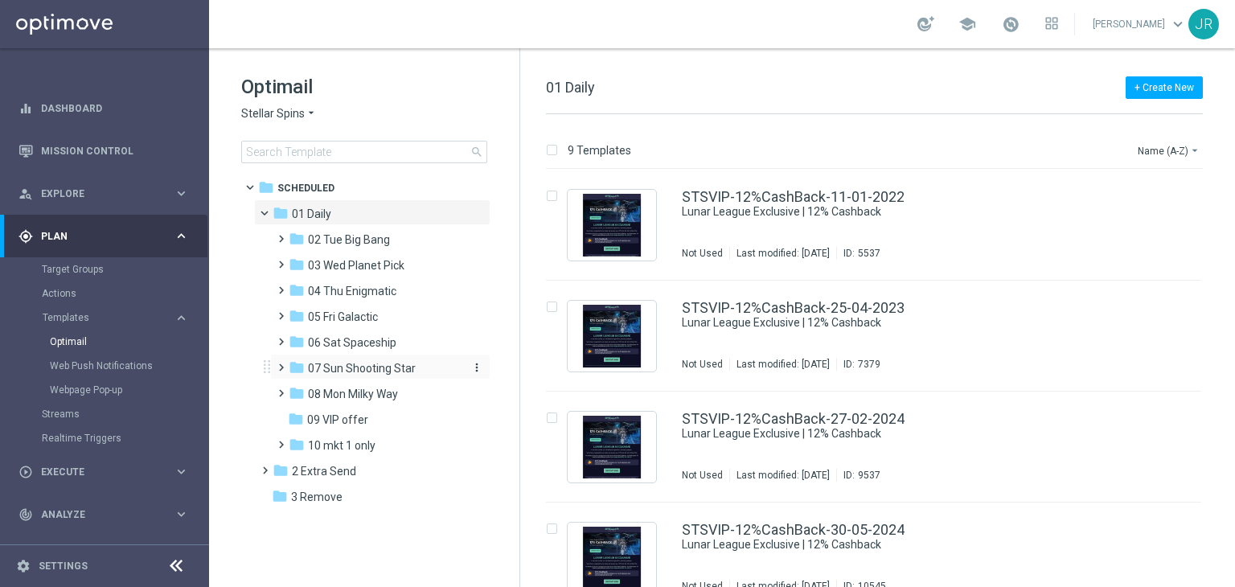
click at [344, 371] on span "07 Sun Shooting Star" at bounding box center [362, 368] width 108 height 14
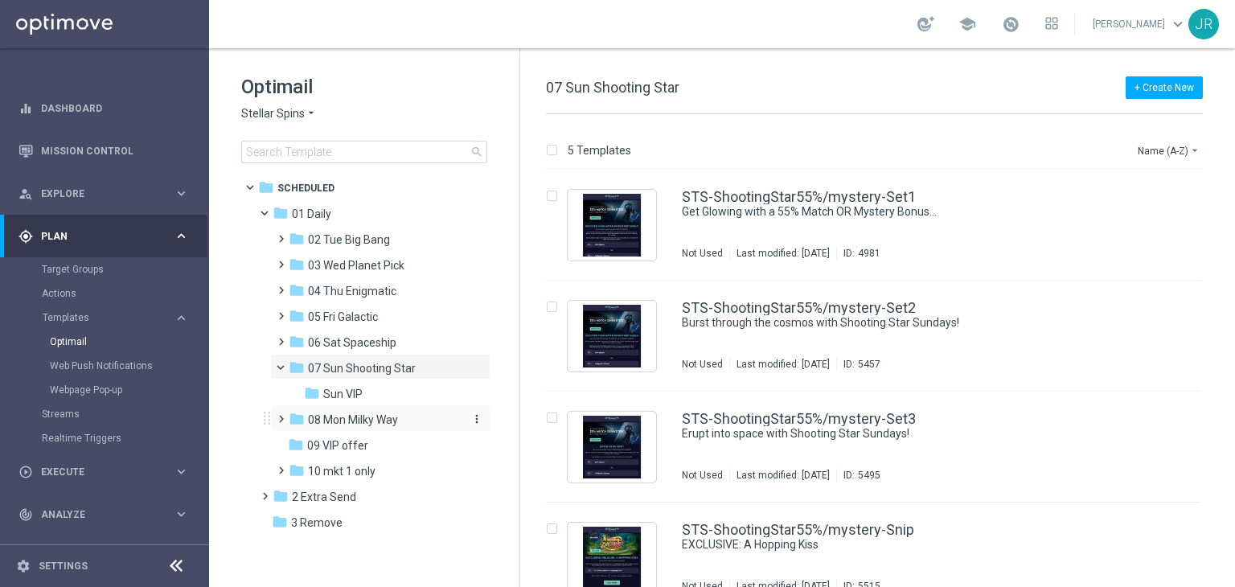
click at [400, 412] on div "folder 08 Mon Milky Way" at bounding box center [374, 420] width 171 height 18
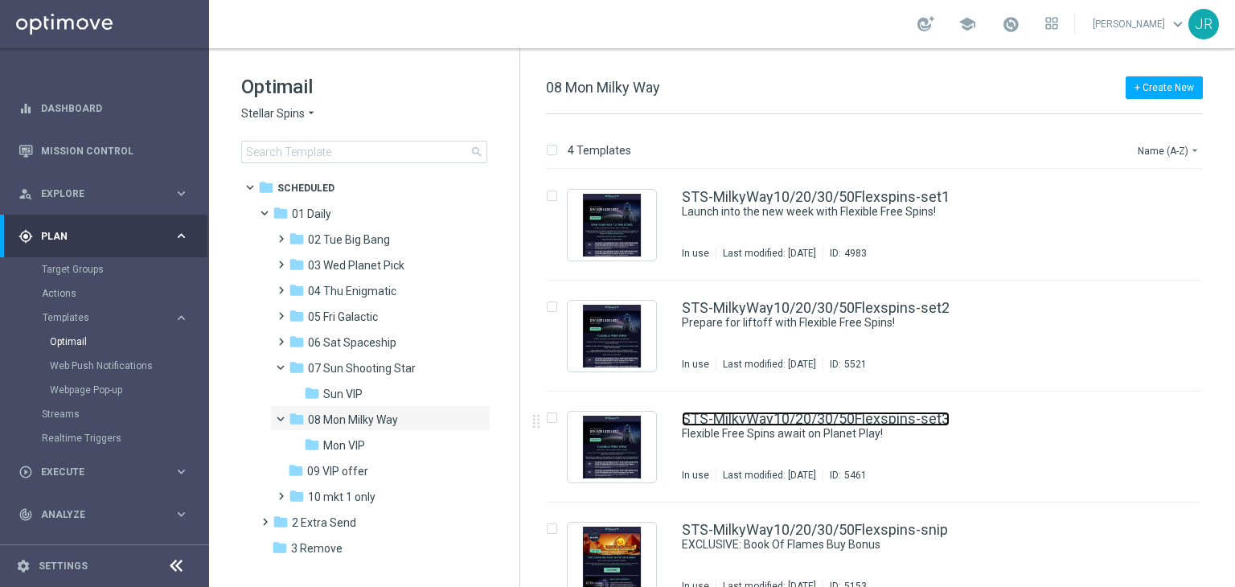
click at [809, 420] on link "STS-MilkyWay10/20/30/50Flexspins-set3" at bounding box center [816, 419] width 268 height 14
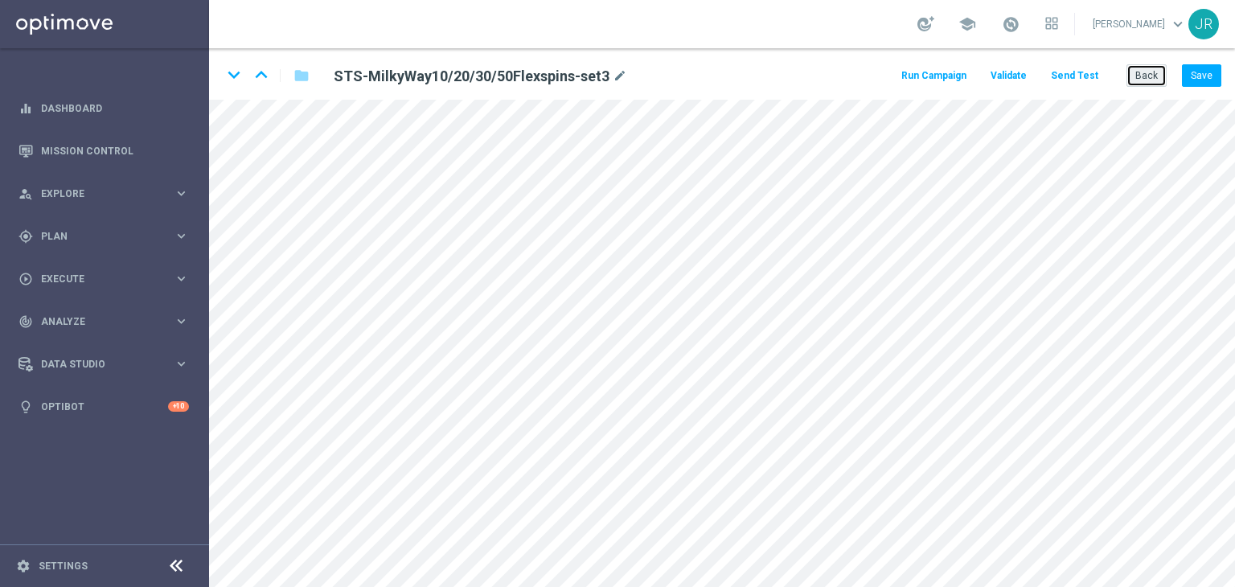
click at [1149, 80] on button "Back" at bounding box center [1146, 75] width 40 height 23
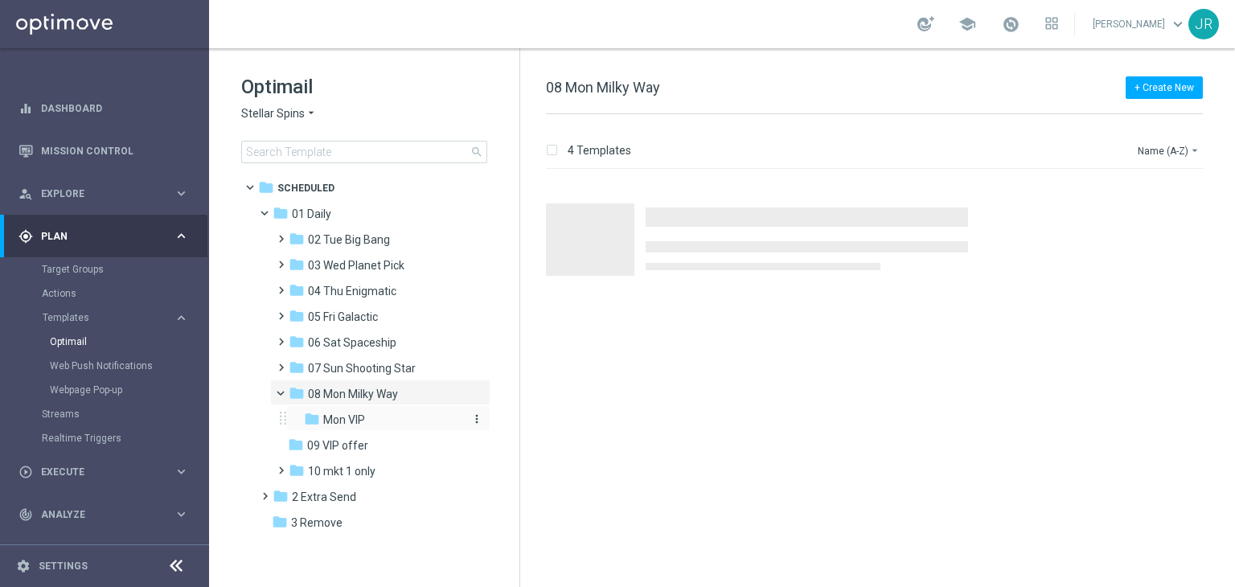
click at [383, 428] on div "folder Mon VIP" at bounding box center [383, 420] width 158 height 18
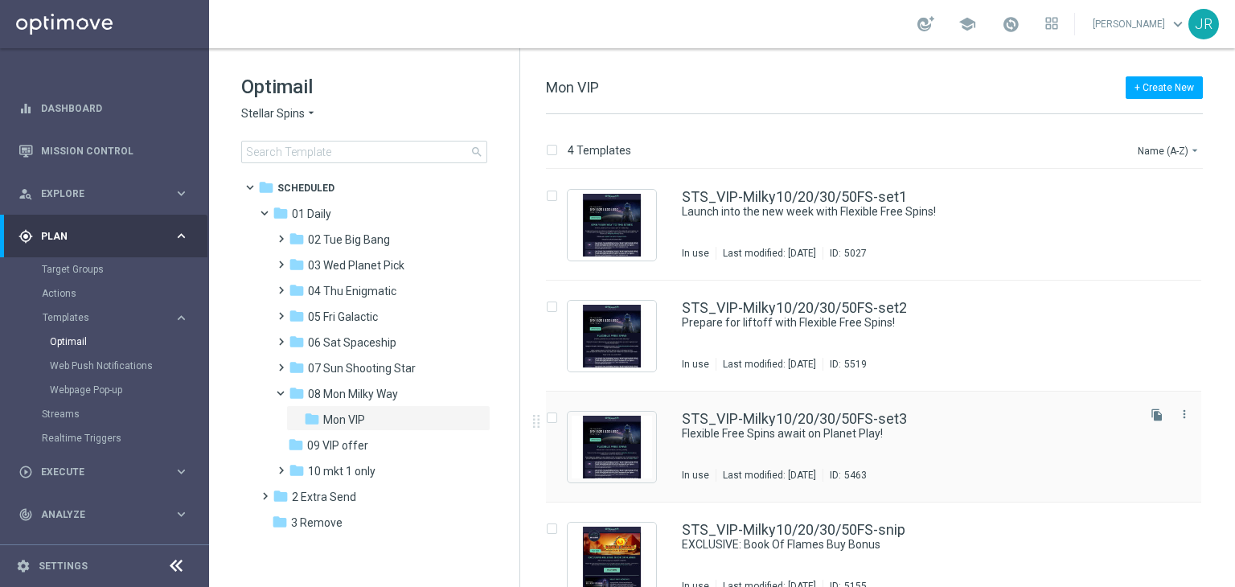
click at [878, 457] on div "STS_VIP-Milky10/20/30/50FS-set3 Flexible Free Spins await on Planet Play! In us…" at bounding box center [908, 447] width 452 height 70
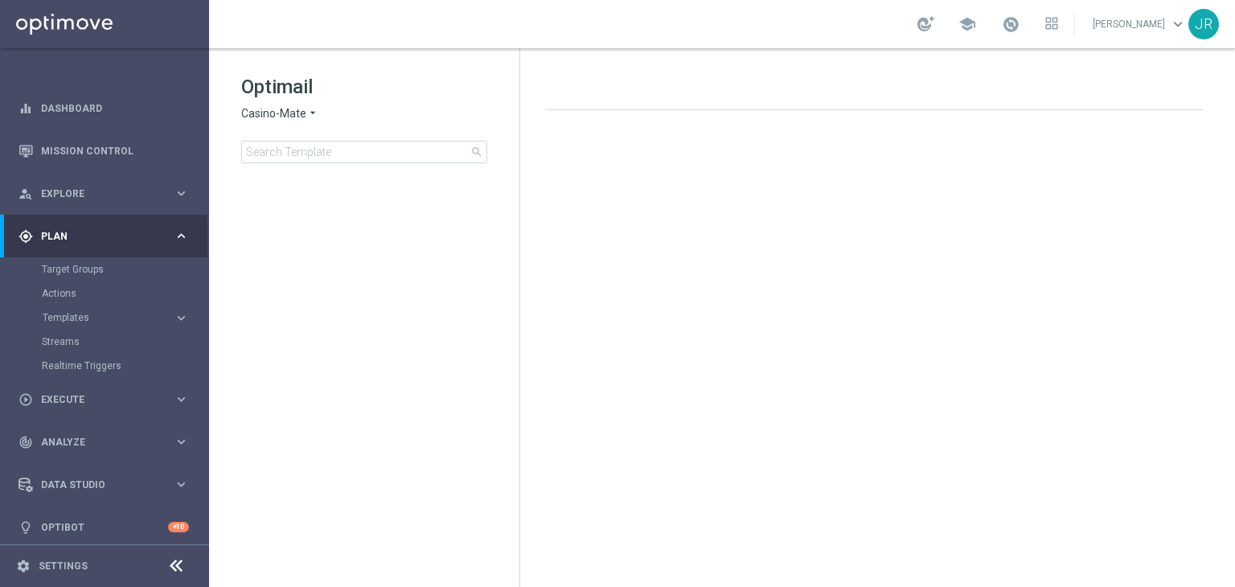
click at [92, 243] on div "gps_fixed Plan keyboard_arrow_right" at bounding box center [103, 236] width 207 height 43
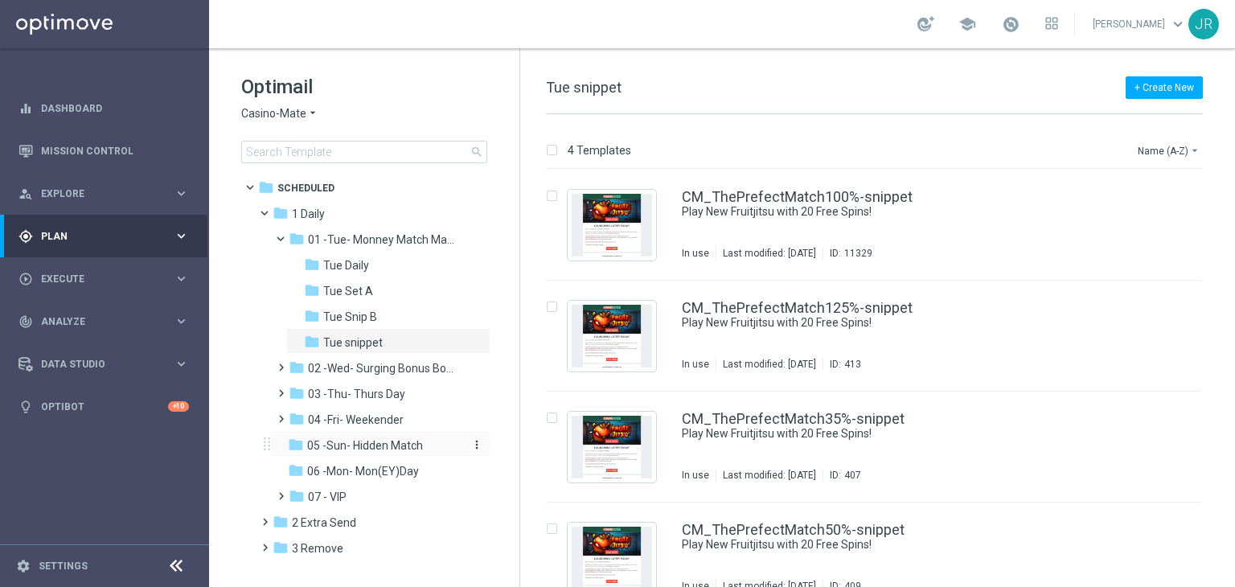
click at [354, 451] on span "05 -Sun- Hidden Match" at bounding box center [365, 445] width 116 height 14
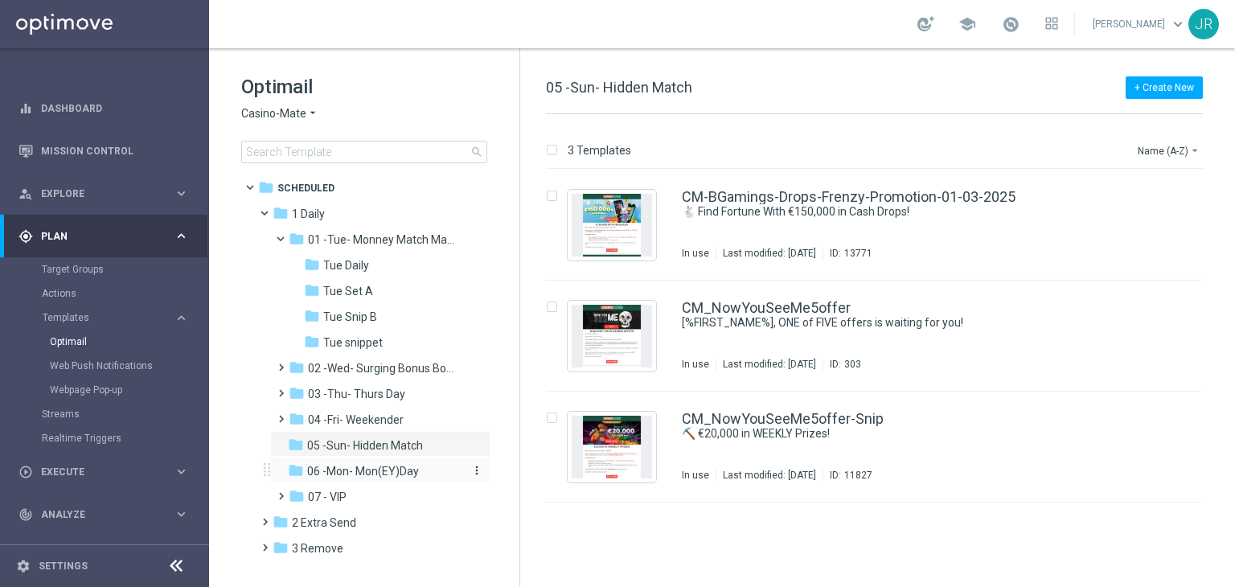
click at [334, 466] on span "06 -Mon- Mon(EY)Day" at bounding box center [363, 471] width 112 height 14
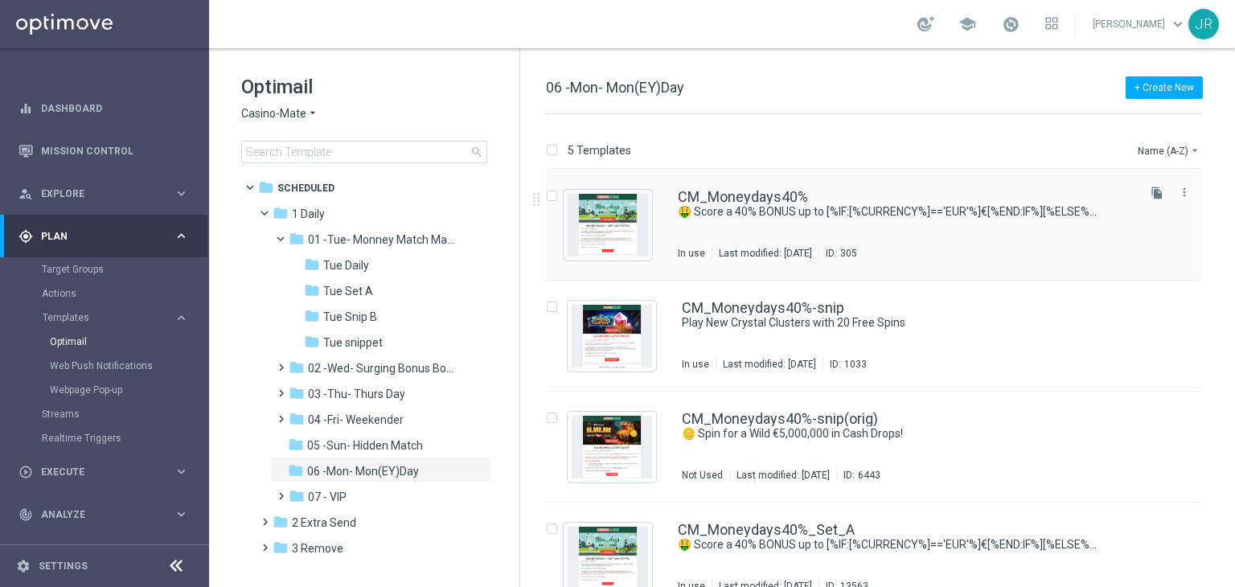
click at [727, 230] on div "CM_Moneydays40% 🤑 Score a 40% BONUS up to [%IF:[%CURRENCY%]=='EUR'%]€[%END:IF%]…" at bounding box center [906, 225] width 456 height 70
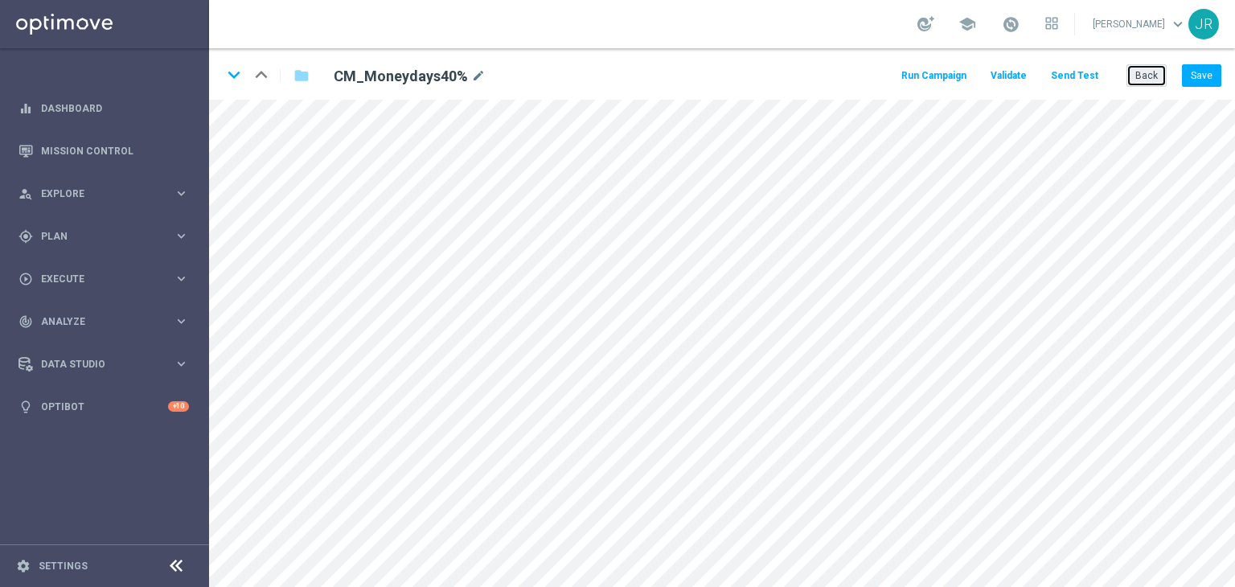
click at [1137, 78] on button "Back" at bounding box center [1146, 75] width 40 height 23
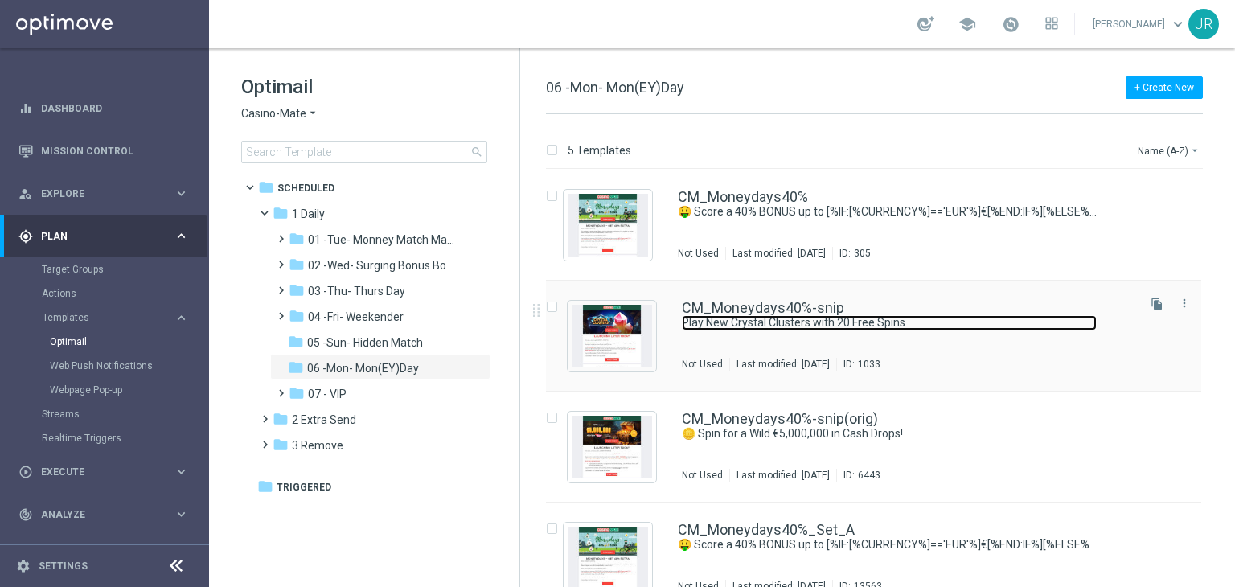
click at [772, 329] on link "Play New Crystal Clusters with 20 Free Spins" at bounding box center [889, 322] width 415 height 15
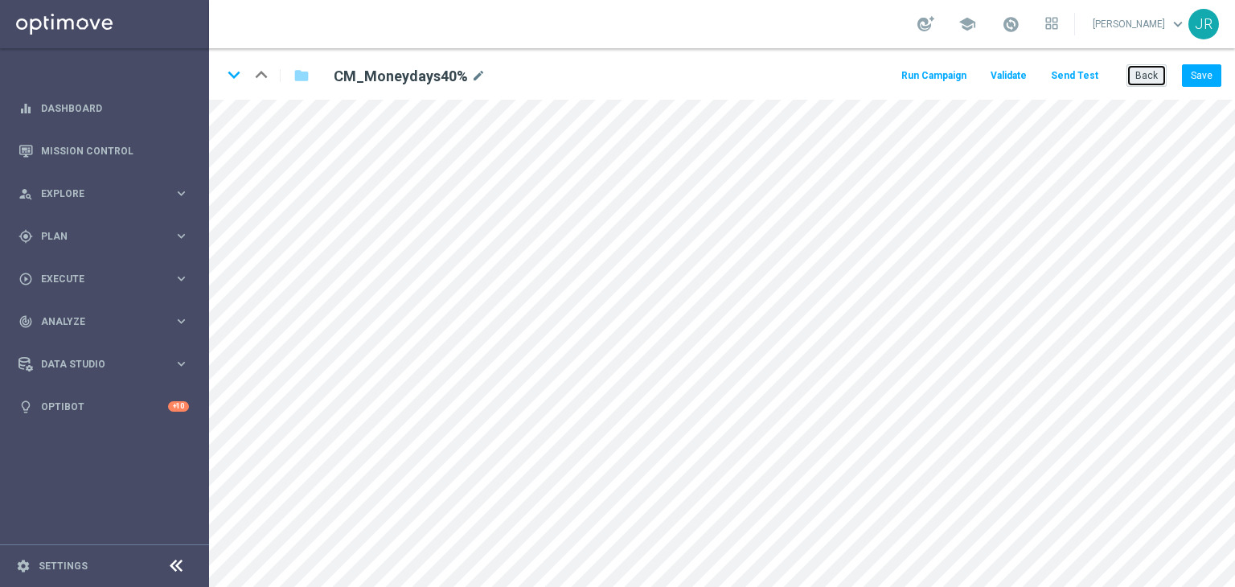
click at [1161, 78] on button "Back" at bounding box center [1146, 75] width 40 height 23
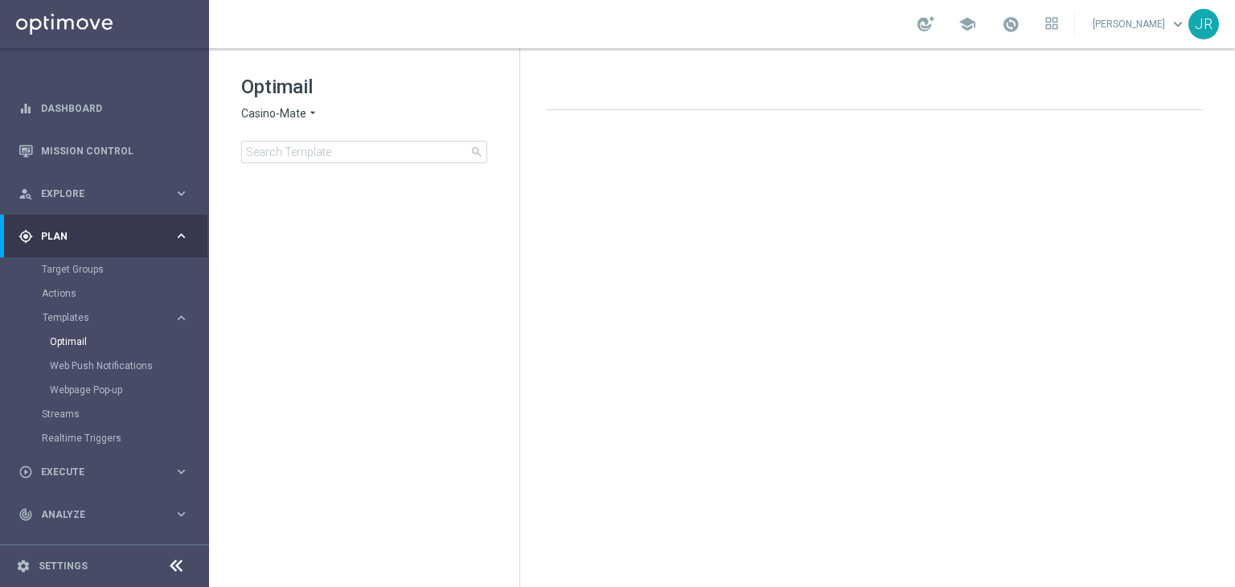
click at [285, 117] on span "Casino-Mate" at bounding box center [273, 113] width 65 height 15
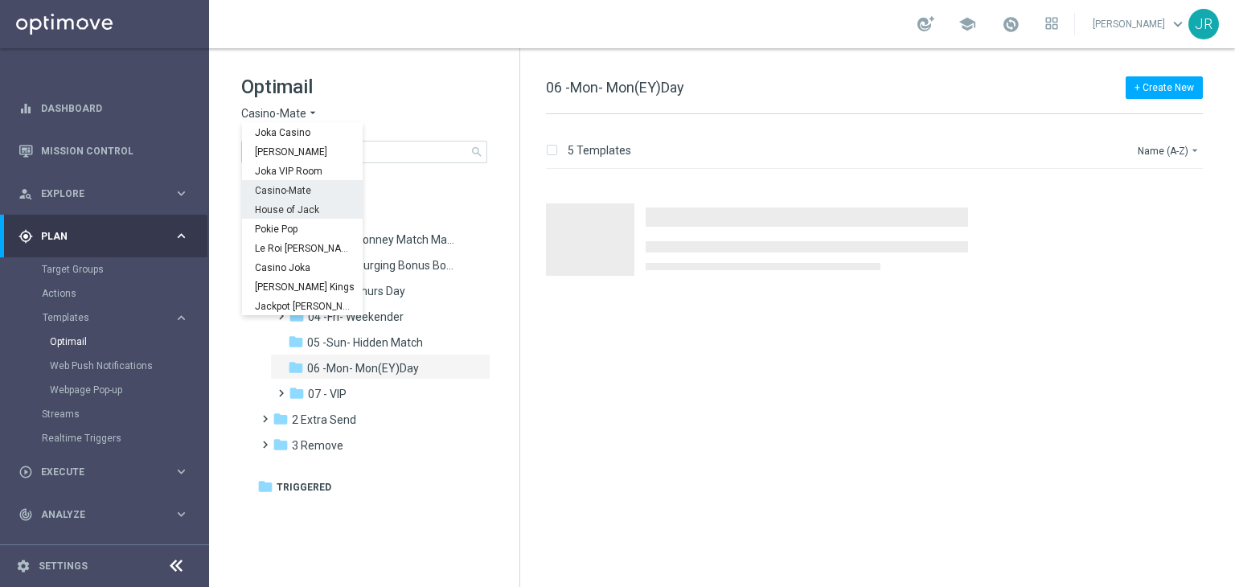
click at [0, 0] on span "House of Jack" at bounding box center [0, 0] width 0 height 0
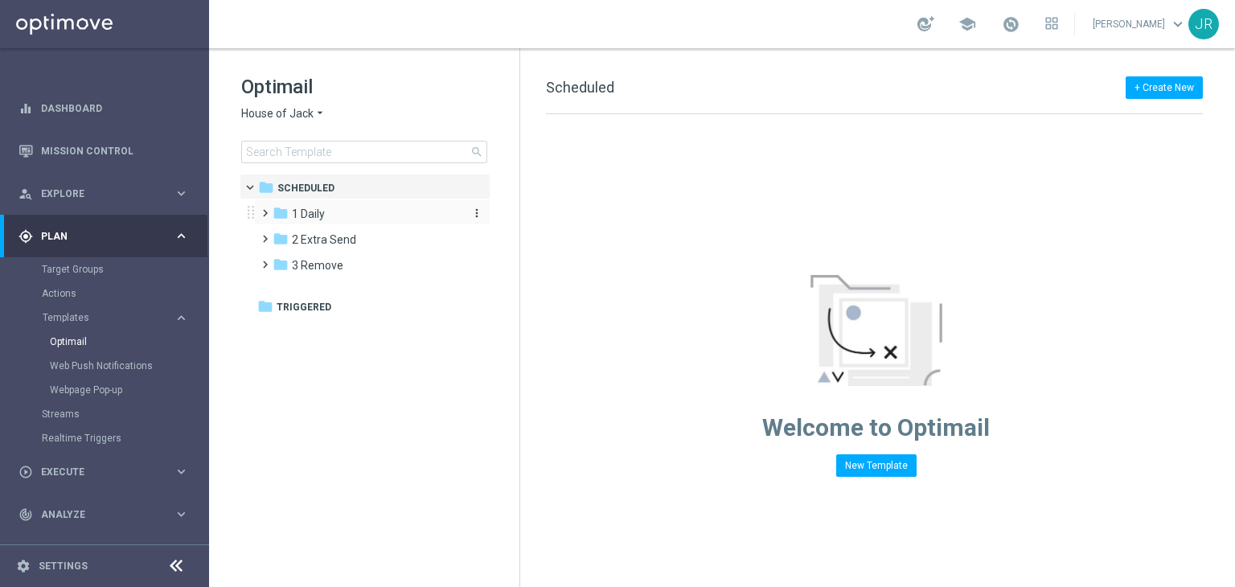
click at [309, 219] on span "1 Daily" at bounding box center [308, 214] width 33 height 14
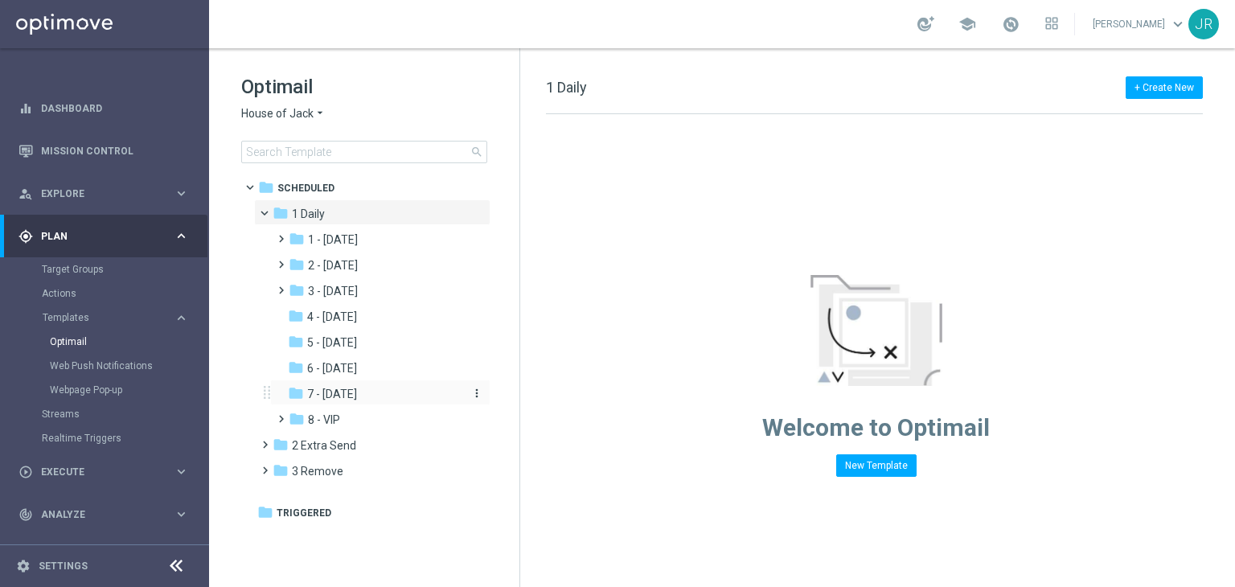
click at [351, 387] on span "7 - [DATE]" at bounding box center [332, 394] width 50 height 14
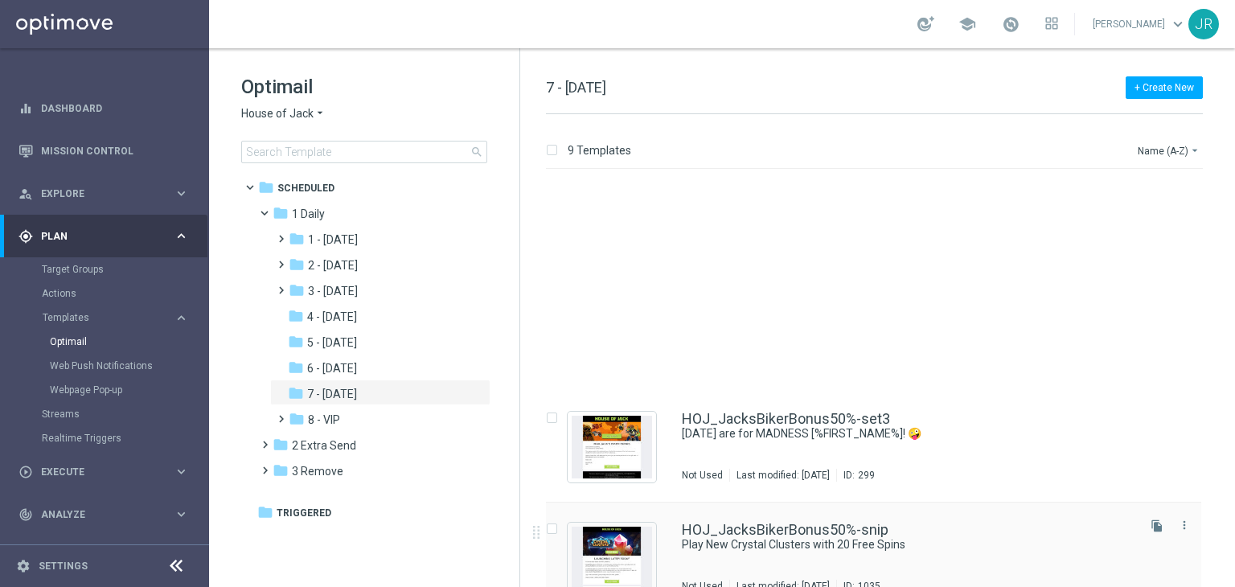
scroll to position [241, 0]
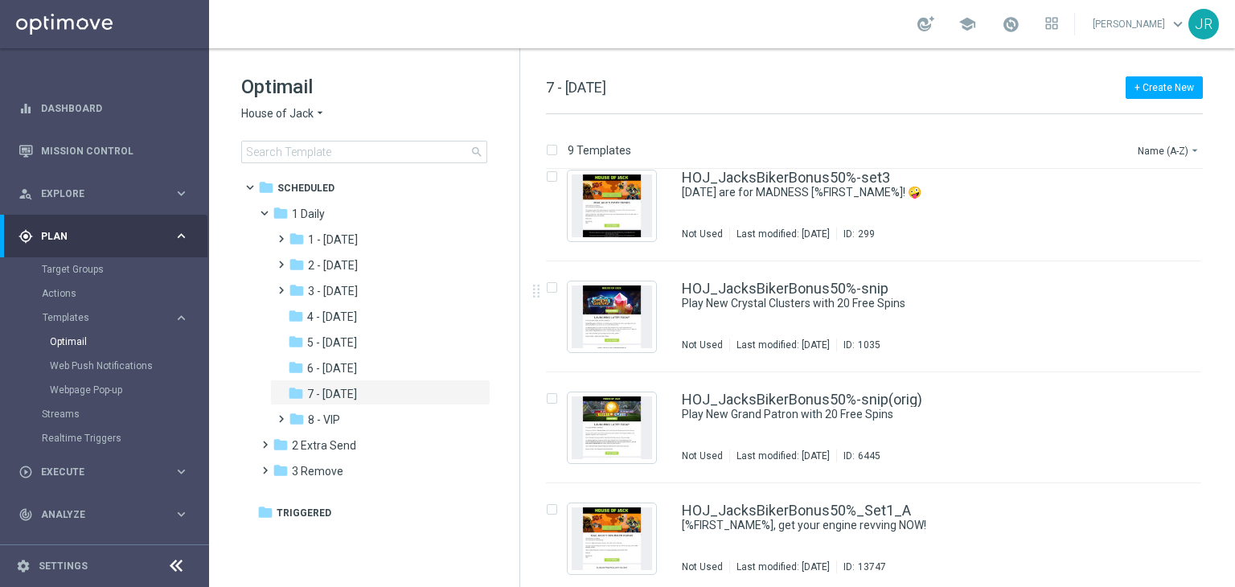
drag, startPoint x: 815, startPoint y: 313, endPoint x: 808, endPoint y: 325, distance: 13.4
click at [815, 313] on div "HOJ_JacksBikerBonus50%-snip Play New Crystal Clusters with 20 Free Spins Not Us…" at bounding box center [908, 316] width 452 height 70
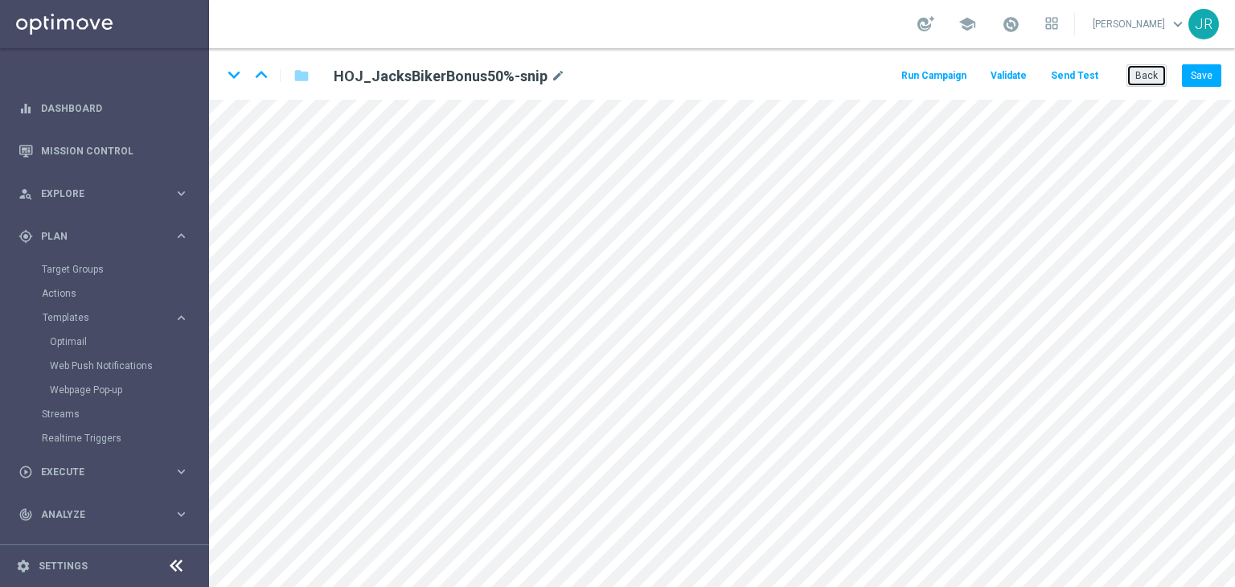
click at [1157, 72] on button "Back" at bounding box center [1146, 75] width 40 height 23
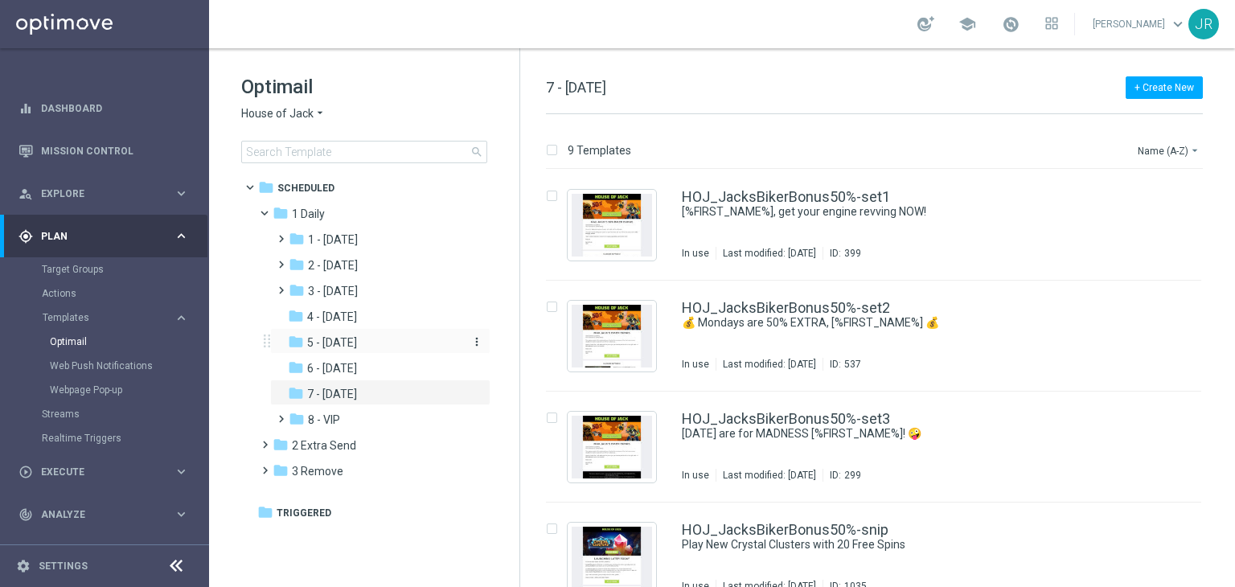
click at [342, 341] on span "5 - [DATE]" at bounding box center [332, 342] width 50 height 14
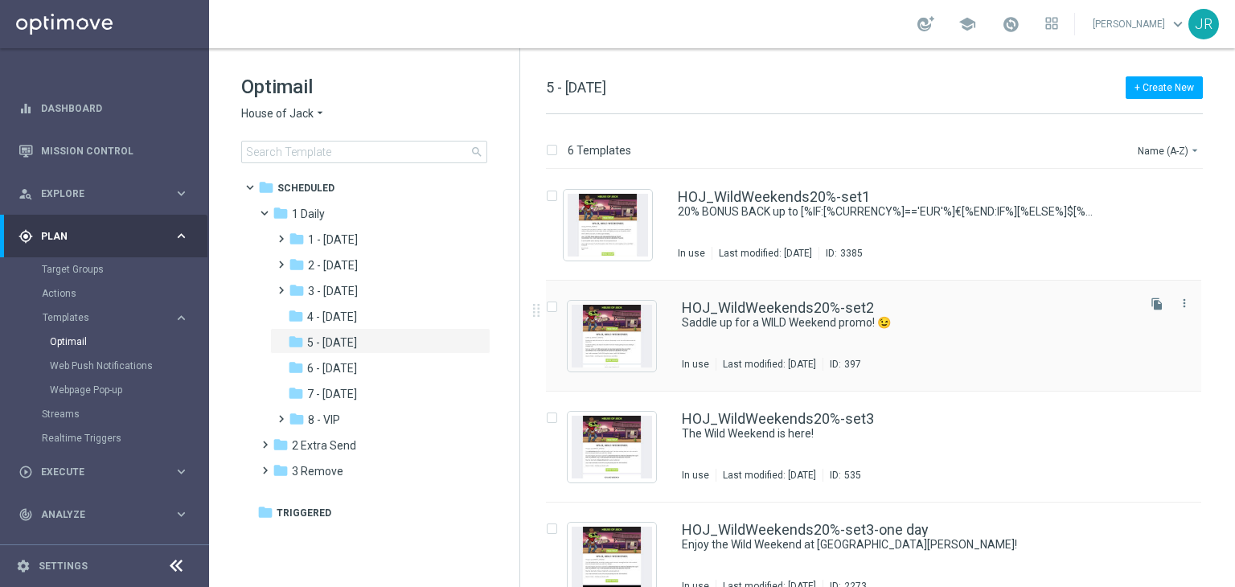
click at [813, 356] on div "HOJ_WildWeekends20%-set2 Saddle up for a WILD Weekend promo! 😉 In use Last modi…" at bounding box center [908, 336] width 452 height 70
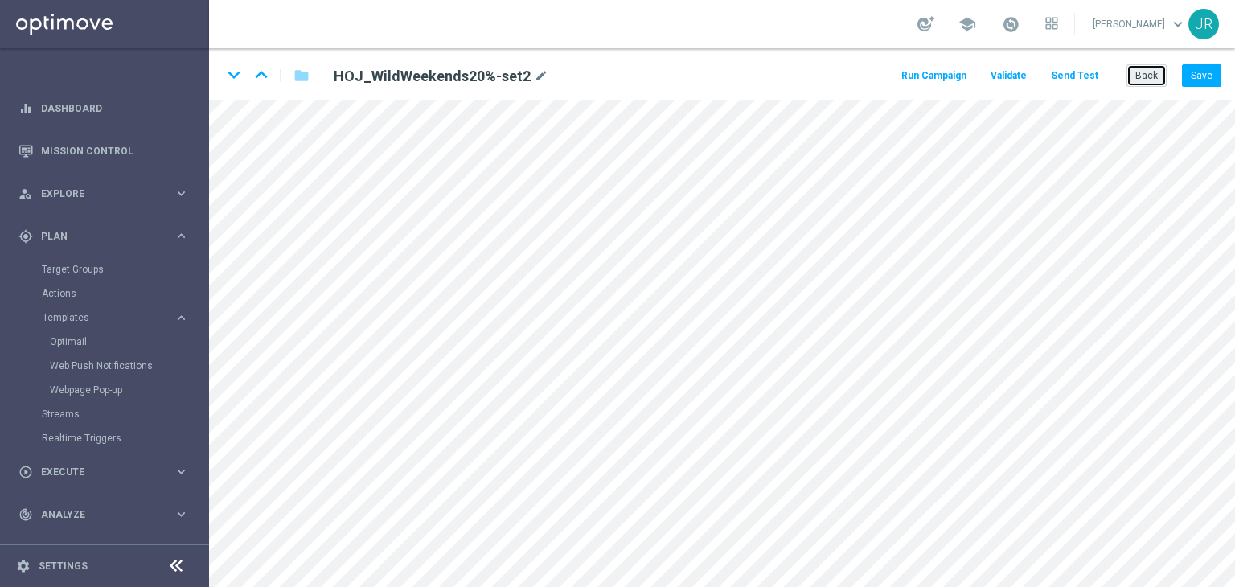
drag, startPoint x: 382, startPoint y: 0, endPoint x: 1136, endPoint y: 71, distance: 757.2
click at [1136, 71] on button "Back" at bounding box center [1146, 75] width 40 height 23
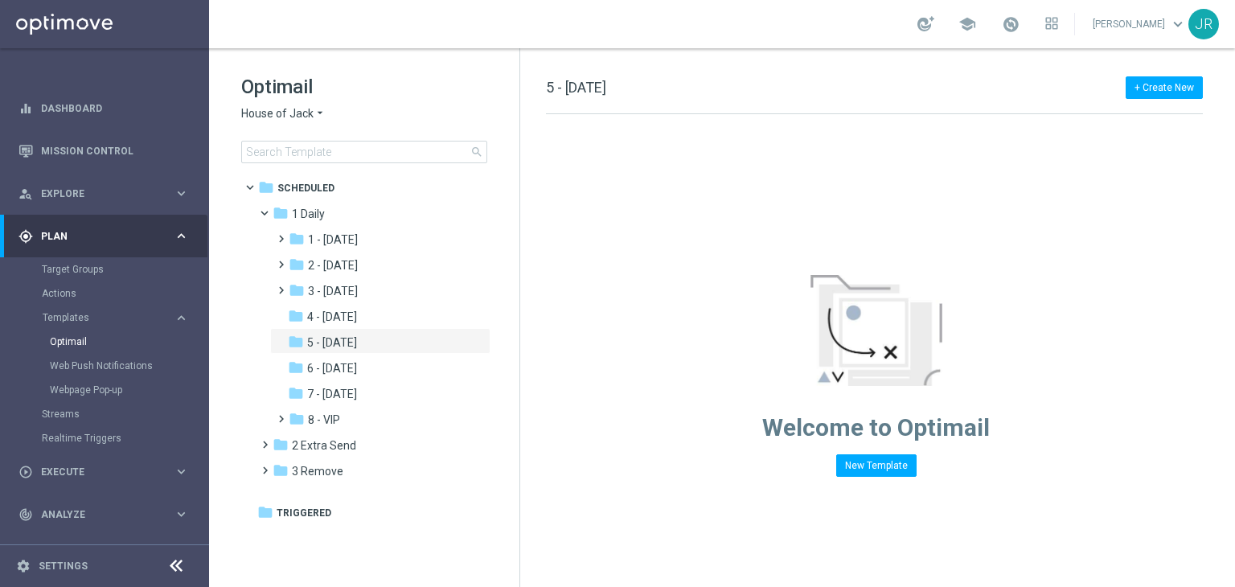
click at [259, 112] on span "House of Jack" at bounding box center [277, 113] width 72 height 15
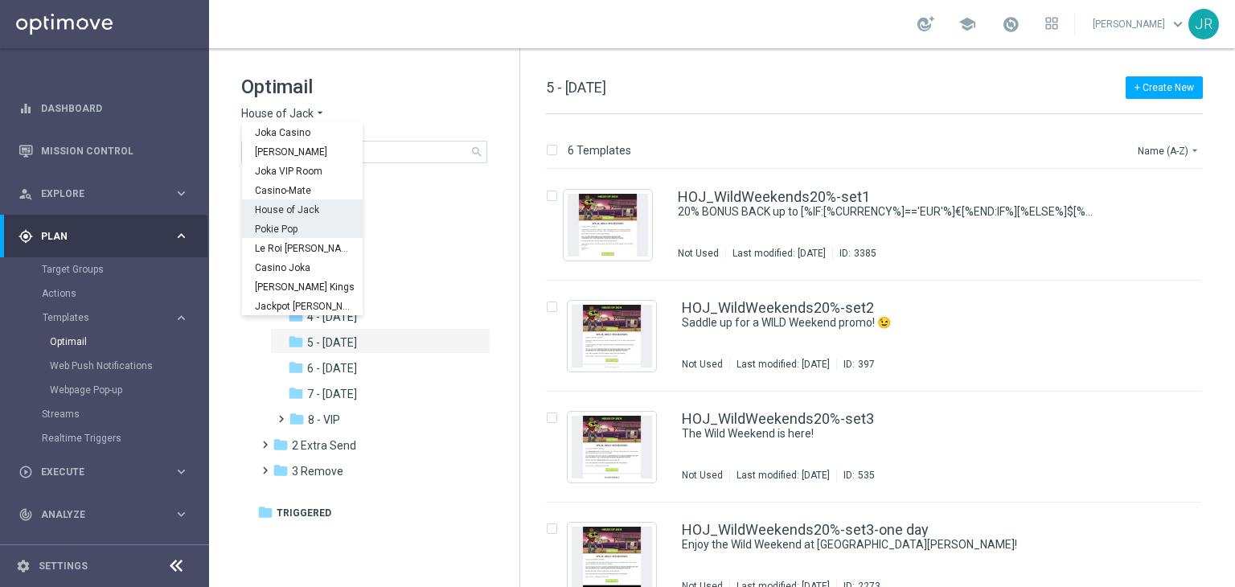
click at [0, 0] on span "Pokie Pop" at bounding box center [0, 0] width 0 height 0
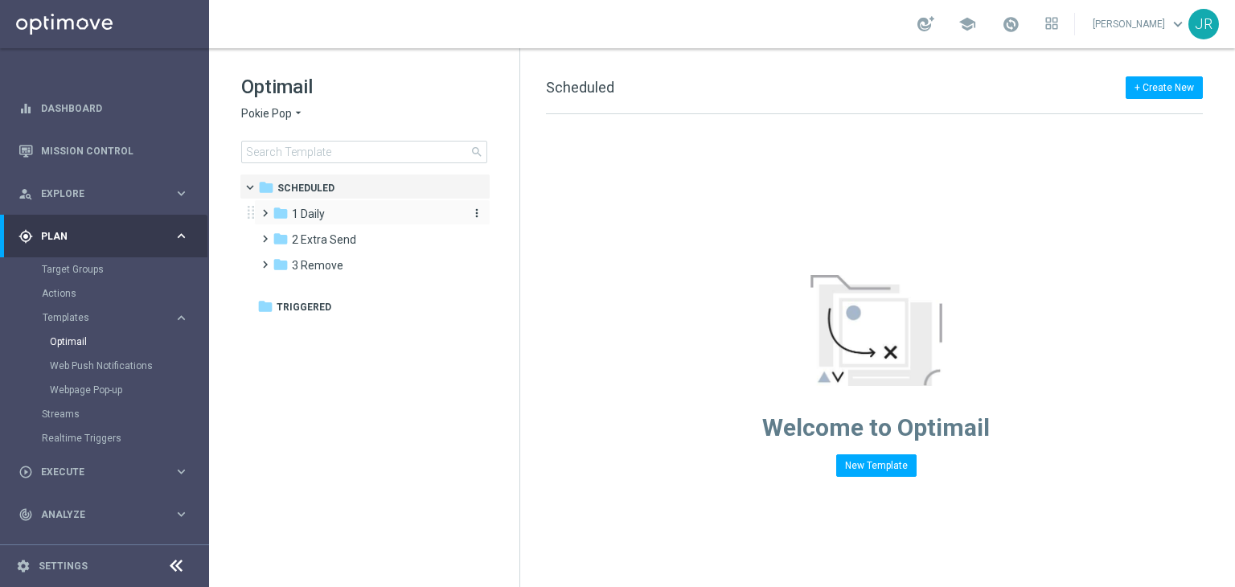
click at [315, 219] on span "1 Daily" at bounding box center [308, 214] width 33 height 14
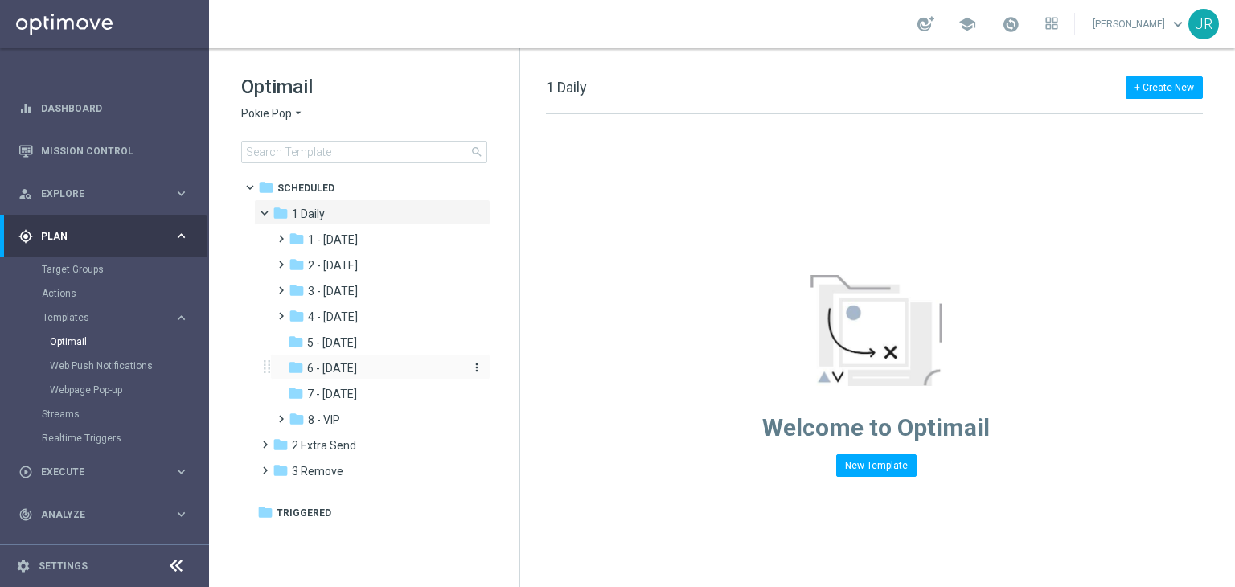
click at [341, 370] on span "6 - [DATE]" at bounding box center [332, 368] width 50 height 14
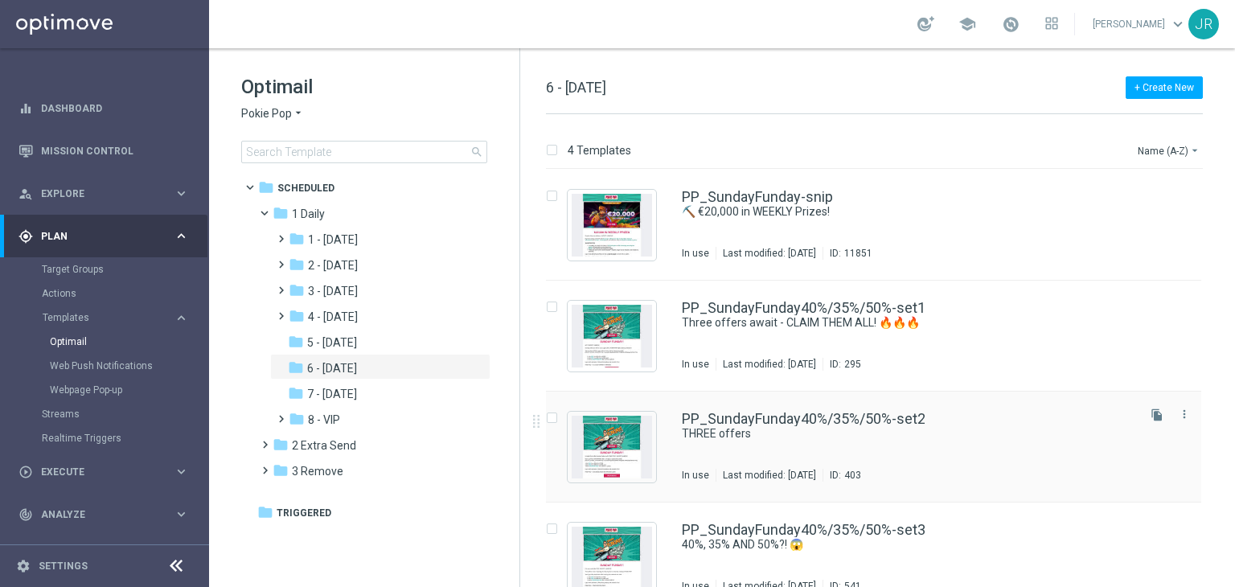
click at [840, 459] on div "PP_SundayFunday40%/35%/50%-set2 THREE offers In use Last modified: Wednesday, A…" at bounding box center [908, 447] width 452 height 70
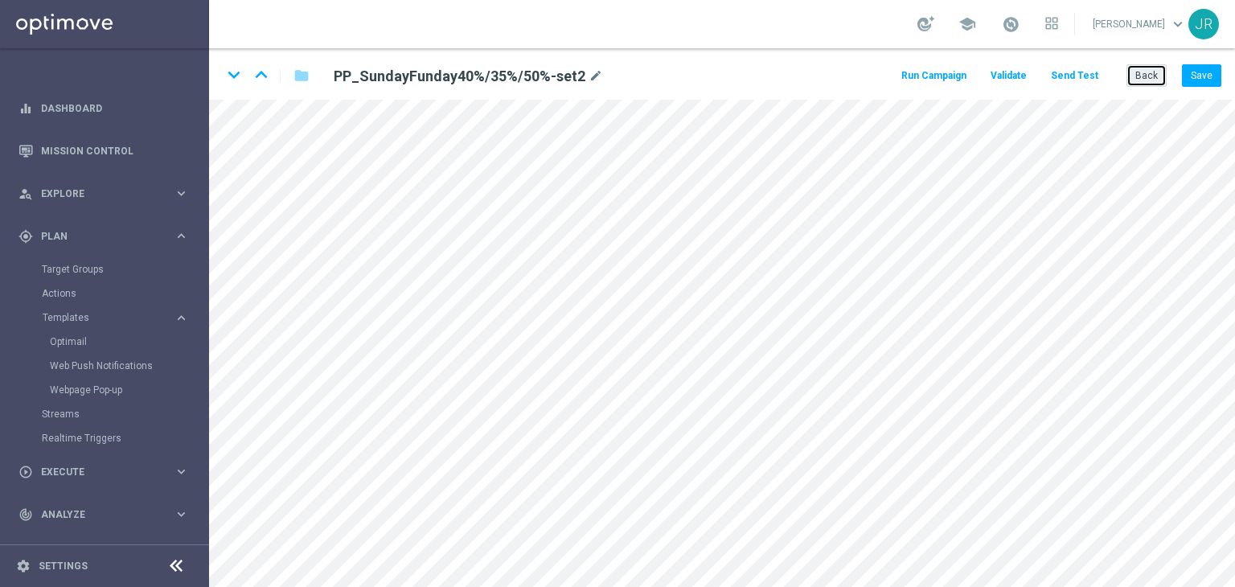
click at [1150, 76] on button "Back" at bounding box center [1146, 75] width 40 height 23
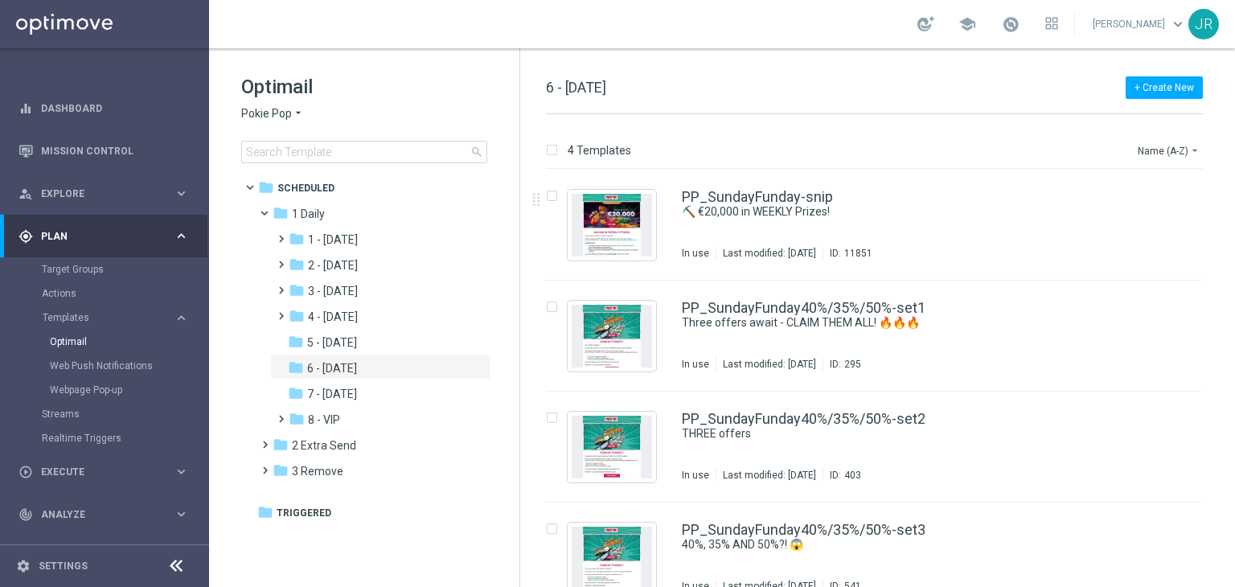
click at [277, 113] on span "Pokie Pop" at bounding box center [266, 113] width 51 height 15
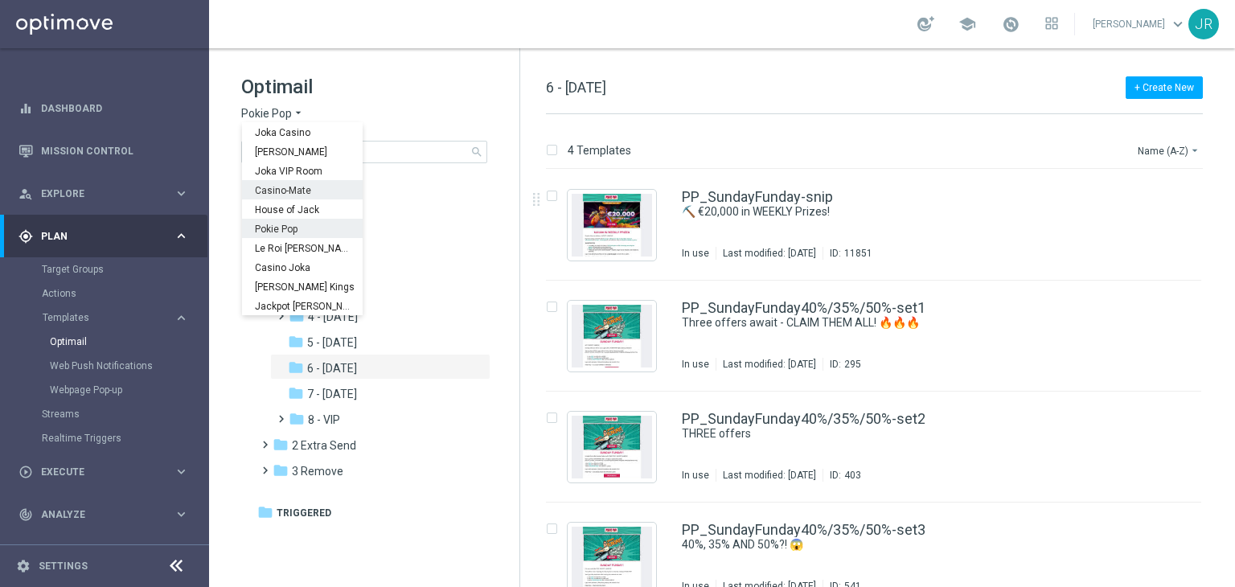
click at [281, 197] on div "Casino-Mate" at bounding box center [302, 189] width 121 height 19
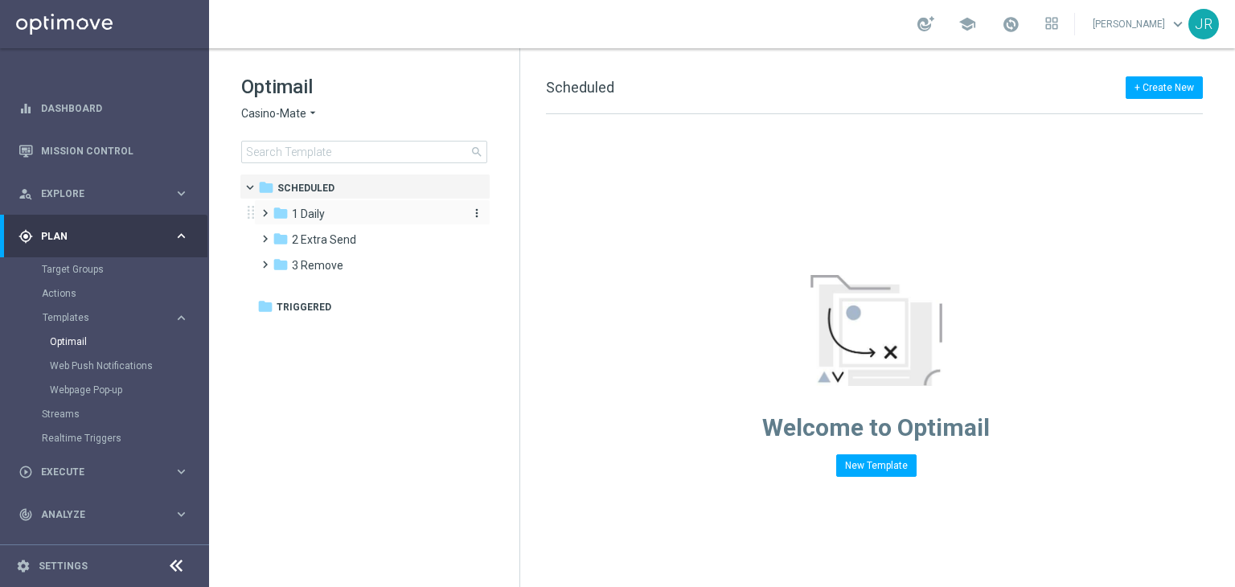
click at [299, 216] on span "1 Daily" at bounding box center [308, 214] width 33 height 14
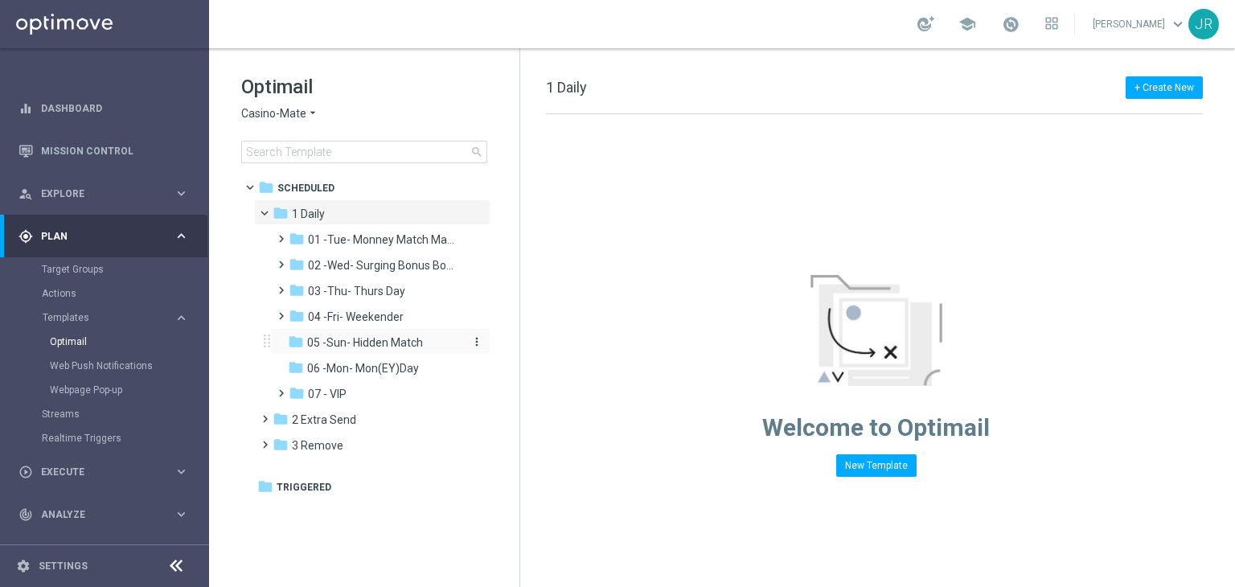
click at [360, 343] on span "05 -Sun- Hidden Match" at bounding box center [365, 342] width 116 height 14
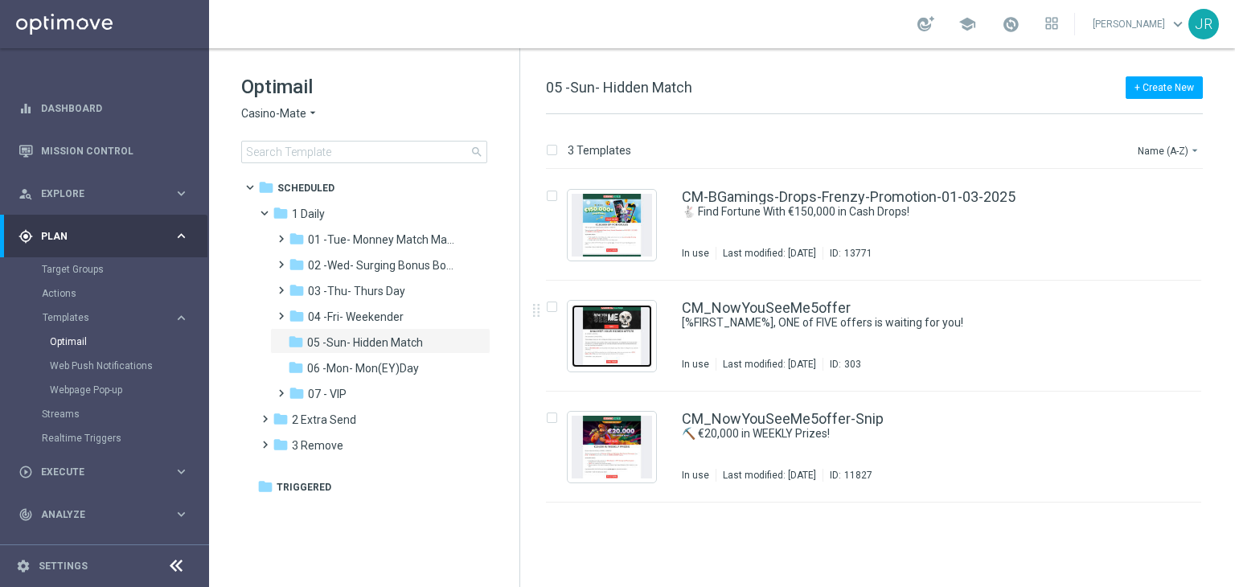
click at [592, 321] on img "Press SPACE to select this row." at bounding box center [611, 336] width 80 height 63
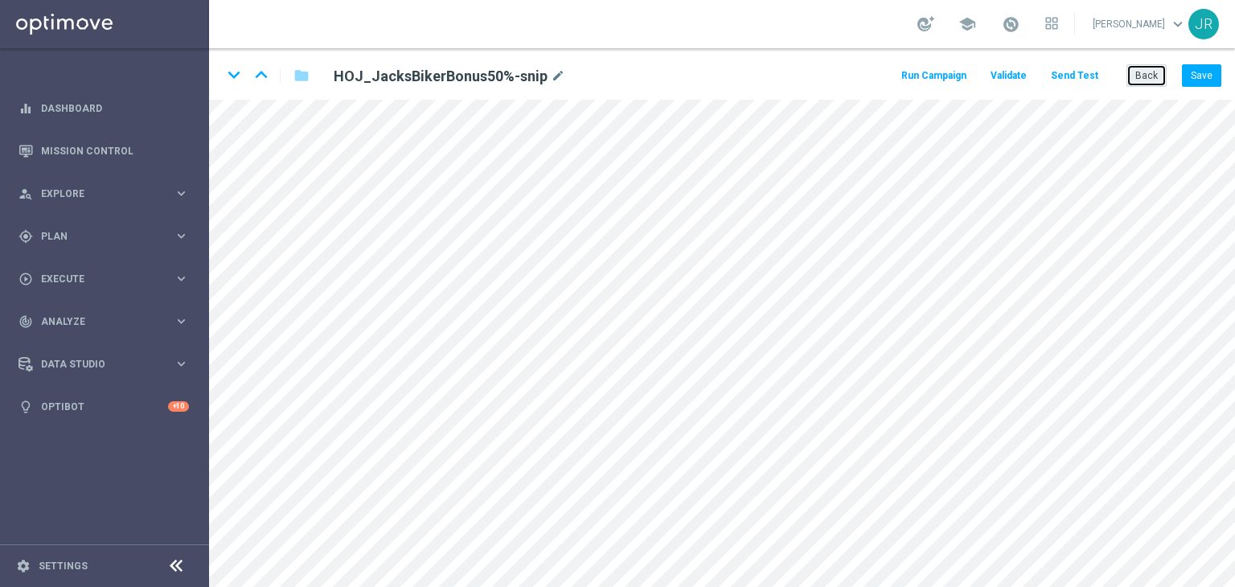
click at [1141, 80] on button "Back" at bounding box center [1146, 75] width 40 height 23
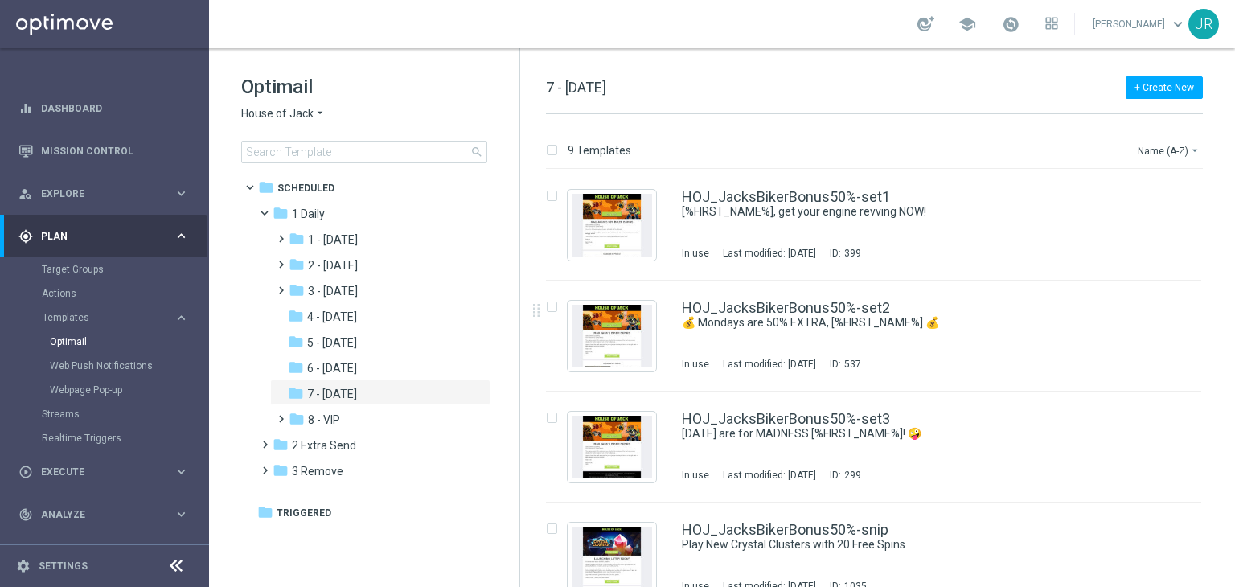
click at [305, 121] on span "House of Jack" at bounding box center [277, 113] width 72 height 15
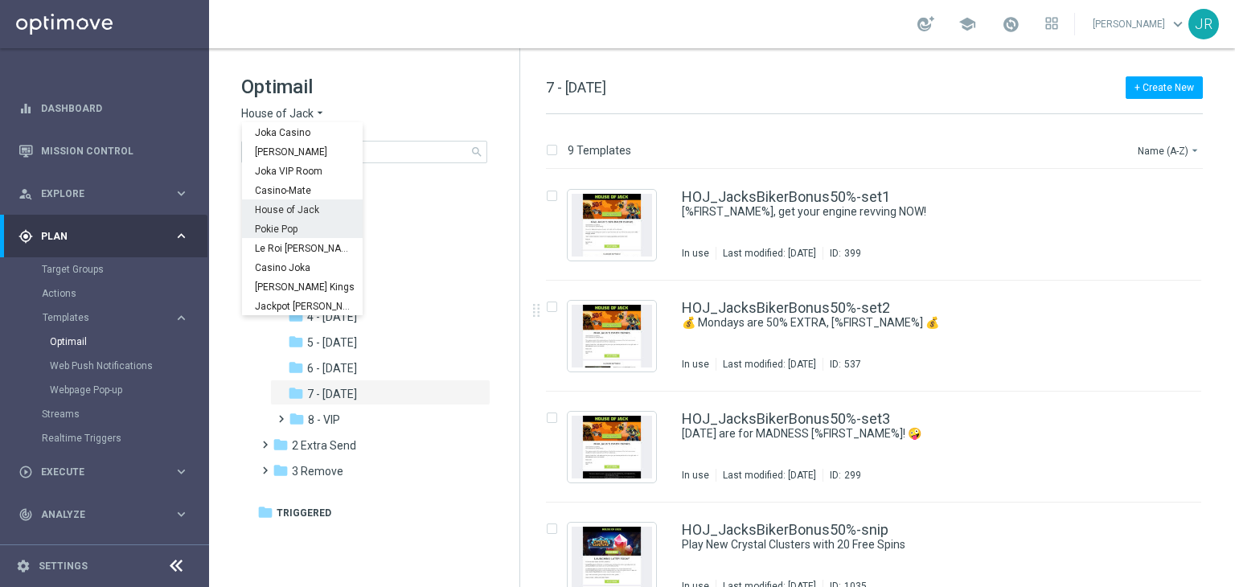
click at [307, 226] on div "Pokie Pop" at bounding box center [302, 228] width 121 height 19
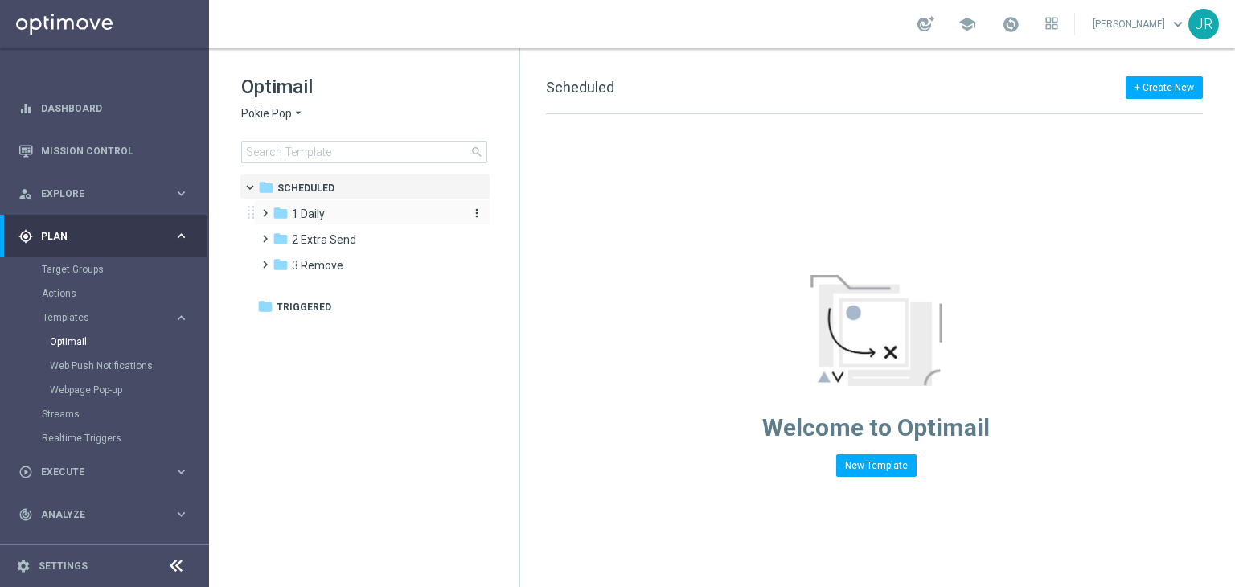
click at [311, 213] on span "1 Daily" at bounding box center [308, 214] width 33 height 14
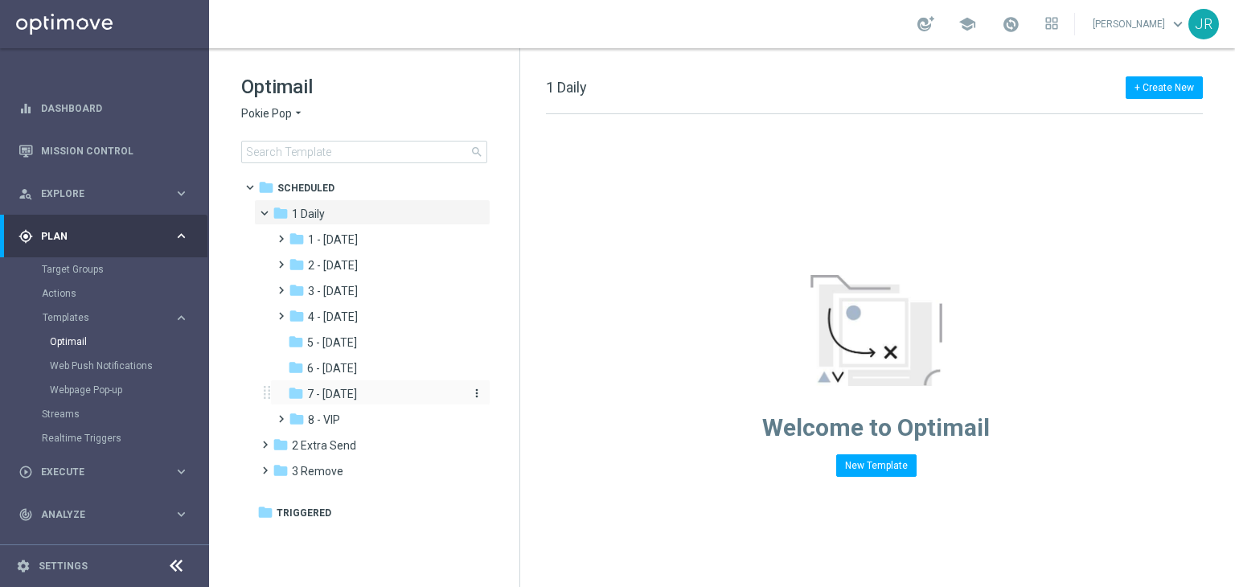
click at [339, 402] on div "folder 7 - [DATE]" at bounding box center [373, 394] width 171 height 18
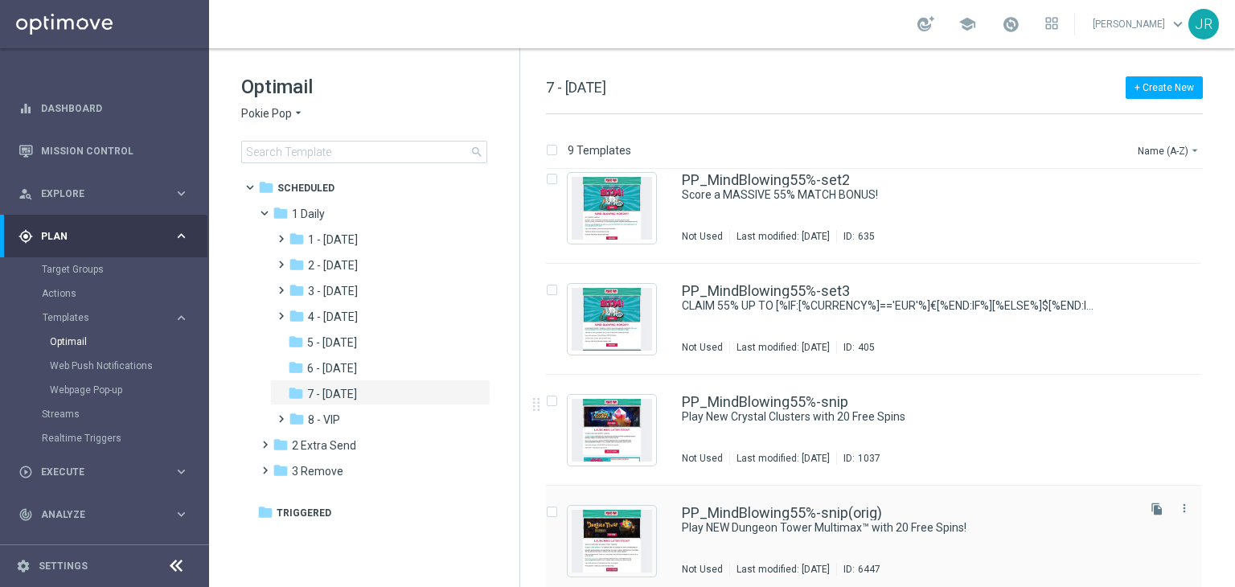
scroll to position [161, 0]
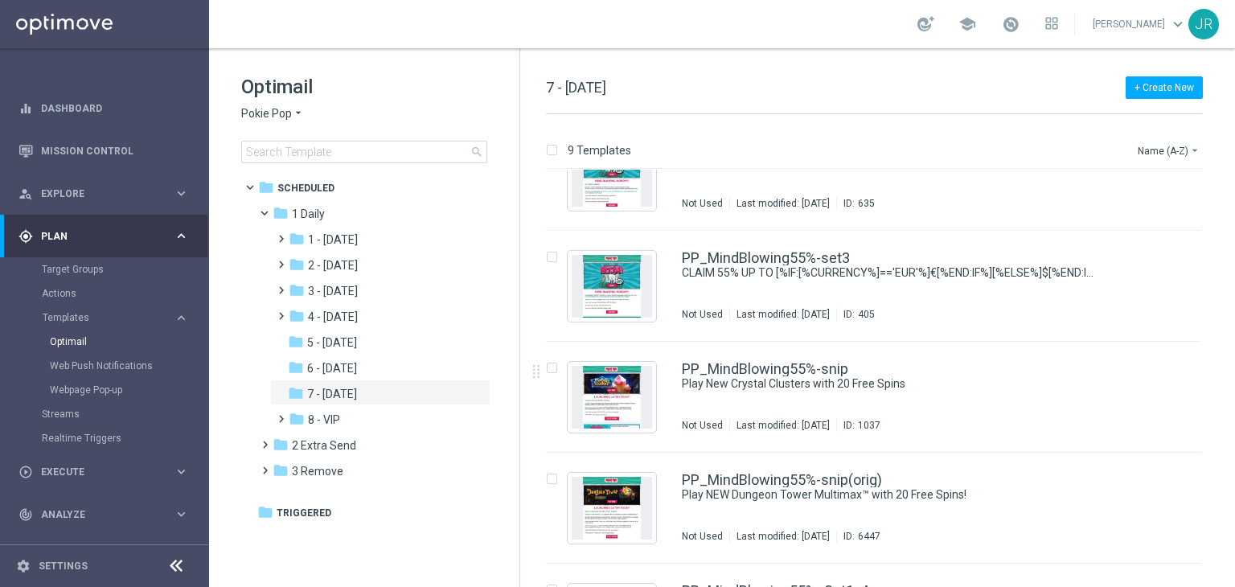
drag, startPoint x: 743, startPoint y: 393, endPoint x: 722, endPoint y: 434, distance: 46.4
click at [743, 393] on div "PP_MindBlowing55%-snip Play New Crystal Clusters with 20 Free Spins Not Used La…" at bounding box center [908, 397] width 452 height 70
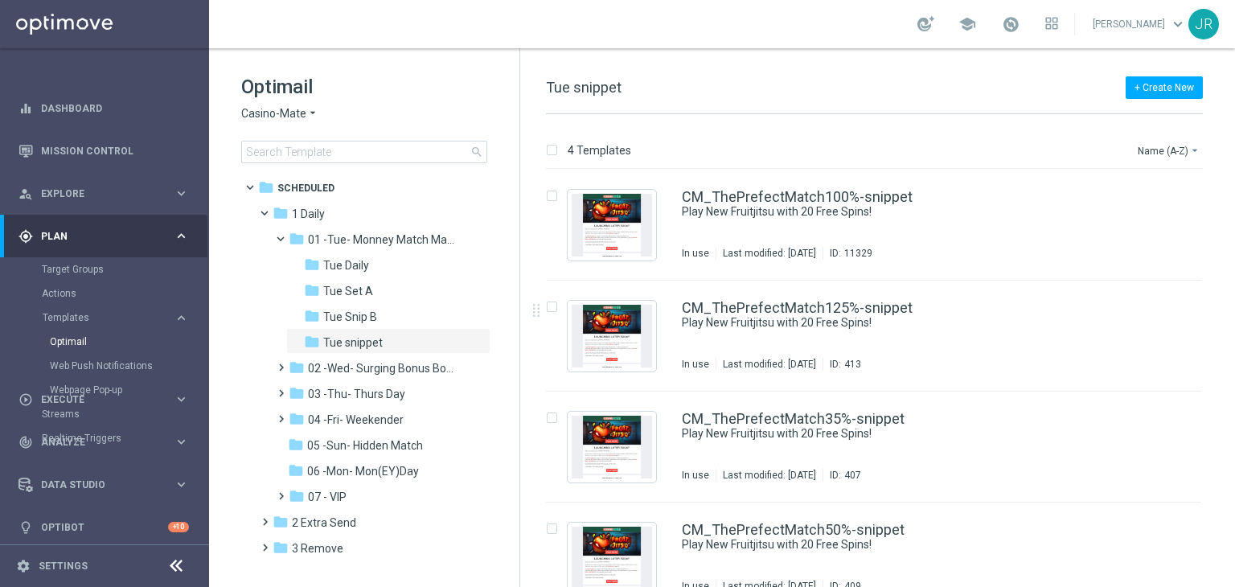
click at [260, 107] on span "Casino-Mate" at bounding box center [273, 113] width 65 height 15
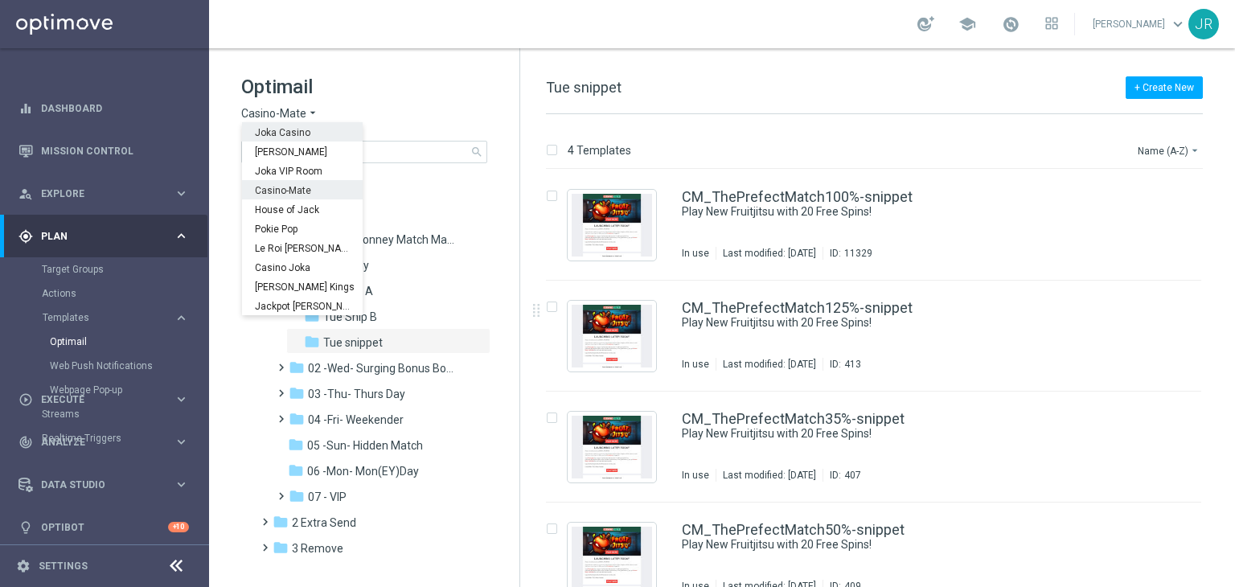
click at [0, 0] on span "Joka Casino" at bounding box center [0, 0] width 0 height 0
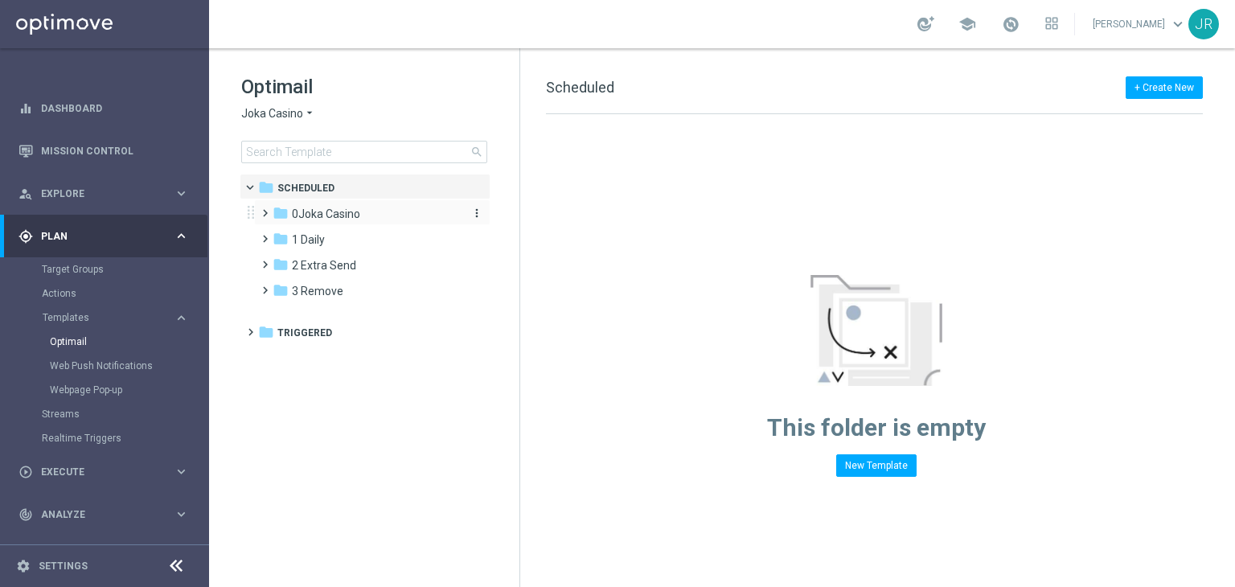
click at [352, 211] on span "0Joka Casino" at bounding box center [326, 214] width 68 height 14
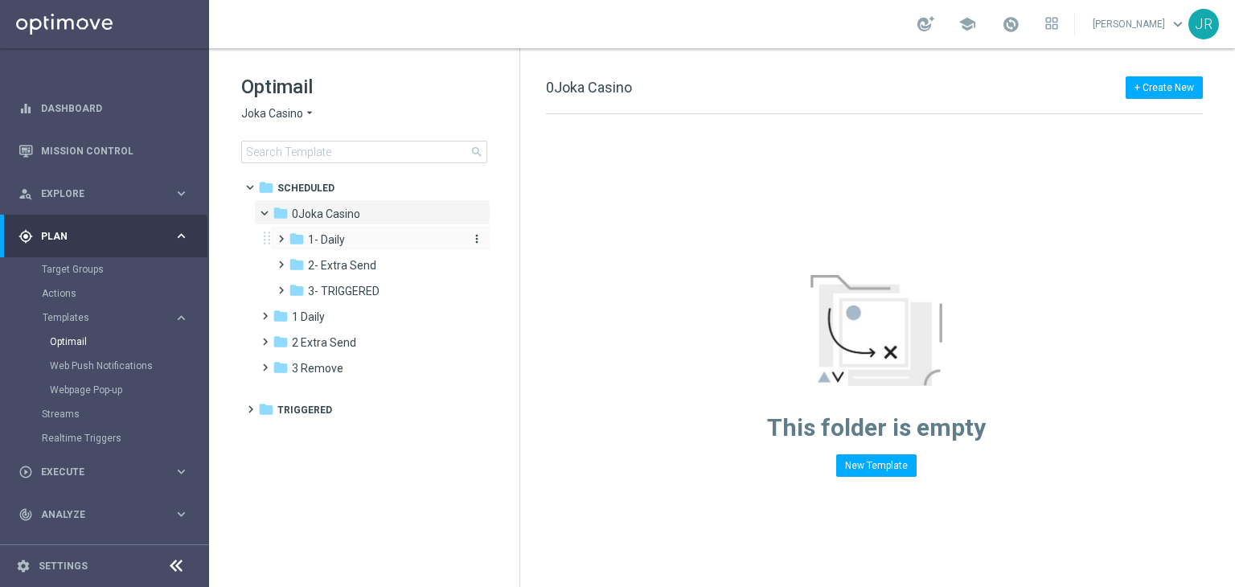
click at [340, 236] on span "1- Daily" at bounding box center [326, 239] width 37 height 14
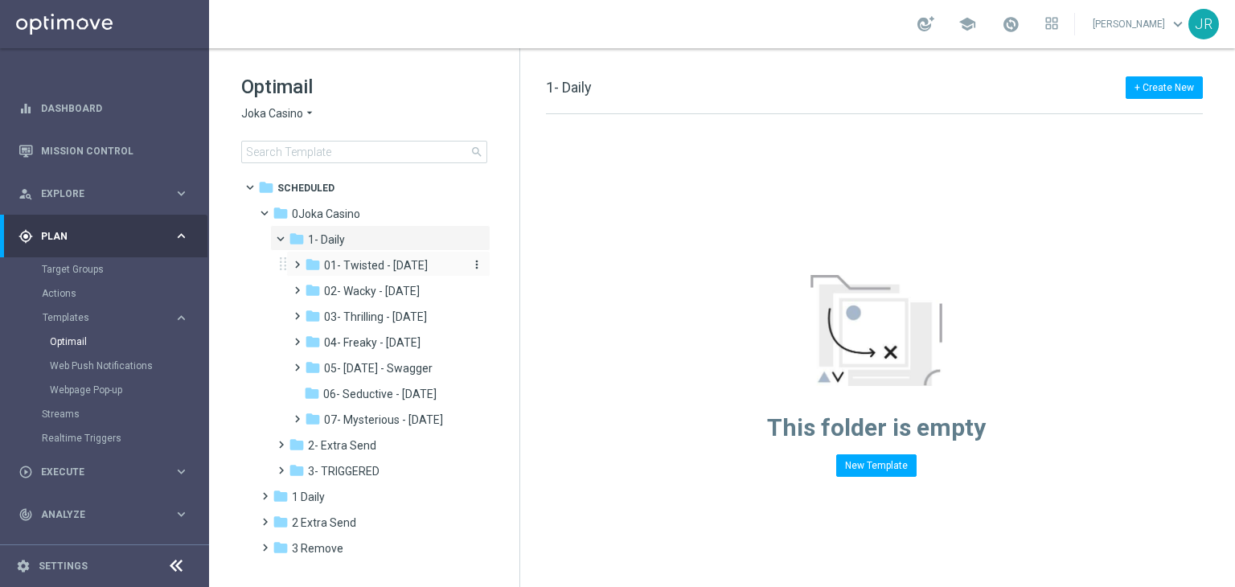
click at [359, 267] on span "01- Twisted - Tuesday" at bounding box center [376, 265] width 104 height 14
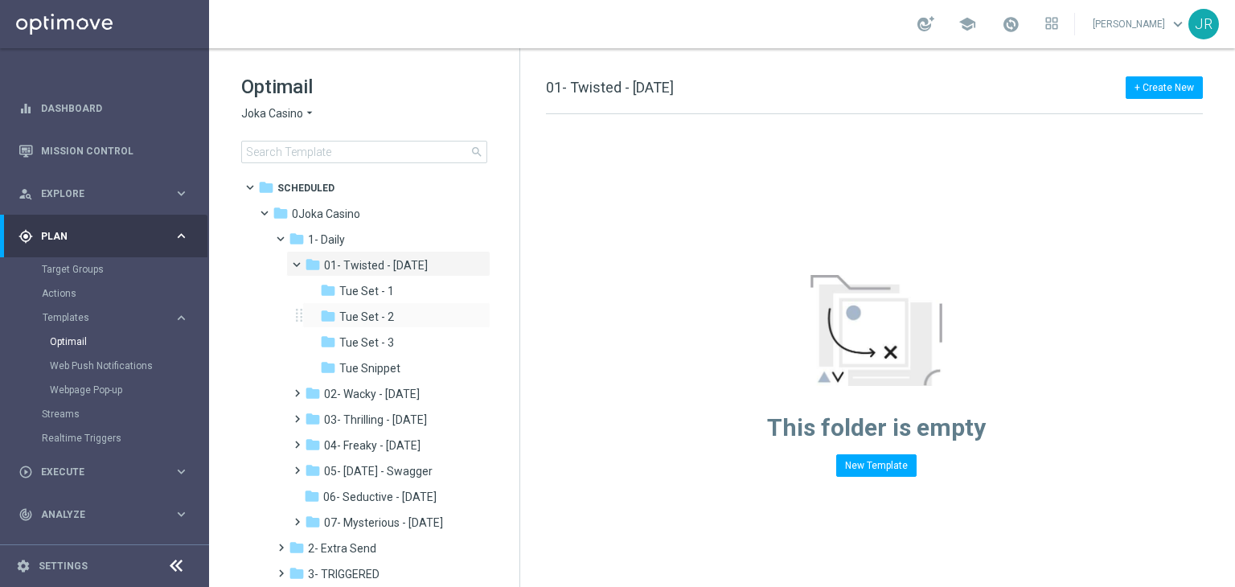
click at [367, 303] on div "folder Tue Set - 2 more_vert" at bounding box center [396, 315] width 188 height 26
click at [367, 284] on span "Tue Set - 1" at bounding box center [366, 291] width 55 height 14
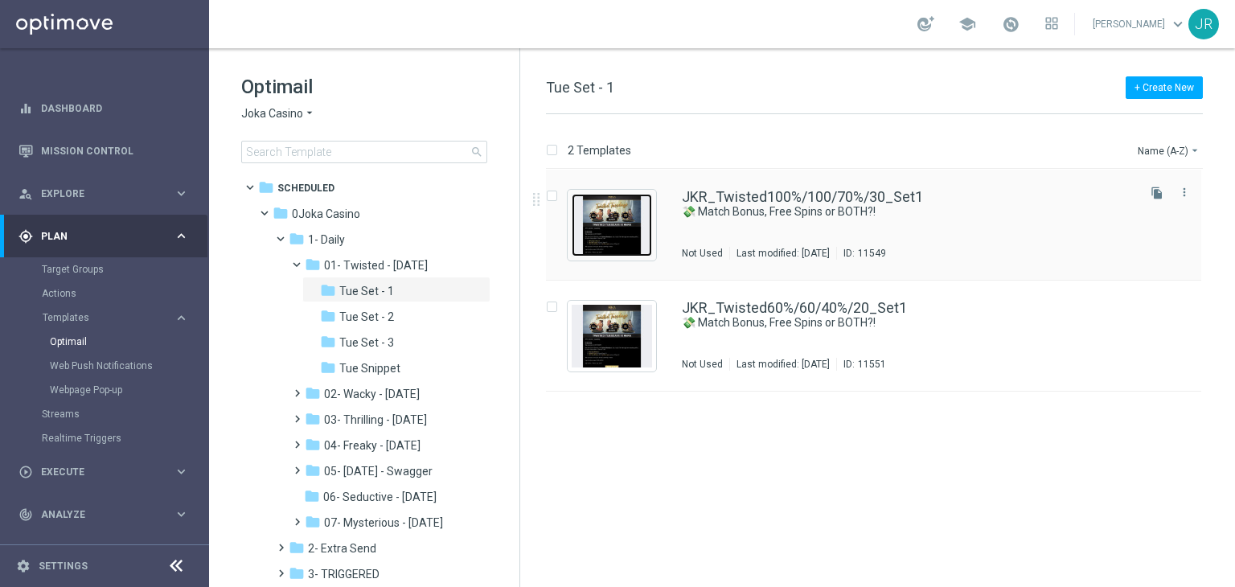
click at [629, 235] on img "Press SPACE to select this row." at bounding box center [611, 225] width 80 height 63
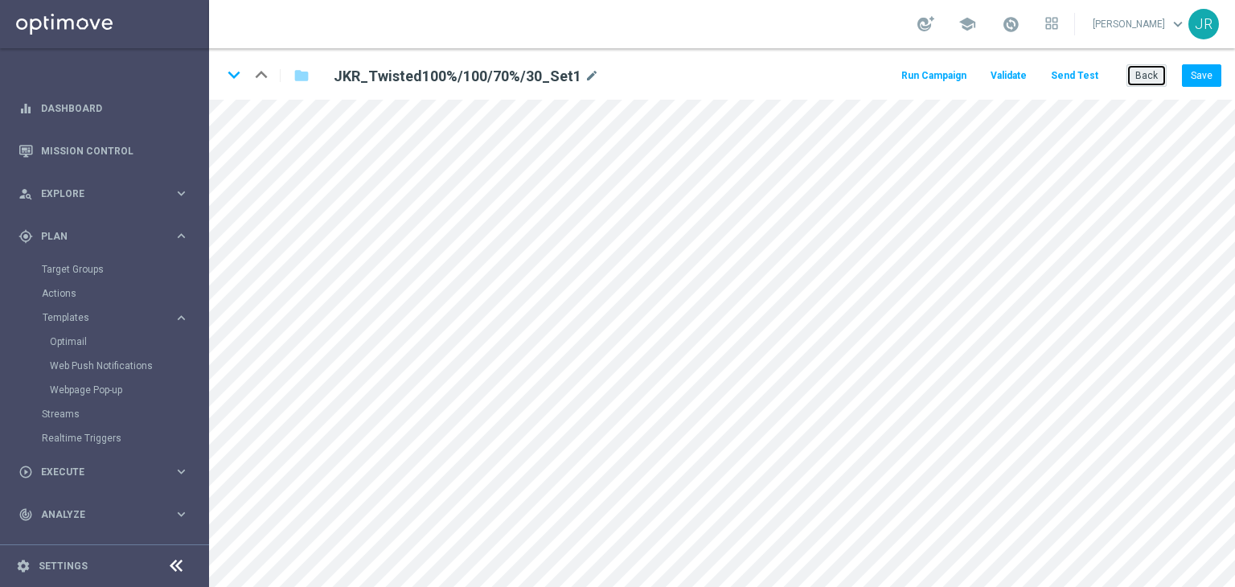
click at [1147, 77] on button "Back" at bounding box center [1146, 75] width 40 height 23
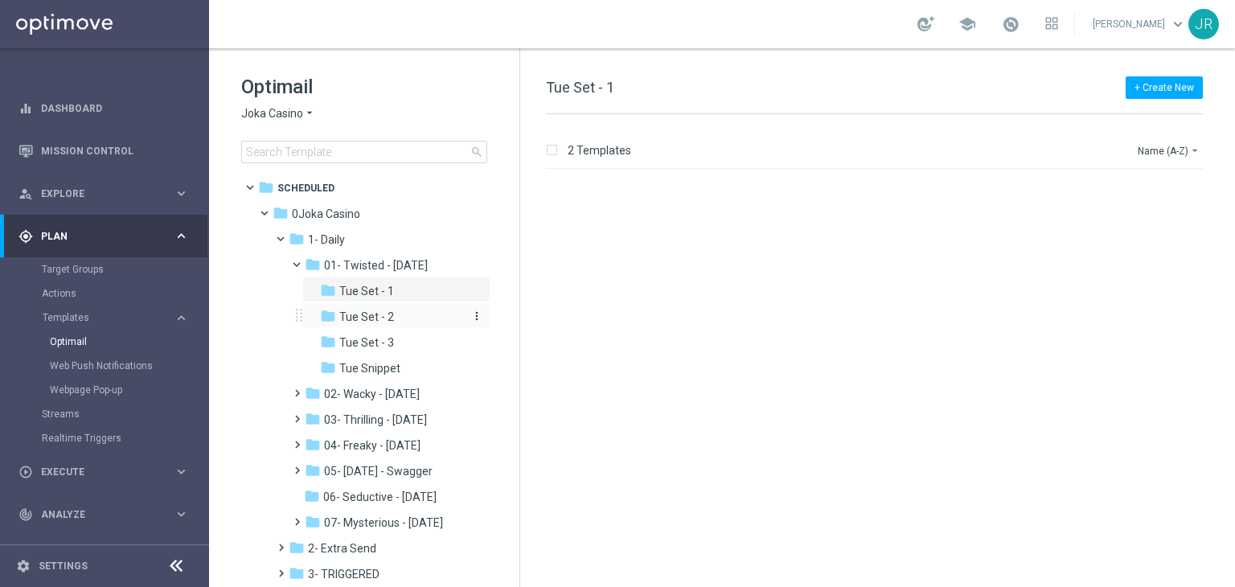
click at [420, 314] on div "folder Tue Set - 2" at bounding box center [392, 317] width 145 height 18
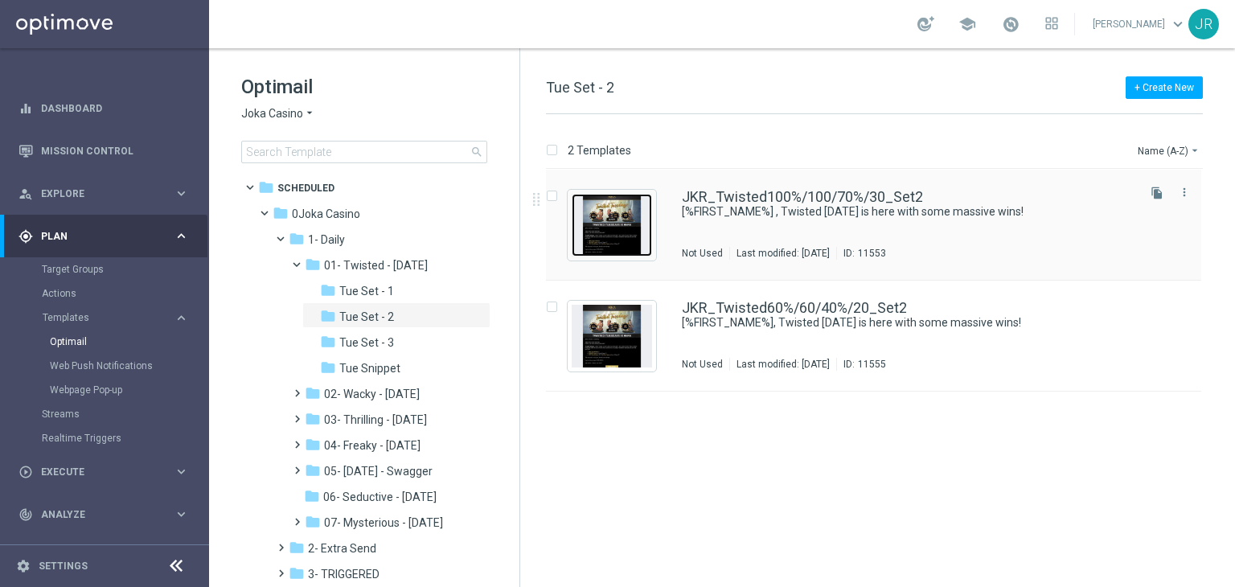
click at [635, 249] on img "Press SPACE to select this row." at bounding box center [611, 225] width 80 height 63
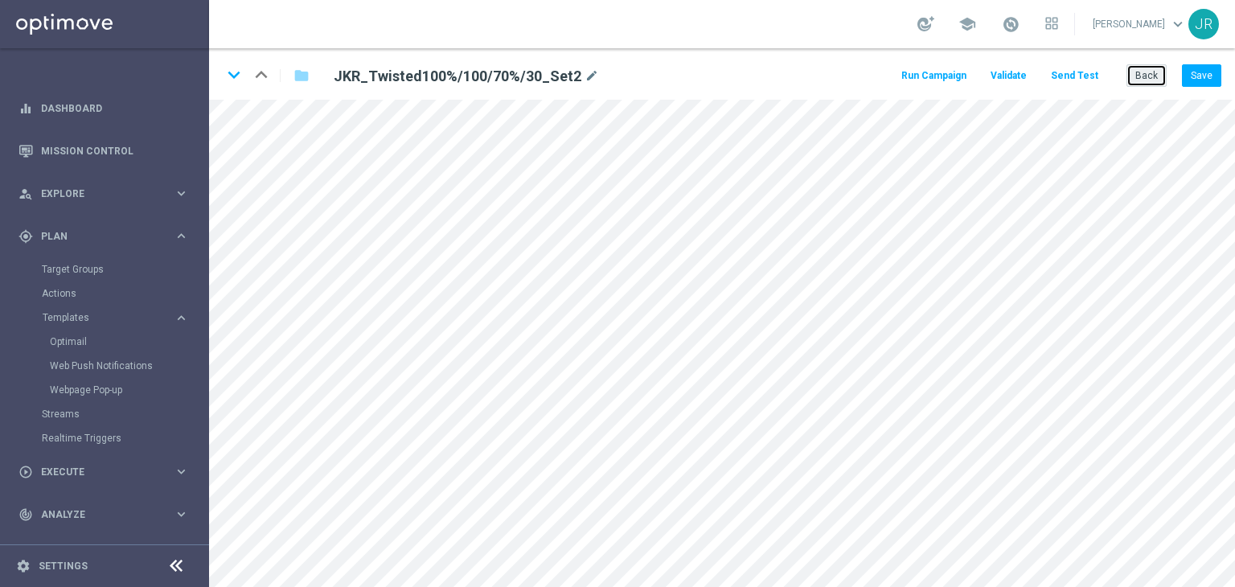
click at [1143, 73] on button "Back" at bounding box center [1146, 75] width 40 height 23
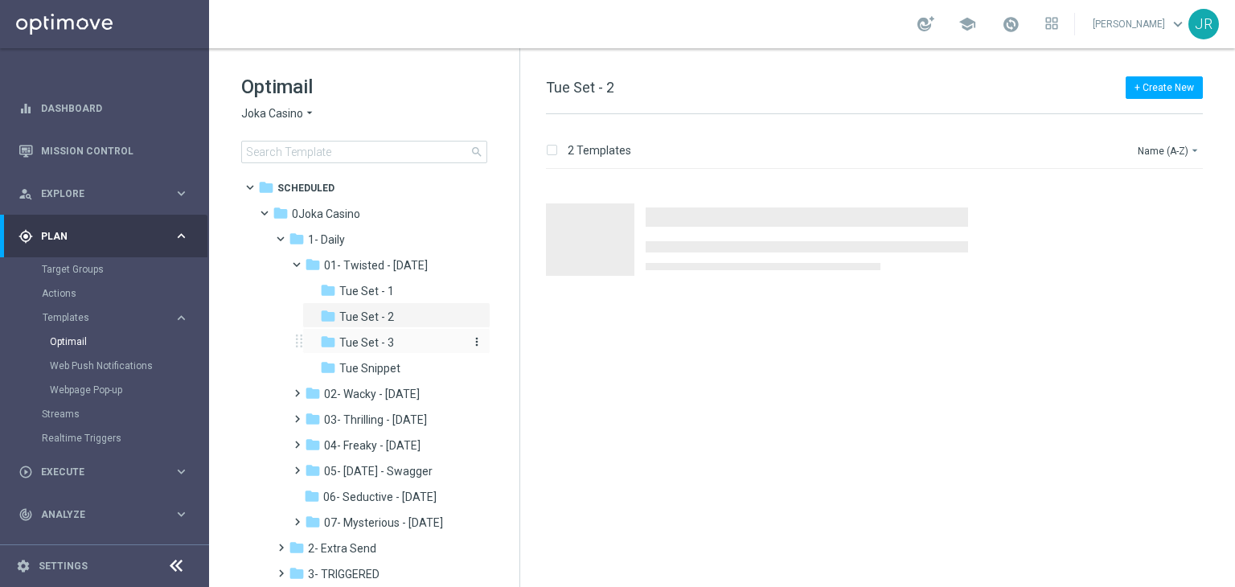
click at [370, 338] on span "Tue Set - 3" at bounding box center [366, 342] width 55 height 14
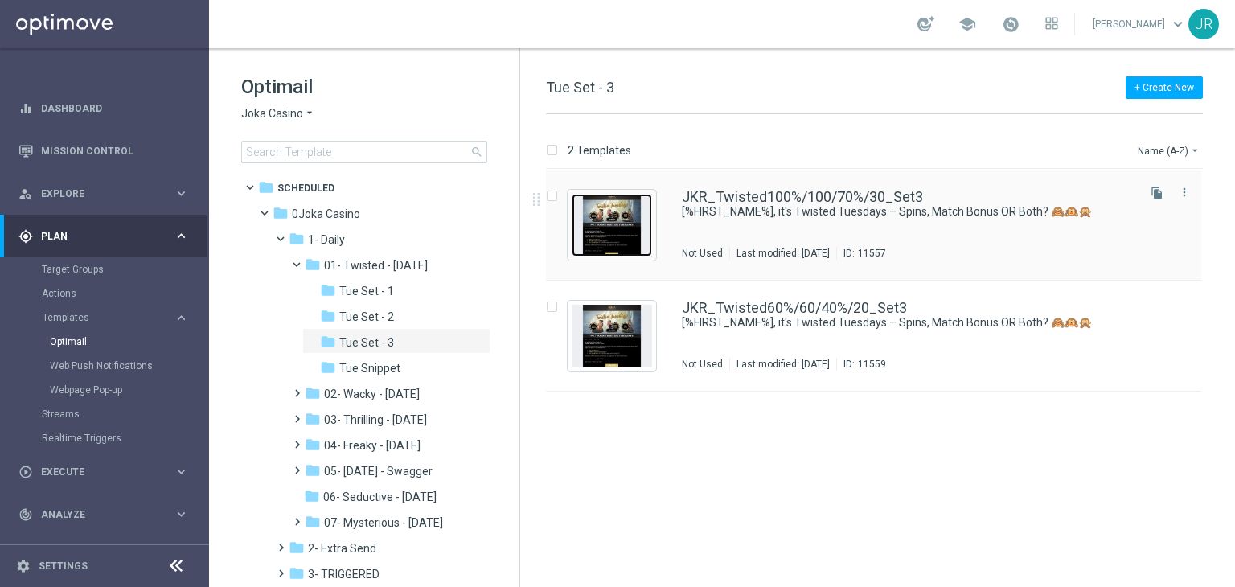
click at [647, 236] on img "Press SPACE to select this row." at bounding box center [611, 225] width 80 height 63
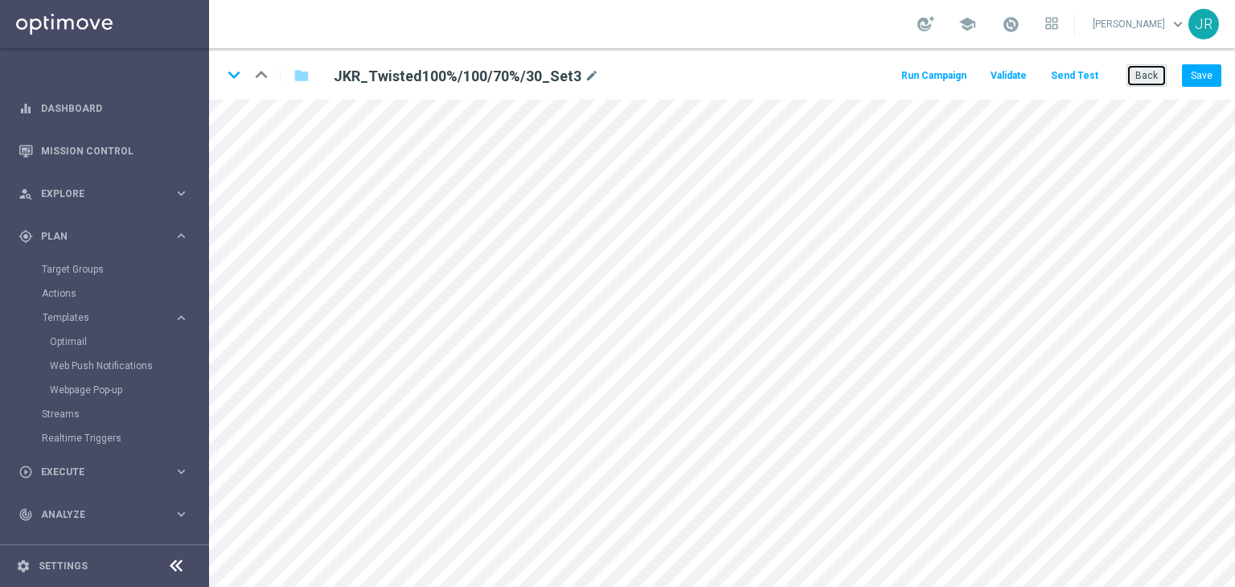
click at [1157, 78] on button "Back" at bounding box center [1146, 75] width 40 height 23
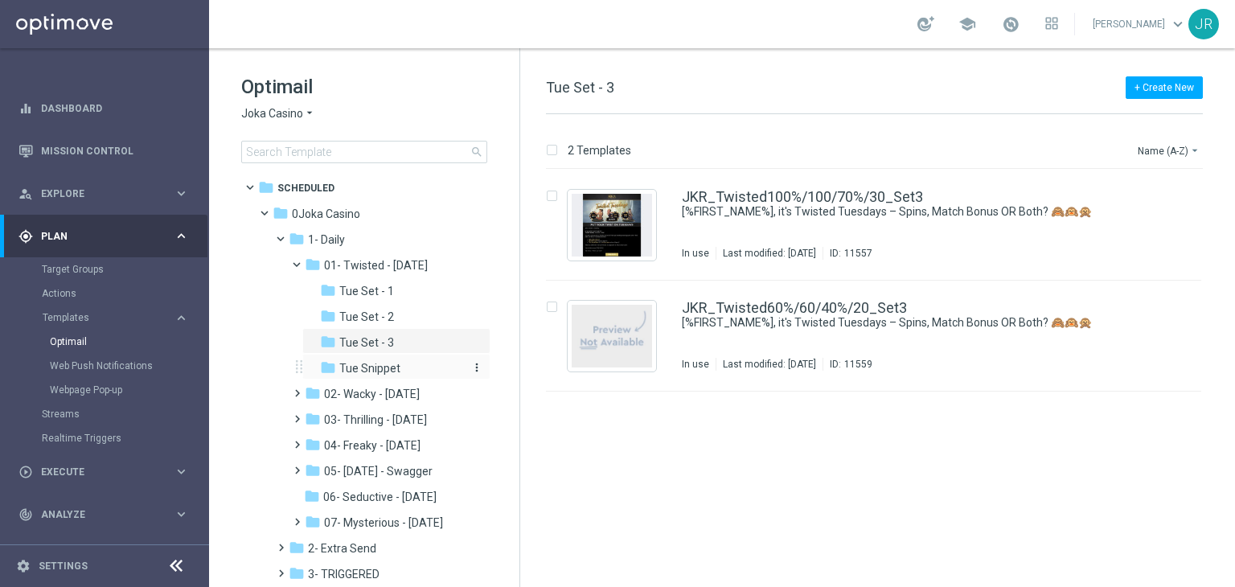
click at [376, 368] on span "Tue Snippet" at bounding box center [369, 368] width 61 height 14
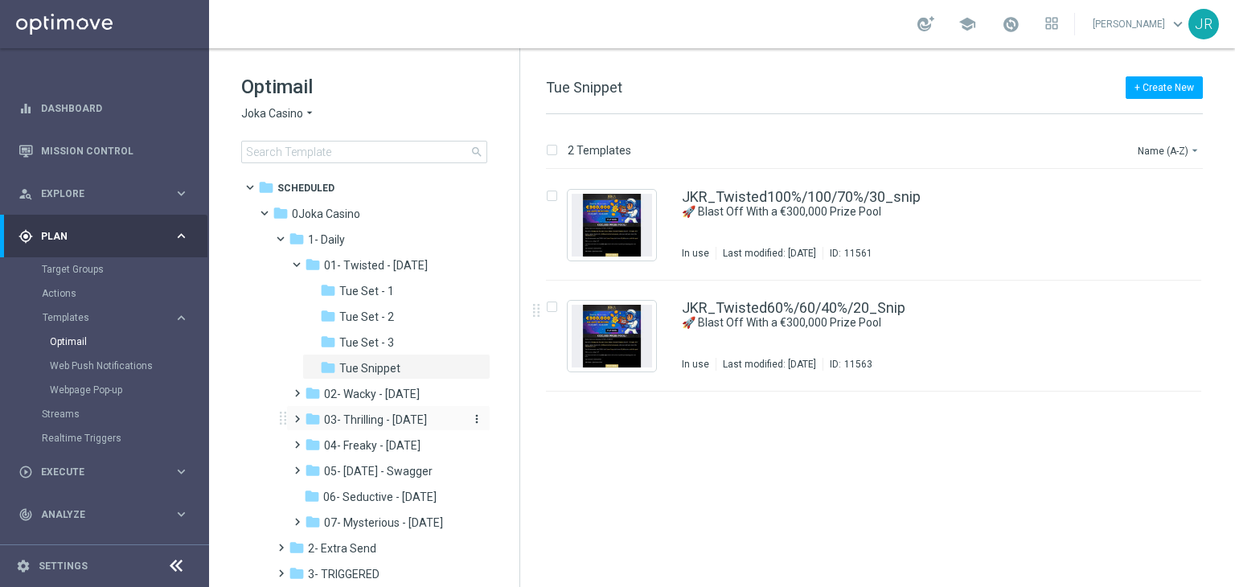
click at [353, 423] on span "03- Thrilling - Thursday" at bounding box center [375, 419] width 103 height 14
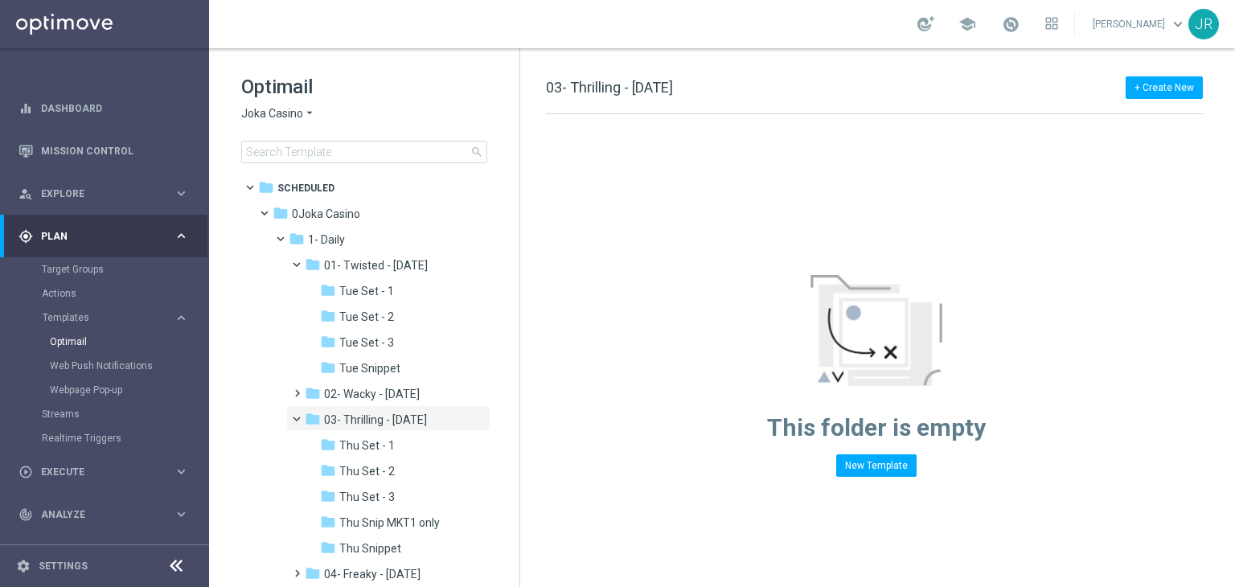
drag, startPoint x: 359, startPoint y: 446, endPoint x: 489, endPoint y: 445, distance: 129.4
click at [360, 446] on span "Thu Set - 1" at bounding box center [366, 445] width 55 height 14
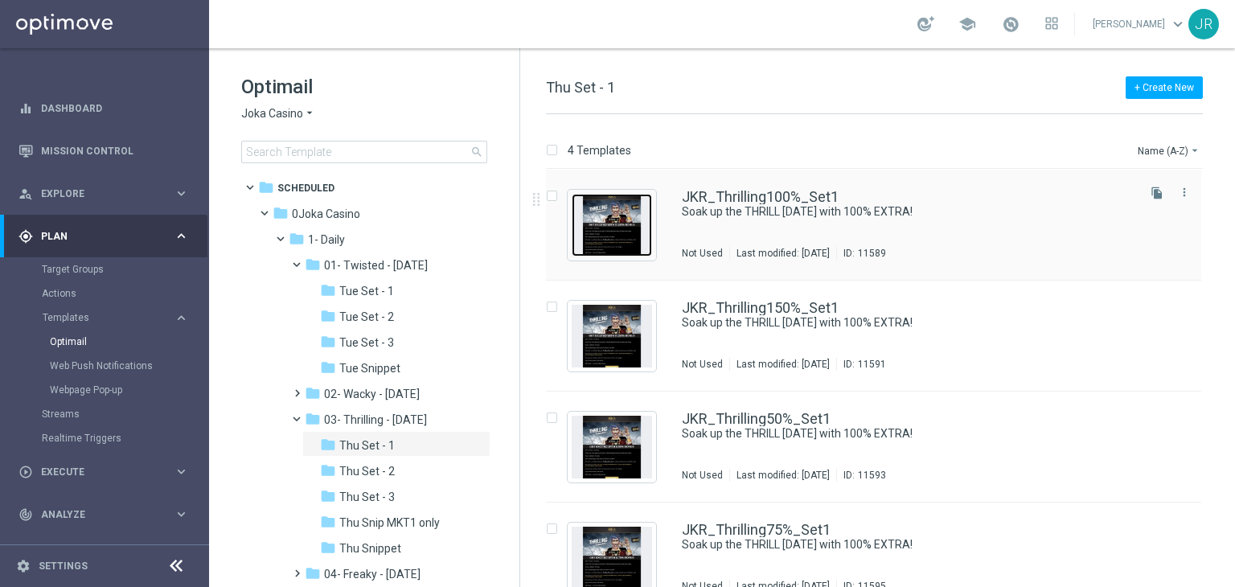
click at [622, 223] on img "Press SPACE to select this row." at bounding box center [611, 225] width 80 height 63
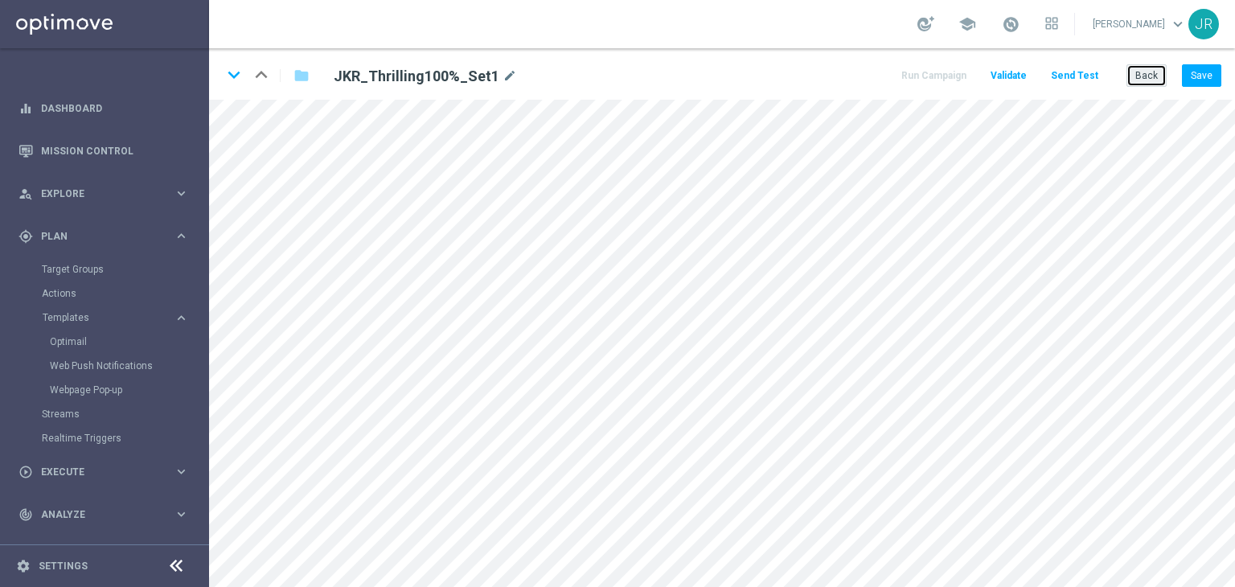
click at [1141, 84] on button "Back" at bounding box center [1146, 75] width 40 height 23
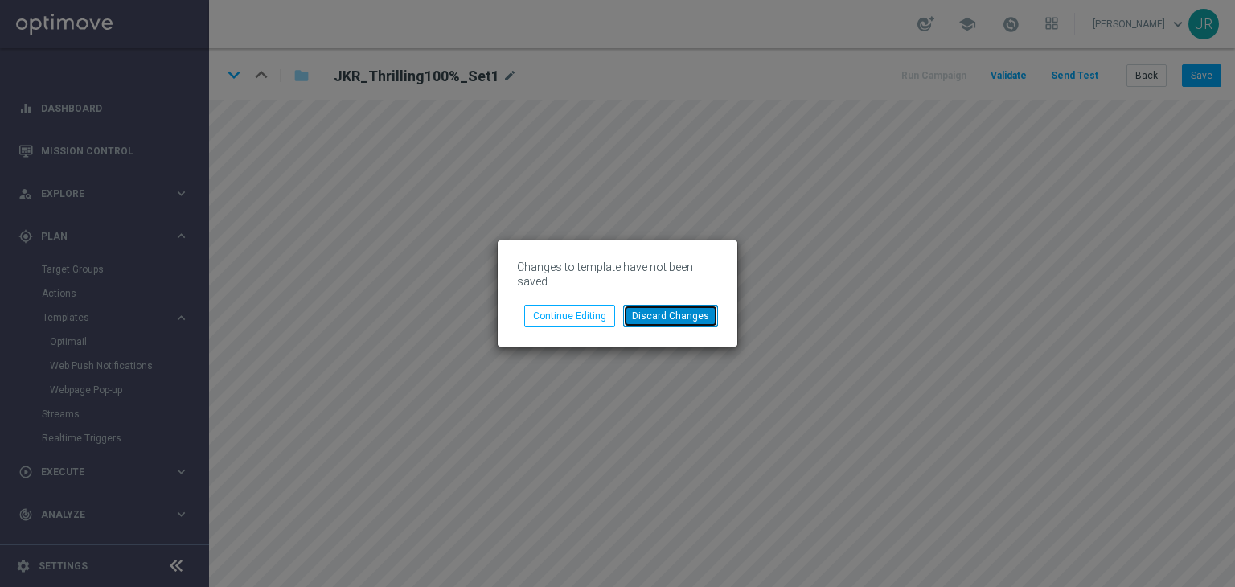
click at [653, 315] on button "Discard Changes" at bounding box center [670, 316] width 95 height 23
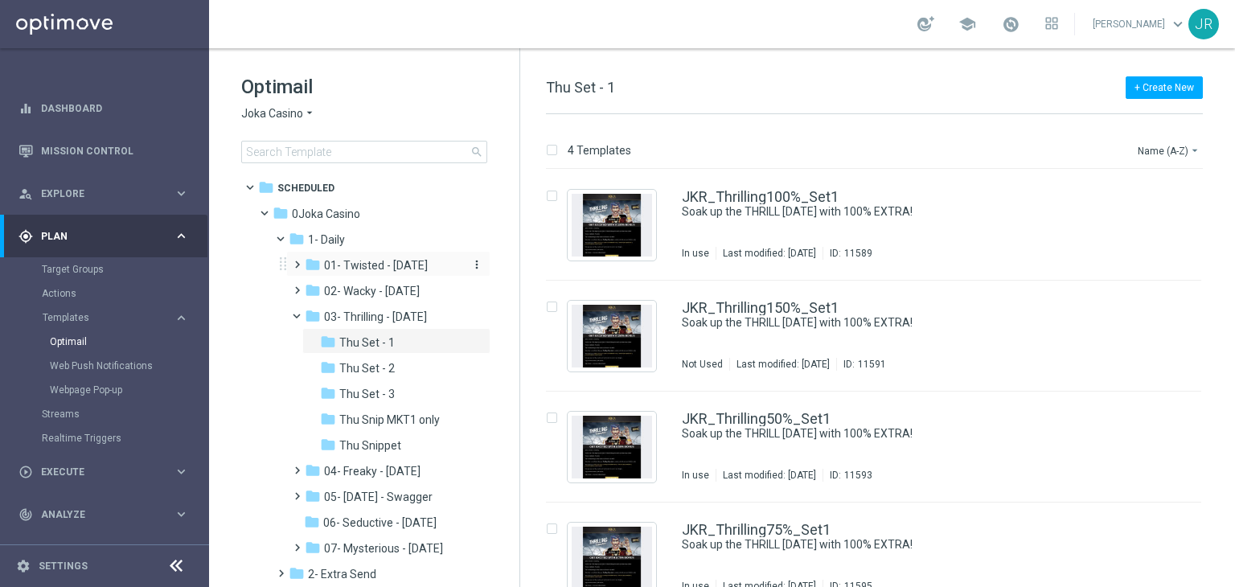
click at [367, 264] on span "01- Twisted - Tuesday" at bounding box center [376, 265] width 104 height 14
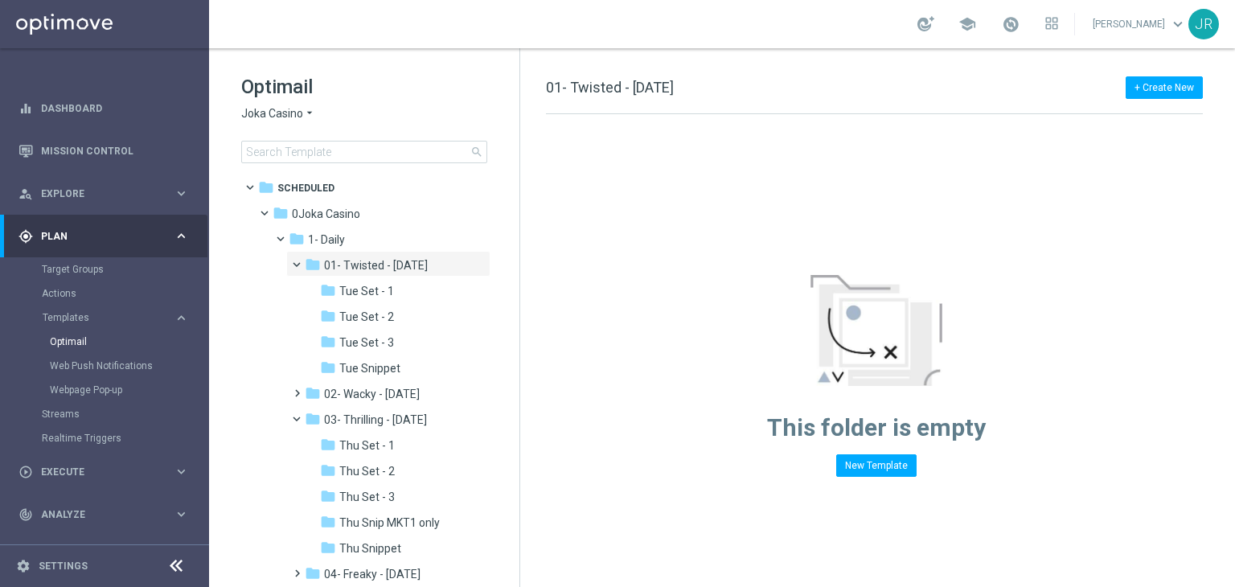
click at [380, 336] on span "Tue Set - 3" at bounding box center [366, 342] width 55 height 14
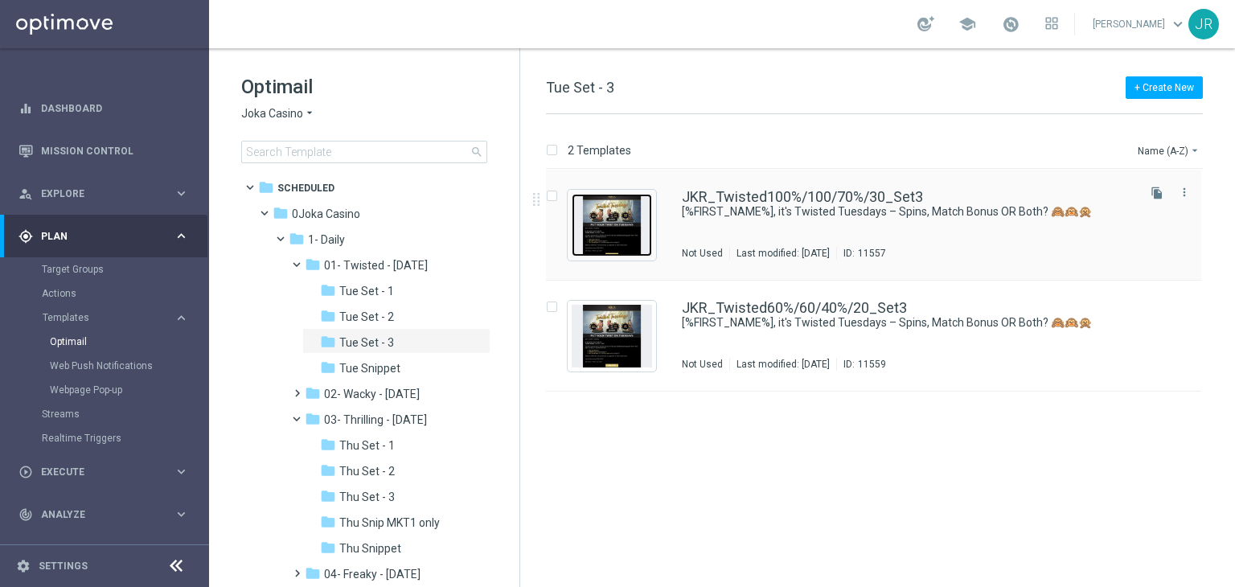
click at [609, 231] on img "Press SPACE to select this row." at bounding box center [611, 225] width 80 height 63
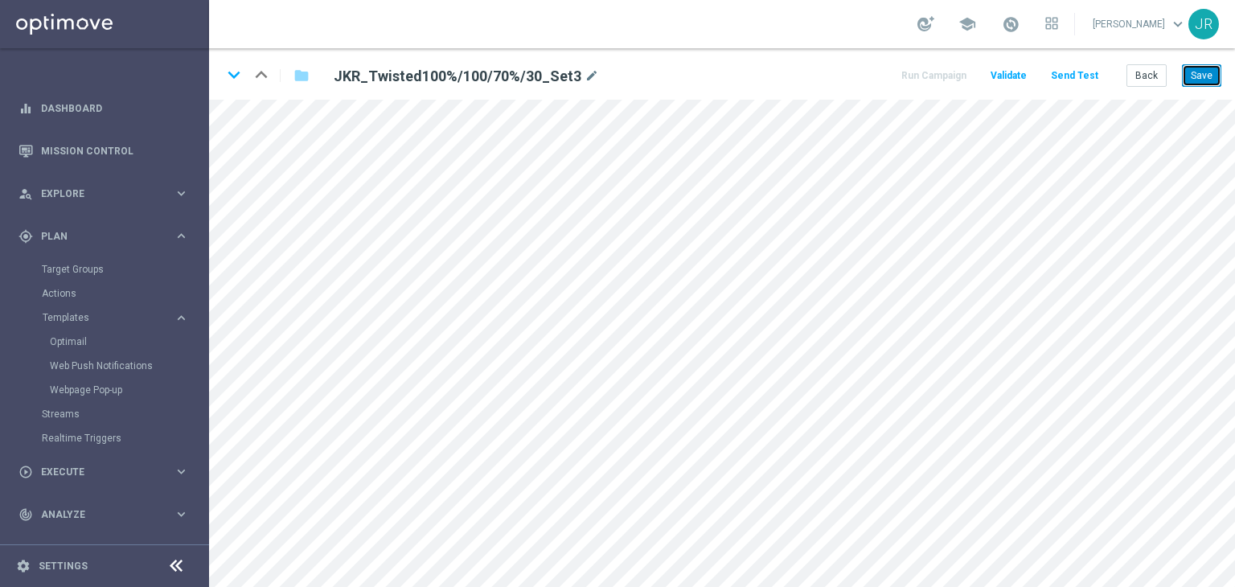
click at [1218, 76] on button "Save" at bounding box center [1201, 75] width 39 height 23
click at [233, 77] on icon "keyboard_arrow_down" at bounding box center [234, 75] width 24 height 24
click at [1212, 80] on button "Save" at bounding box center [1201, 75] width 39 height 23
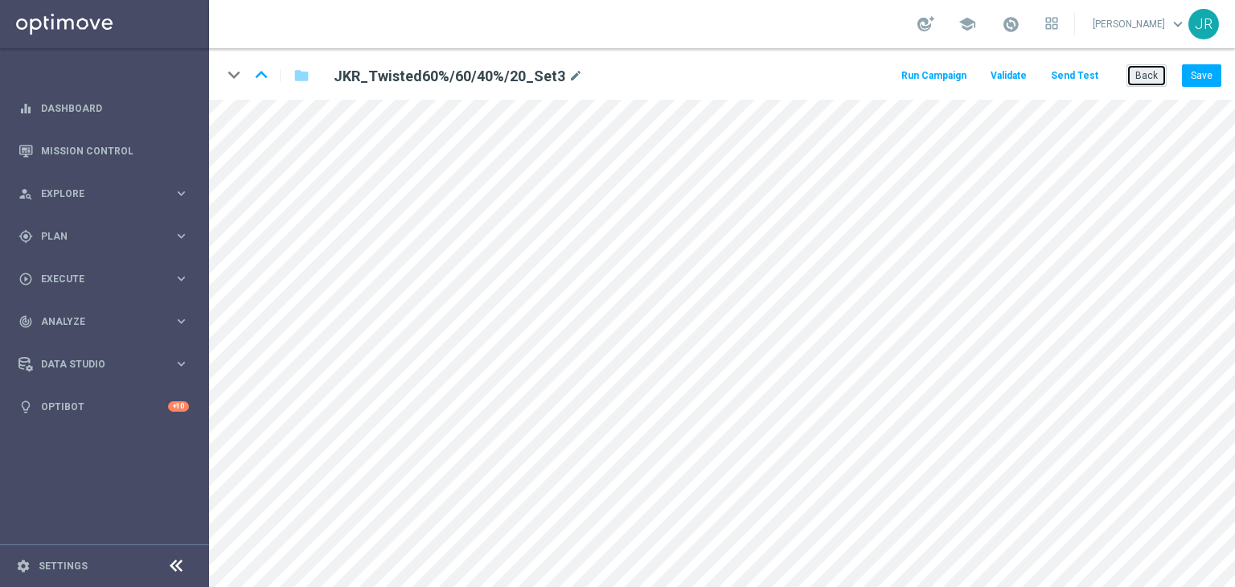
click at [1143, 81] on button "Back" at bounding box center [1146, 75] width 40 height 23
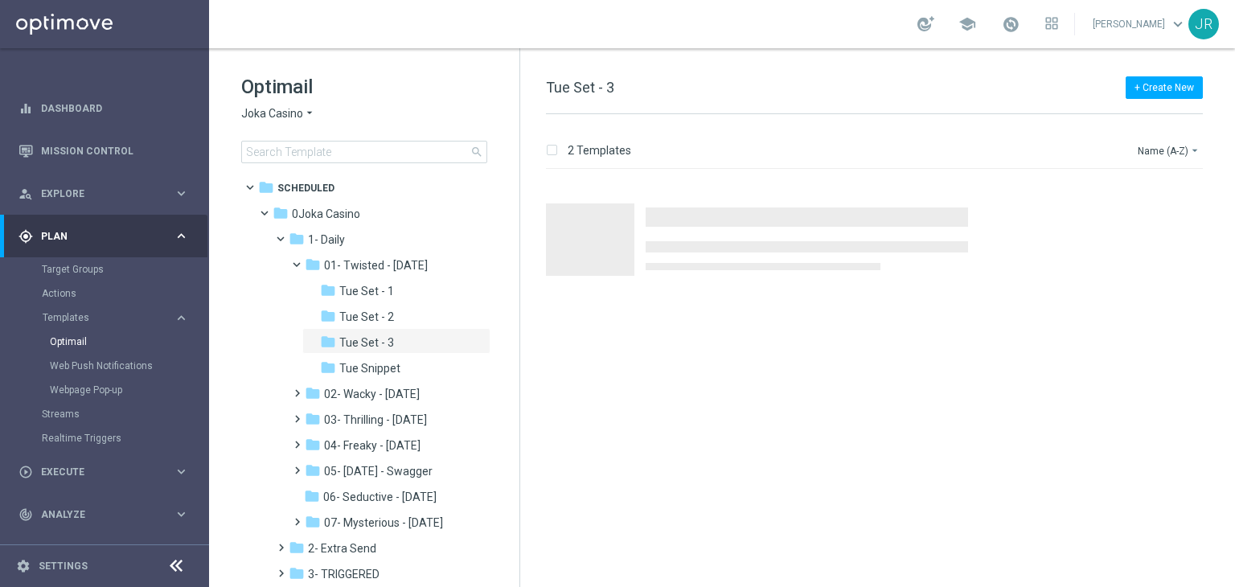
click at [248, 115] on span "Joka Casino" at bounding box center [272, 113] width 62 height 15
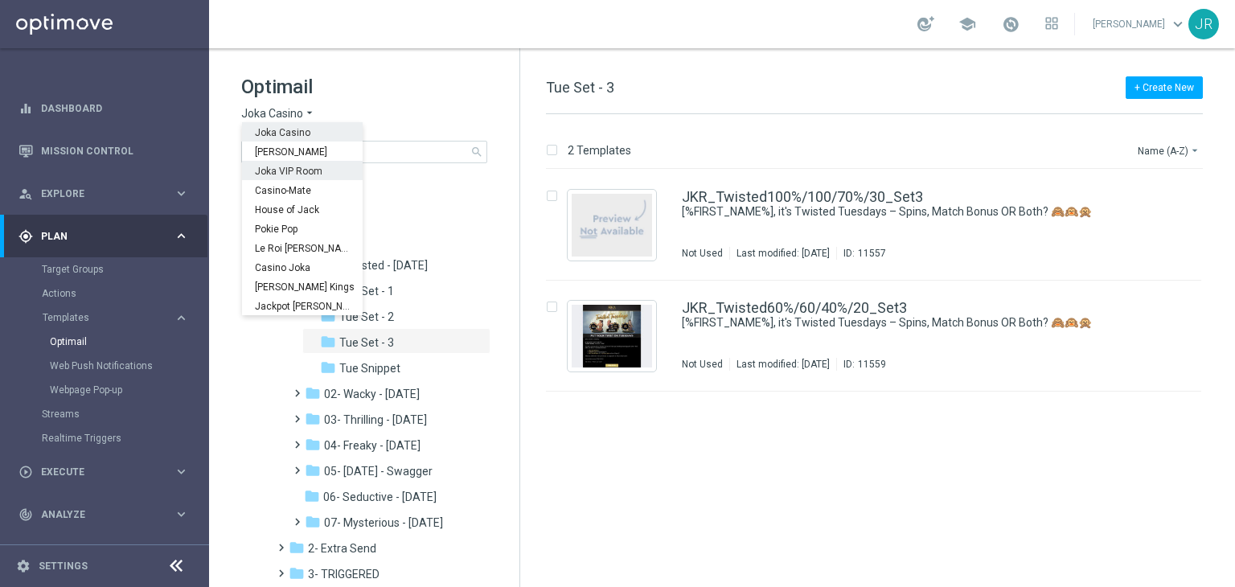
click at [0, 0] on span "Joka VIP Room" at bounding box center [0, 0] width 0 height 0
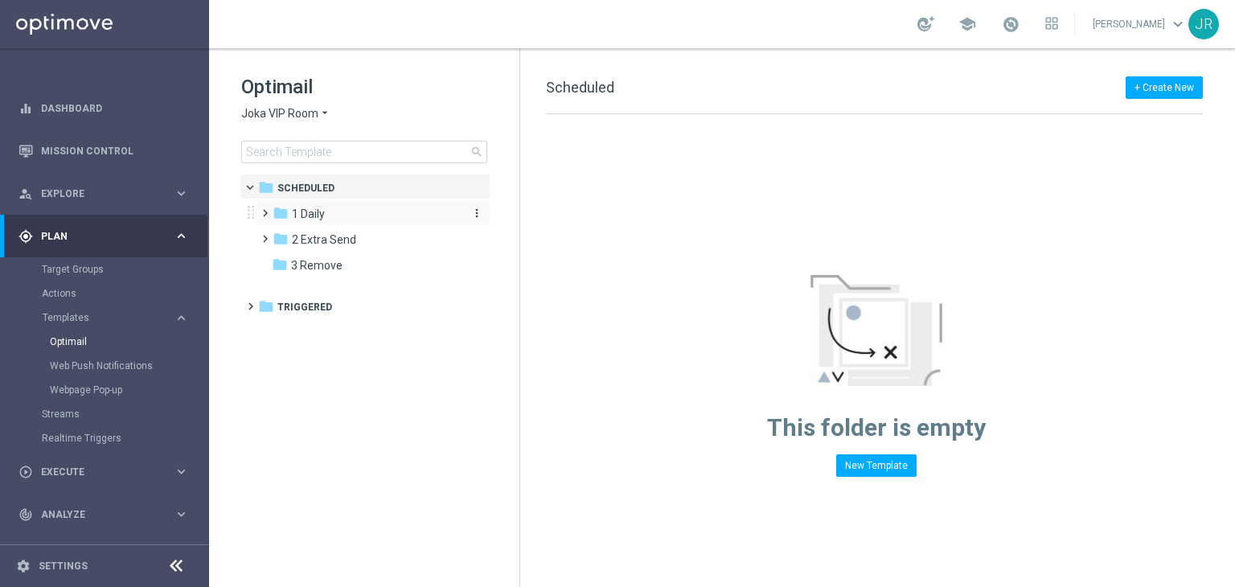
click at [326, 215] on div "folder 1 Daily" at bounding box center [364, 214] width 185 height 18
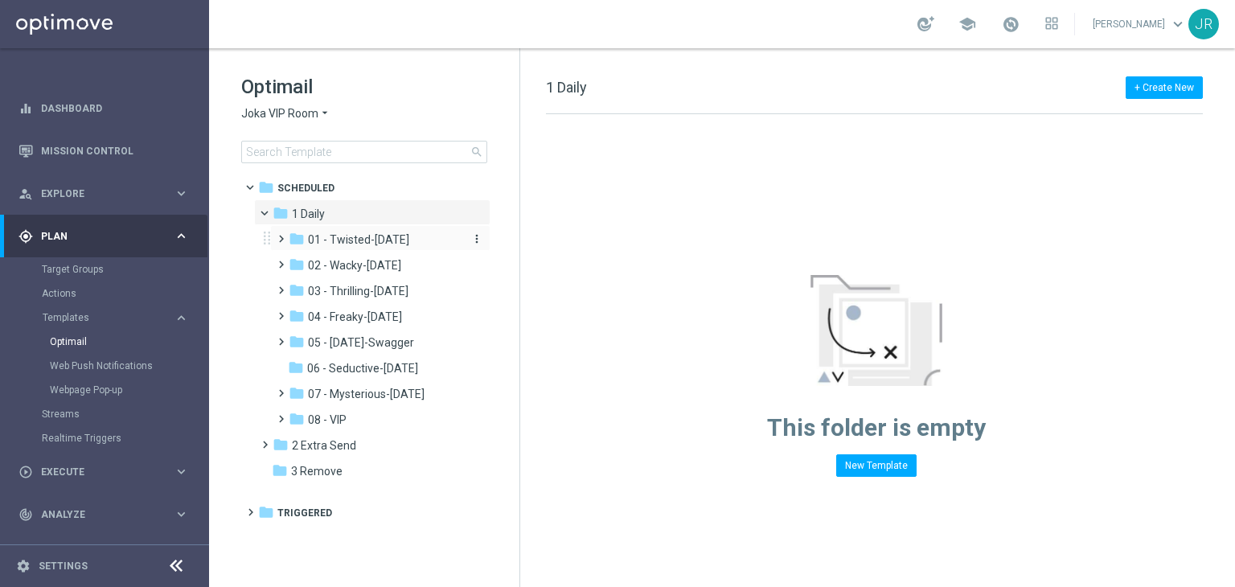
click at [341, 243] on span "01 - Twisted-Tuesday" at bounding box center [358, 239] width 101 height 14
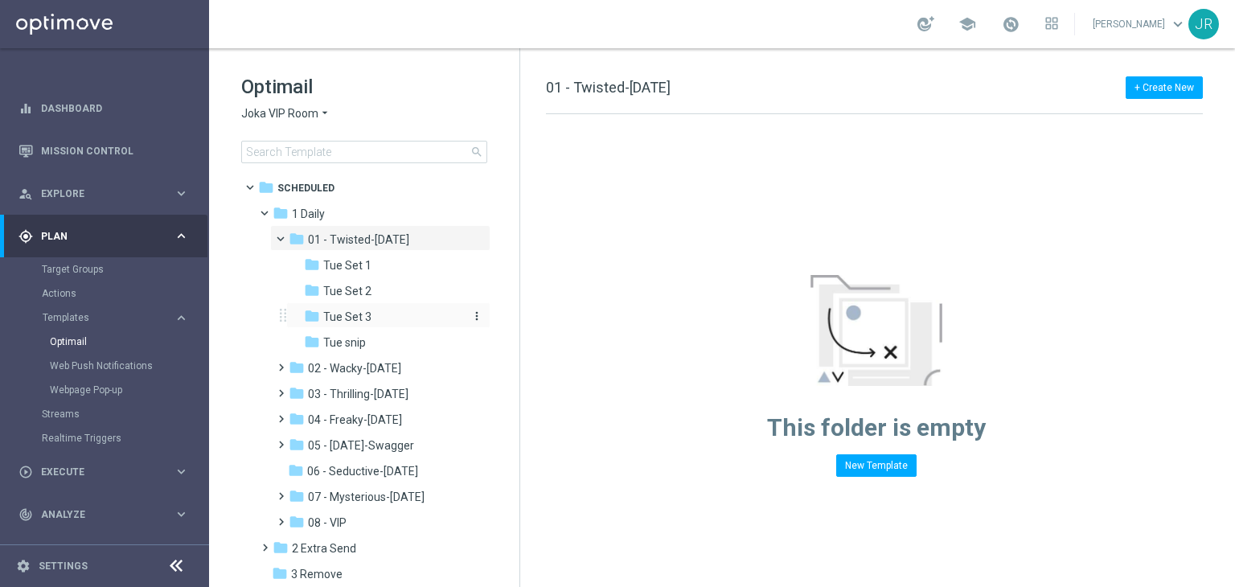
click at [367, 323] on span "Tue Set 3" at bounding box center [347, 316] width 48 height 14
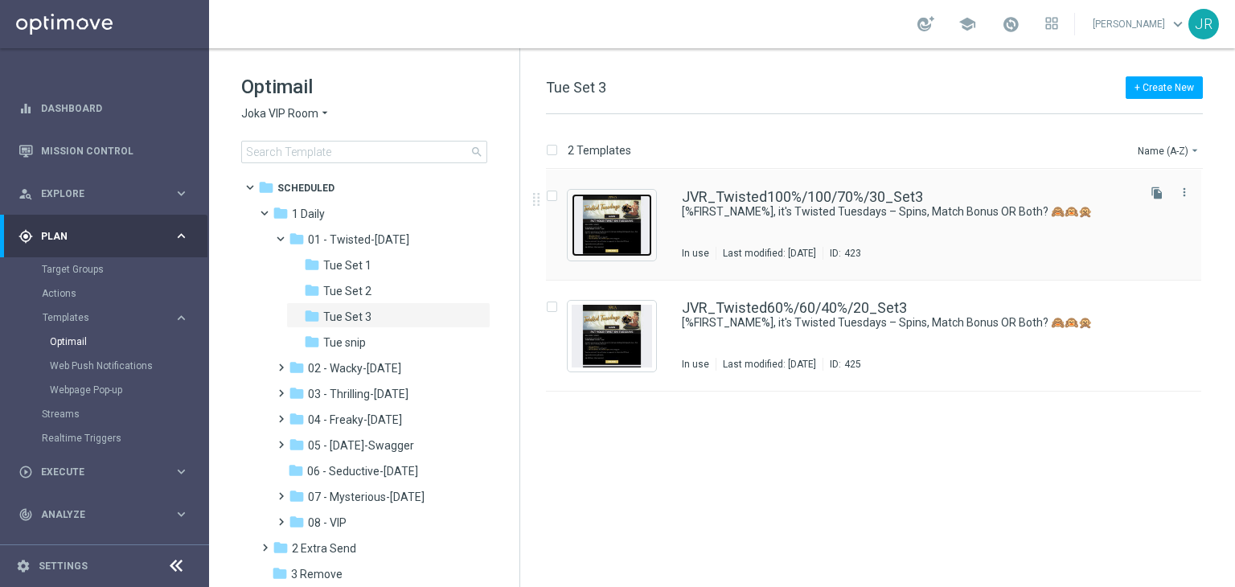
click at [633, 223] on img "Press SPACE to select this row." at bounding box center [611, 225] width 80 height 63
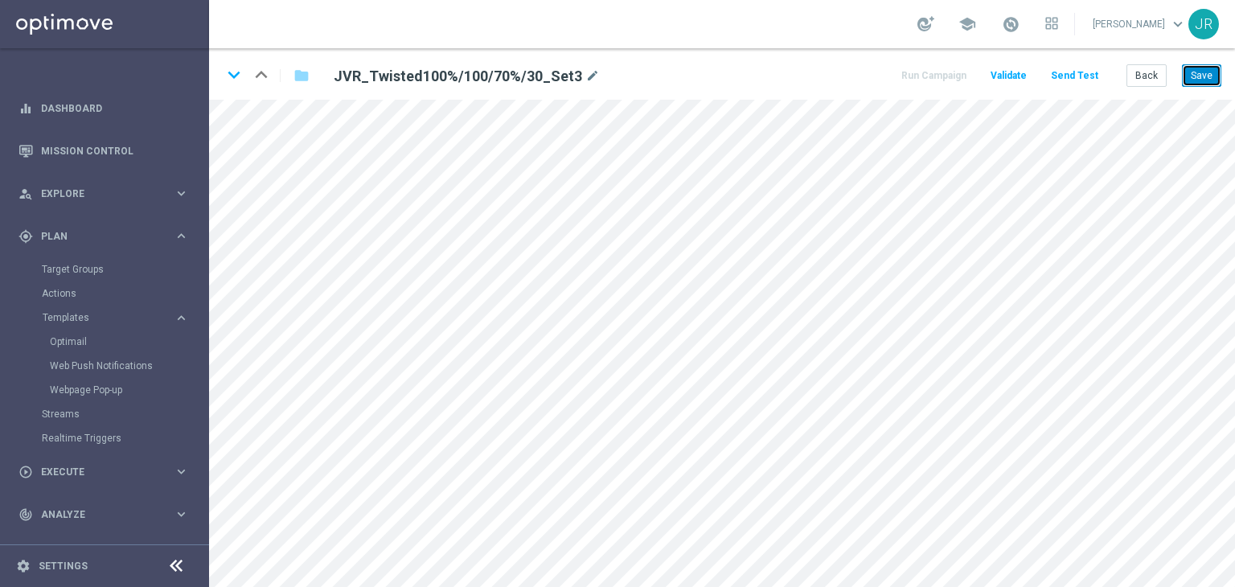
drag, startPoint x: 1202, startPoint y: 77, endPoint x: 1151, endPoint y: 97, distance: 55.2
click at [1202, 76] on button "Save" at bounding box center [1201, 75] width 39 height 23
click at [235, 80] on icon "keyboard_arrow_down" at bounding box center [234, 75] width 24 height 24
click at [1212, 75] on button "Save" at bounding box center [1201, 75] width 39 height 23
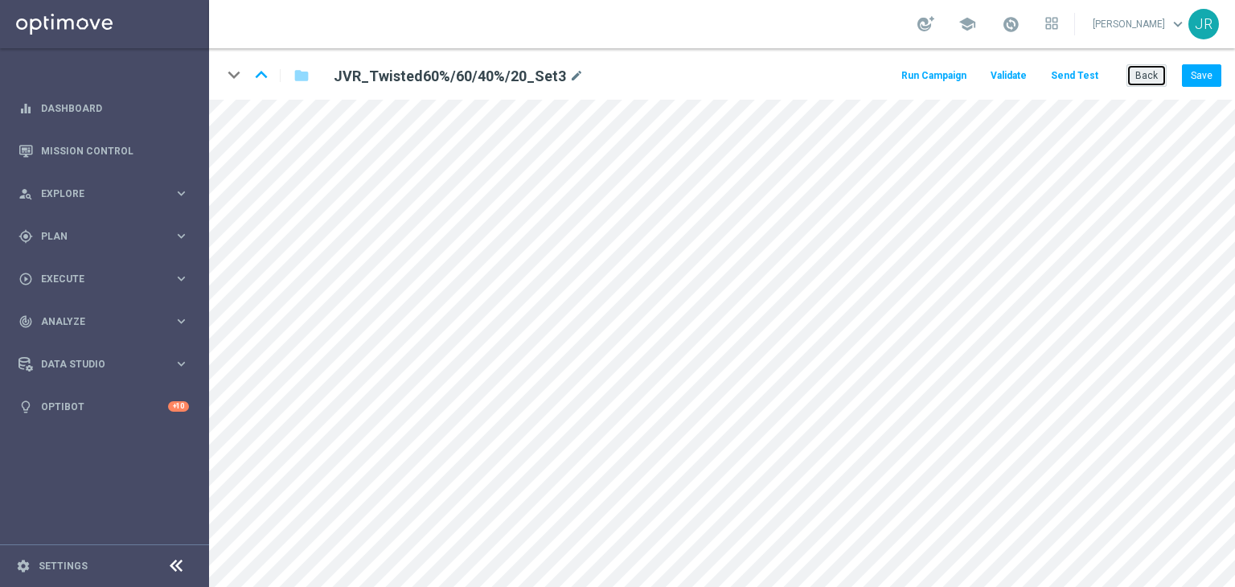
click at [1153, 84] on button "Back" at bounding box center [1146, 75] width 40 height 23
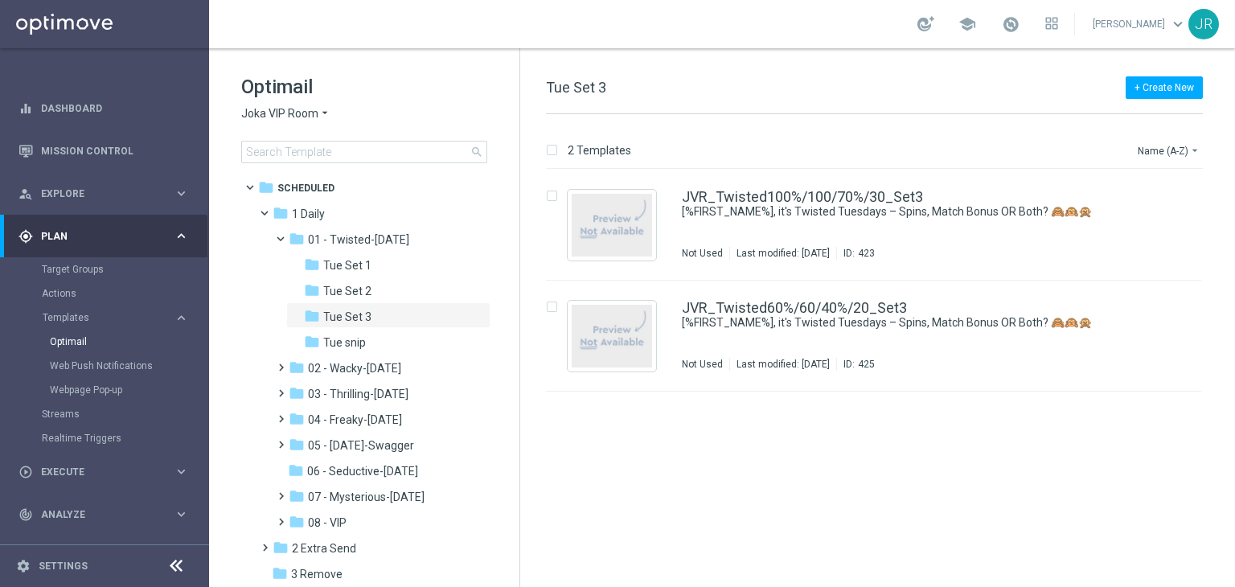
click at [266, 108] on span "Joka VIP Room" at bounding box center [279, 113] width 77 height 15
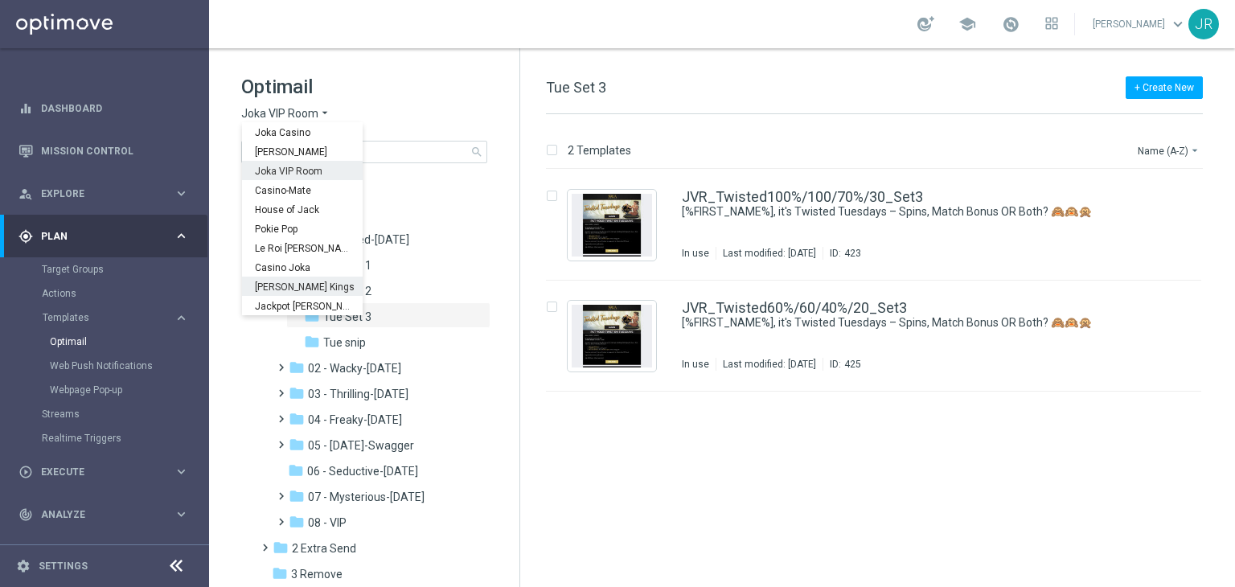
click at [285, 293] on div "[PERSON_NAME] Kings" at bounding box center [302, 285] width 121 height 19
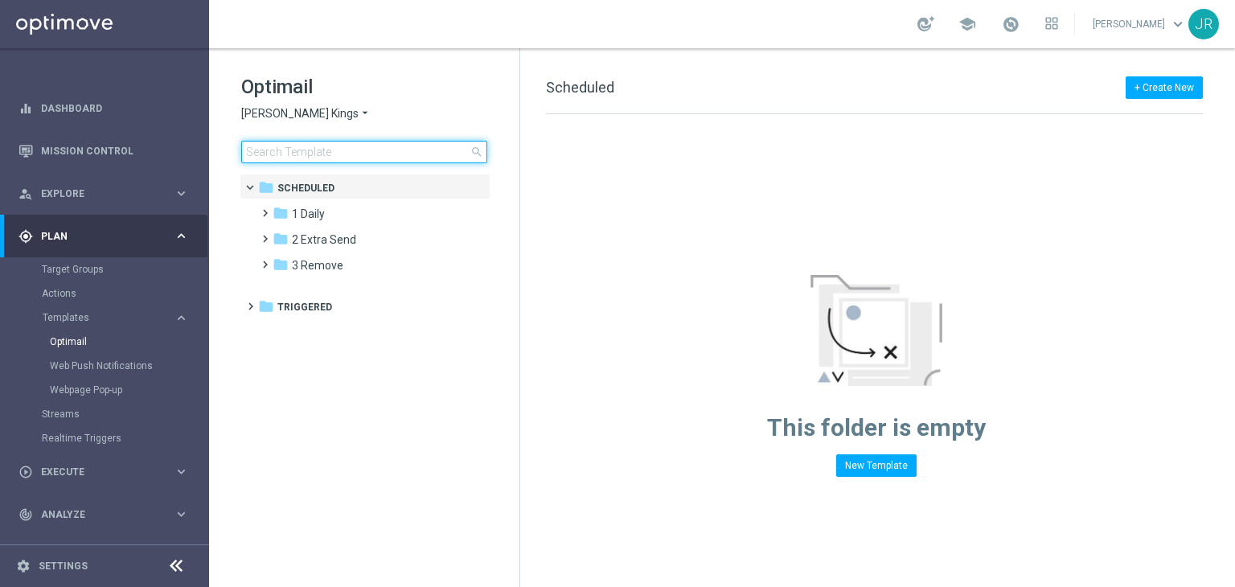
click at [280, 151] on input at bounding box center [364, 152] width 246 height 23
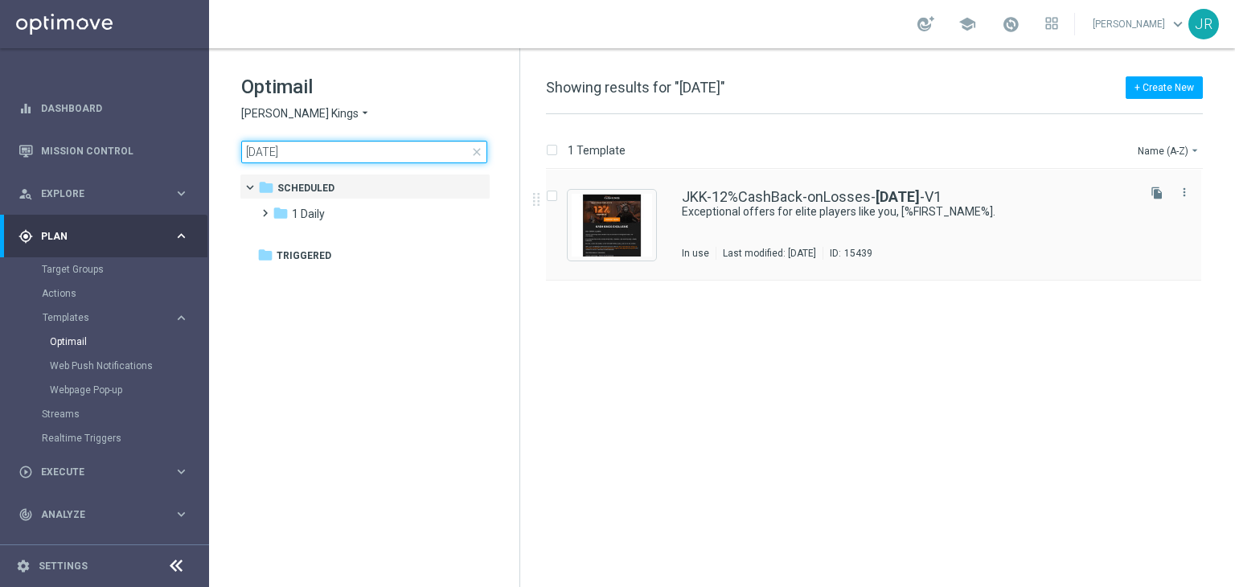
type input "14-08-2025"
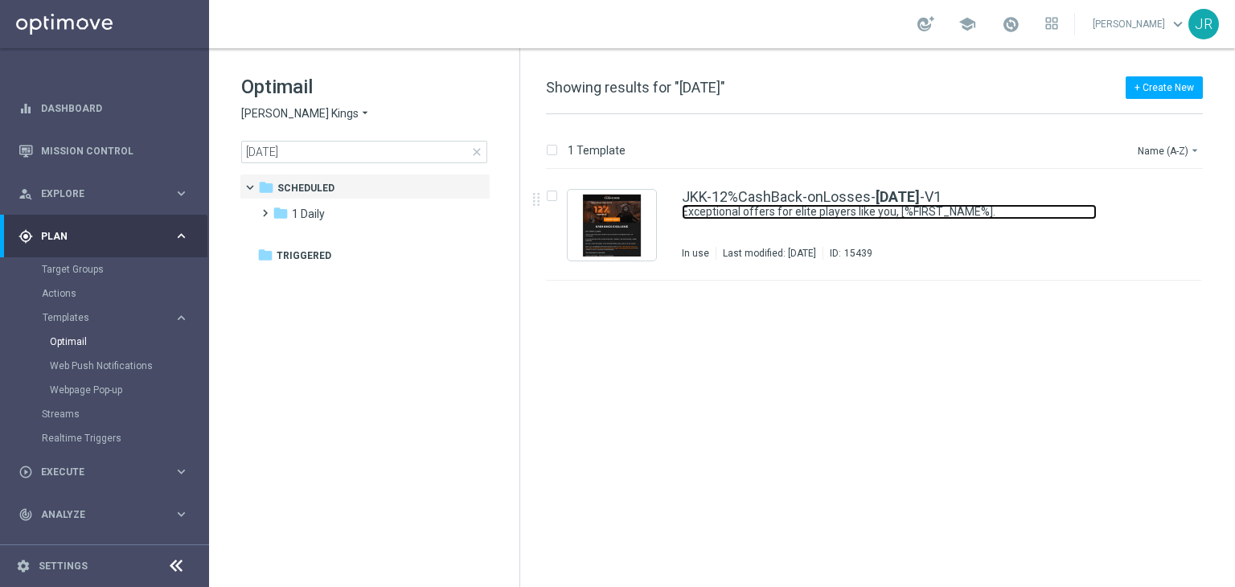
drag, startPoint x: 730, startPoint y: 217, endPoint x: 762, endPoint y: 266, distance: 58.6
click at [730, 217] on link "Exceptional offers for elite players like you, [%FIRST_NAME%]." at bounding box center [889, 211] width 415 height 15
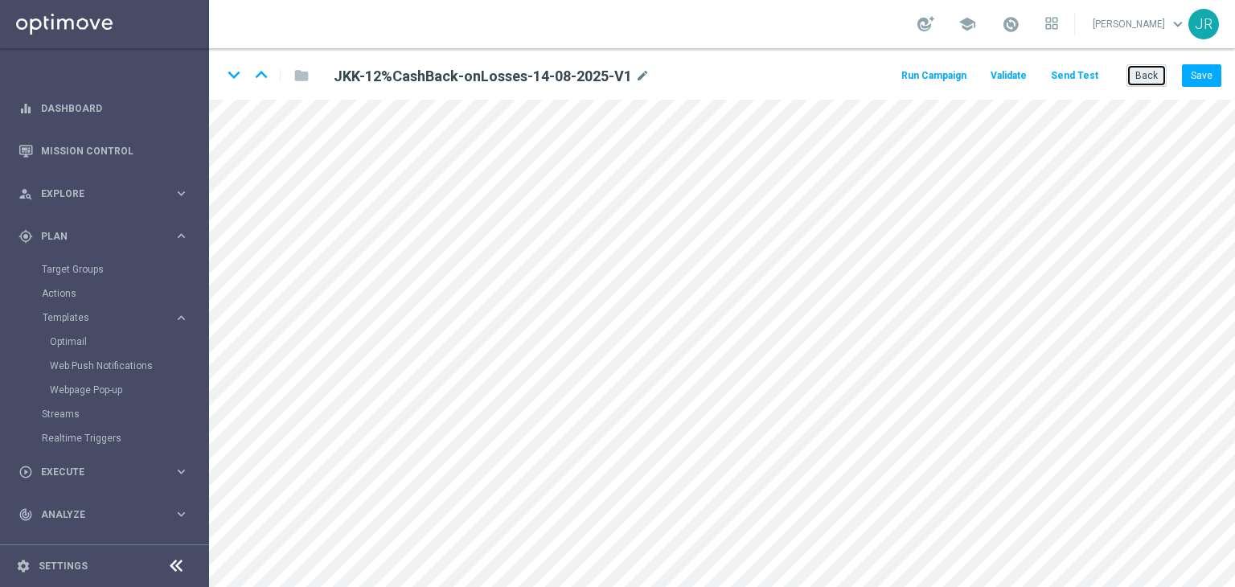
click at [1153, 81] on button "Back" at bounding box center [1146, 75] width 40 height 23
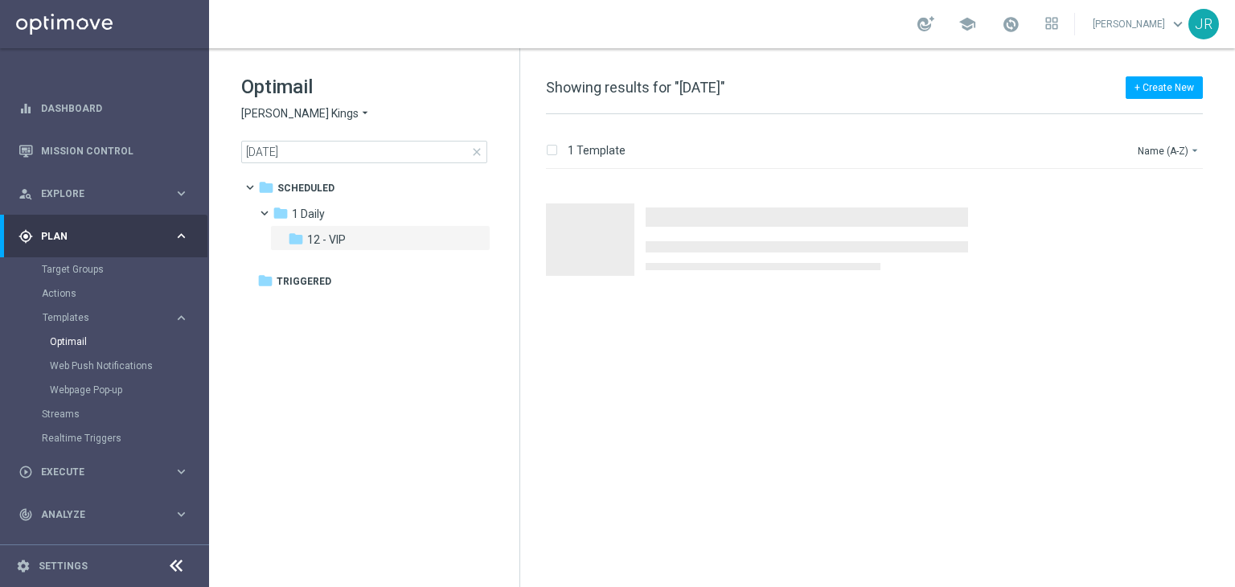
click at [265, 117] on span "[PERSON_NAME] Kings" at bounding box center [299, 113] width 117 height 15
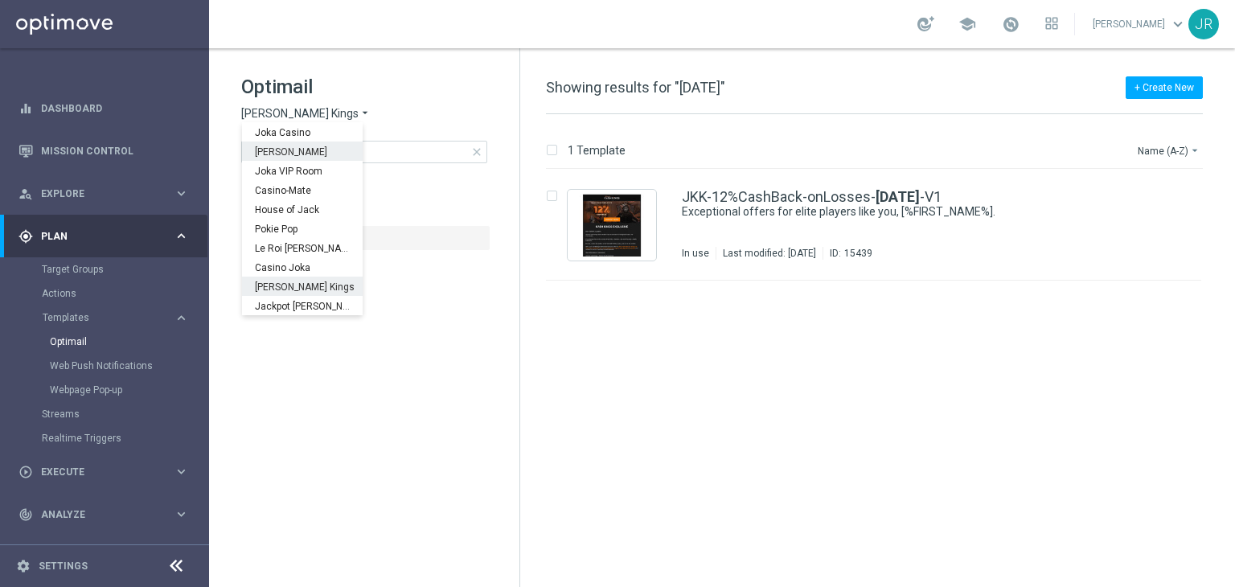
click at [0, 0] on span "[PERSON_NAME]" at bounding box center [0, 0] width 0 height 0
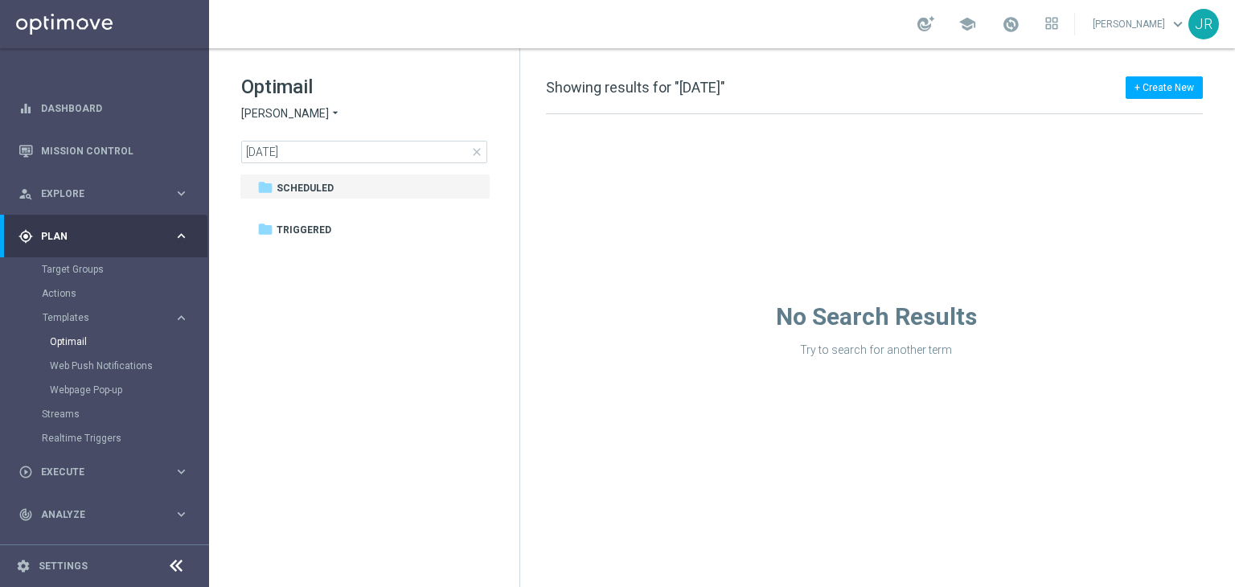
click at [476, 154] on span "close" at bounding box center [476, 151] width 13 height 13
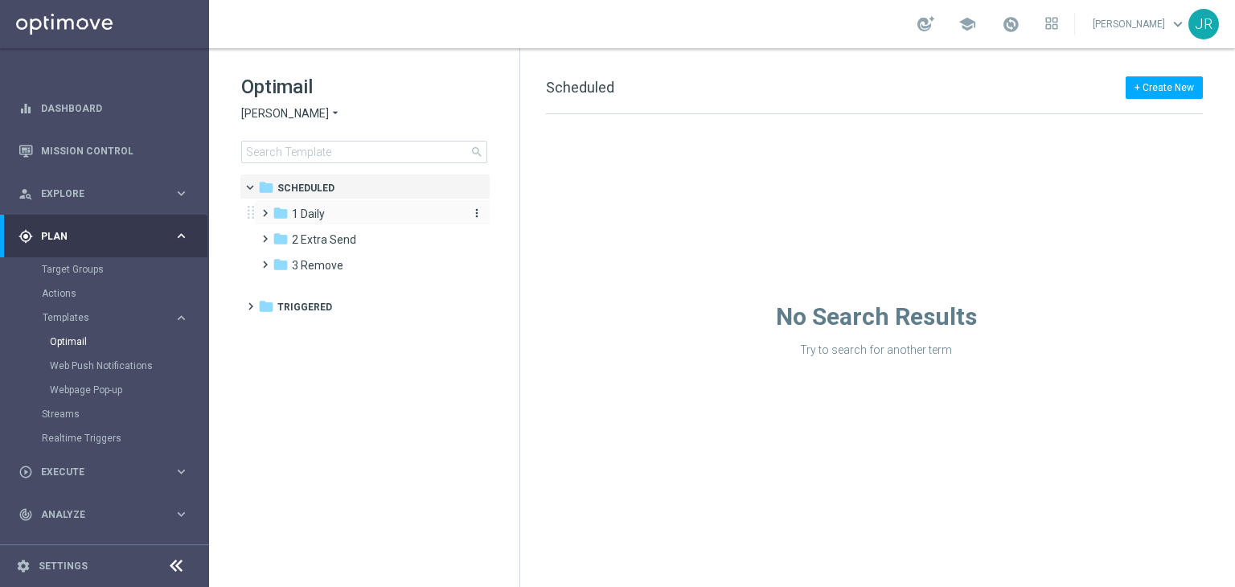
click at [319, 219] on span "1 Daily" at bounding box center [308, 214] width 33 height 14
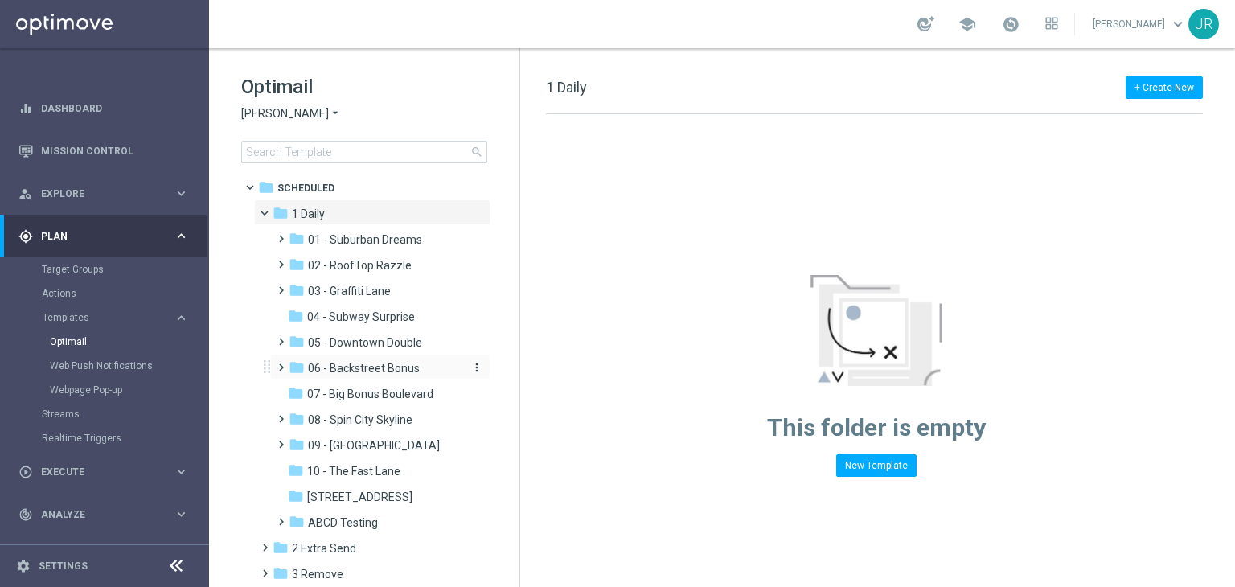
click at [375, 367] on span "06 - Backstreet Bonus" at bounding box center [364, 368] width 112 height 14
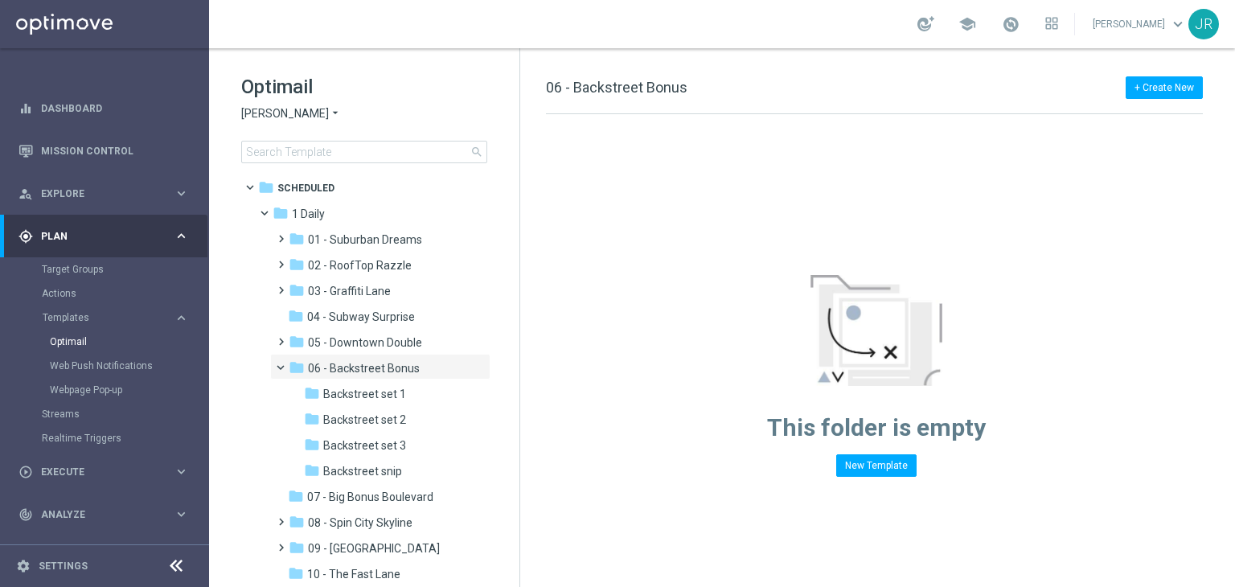
drag, startPoint x: 365, startPoint y: 441, endPoint x: 601, endPoint y: 410, distance: 238.4
click at [365, 441] on span "Backstreet set 3" at bounding box center [364, 445] width 83 height 14
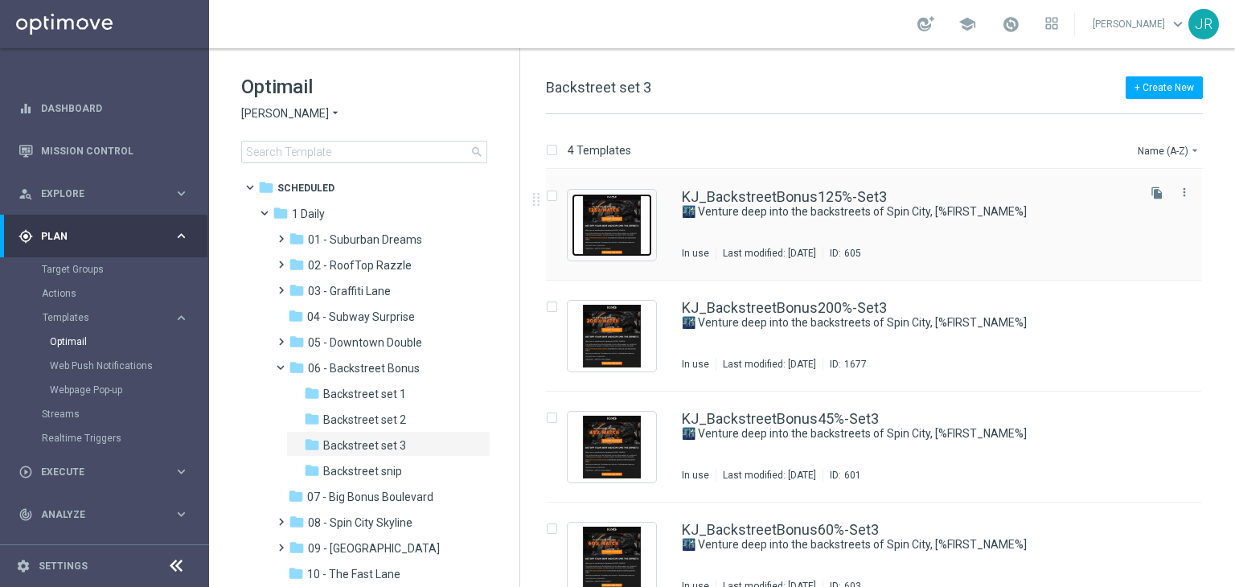
click at [636, 239] on img "Press SPACE to select this row." at bounding box center [611, 225] width 80 height 63
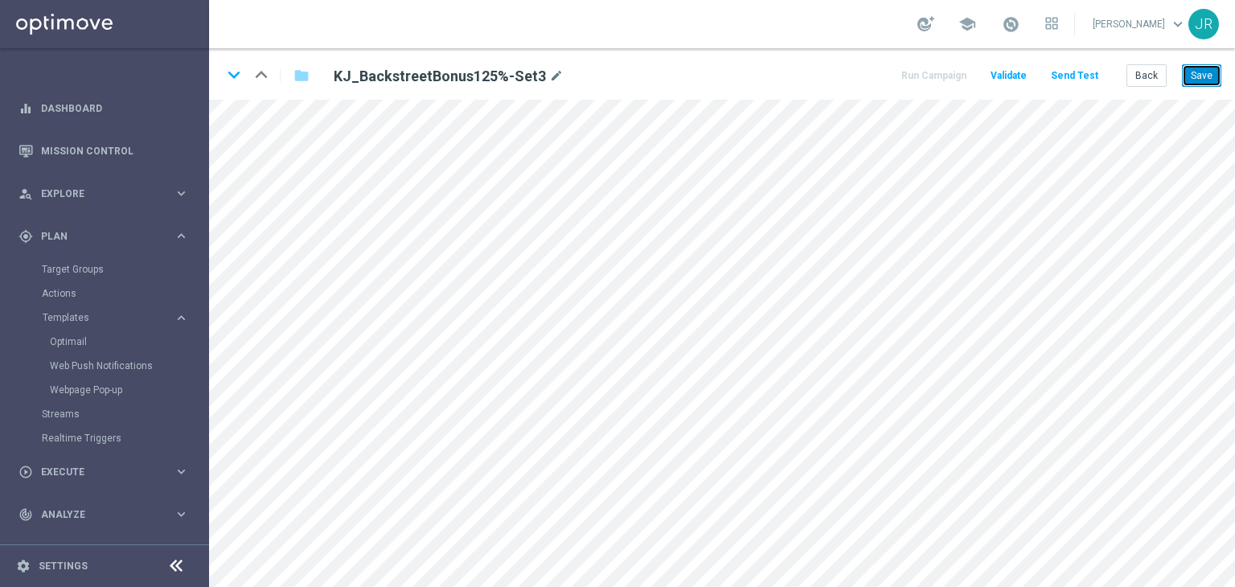
click at [1206, 75] on button "Save" at bounding box center [1201, 75] width 39 height 23
click at [1191, 80] on button "Save" at bounding box center [1201, 75] width 39 height 23
click at [1196, 79] on button "Save" at bounding box center [1201, 75] width 39 height 23
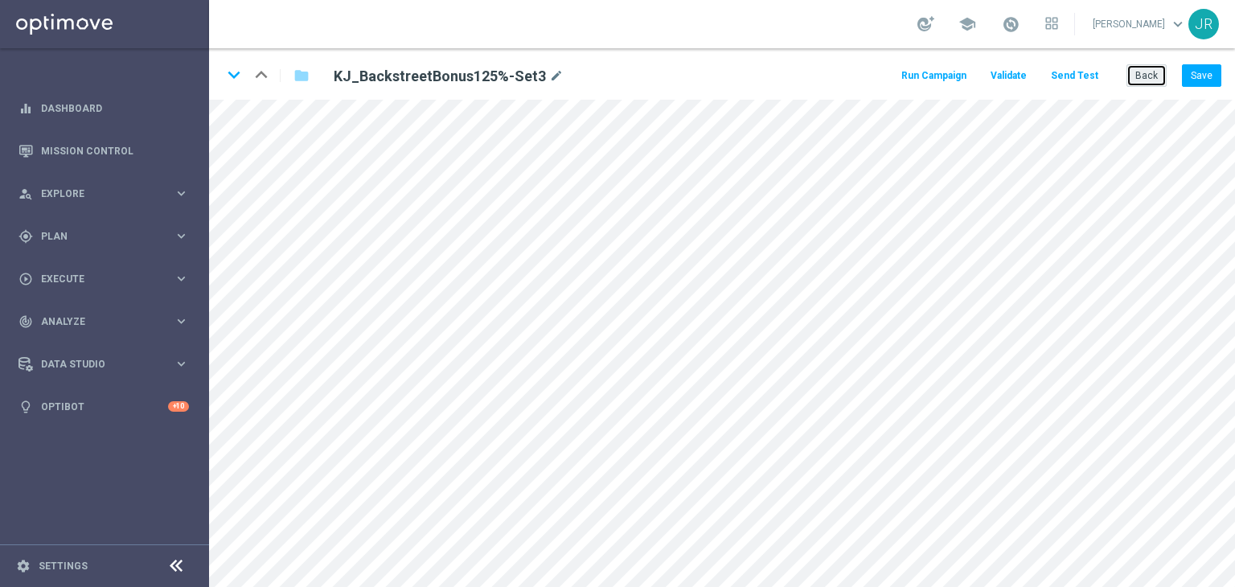
click at [1153, 72] on button "Back" at bounding box center [1146, 75] width 40 height 23
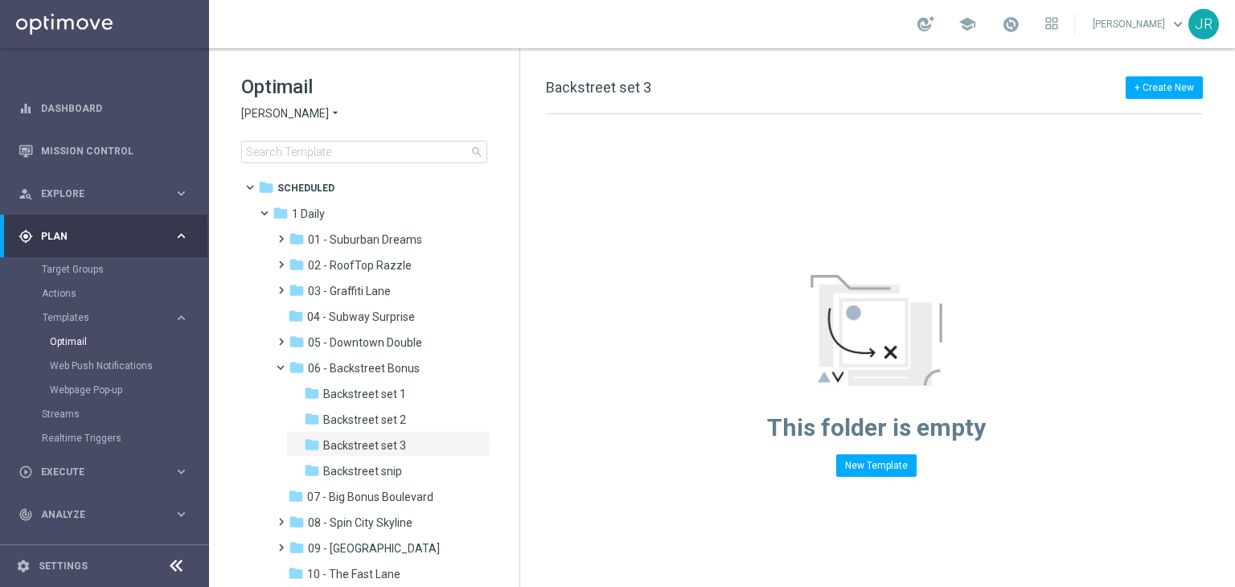
click at [283, 111] on span "[PERSON_NAME]" at bounding box center [285, 113] width 88 height 15
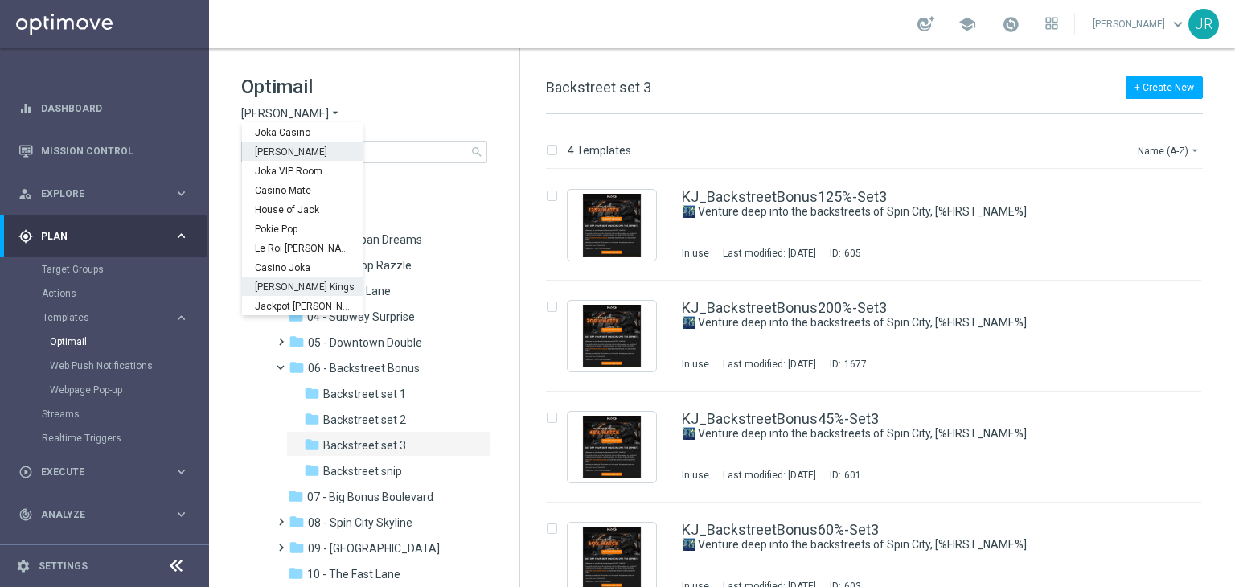
click at [0, 0] on span "Johnnie Kash Kings" at bounding box center [0, 0] width 0 height 0
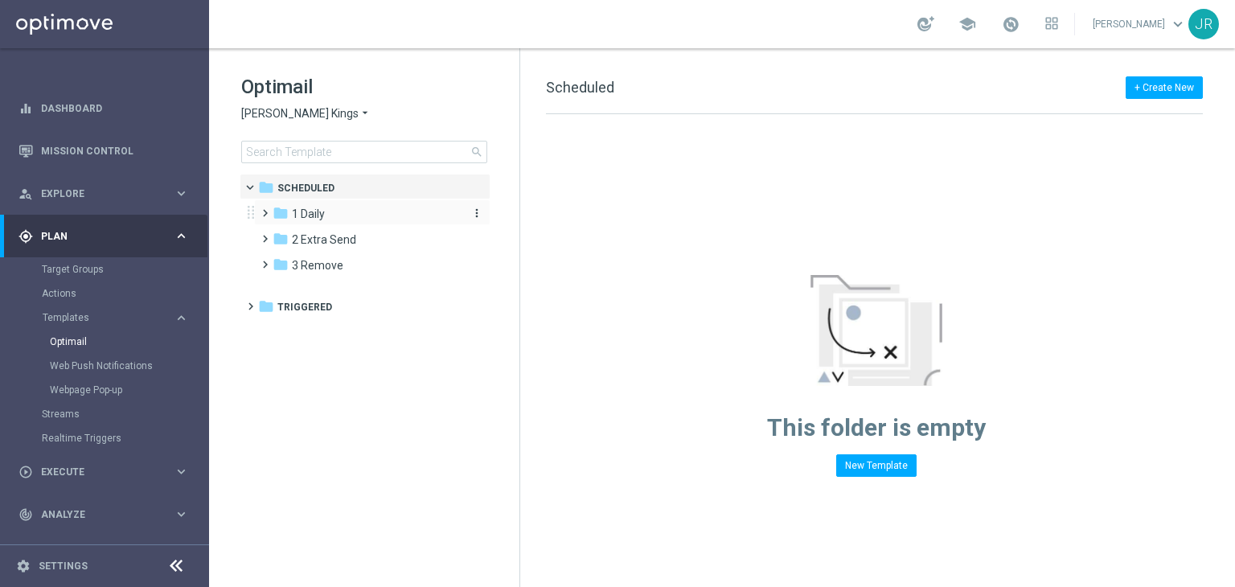
click at [310, 212] on span "1 Daily" at bounding box center [308, 214] width 33 height 14
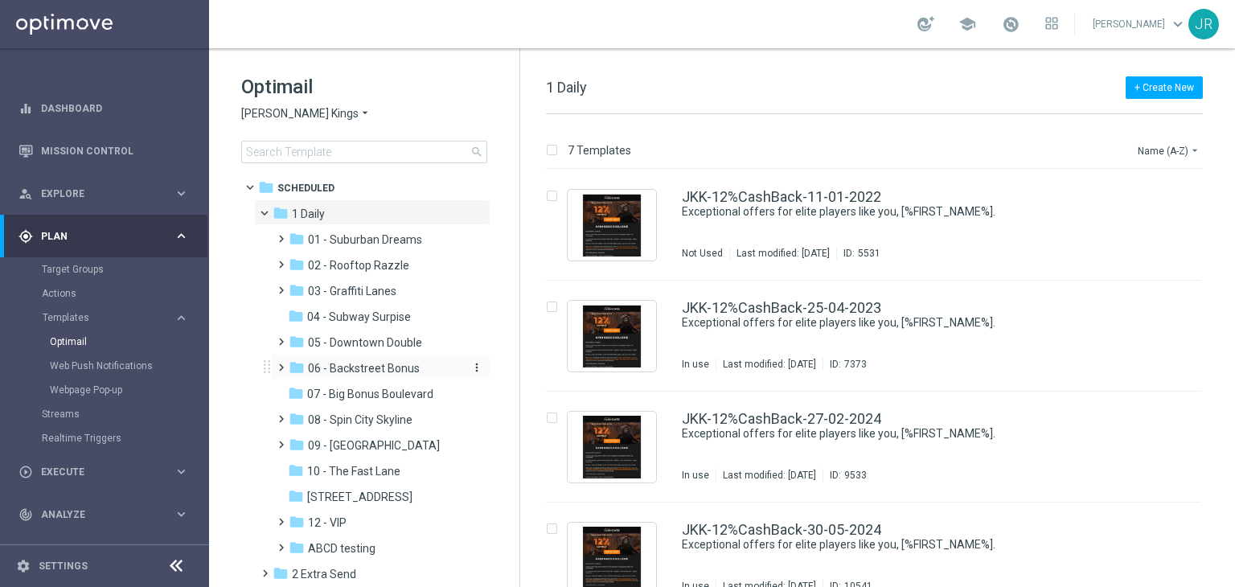
click at [348, 371] on span "06 - Backstreet Bonus" at bounding box center [364, 368] width 112 height 14
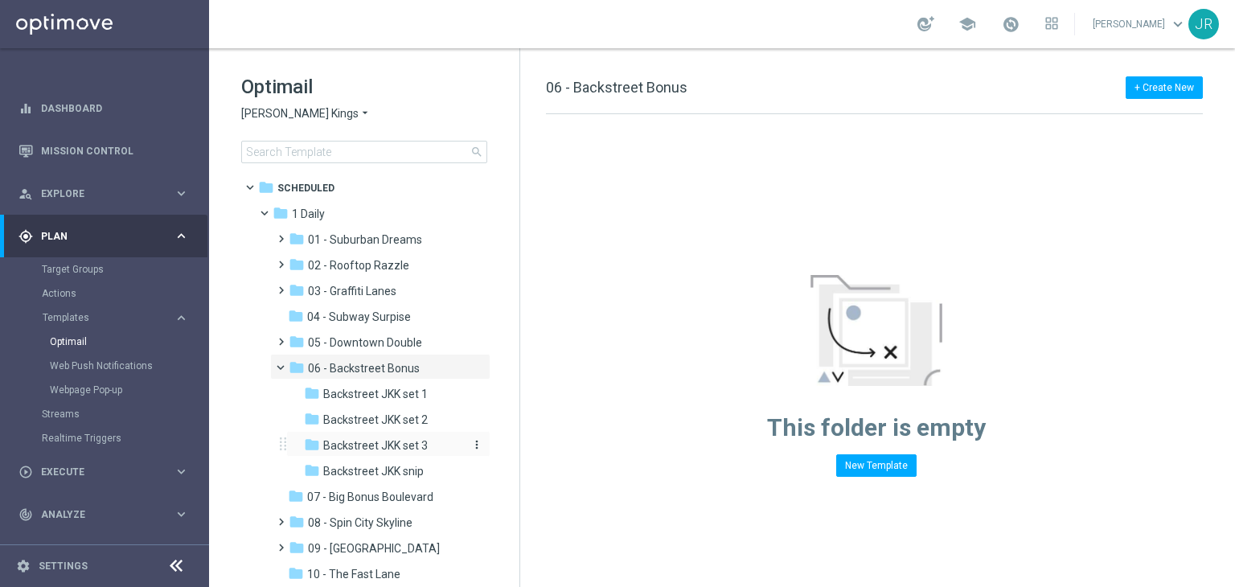
click at [381, 444] on span "Backstreet JKK set 3" at bounding box center [375, 445] width 104 height 14
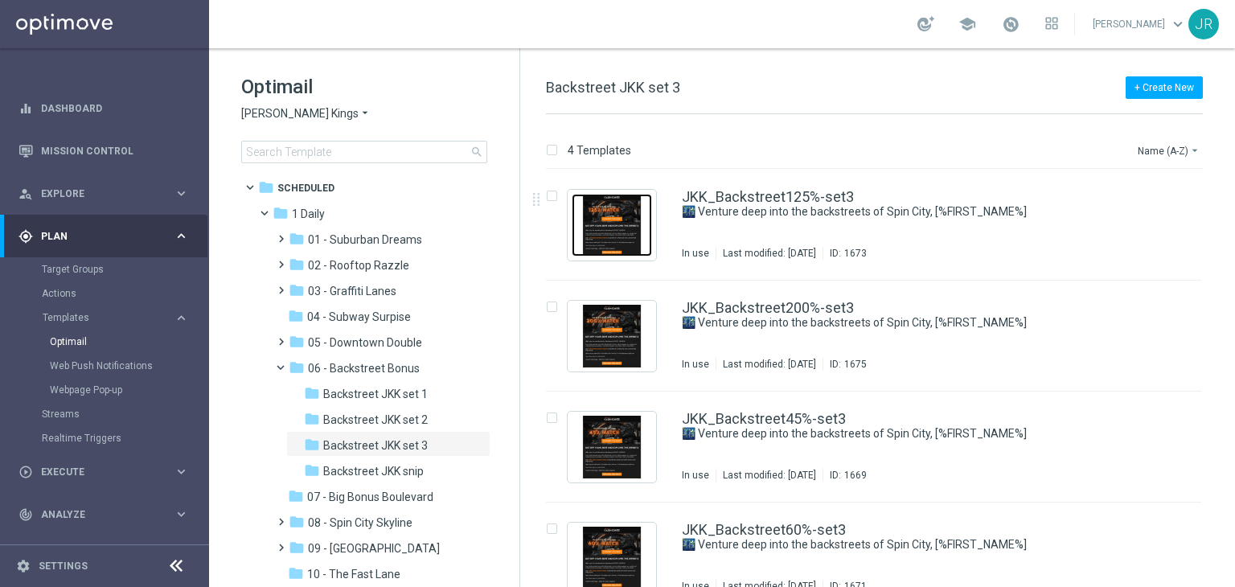
drag, startPoint x: 633, startPoint y: 213, endPoint x: 577, endPoint y: 175, distance: 67.8
click at [633, 213] on img "Press SPACE to select this row." at bounding box center [611, 225] width 80 height 63
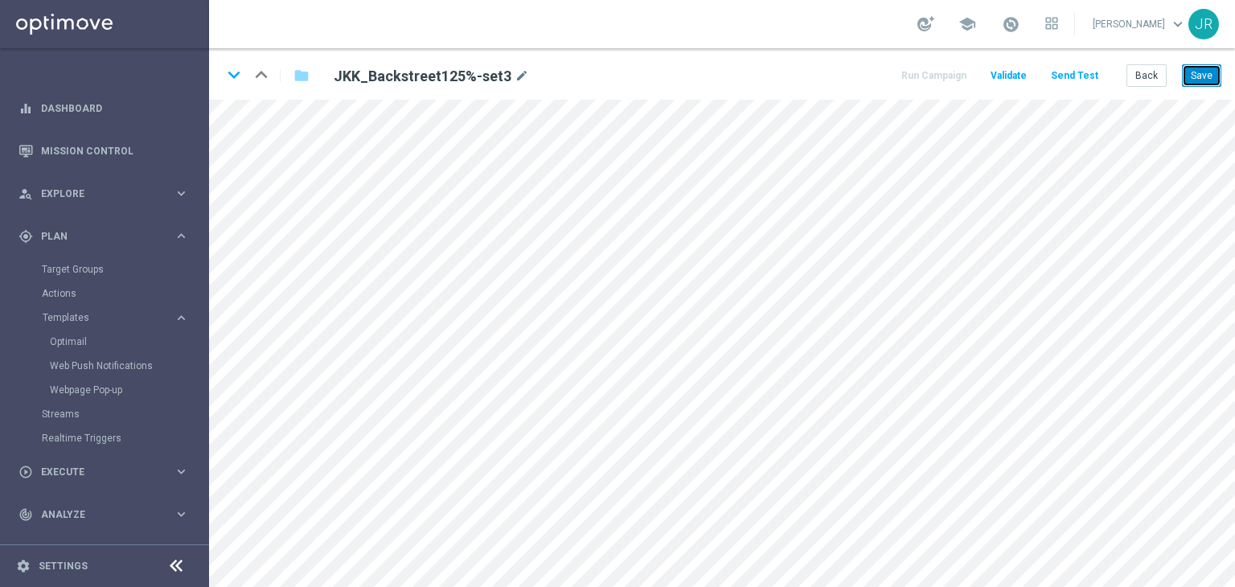
click at [1202, 84] on button "Save" at bounding box center [1201, 75] width 39 height 23
click at [1212, 68] on button "Save" at bounding box center [1201, 75] width 39 height 23
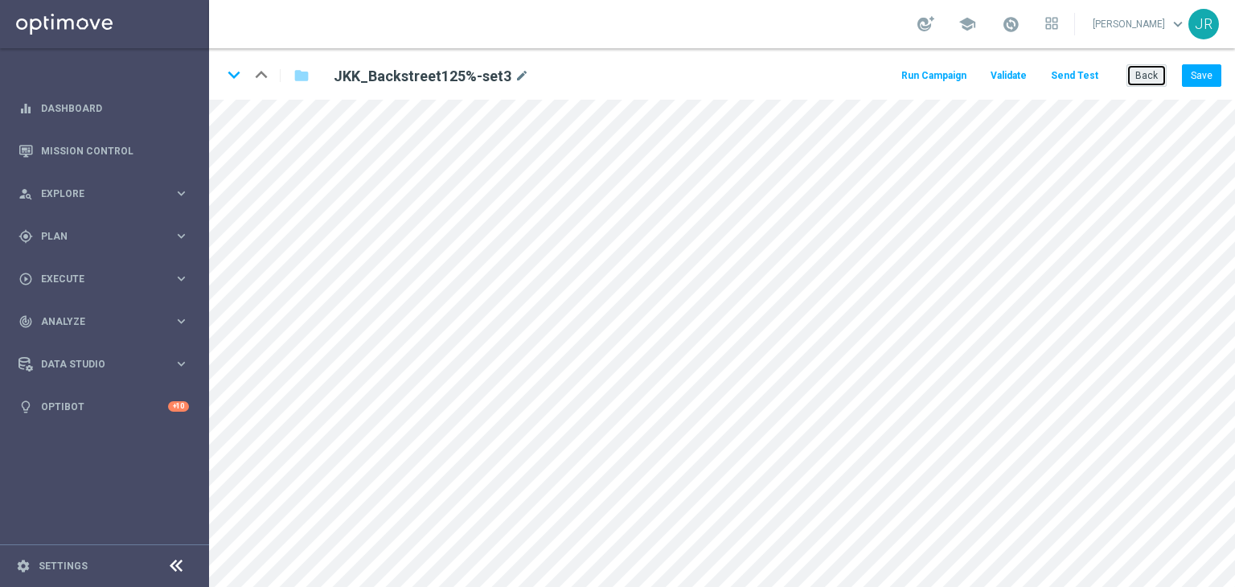
click at [1149, 75] on button "Back" at bounding box center [1146, 75] width 40 height 23
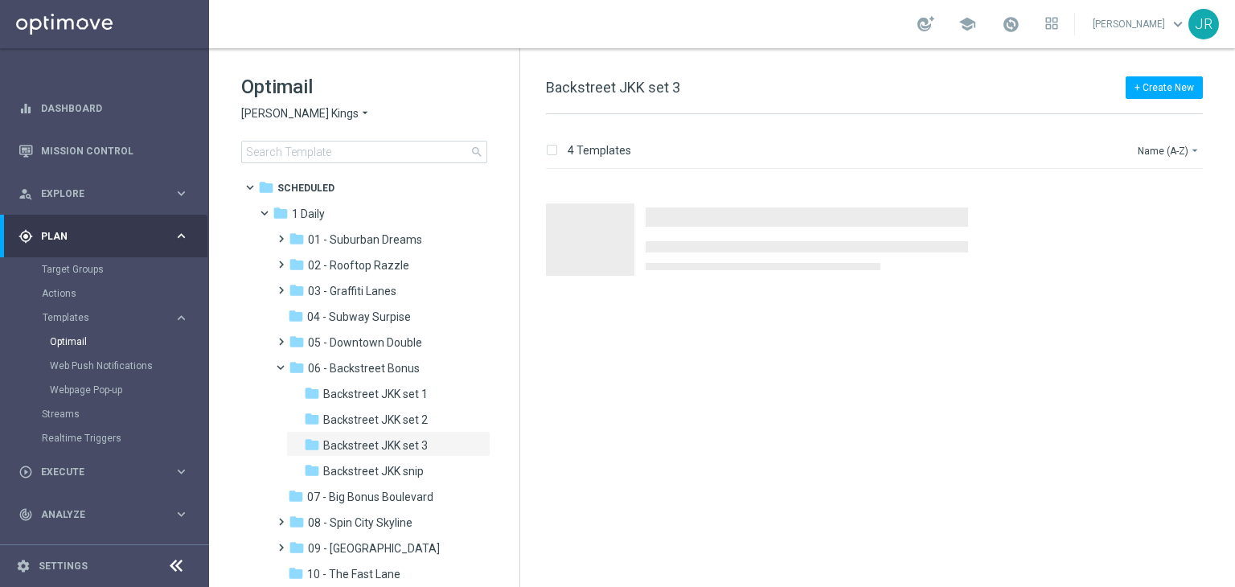
click at [268, 116] on span "Johnnie Kash Kings" at bounding box center [299, 113] width 117 height 15
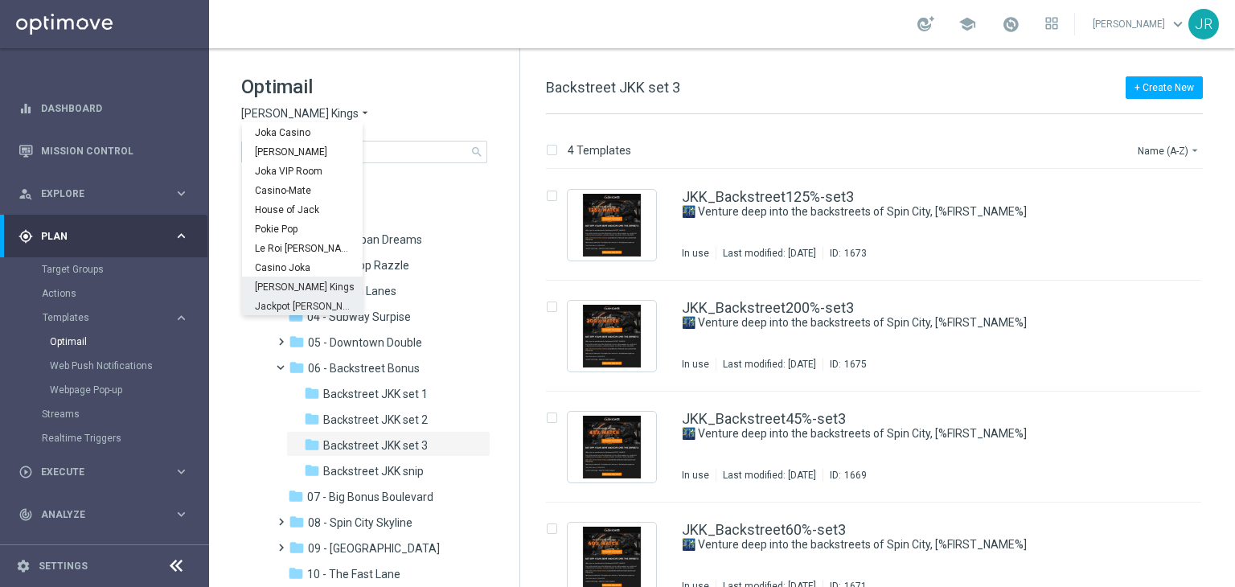
click at [0, 0] on span "Jackpot [PERSON_NAME]" at bounding box center [0, 0] width 0 height 0
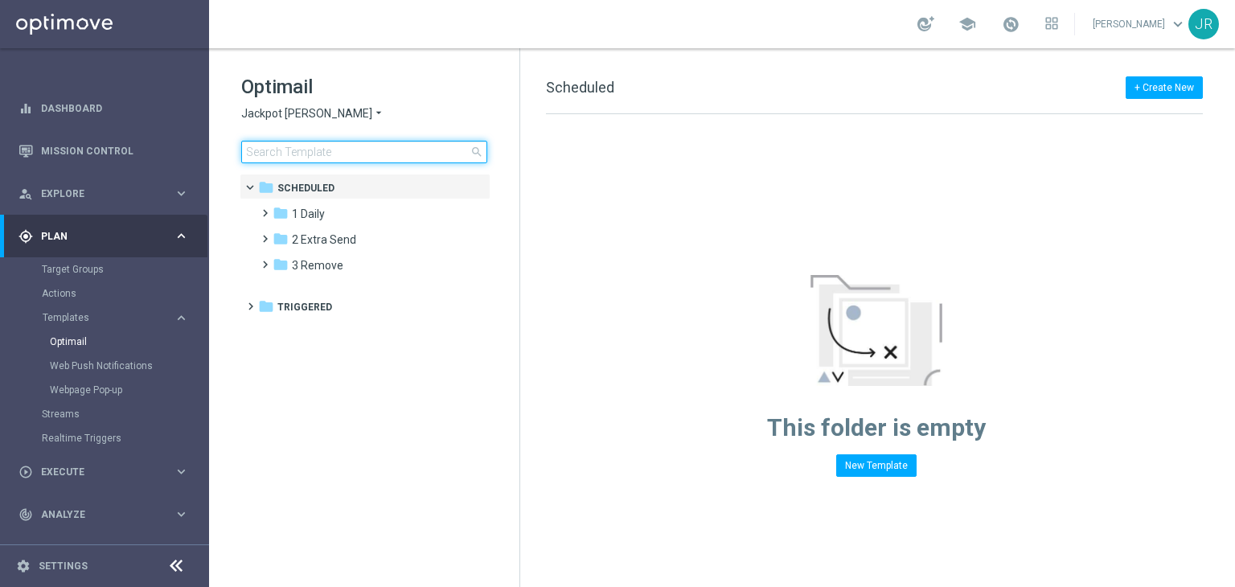
click at [280, 154] on input at bounding box center [364, 152] width 246 height 23
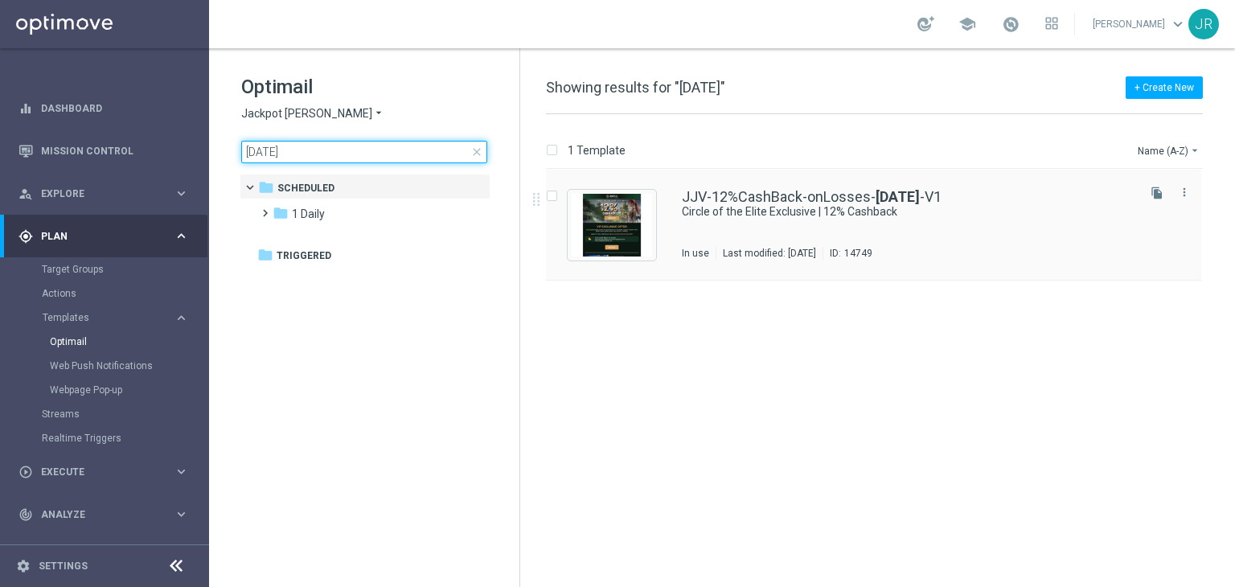
type input "[DATE]"
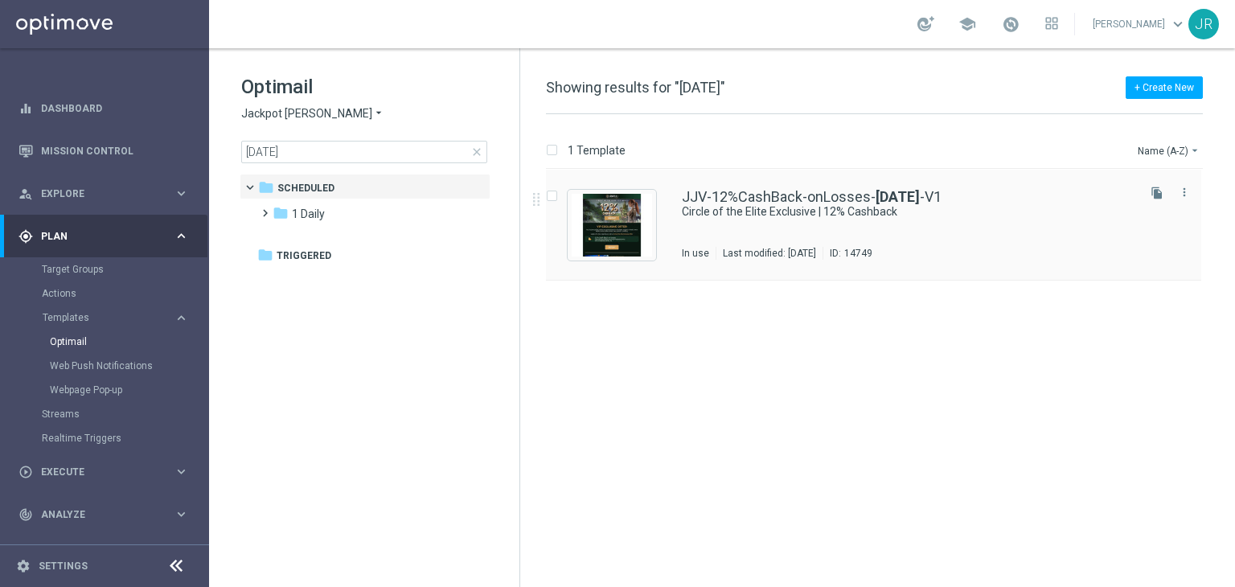
click at [757, 227] on div "JJV-12%CashBack-onLosses- 14-08-2025 -V1 Circle of the Elite Exclusive | 12% Ca…" at bounding box center [908, 225] width 452 height 70
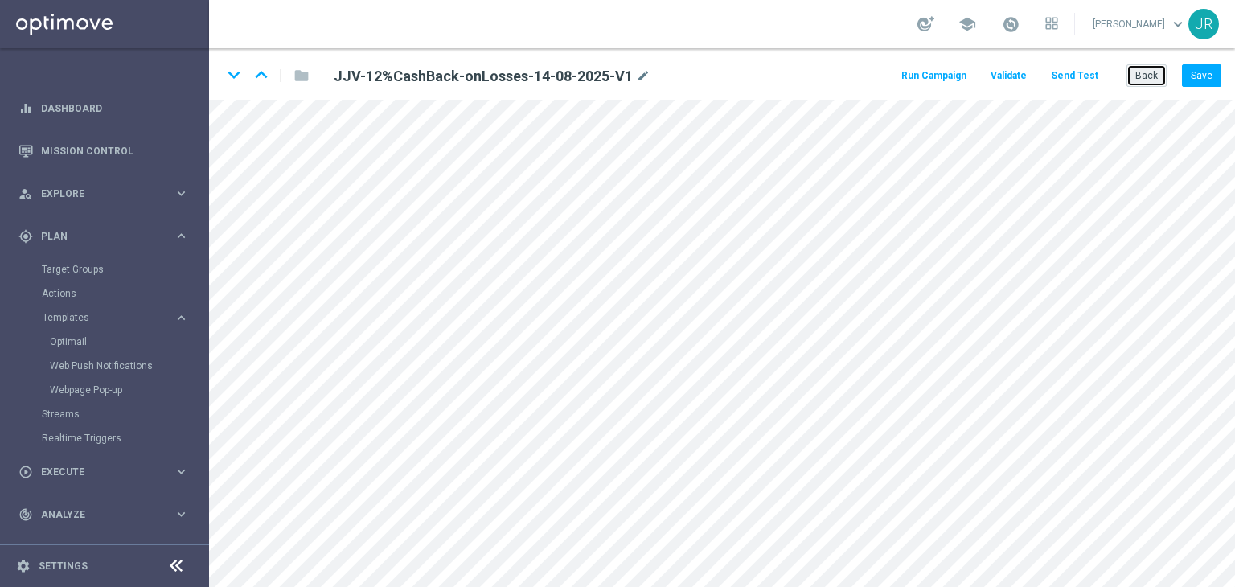
click at [1132, 78] on button "Back" at bounding box center [1146, 75] width 40 height 23
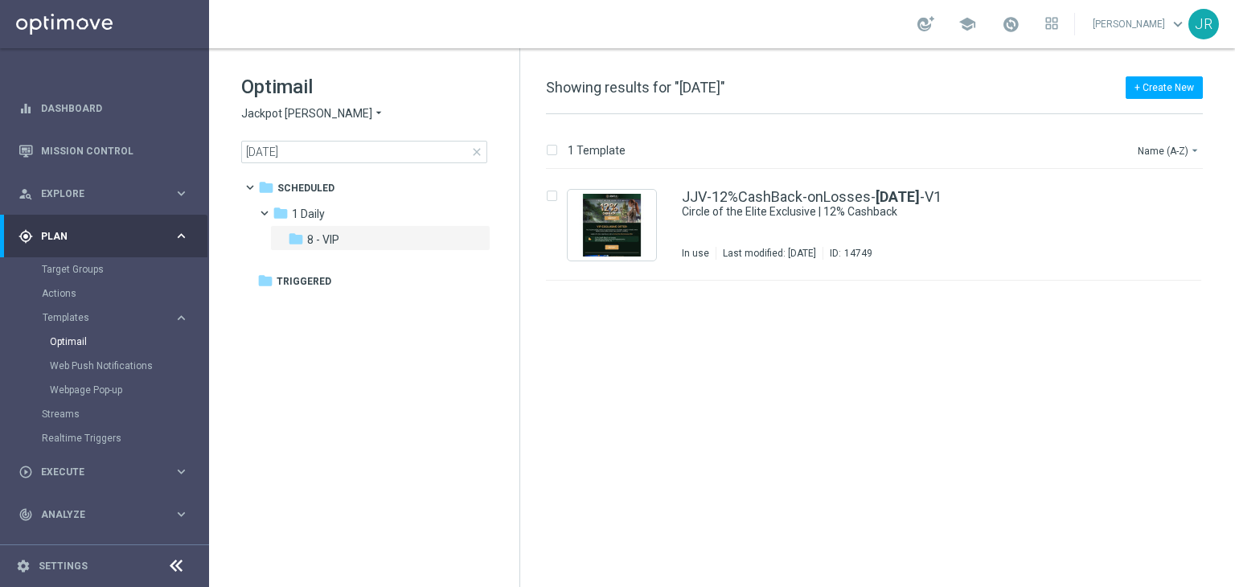
click at [475, 153] on span "close" at bounding box center [476, 151] width 13 height 13
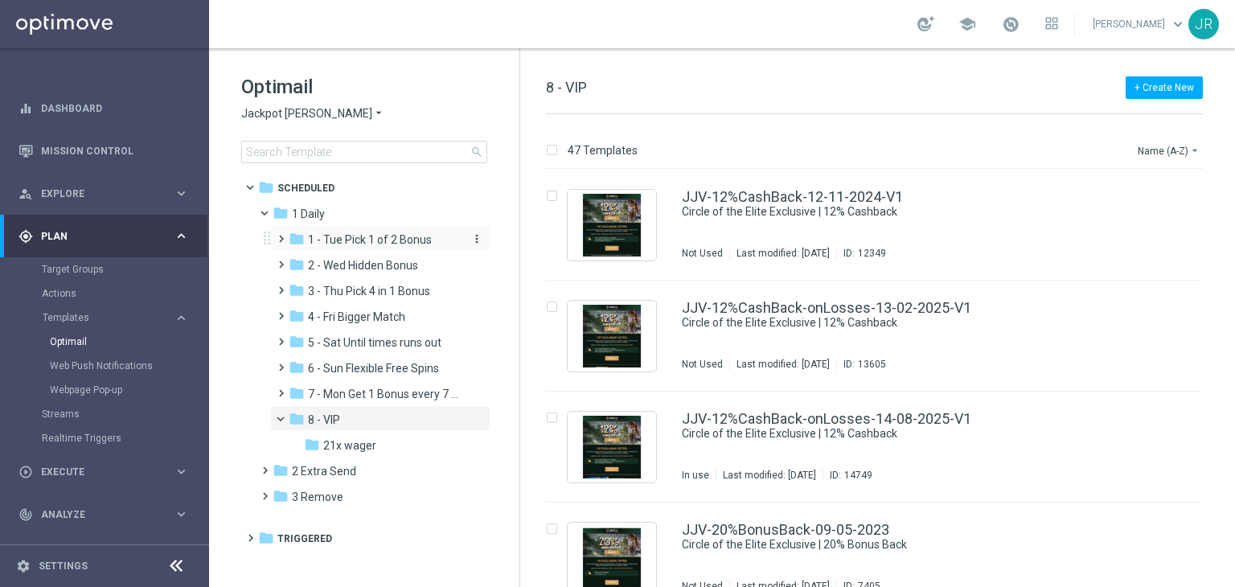
click at [375, 242] on span "1 - Tue Pick 1 of 2 Bonus" at bounding box center [370, 239] width 124 height 14
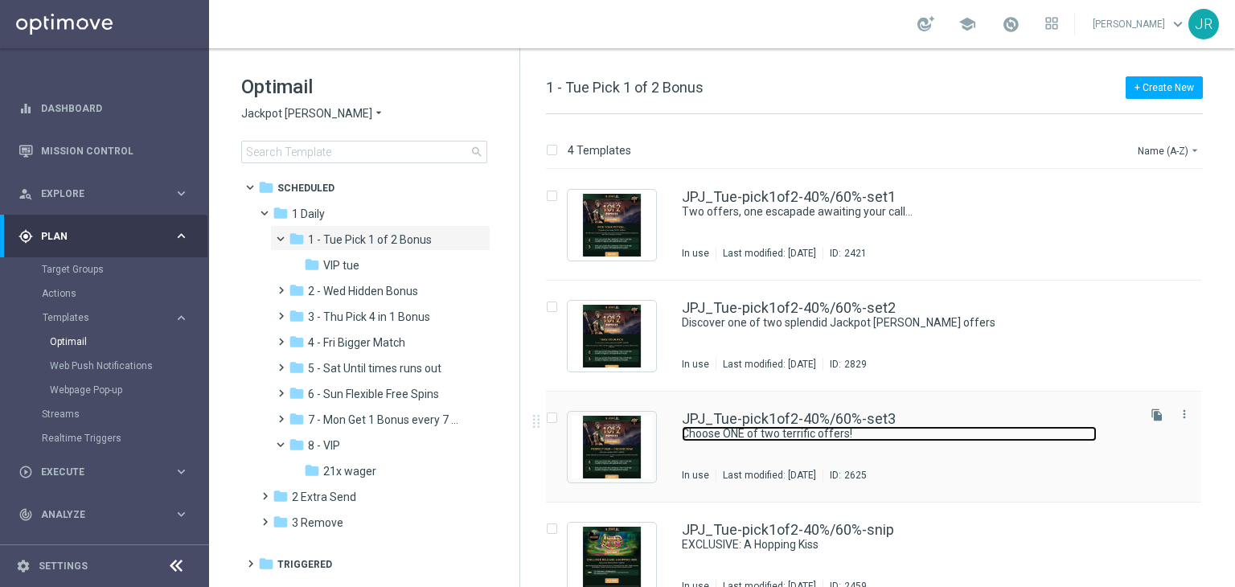
click at [830, 435] on link "Choose ONE of two terrific offers!" at bounding box center [889, 433] width 415 height 15
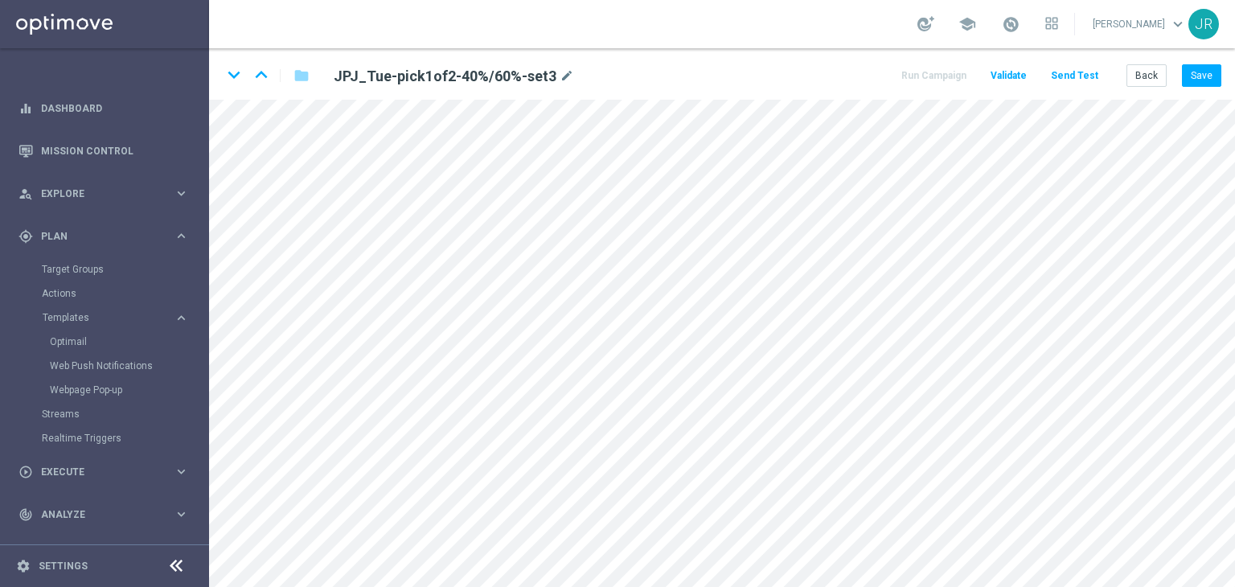
drag, startPoint x: 1206, startPoint y: 25, endPoint x: 1200, endPoint y: 35, distance: 11.2
click at [1206, 25] on div "JR" at bounding box center [1203, 24] width 31 height 31
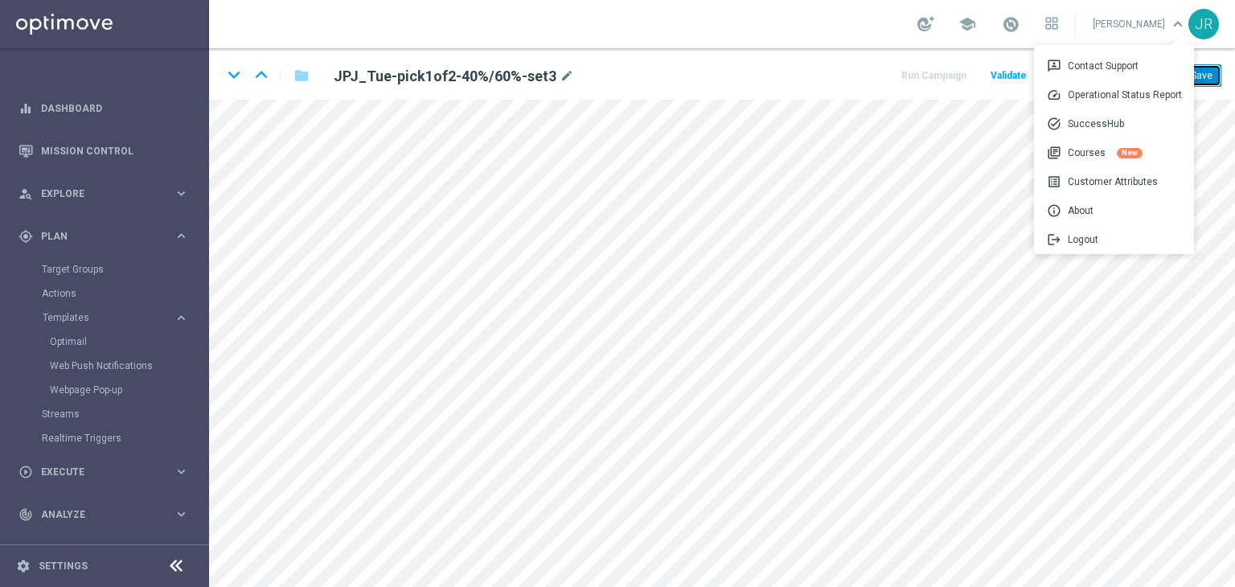
click at [1203, 84] on button "Save" at bounding box center [1201, 75] width 39 height 23
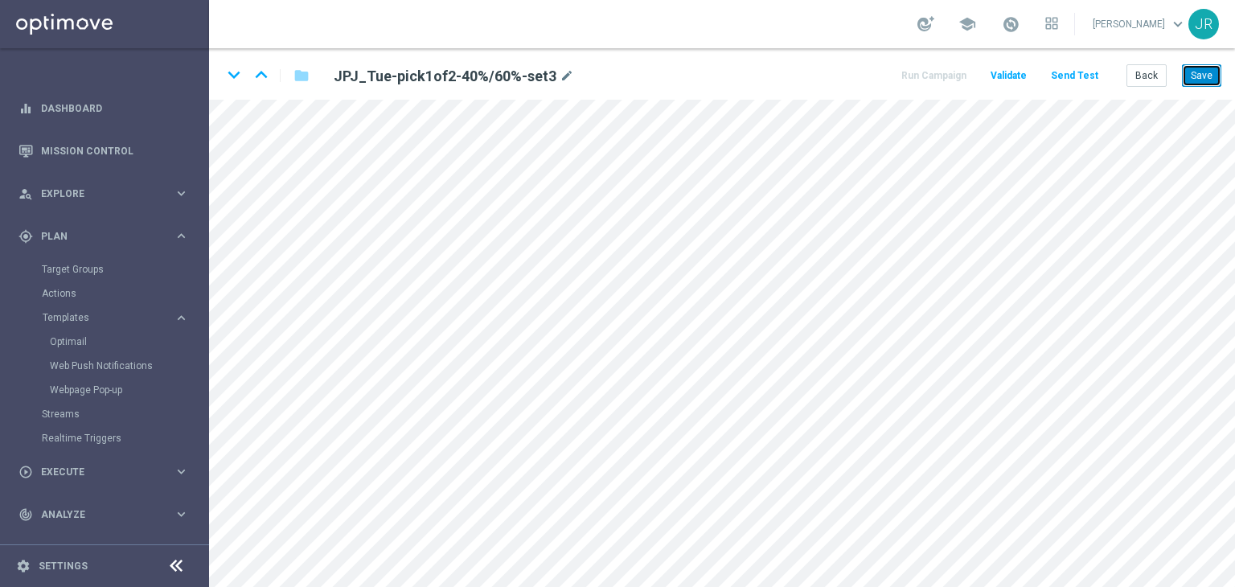
click at [1201, 79] on button "Save" at bounding box center [1201, 75] width 39 height 23
click at [1195, 75] on button "Save" at bounding box center [1201, 75] width 39 height 23
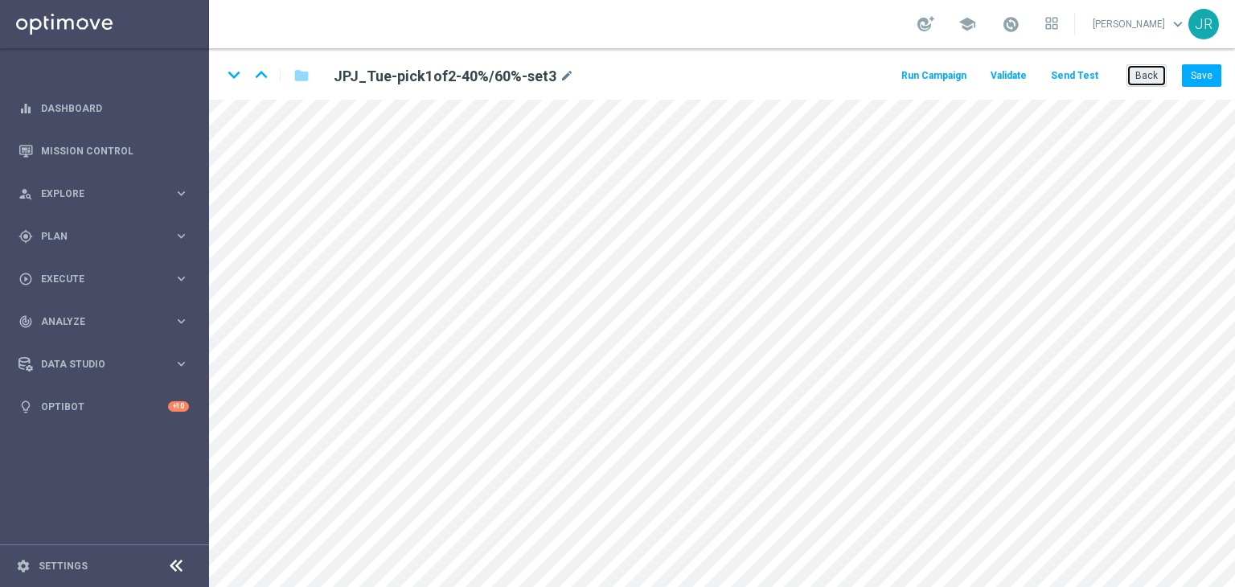
click at [1146, 81] on button "Back" at bounding box center [1146, 75] width 40 height 23
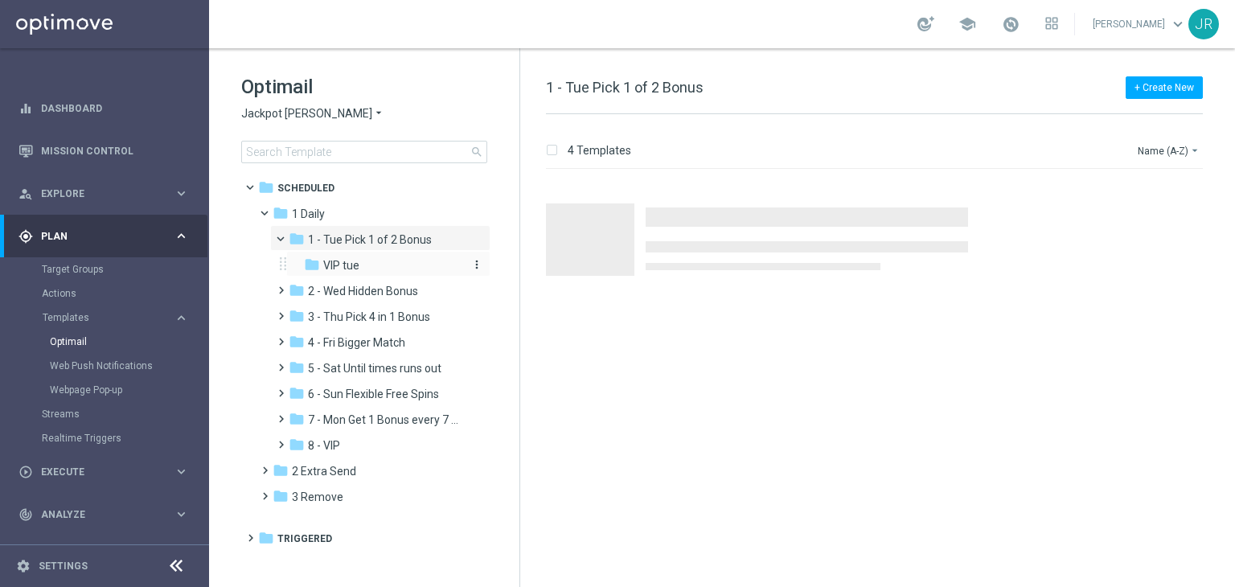
click at [325, 273] on div "folder VIP tue" at bounding box center [383, 265] width 158 height 18
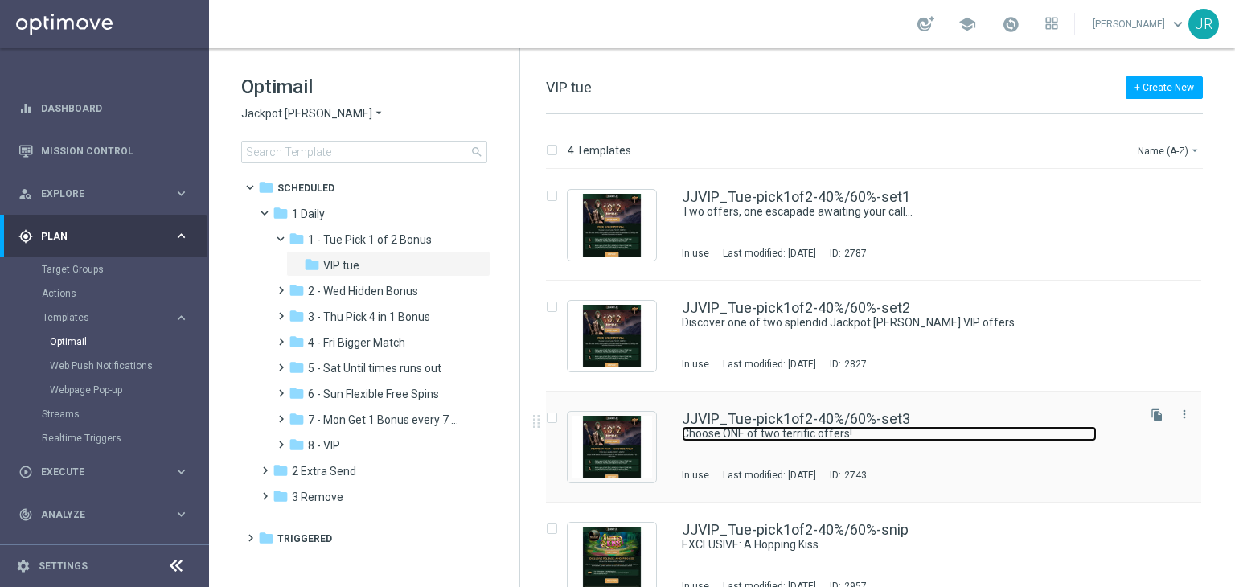
click at [853, 429] on link "Choose ONE of two terrific offers!" at bounding box center [889, 433] width 415 height 15
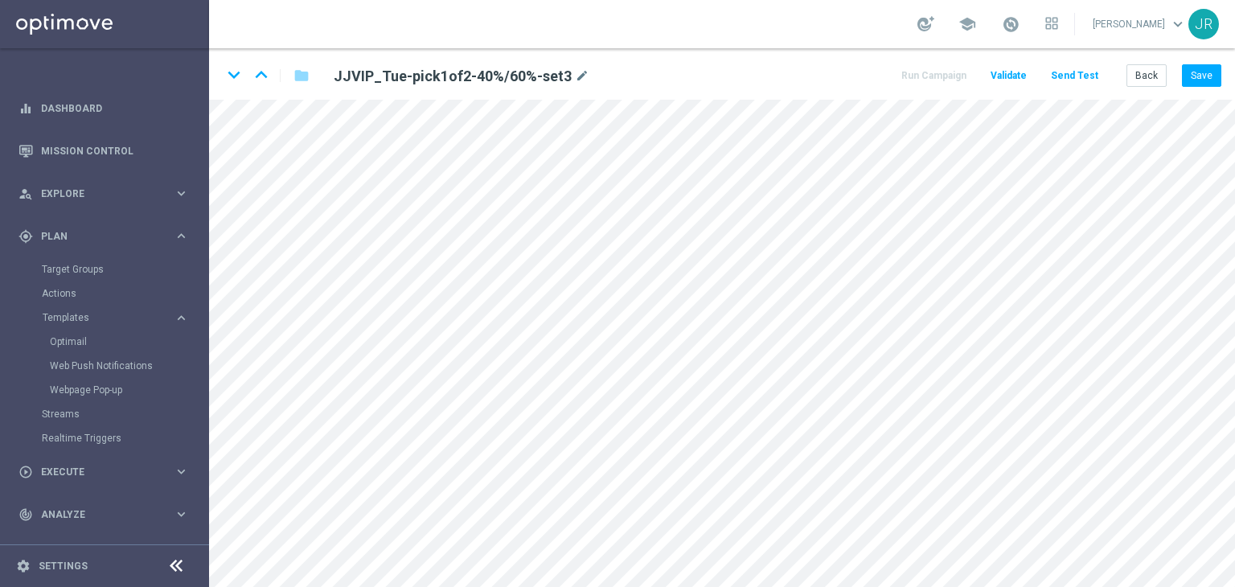
click at [1191, 88] on div "keyboard_arrow_down keyboard_arrow_up folder JJVIP_Tue-pick1of2-40%/60%-set3 mo…" at bounding box center [722, 73] width 1026 height 51
click at [1230, 68] on div "keyboard_arrow_down keyboard_arrow_up folder JJVIP_Tue-pick1of2-40%/60%-set3 mo…" at bounding box center [722, 73] width 1026 height 51
click at [1215, 76] on button "Save" at bounding box center [1201, 75] width 39 height 23
drag, startPoint x: 1200, startPoint y: 76, endPoint x: 1044, endPoint y: 82, distance: 156.0
click at [1200, 76] on button "Save" at bounding box center [1201, 75] width 39 height 23
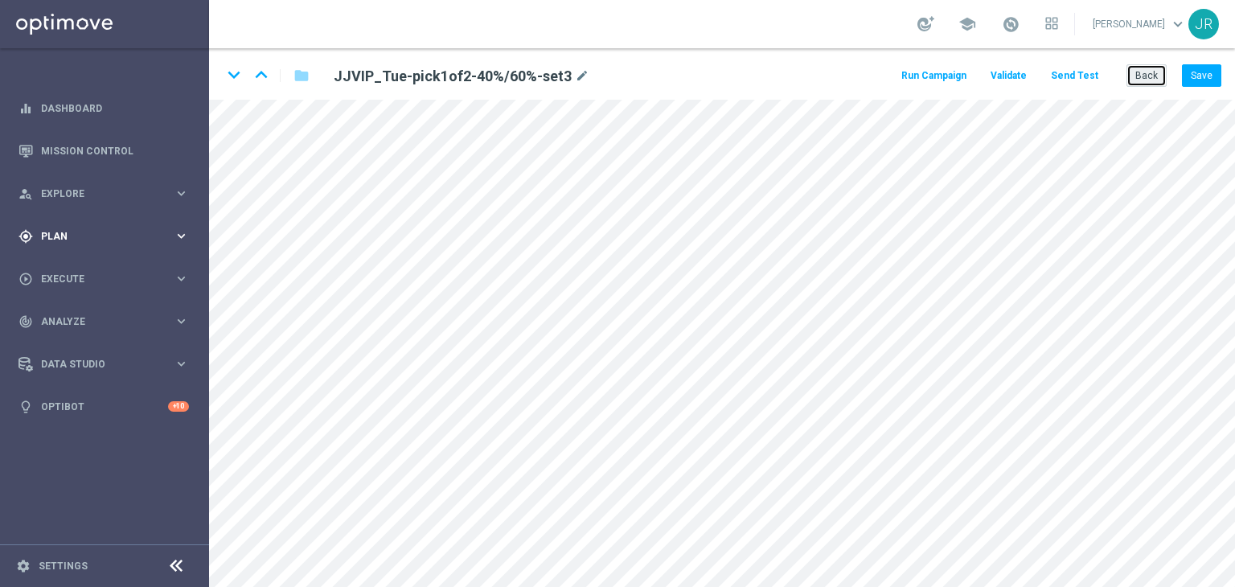
drag, startPoint x: 1000, startPoint y: 120, endPoint x: 190, endPoint y: 214, distance: 815.6
click at [1157, 77] on button "Back" at bounding box center [1146, 75] width 40 height 23
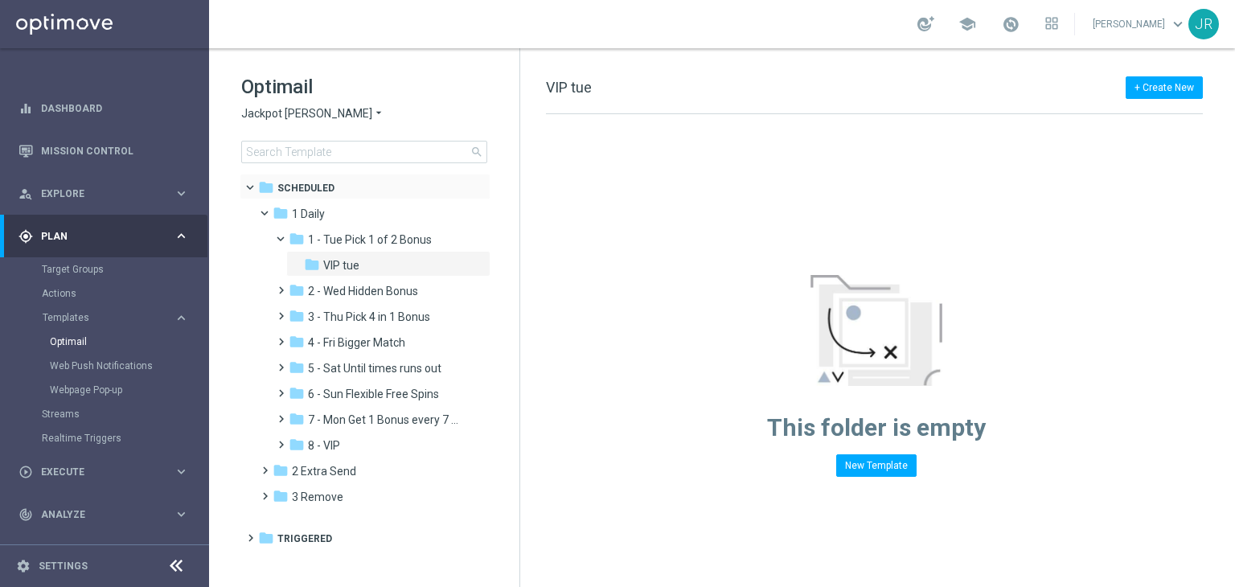
drag, startPoint x: 280, startPoint y: 110, endPoint x: 240, endPoint y: 180, distance: 80.7
click at [281, 109] on span "Jackpot [PERSON_NAME]" at bounding box center [306, 113] width 131 height 15
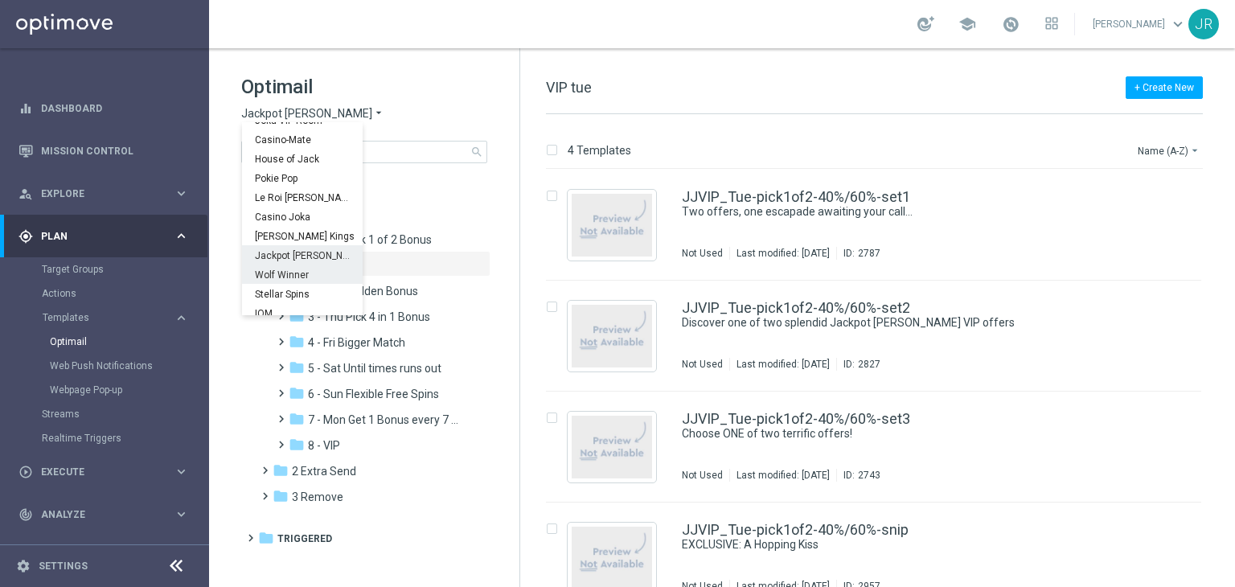
scroll to position [58, 0]
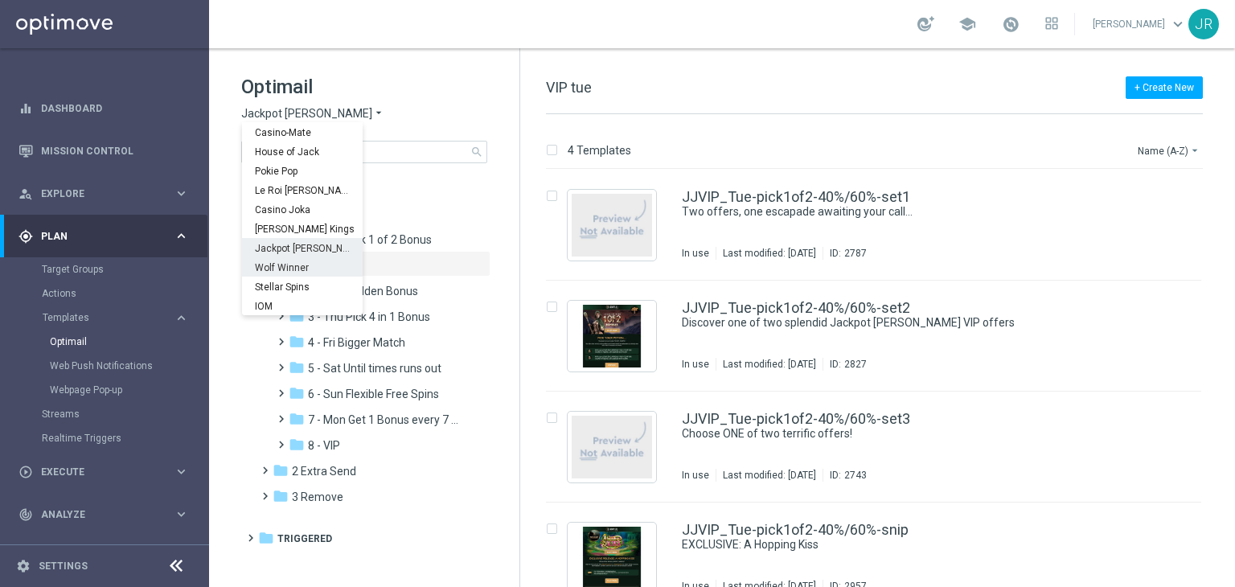
click at [0, 0] on span "Wolf Winner" at bounding box center [0, 0] width 0 height 0
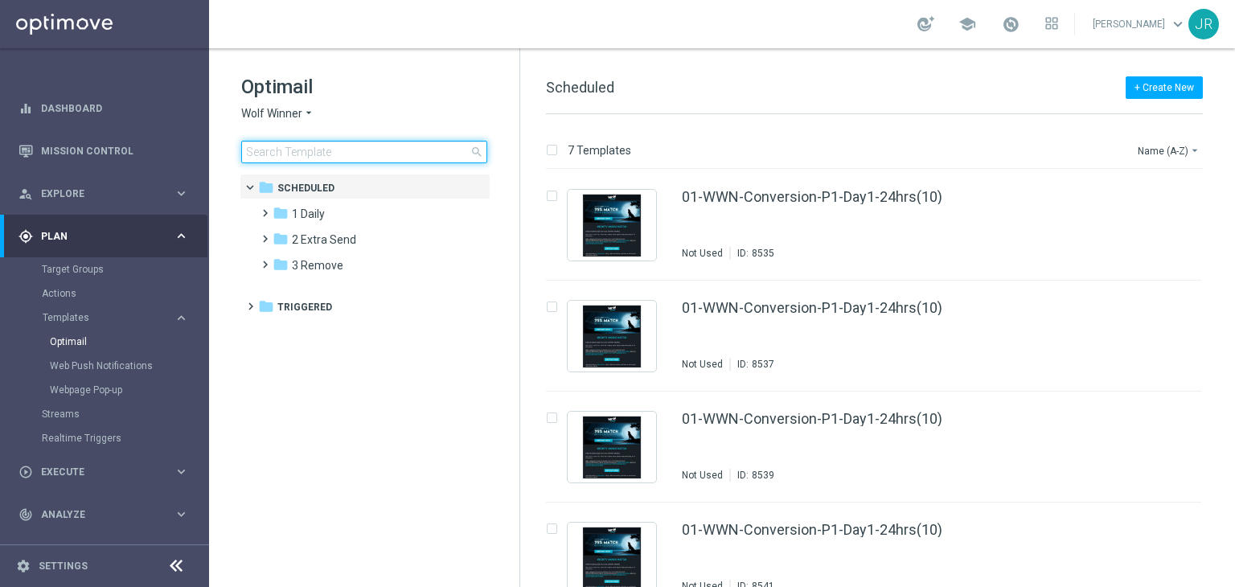
click at [316, 156] on input at bounding box center [364, 152] width 246 height 23
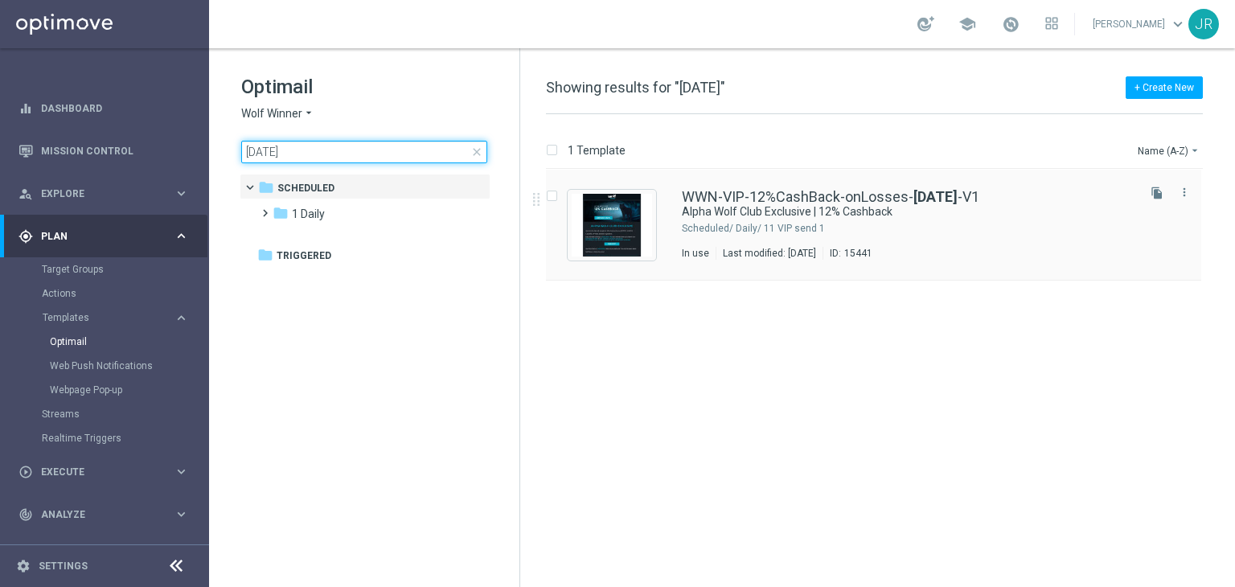
type input "[DATE]"
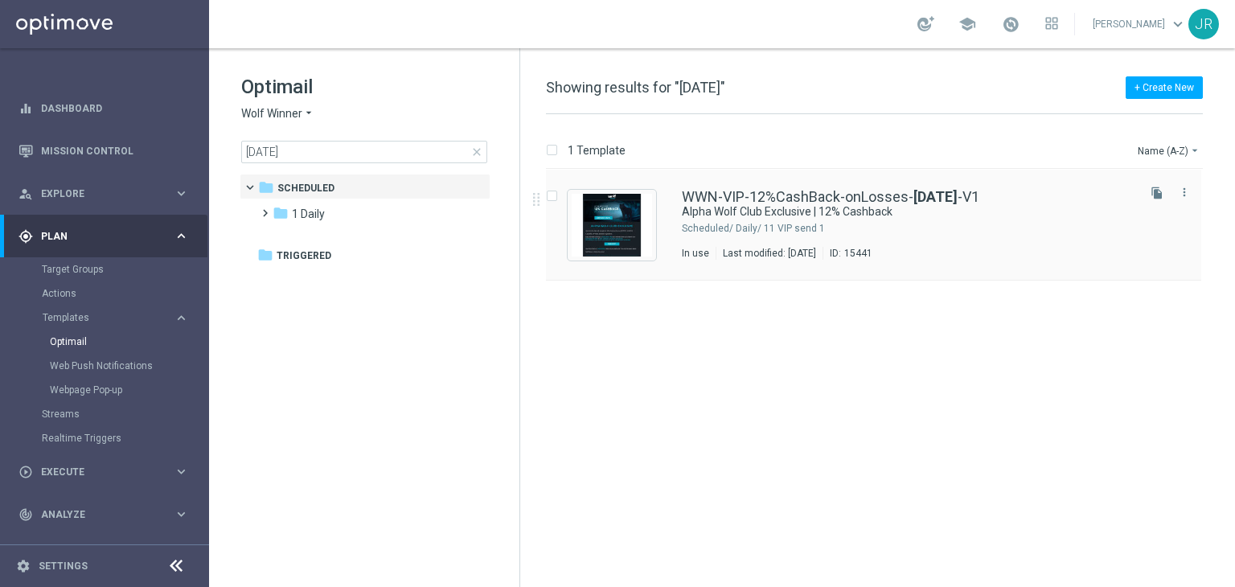
click at [854, 245] on div "WWN-VIP-12%CashBack-onLosses- [DATE] -V1 Alpha Wolf Club Exclusive | 12% Cashba…" at bounding box center [908, 225] width 452 height 70
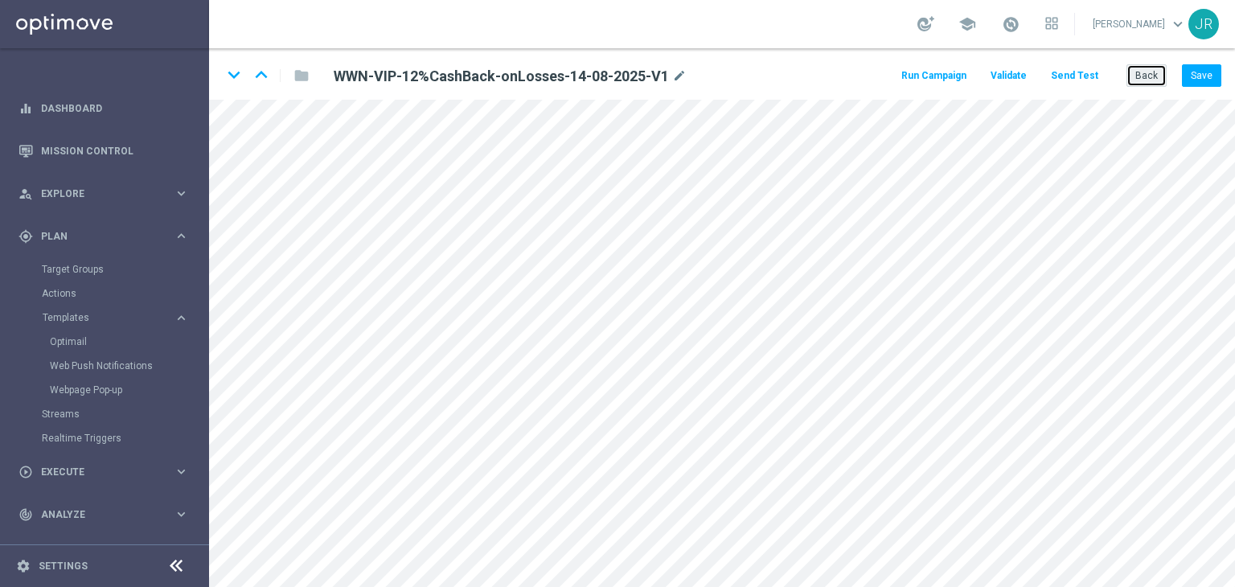
click at [1149, 69] on button "Back" at bounding box center [1146, 75] width 40 height 23
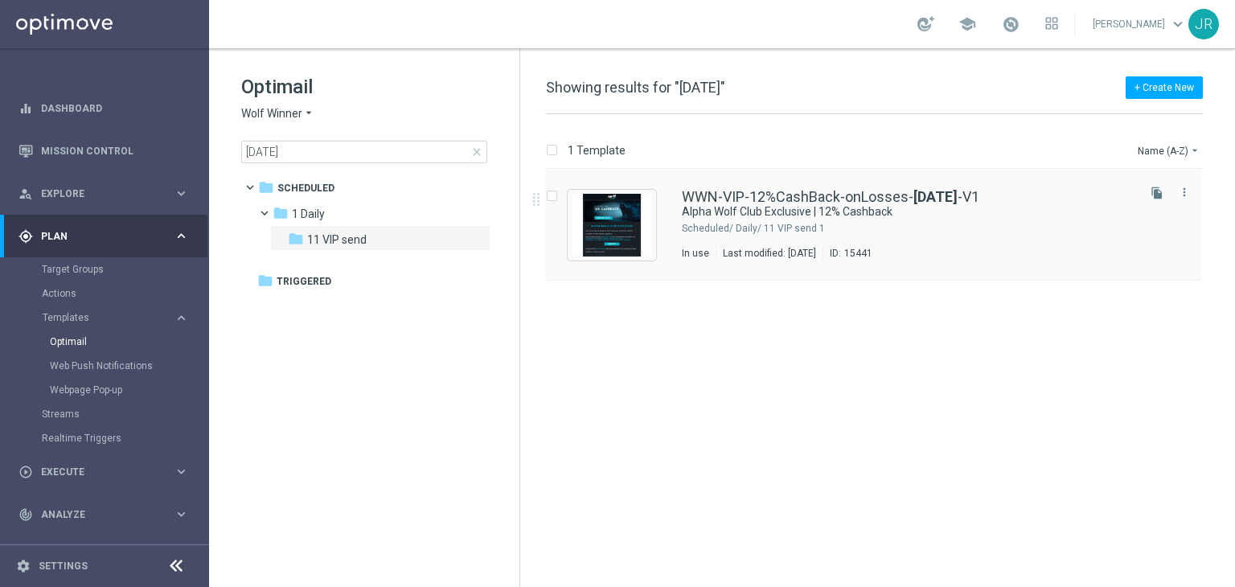
drag, startPoint x: 942, startPoint y: 230, endPoint x: 952, endPoint y: 233, distance: 10.9
click at [943, 230] on div "1 Daily/ 11 VIP send" at bounding box center [934, 228] width 398 height 13
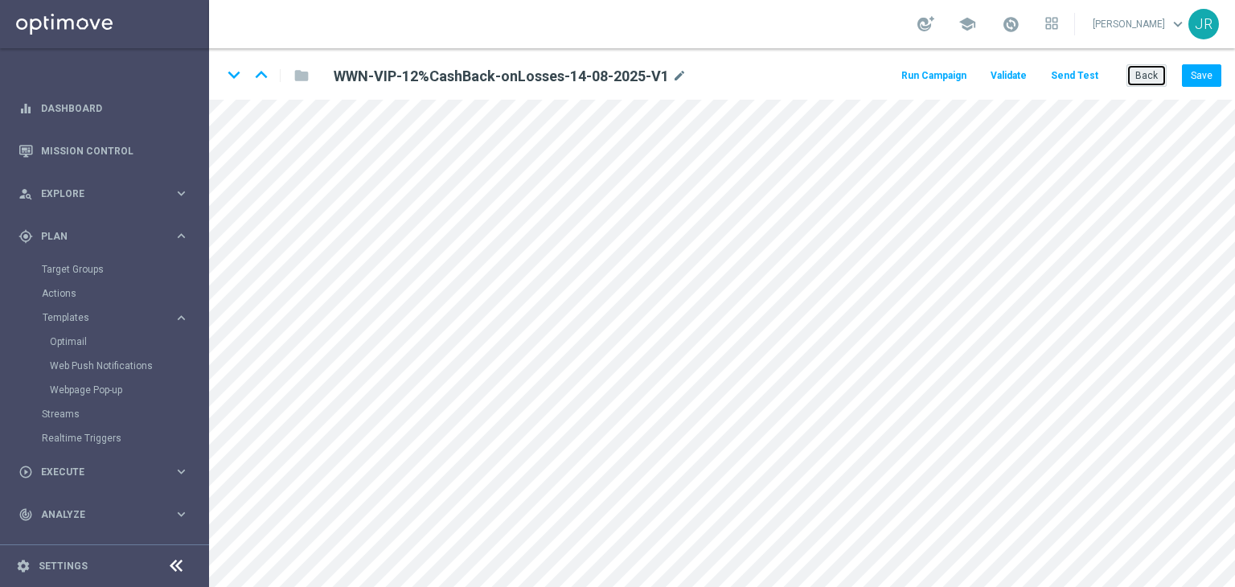
drag, startPoint x: 1148, startPoint y: 78, endPoint x: 726, endPoint y: 233, distance: 449.6
click at [1149, 78] on button "Back" at bounding box center [1146, 75] width 40 height 23
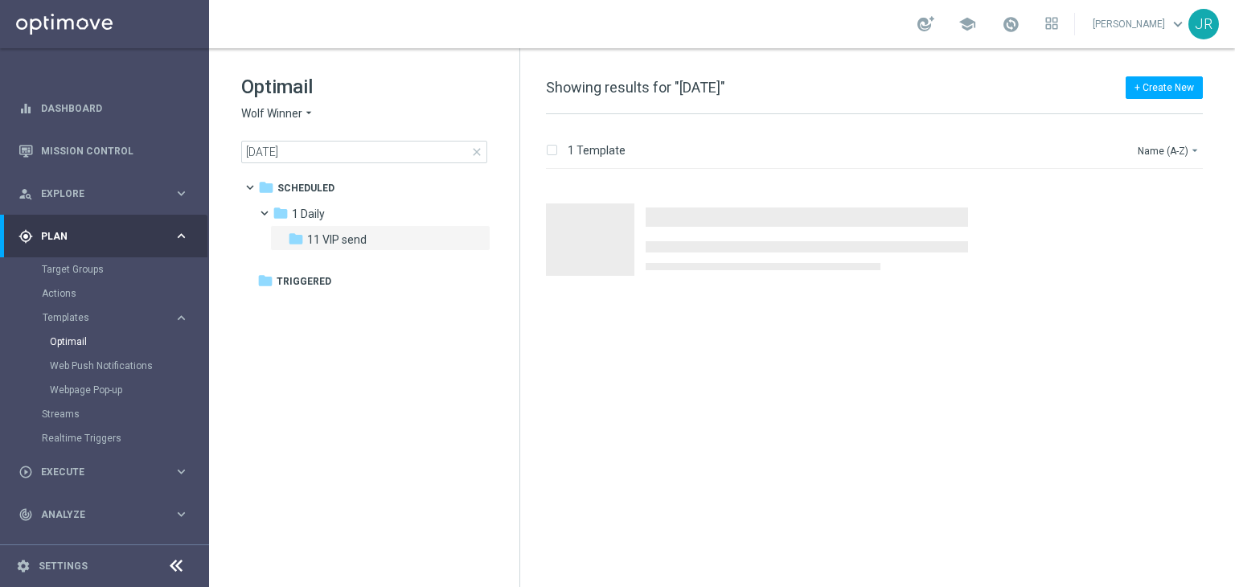
click at [473, 154] on span "close" at bounding box center [476, 151] width 13 height 13
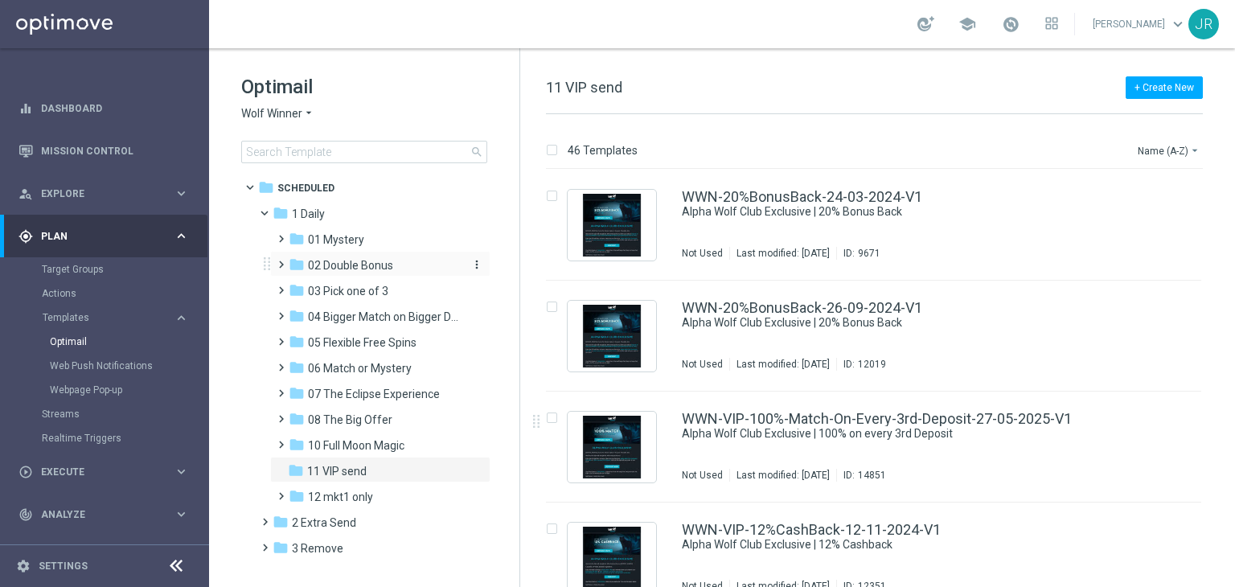
click at [373, 258] on span "02 Double Bonus" at bounding box center [350, 265] width 85 height 14
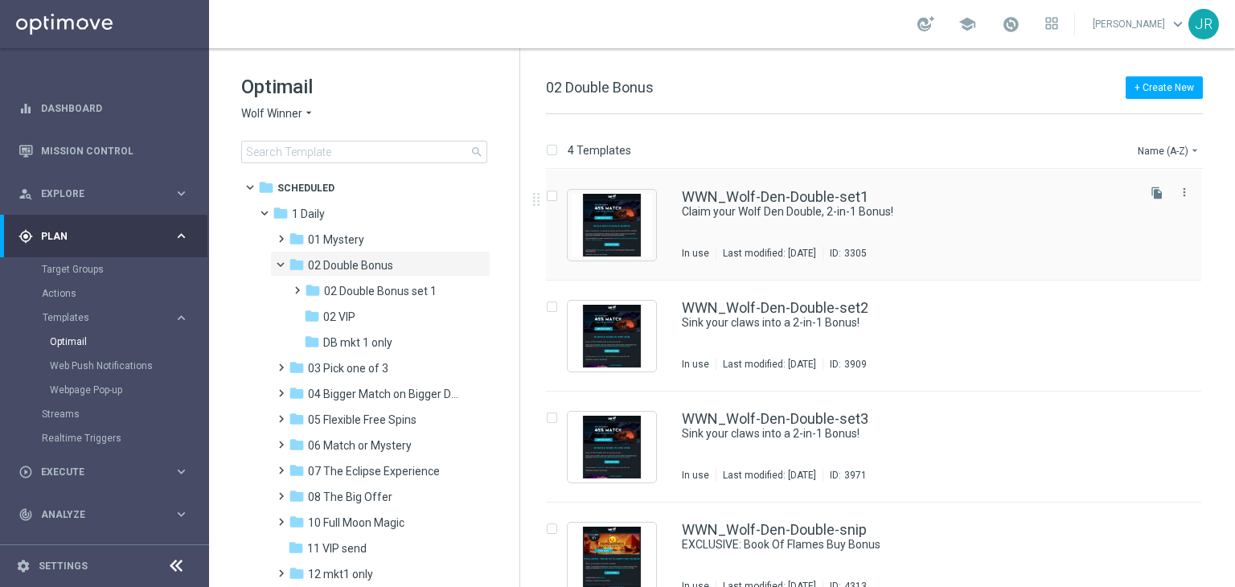
click at [761, 252] on div "Last modified: [DATE]" at bounding box center [769, 253] width 106 height 13
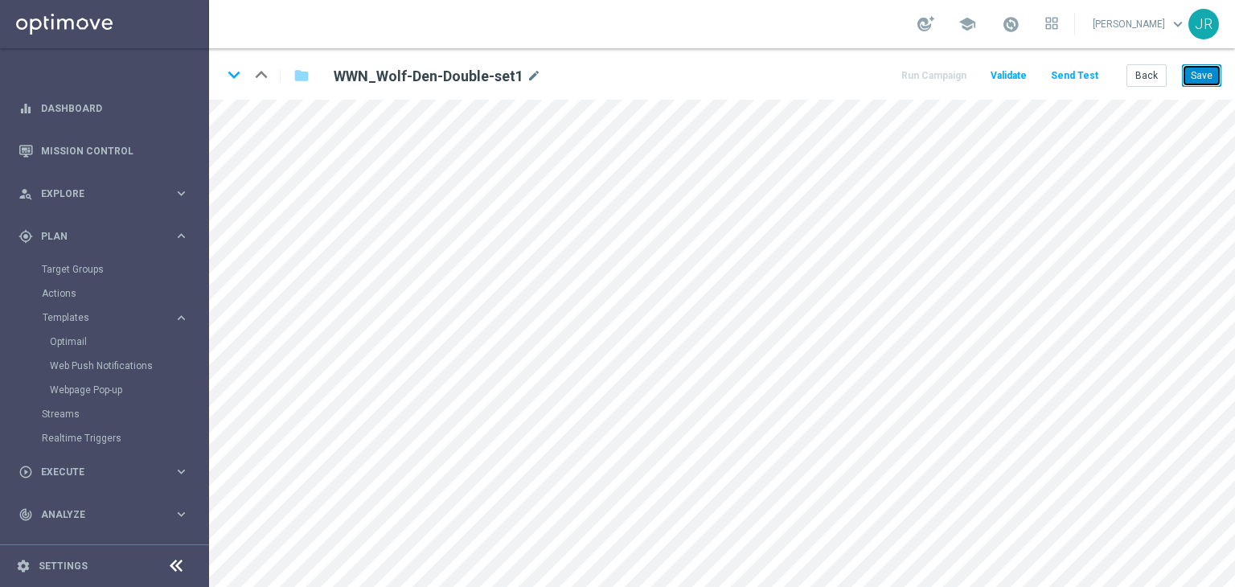
click at [1196, 78] on button "Save" at bounding box center [1201, 75] width 39 height 23
click at [1194, 76] on button "Save" at bounding box center [1201, 75] width 39 height 23
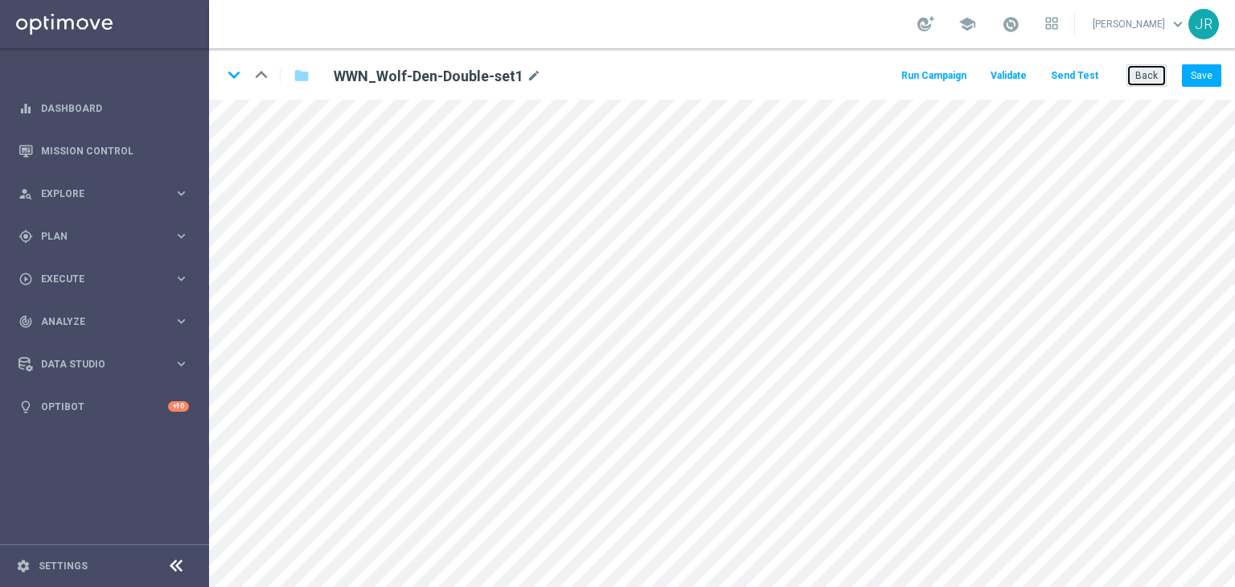
click at [1143, 82] on button "Back" at bounding box center [1146, 75] width 40 height 23
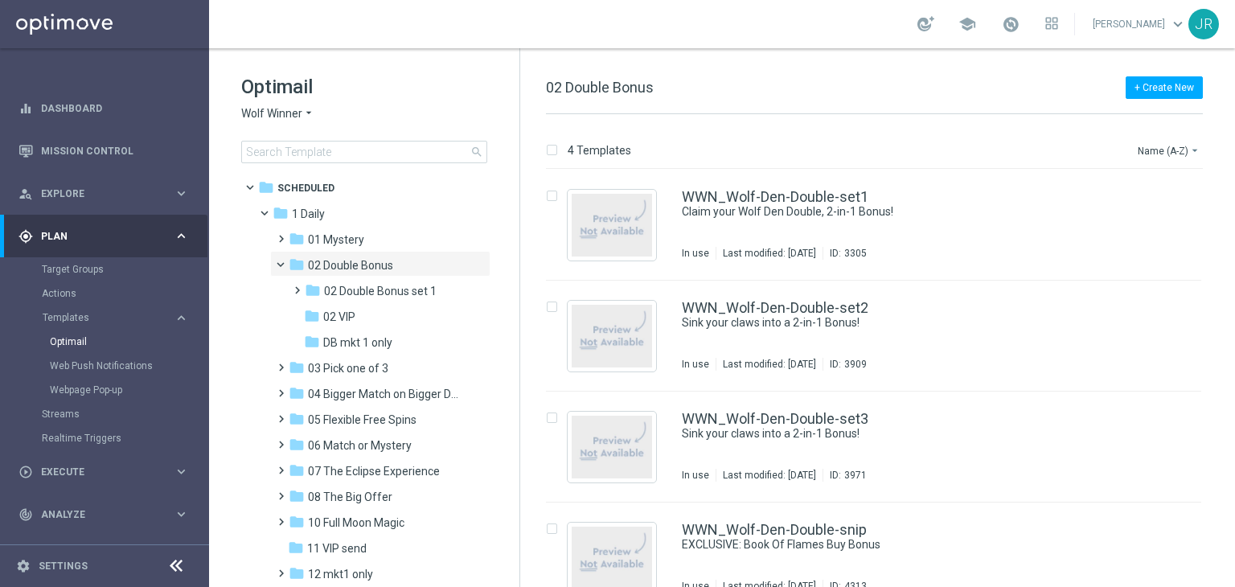
drag, startPoint x: 355, startPoint y: 318, endPoint x: 1022, endPoint y: 321, distance: 667.1
click at [355, 317] on div "folder 02 VIP" at bounding box center [383, 317] width 158 height 18
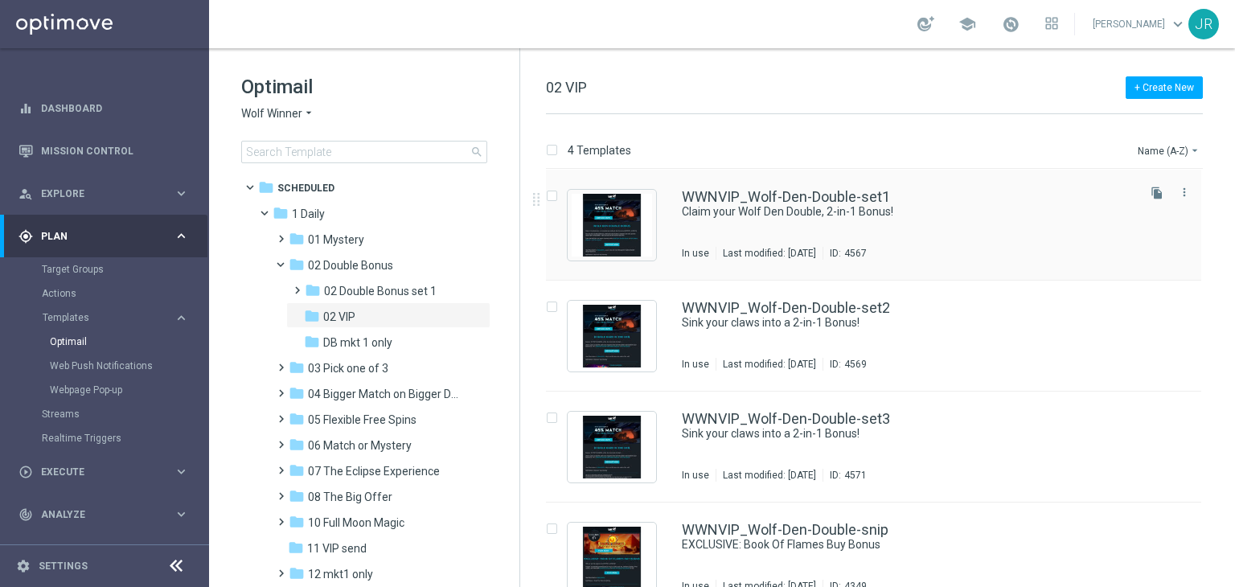
click at [822, 255] on div "Last modified: Friday, July 25, 2025" at bounding box center [769, 253] width 106 height 13
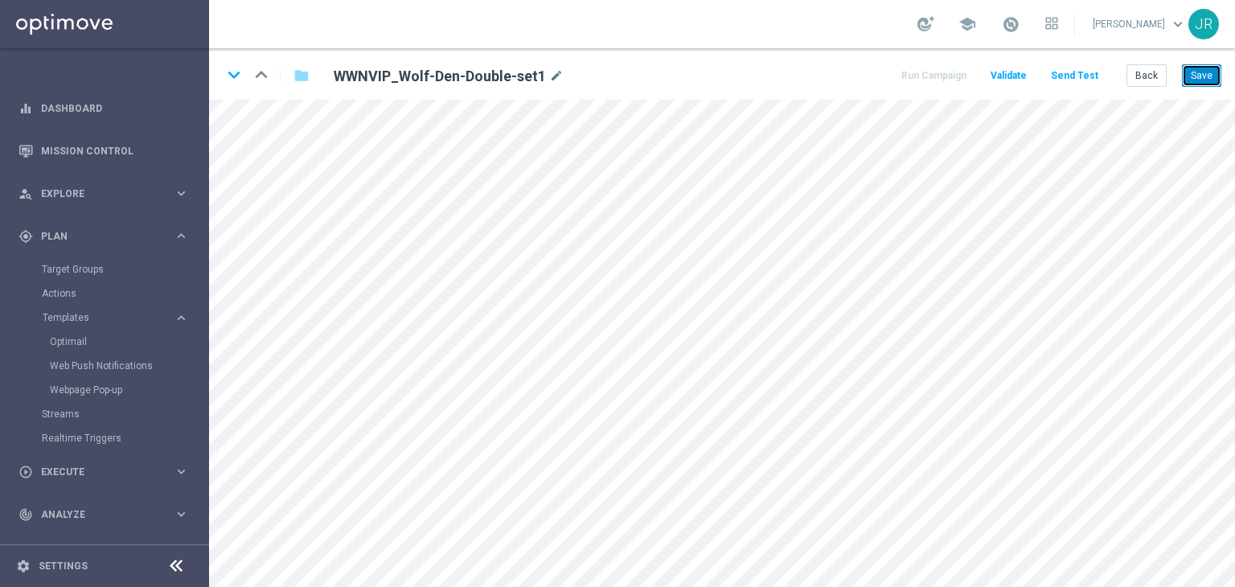
click at [1206, 81] on button "Save" at bounding box center [1201, 75] width 39 height 23
click at [1206, 78] on button "Save" at bounding box center [1201, 75] width 39 height 23
click at [1206, 84] on button "Save" at bounding box center [1201, 75] width 39 height 23
click at [1200, 82] on button "Save" at bounding box center [1201, 75] width 39 height 23
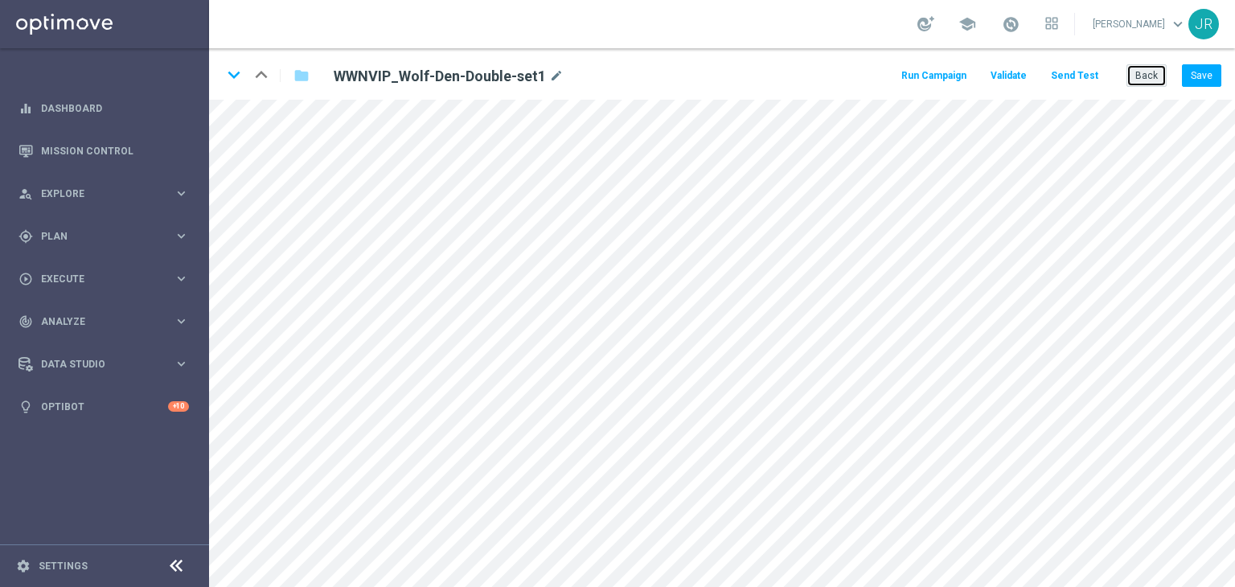
click at [1151, 86] on button "Back" at bounding box center [1146, 75] width 40 height 23
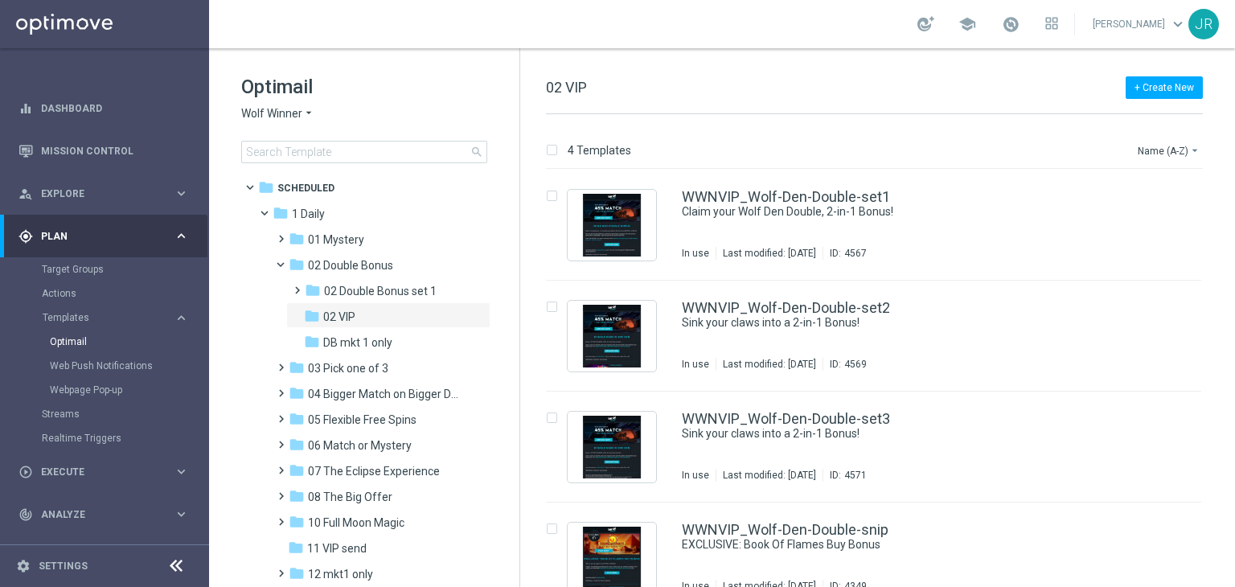
click at [267, 114] on span "Wolf Winner" at bounding box center [271, 113] width 61 height 15
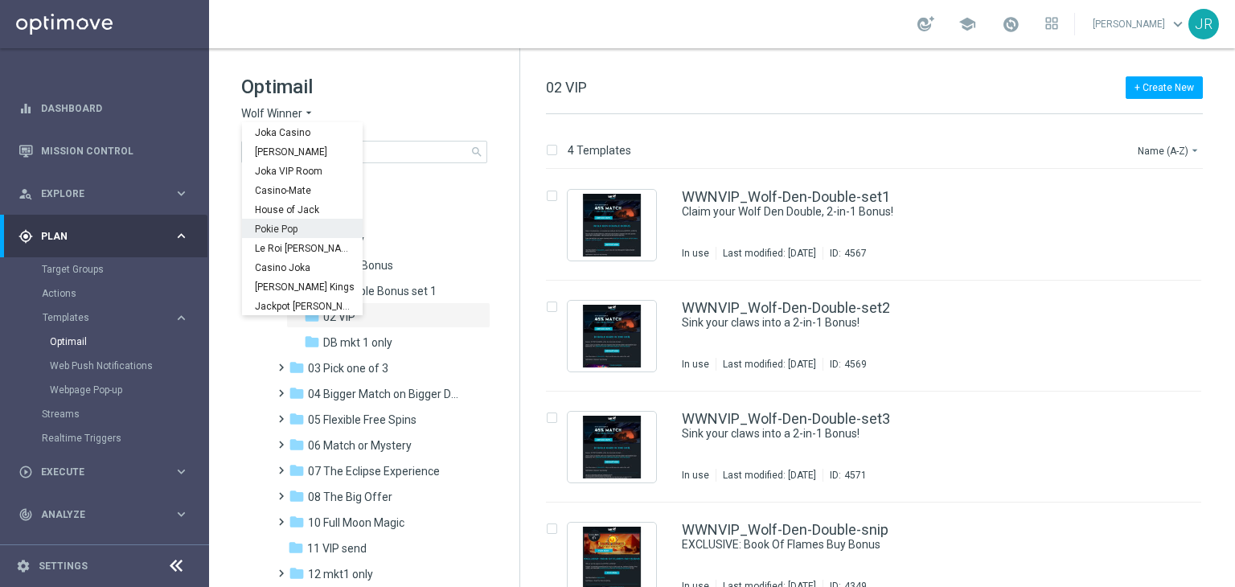
scroll to position [58, 0]
click at [299, 293] on div "Stellar Spins" at bounding box center [302, 285] width 121 height 19
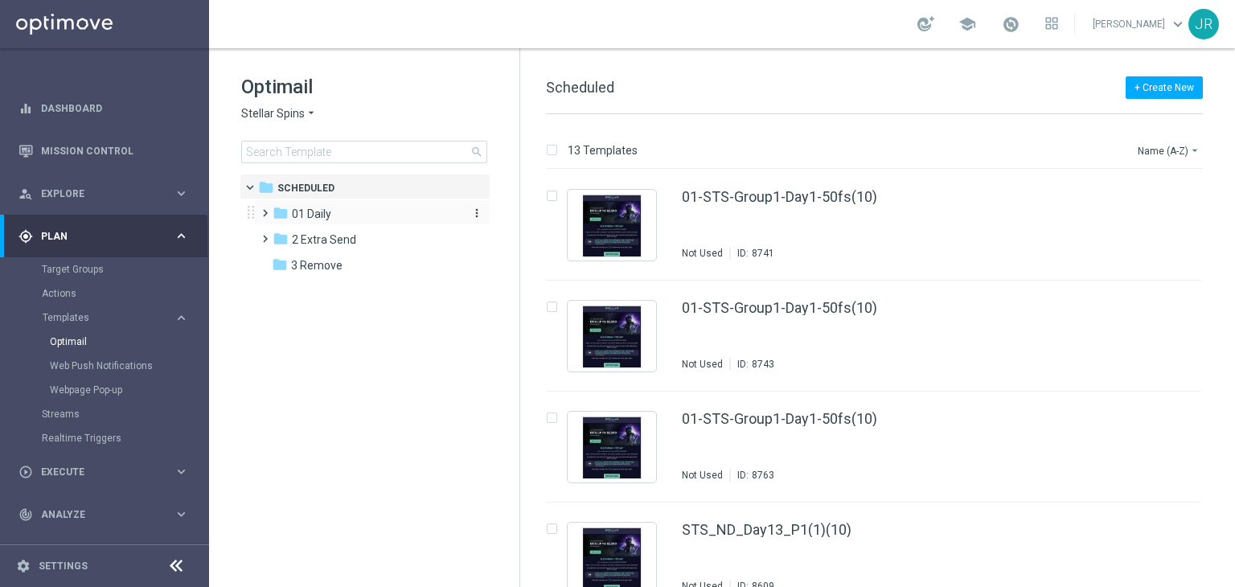
click at [341, 213] on div "folder 01 Daily" at bounding box center [364, 214] width 185 height 18
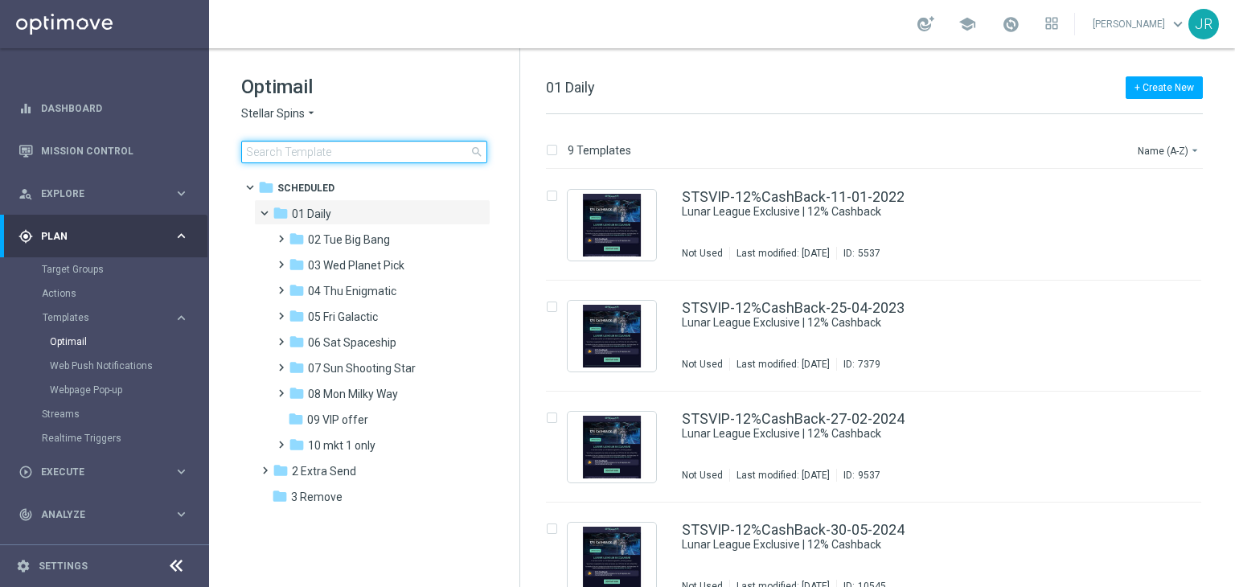
click at [312, 151] on input at bounding box center [364, 152] width 246 height 23
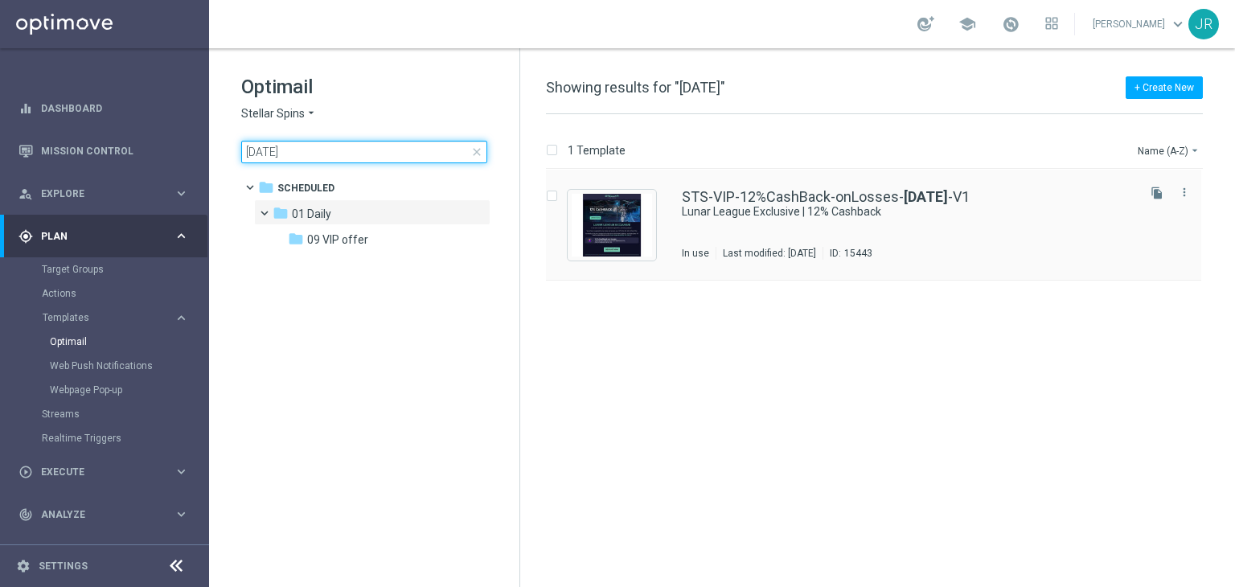
type input "14-08-2025"
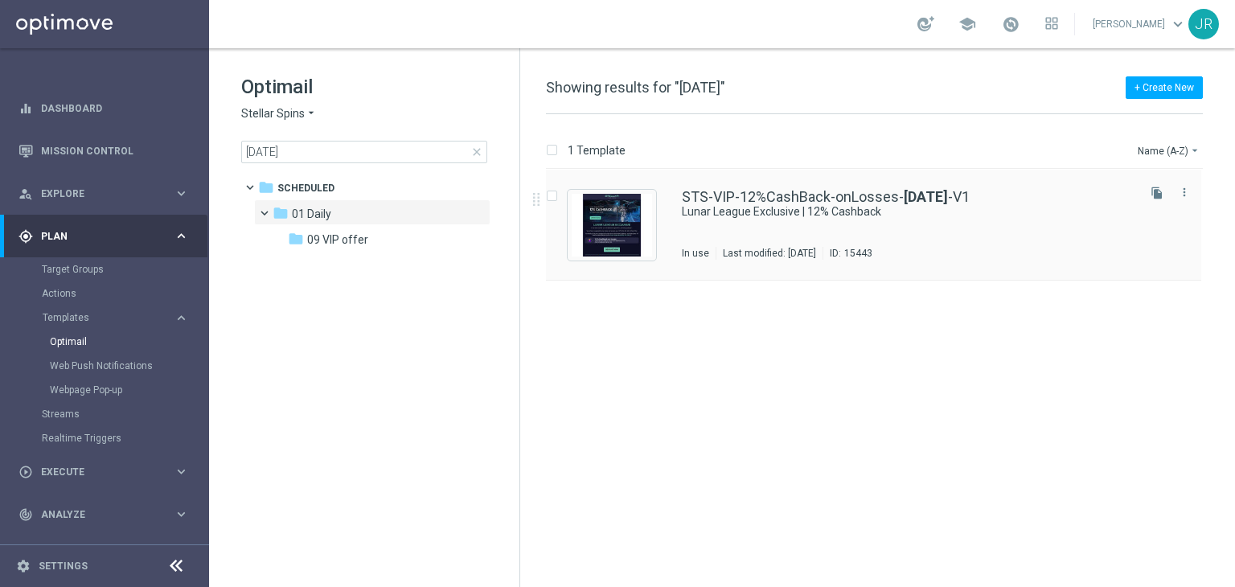
click at [822, 248] on div "Last modified: [DATE]" at bounding box center [769, 253] width 106 height 13
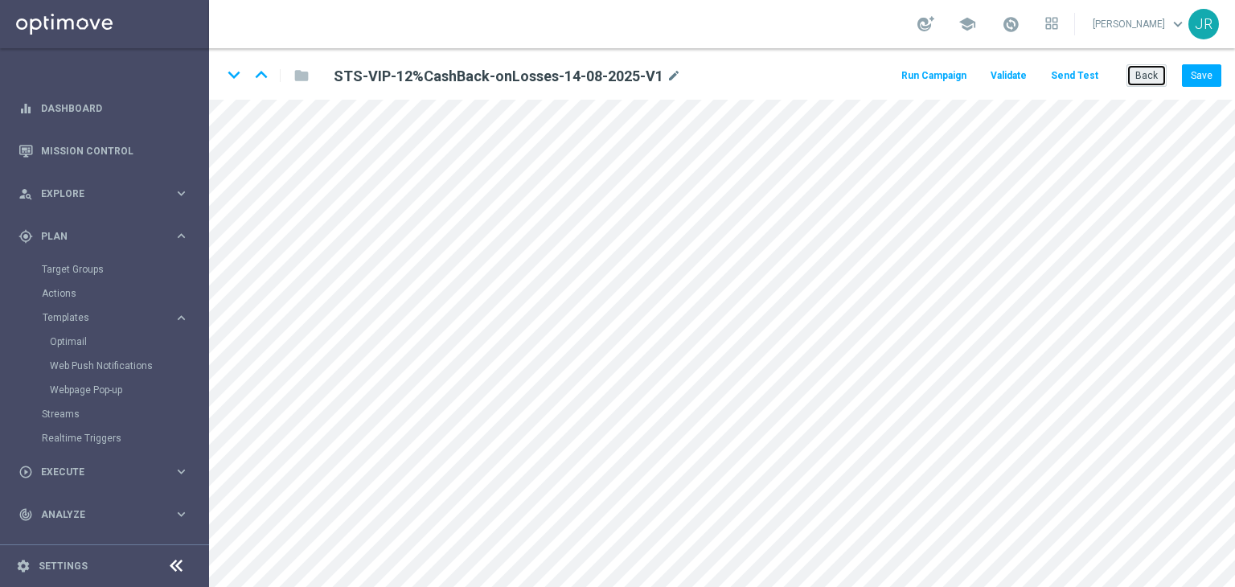
click at [1152, 74] on button "Back" at bounding box center [1146, 75] width 40 height 23
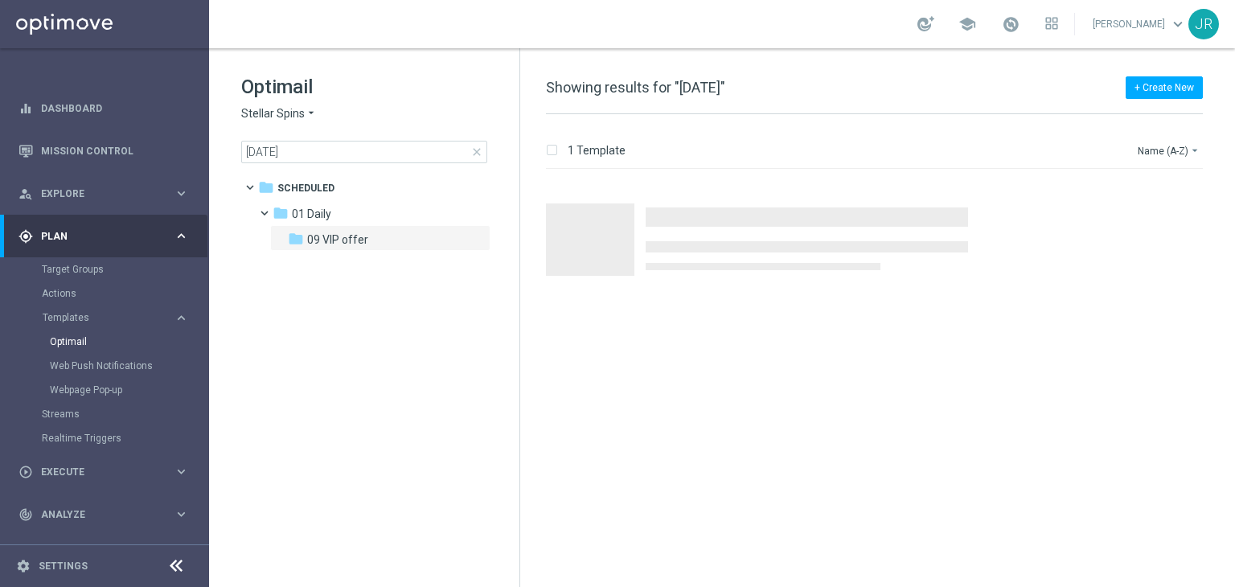
click at [477, 151] on span "close" at bounding box center [476, 151] width 13 height 13
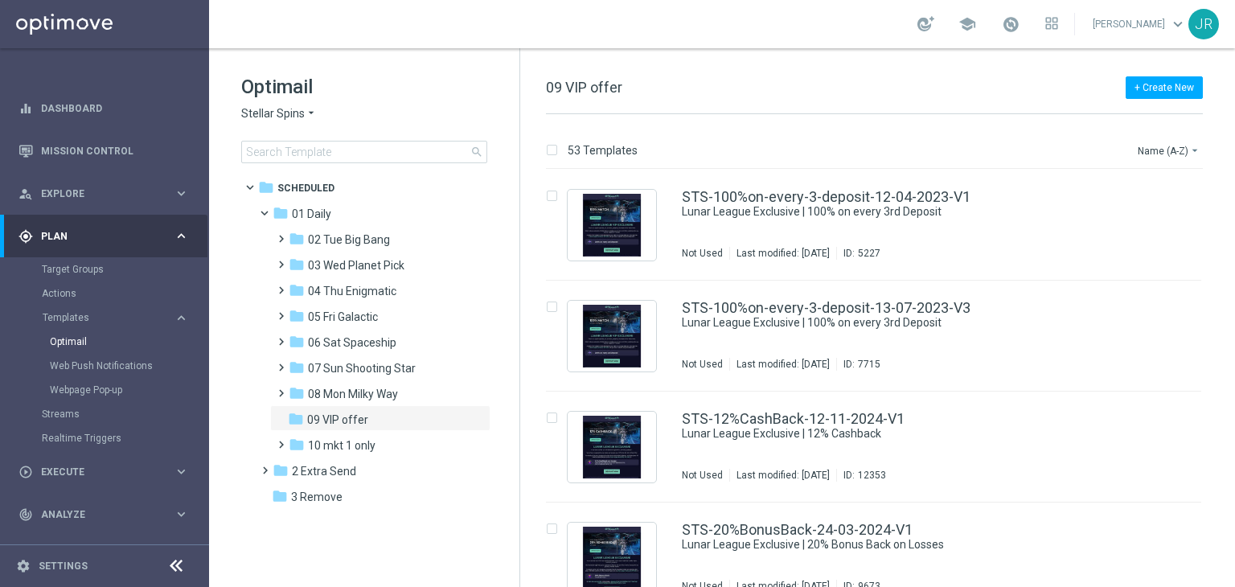
drag, startPoint x: 358, startPoint y: 245, endPoint x: 550, endPoint y: 284, distance: 195.1
click at [370, 242] on span "02 Tue Big Bang" at bounding box center [349, 239] width 82 height 14
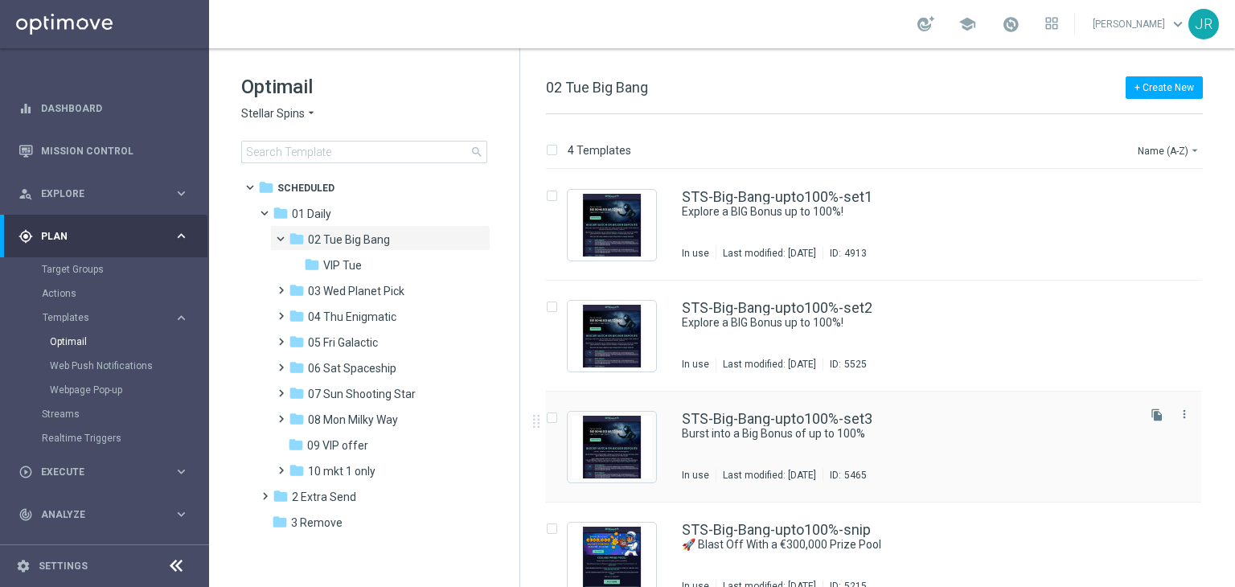
click at [810, 448] on div "STS-Big-Bang-upto100%-set3 Burst into a Big Bonus of up to 100% In use Last mod…" at bounding box center [908, 447] width 452 height 70
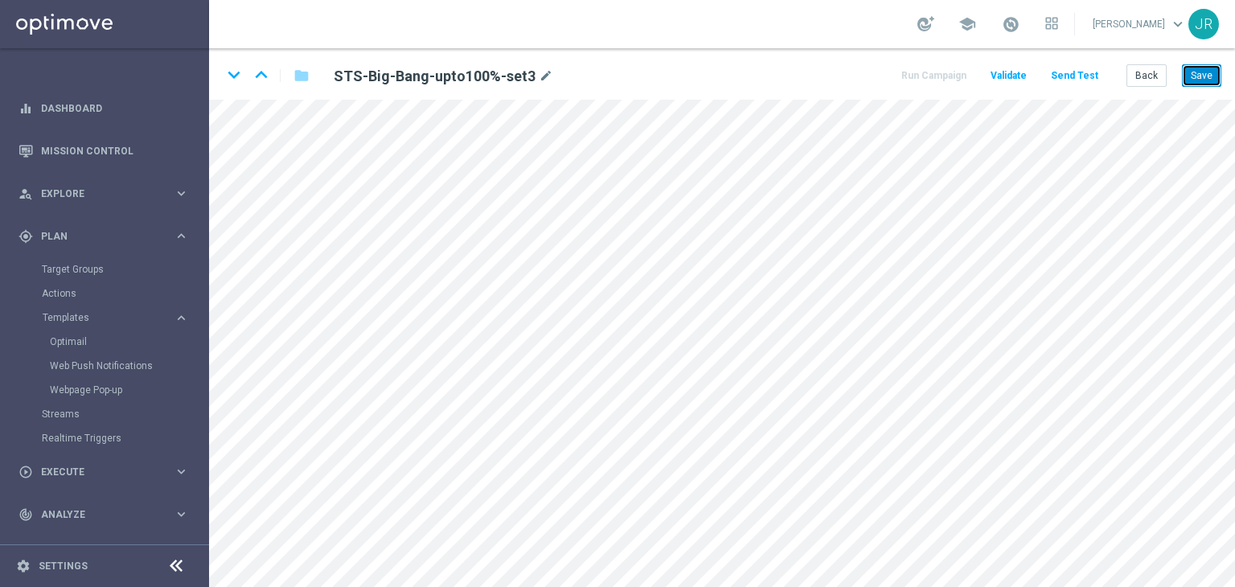
click at [1204, 72] on button "Save" at bounding box center [1201, 75] width 39 height 23
click at [1202, 68] on button "Save" at bounding box center [1201, 75] width 39 height 23
click at [1202, 75] on button "Save" at bounding box center [1201, 75] width 39 height 23
drag, startPoint x: 1202, startPoint y: 77, endPoint x: 1096, endPoint y: 6, distance: 128.0
click at [1202, 77] on button "Save" at bounding box center [1201, 75] width 39 height 23
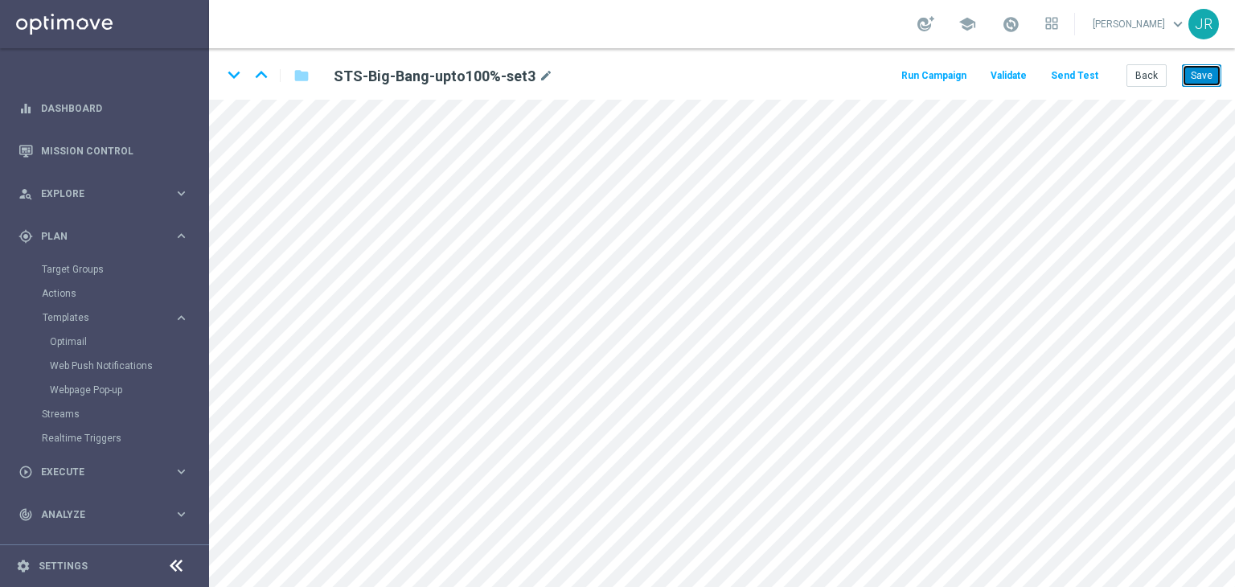
drag, startPoint x: 1211, startPoint y: 75, endPoint x: 1183, endPoint y: 73, distance: 28.2
click at [1211, 75] on button "Save" at bounding box center [1201, 75] width 39 height 23
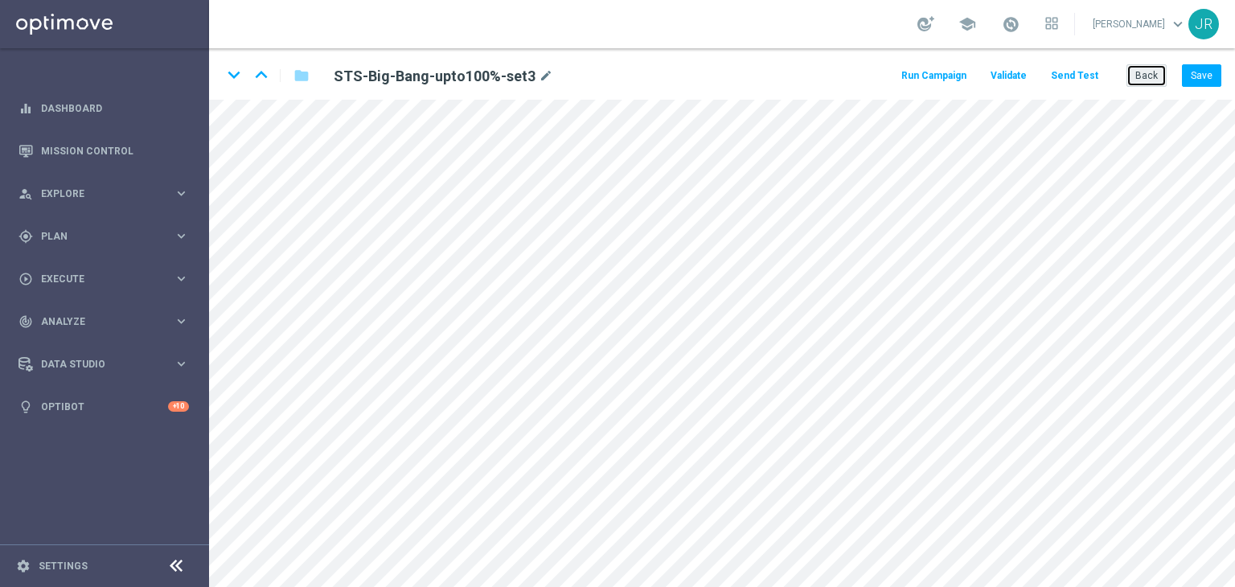
drag, startPoint x: 1153, startPoint y: 72, endPoint x: 1053, endPoint y: 1, distance: 122.2
click at [1153, 73] on button "Back" at bounding box center [1146, 75] width 40 height 23
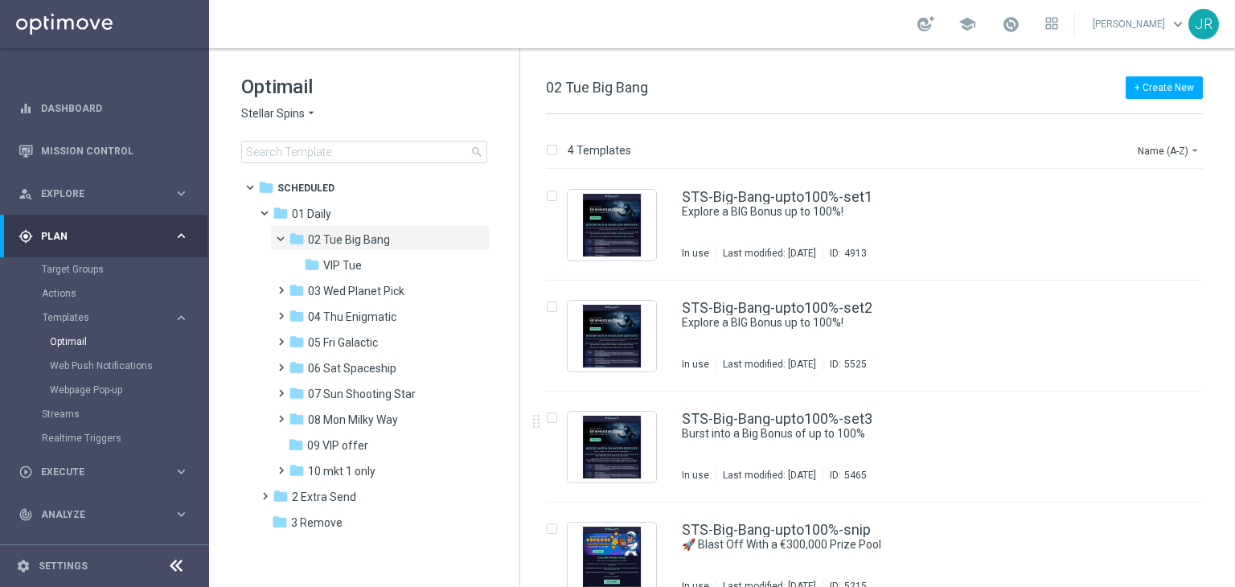
drag, startPoint x: 372, startPoint y: 261, endPoint x: 593, endPoint y: 284, distance: 222.2
click at [371, 261] on div "folder VIP Tue" at bounding box center [383, 265] width 158 height 18
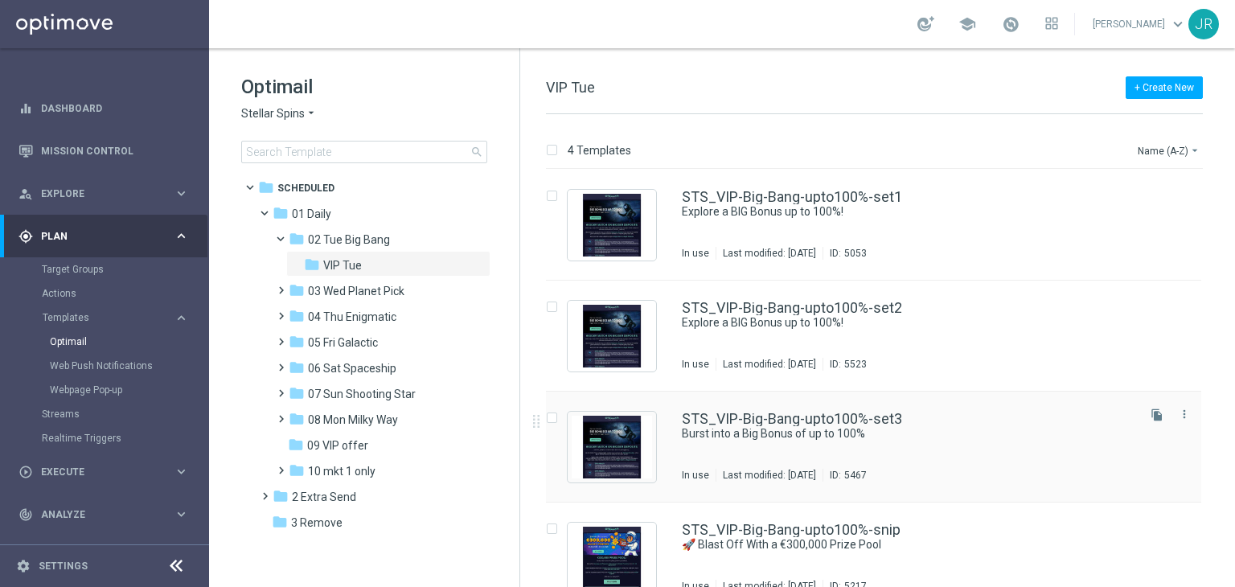
click at [865, 448] on div "STS_VIP-Big-Bang-upto100%-set3 Burst into a Big Bonus of up to 100% In use Last…" at bounding box center [908, 447] width 452 height 70
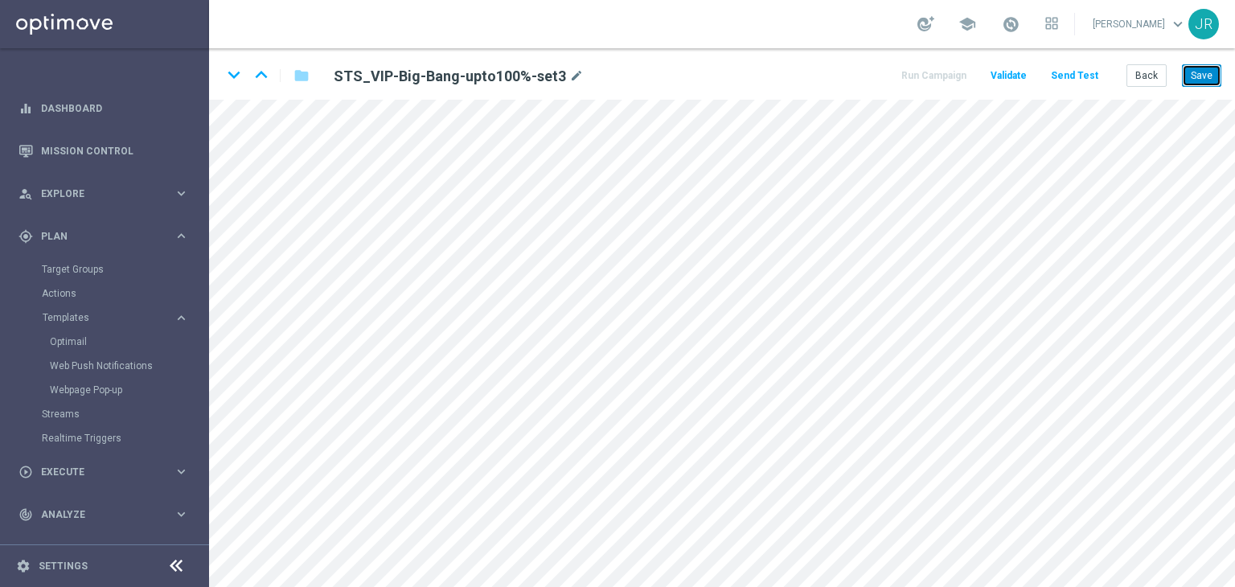
drag, startPoint x: 1201, startPoint y: 70, endPoint x: 1173, endPoint y: 53, distance: 32.1
click at [1202, 70] on button "Save" at bounding box center [1201, 75] width 39 height 23
click at [1215, 81] on button "Save" at bounding box center [1201, 75] width 39 height 23
click at [1199, 80] on button "Save" at bounding box center [1201, 75] width 39 height 23
click at [1210, 69] on button "Save" at bounding box center [1201, 75] width 39 height 23
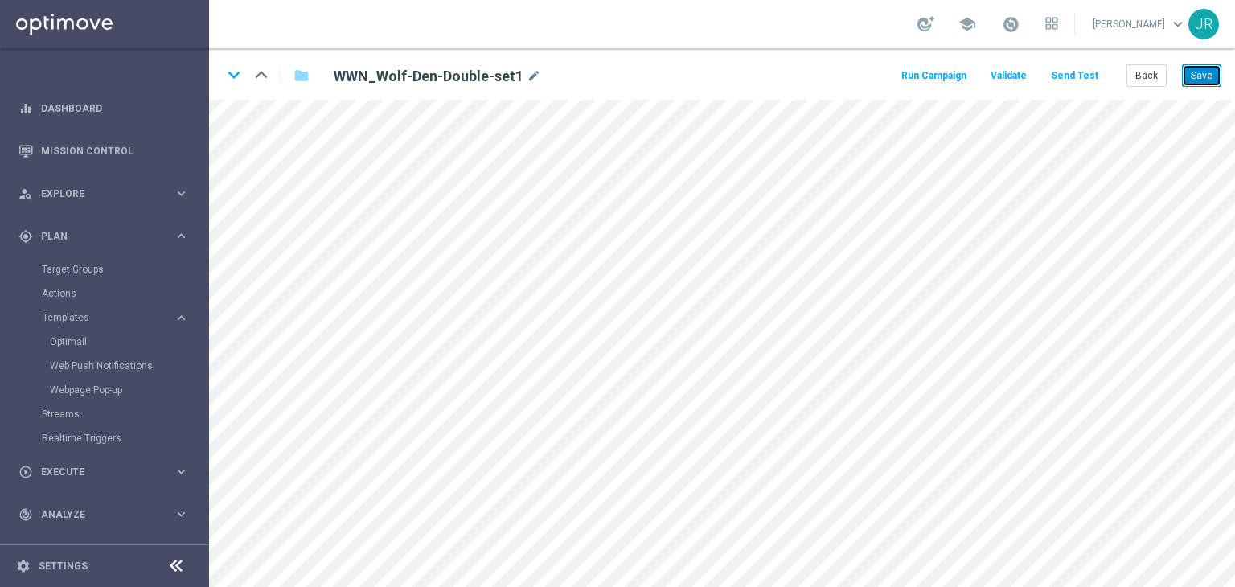
click at [1206, 78] on button "Save" at bounding box center [1201, 75] width 39 height 23
drag, startPoint x: 1203, startPoint y: 72, endPoint x: 1166, endPoint y: 40, distance: 49.0
click at [1198, 68] on button "Save" at bounding box center [1201, 75] width 39 height 23
click at [1202, 68] on button "Save" at bounding box center [1201, 75] width 39 height 23
